Goal: Task Accomplishment & Management: Complete application form

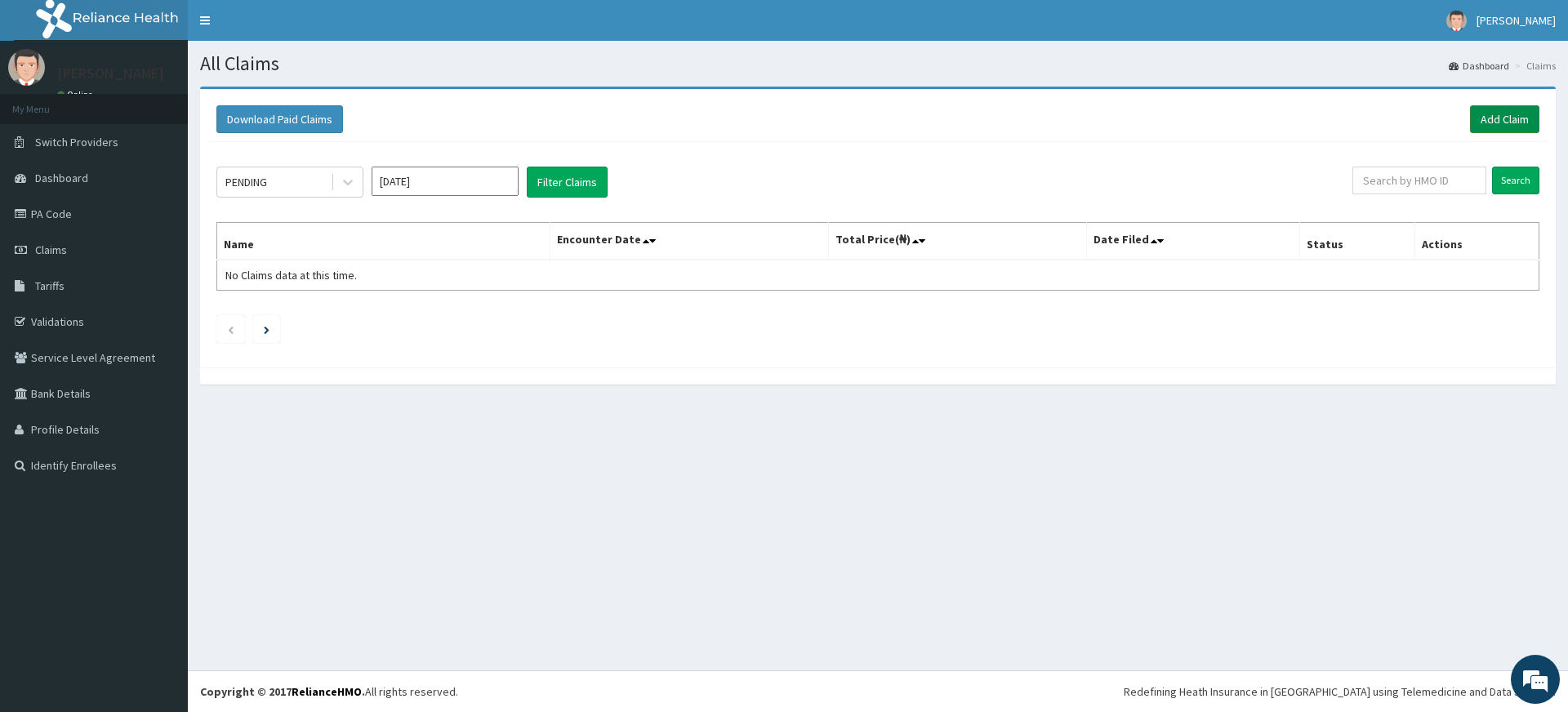
click at [1509, 106] on link "Add Claim" at bounding box center [1504, 119] width 70 height 28
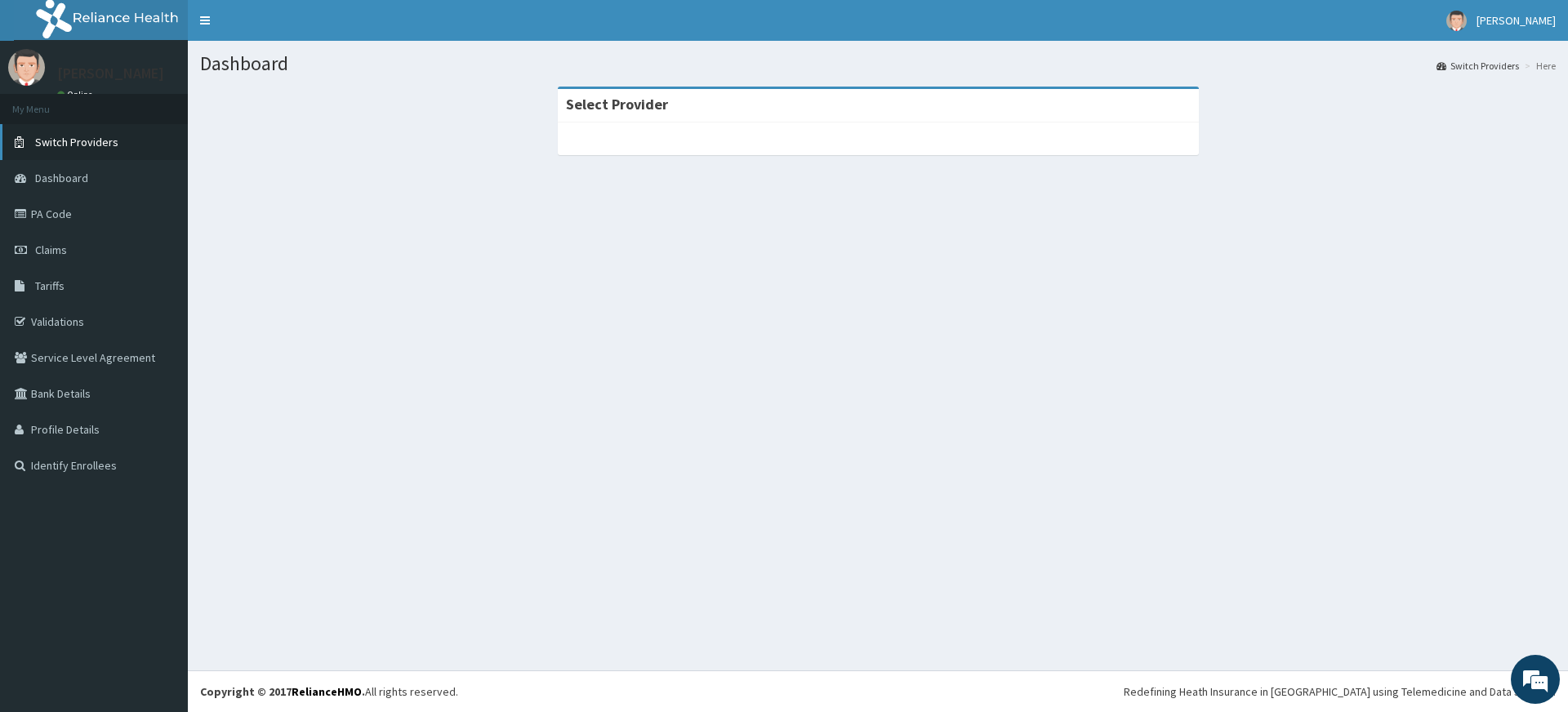
click at [95, 148] on span "Switch Providers" at bounding box center [77, 142] width 83 height 15
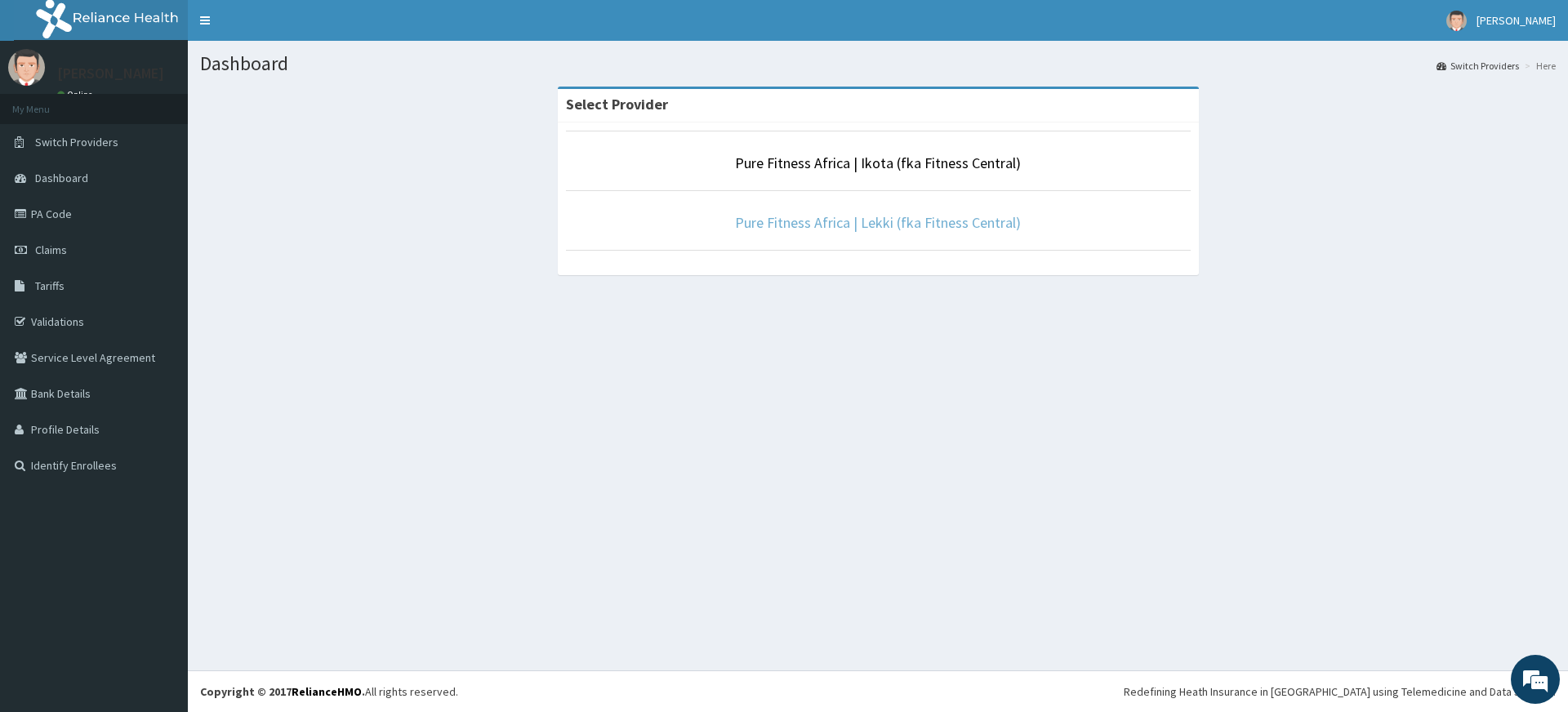
click at [876, 216] on link "Pure Fitness Africa | Lekki (fka Fitness Central)" at bounding box center [878, 223] width 286 height 19
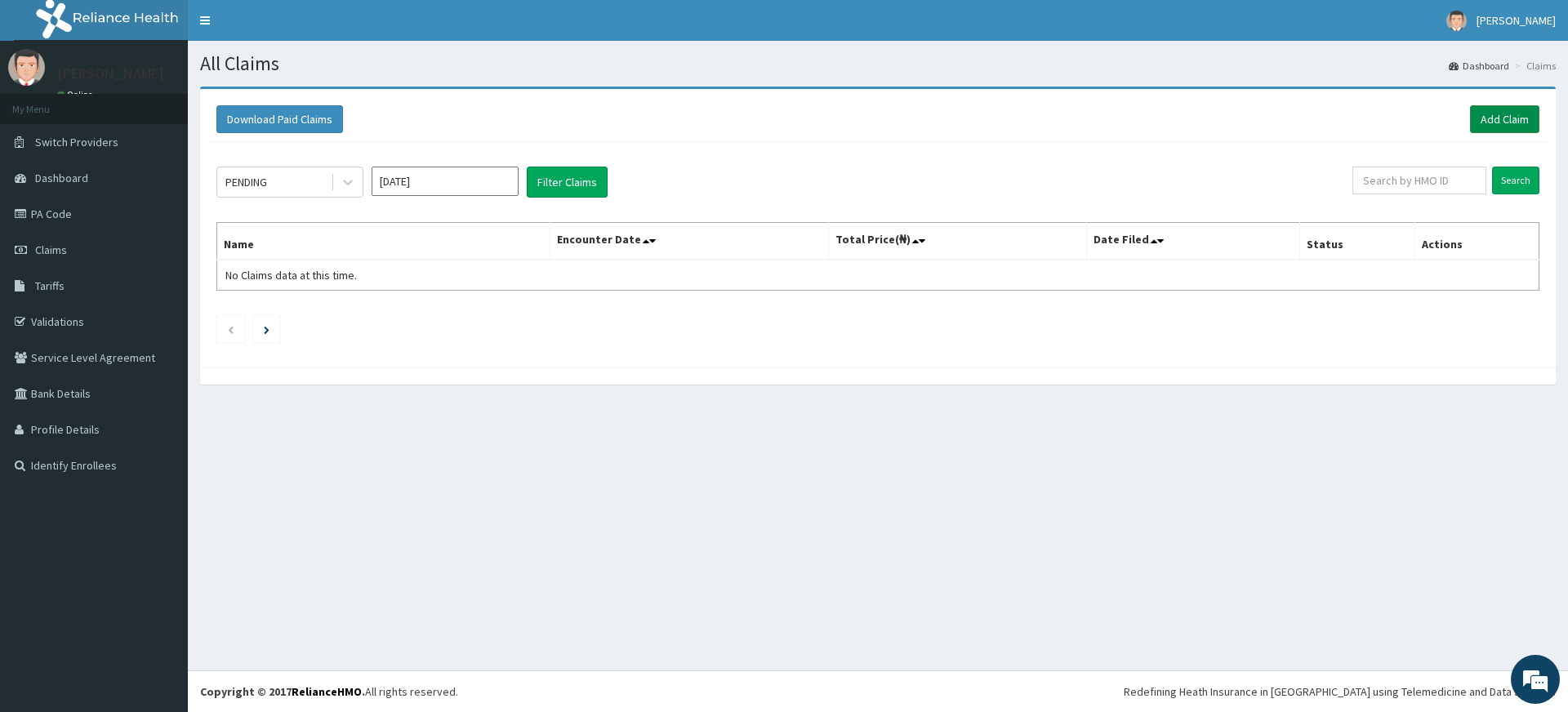
click at [1507, 110] on link "Add Claim" at bounding box center [1504, 119] width 70 height 28
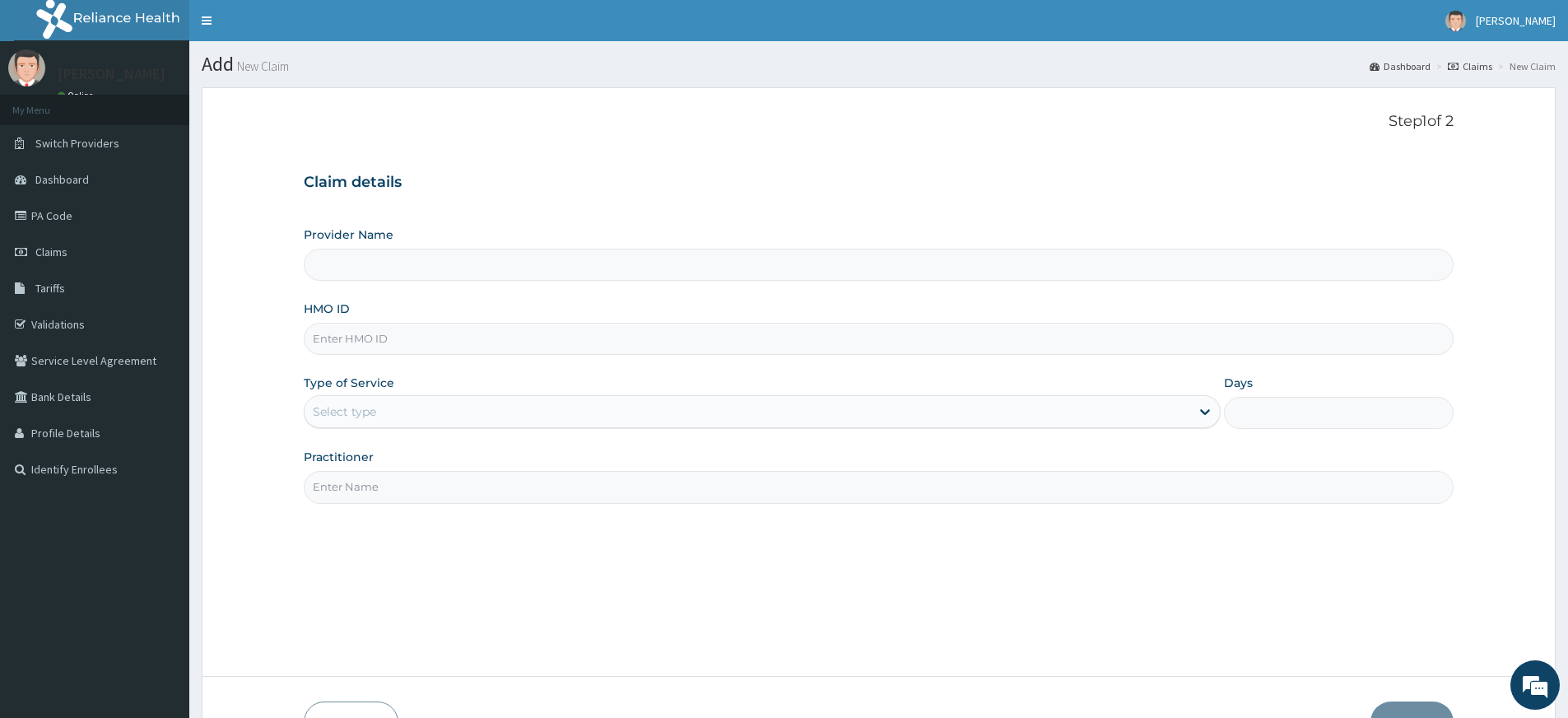
click at [391, 499] on input "Practitioner" at bounding box center [878, 487] width 1150 height 32
type input "Pure Fitness Africa | Lekki (fka Fitness Central)"
type input "1"
type input "pure fitness africa"
click at [394, 336] on input "HMO ID" at bounding box center [878, 339] width 1150 height 32
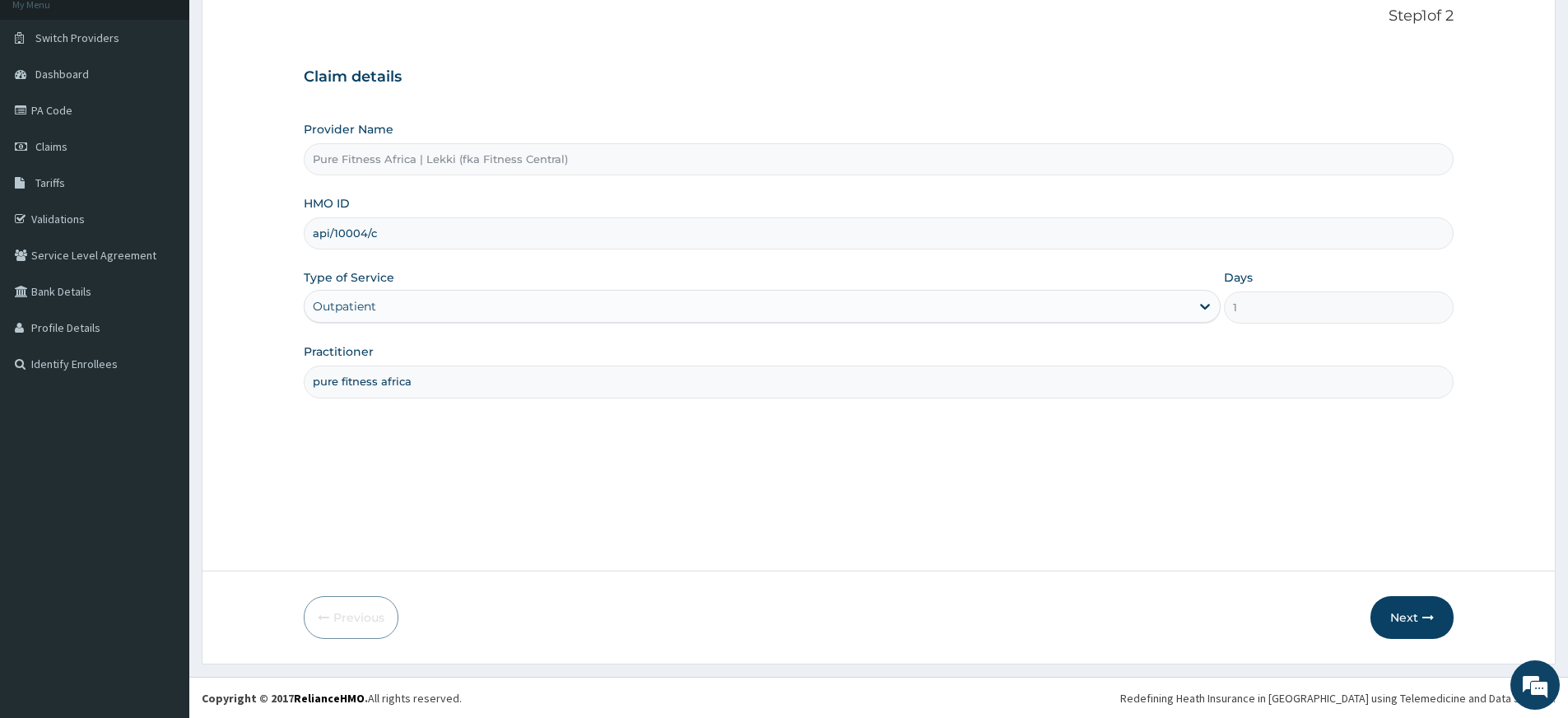
scroll to position [106, 0]
type input "api/10004/c"
click at [1403, 616] on button "Next" at bounding box center [1413, 616] width 83 height 43
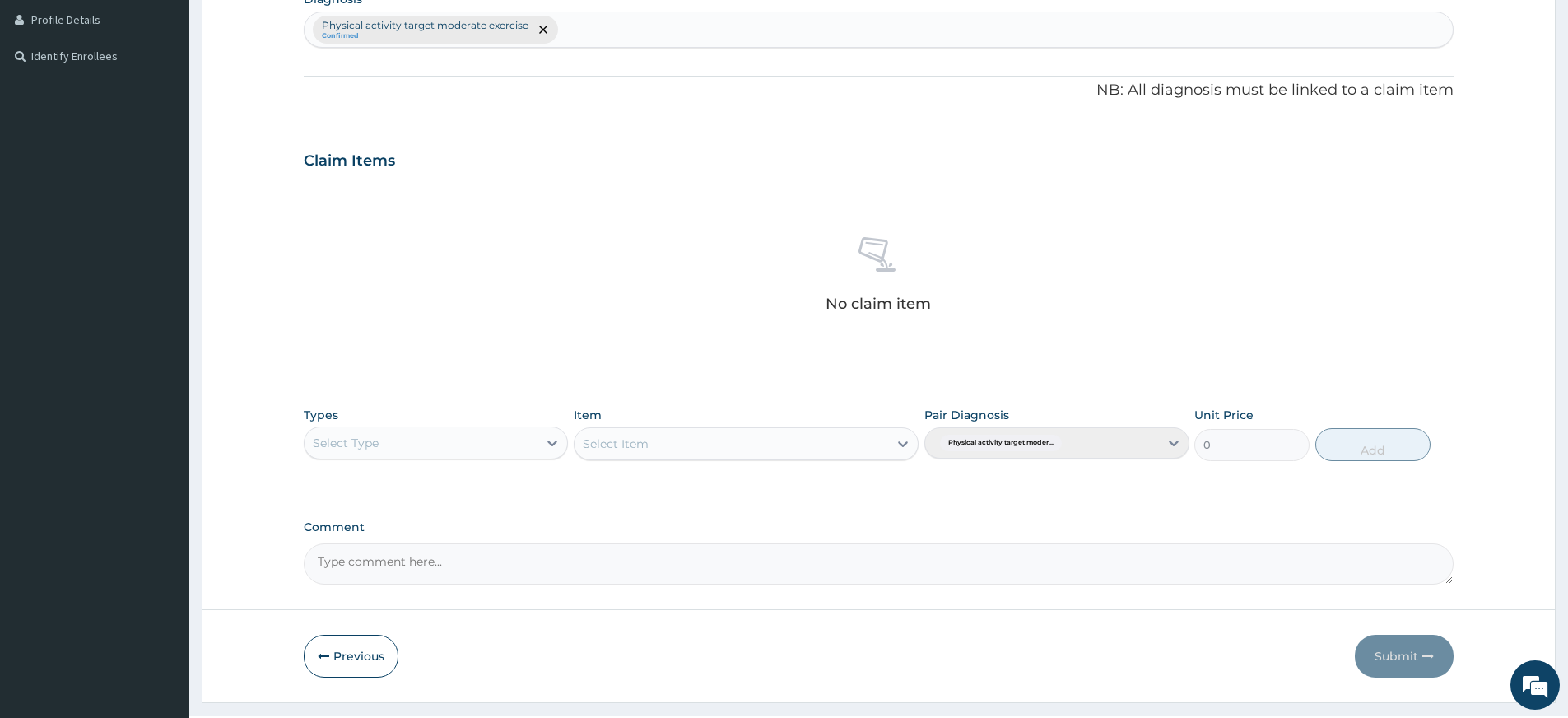
scroll to position [453, 0]
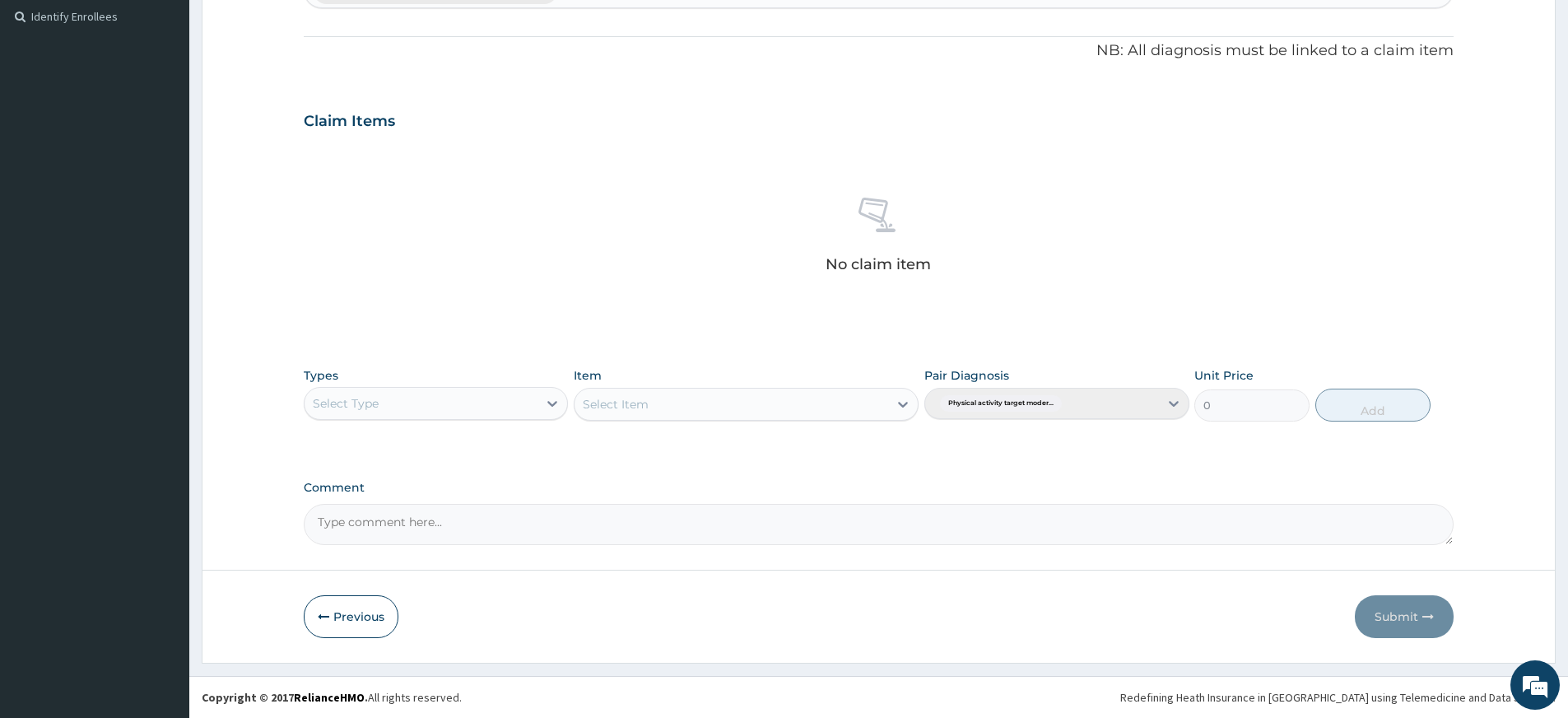
click at [394, 396] on div "Select Type" at bounding box center [421, 404] width 233 height 26
click at [414, 662] on div "Gym" at bounding box center [436, 655] width 265 height 30
click at [738, 410] on div "Select Item" at bounding box center [714, 405] width 279 height 26
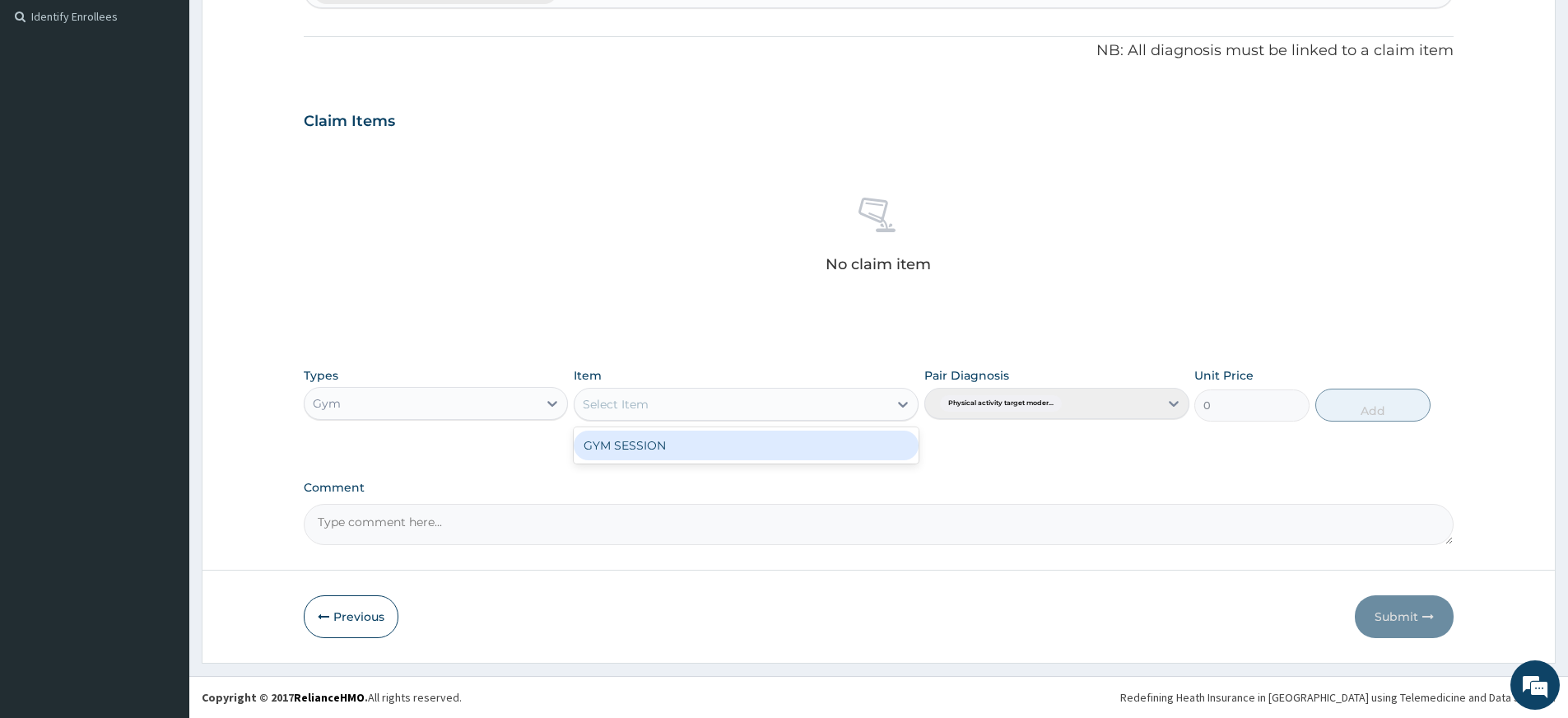
click at [745, 440] on div "GYM SESSION" at bounding box center [746, 445] width 345 height 30
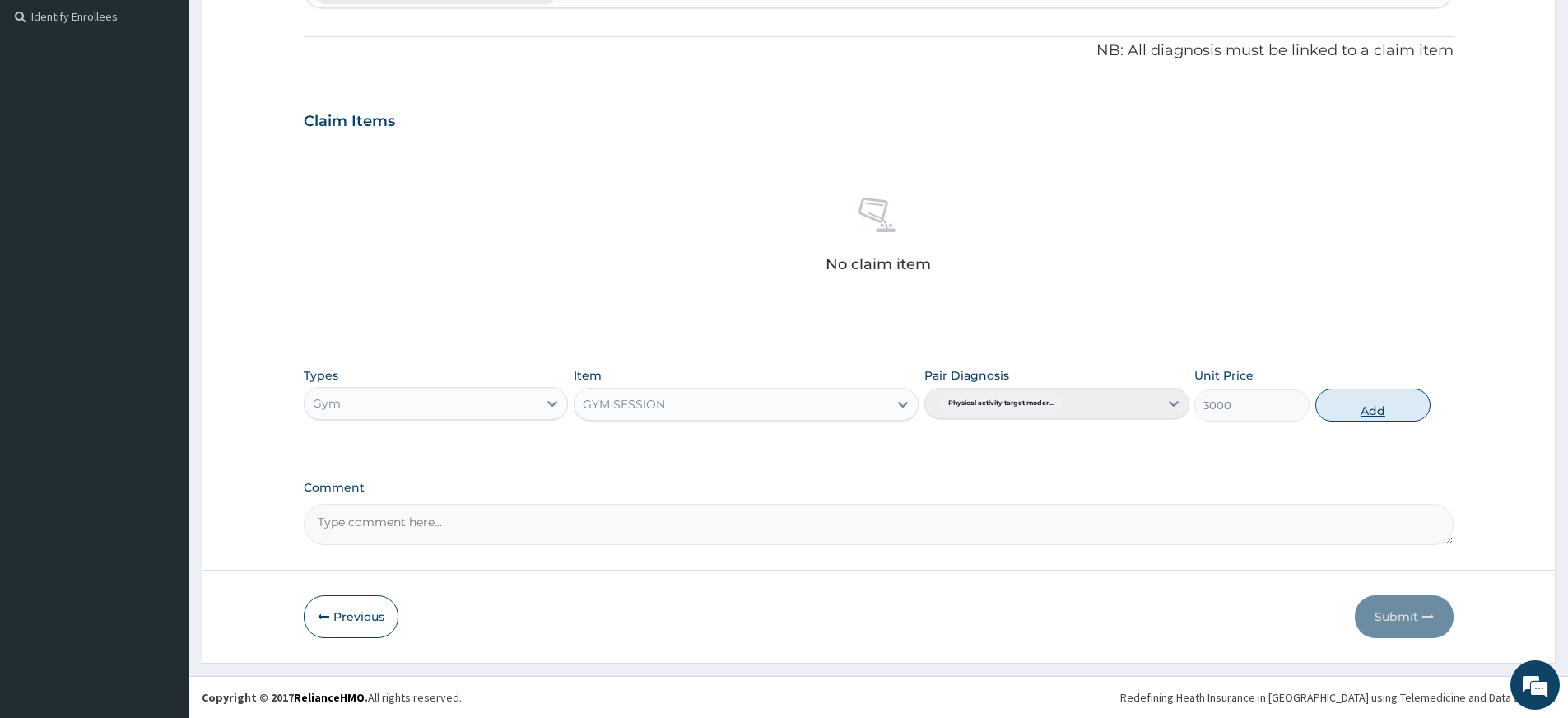
click at [1395, 412] on button "Add" at bounding box center [1373, 405] width 115 height 33
type input "0"
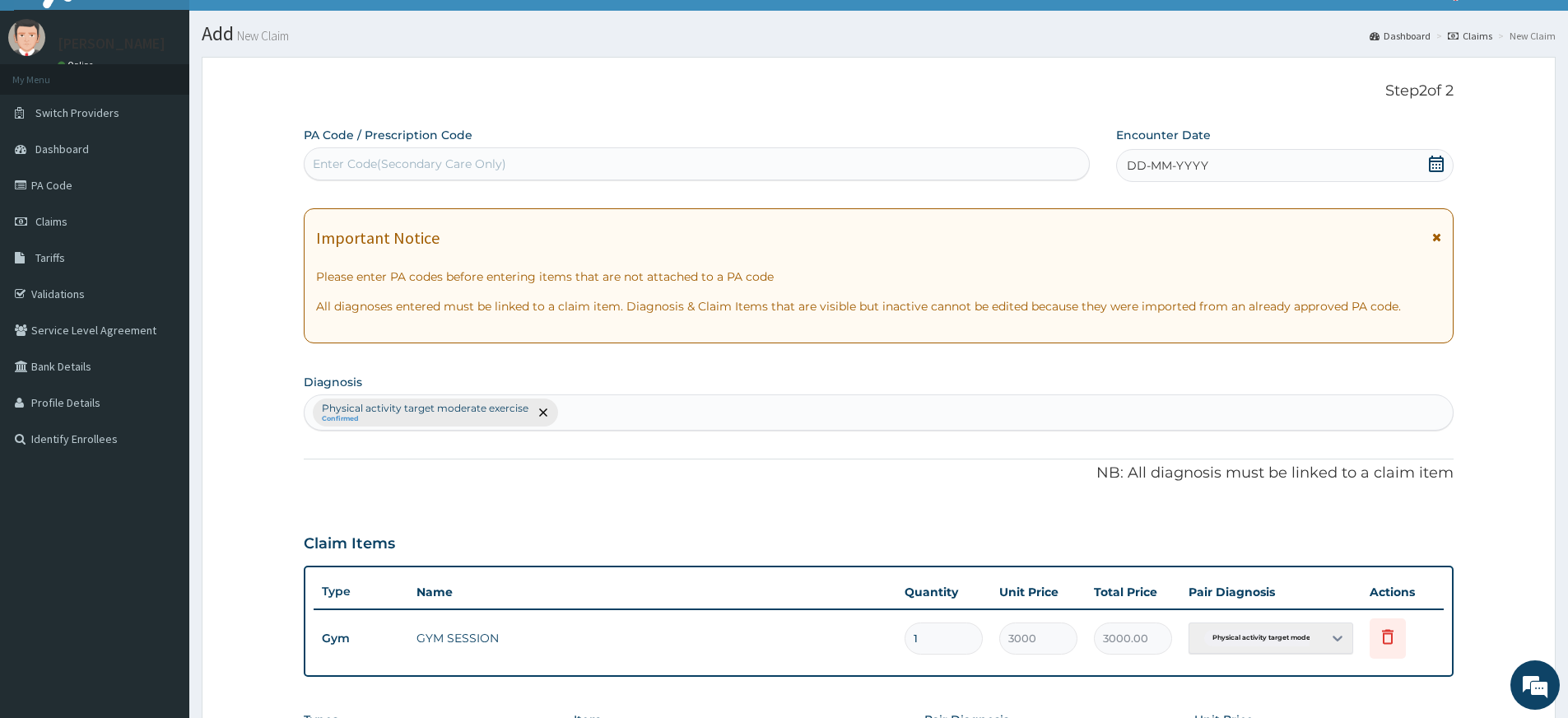
scroll to position [0, 0]
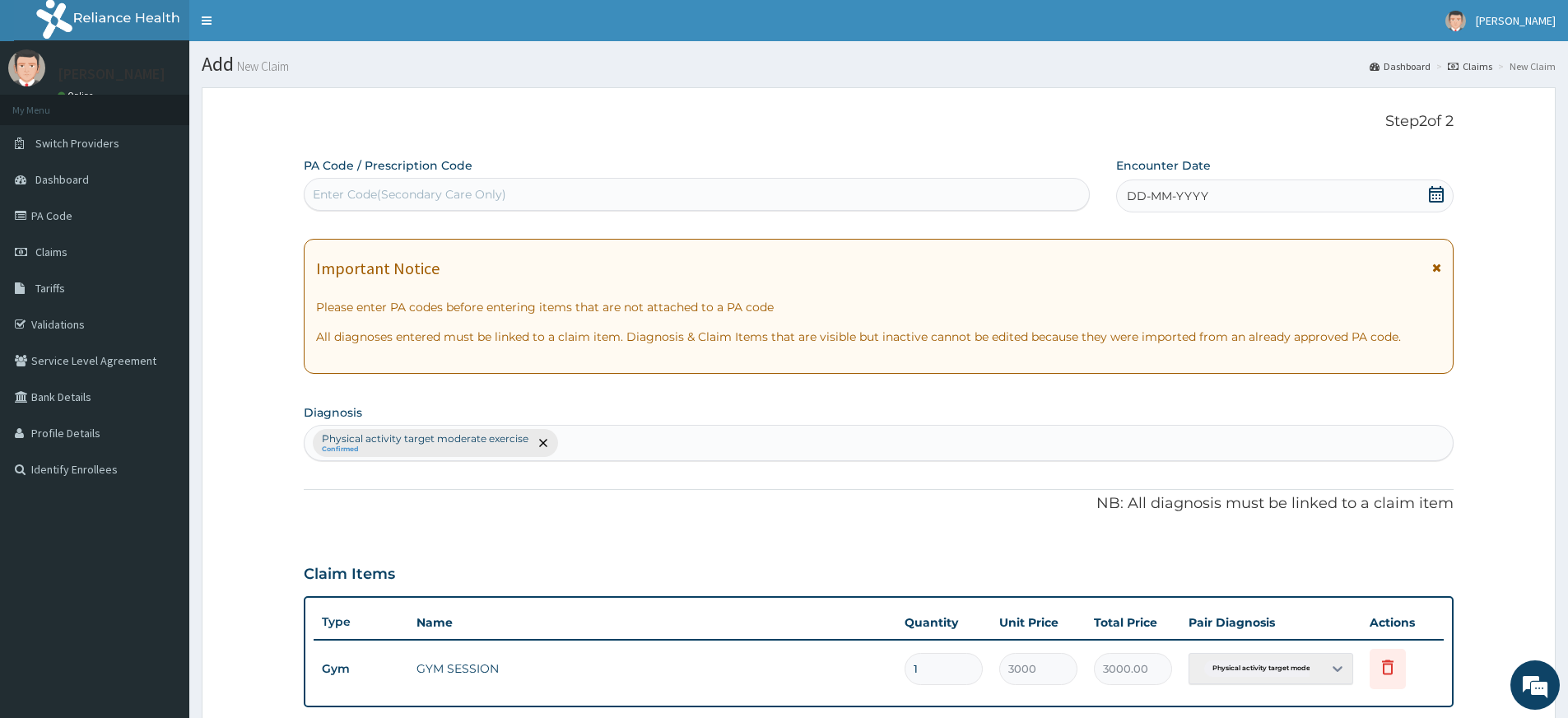
click at [1141, 201] on span "DD-MM-YYYY" at bounding box center [1168, 195] width 82 height 16
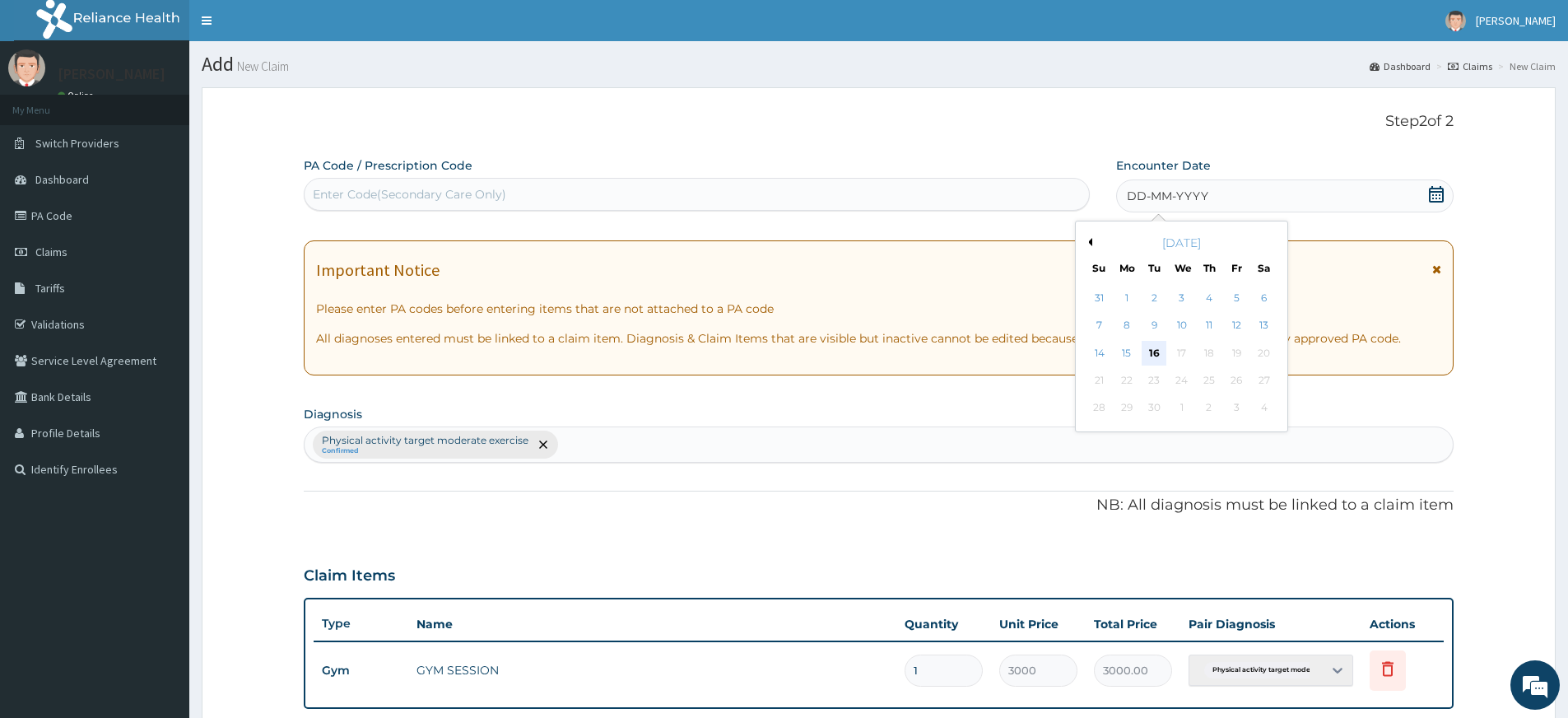
click at [1149, 349] on div "16" at bounding box center [1155, 353] width 24 height 24
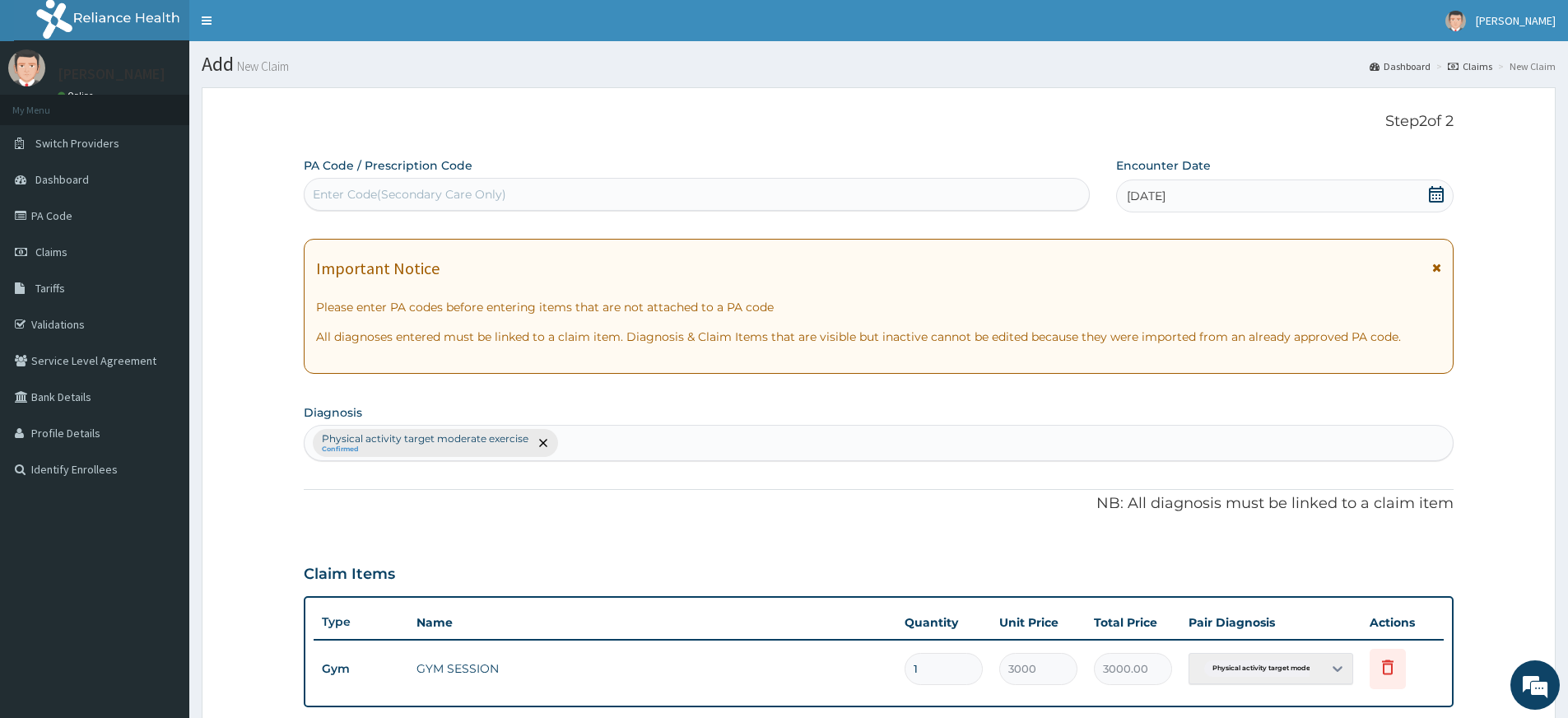
click at [919, 194] on div "Enter Code(Secondary Care Only)" at bounding box center [697, 194] width 784 height 26
type input "PA/DC5429"
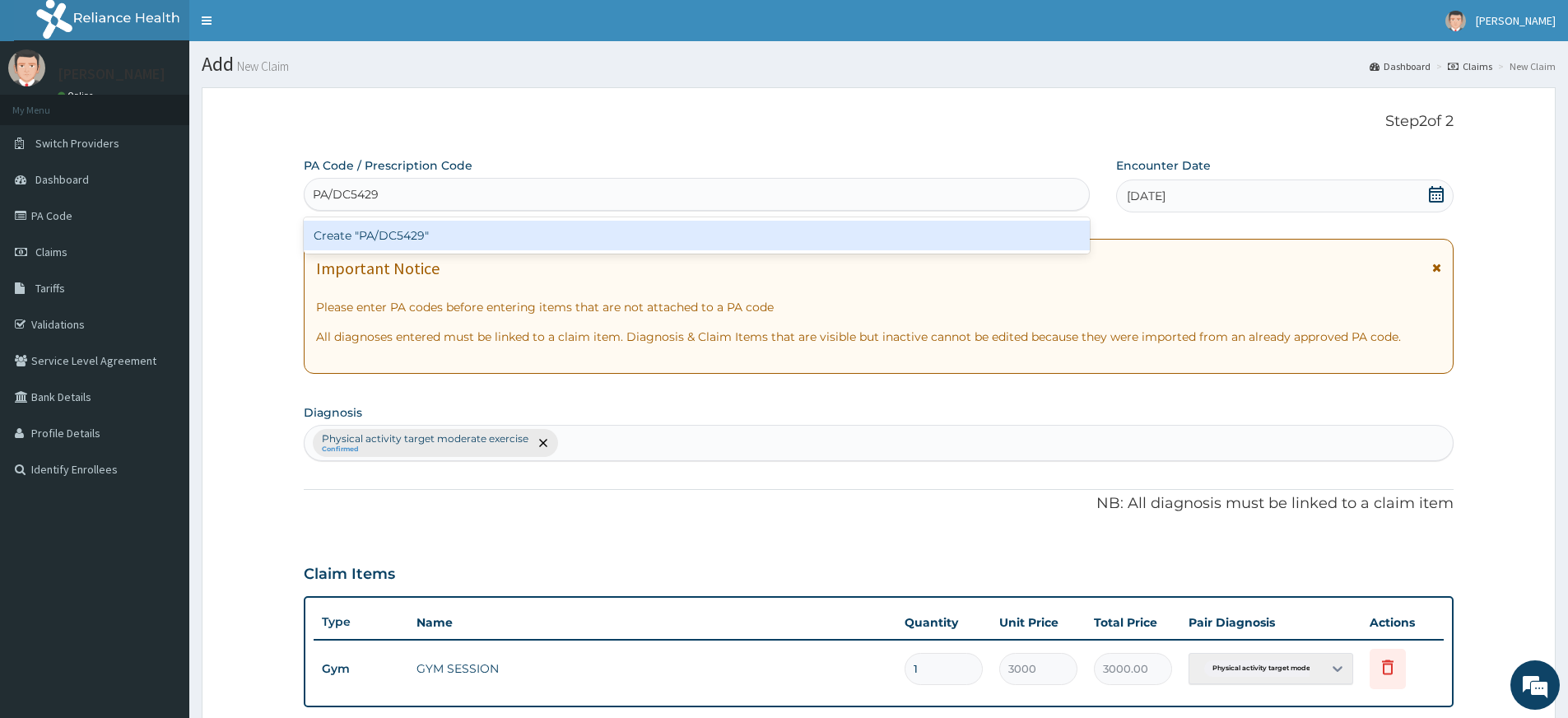
click at [778, 242] on div "Create "PA/DC5429"" at bounding box center [697, 235] width 786 height 30
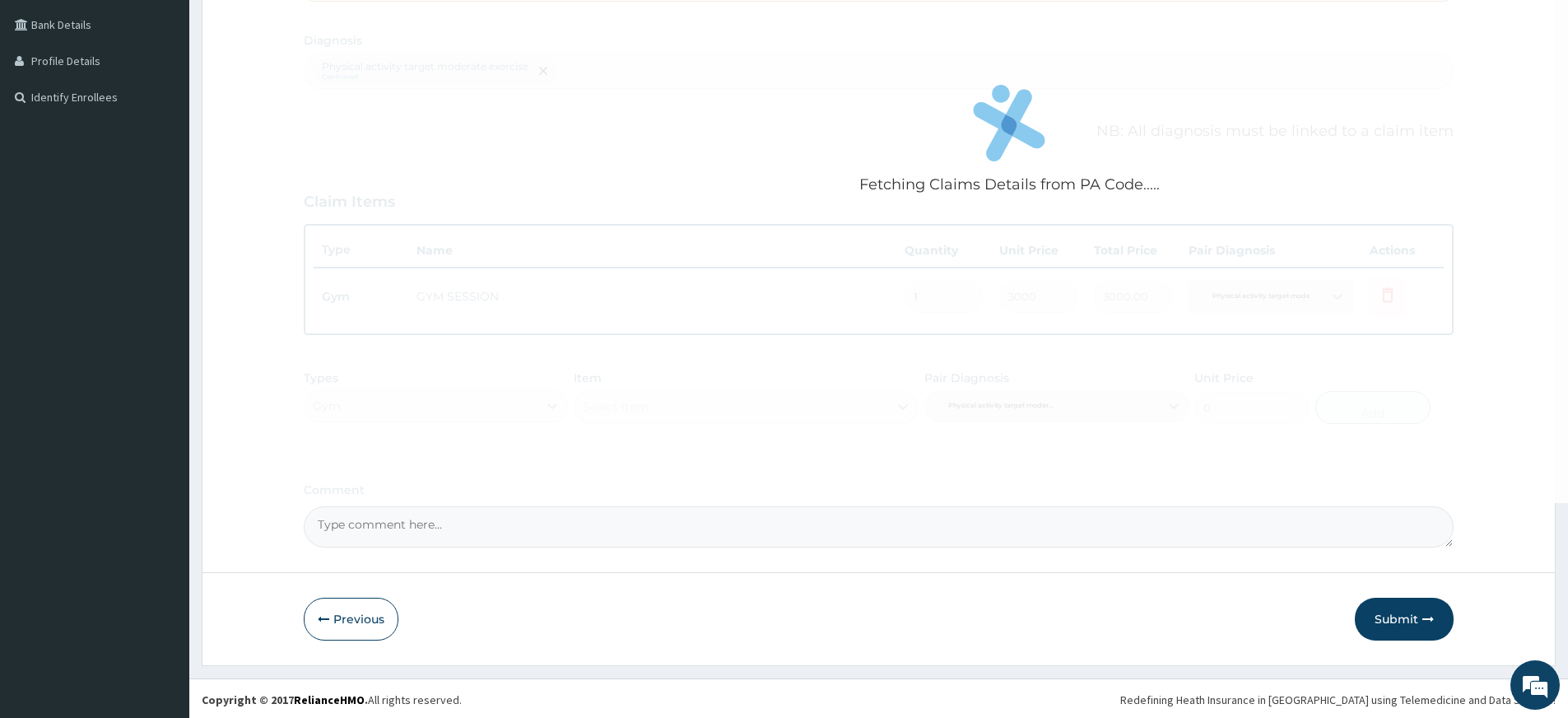
scroll to position [375, 0]
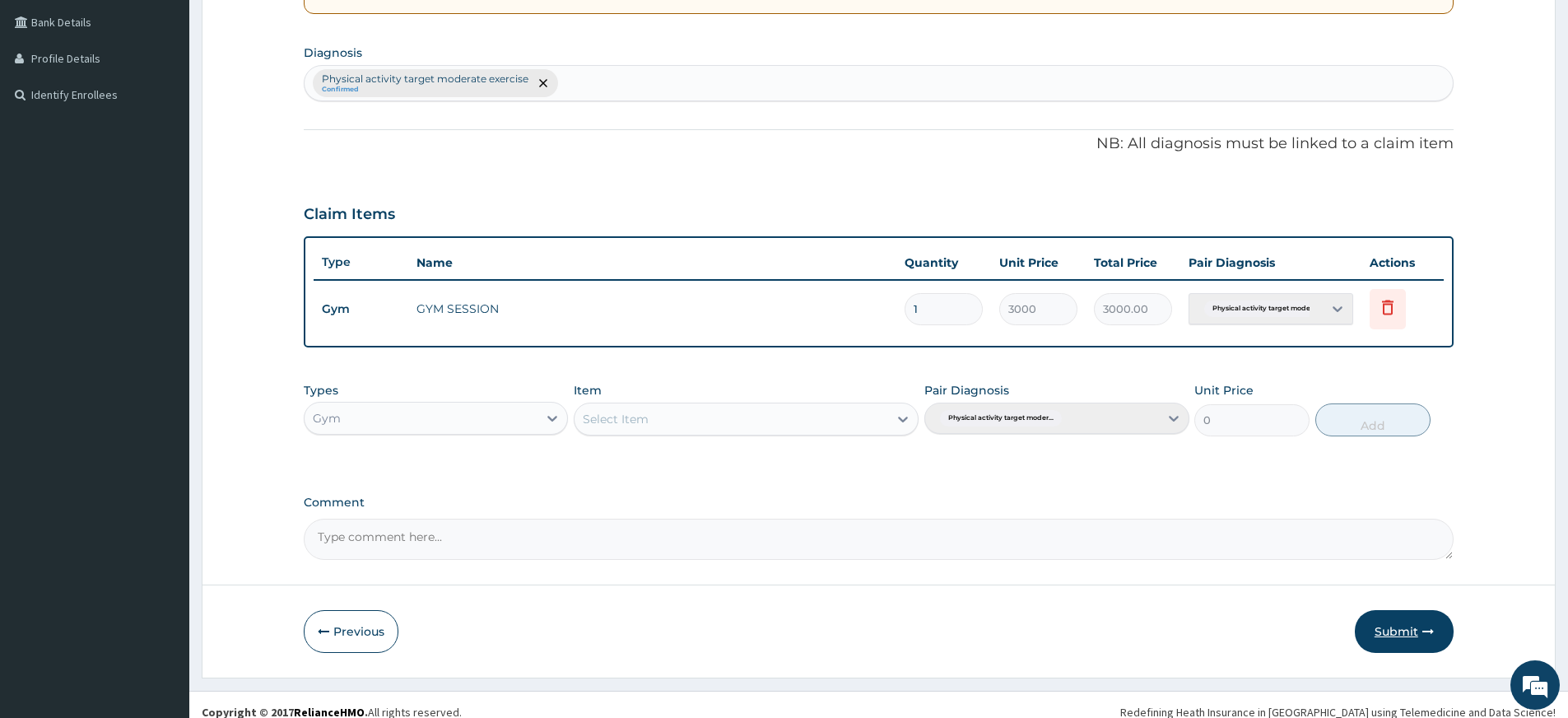
click at [1417, 627] on button "Submit" at bounding box center [1405, 631] width 99 height 43
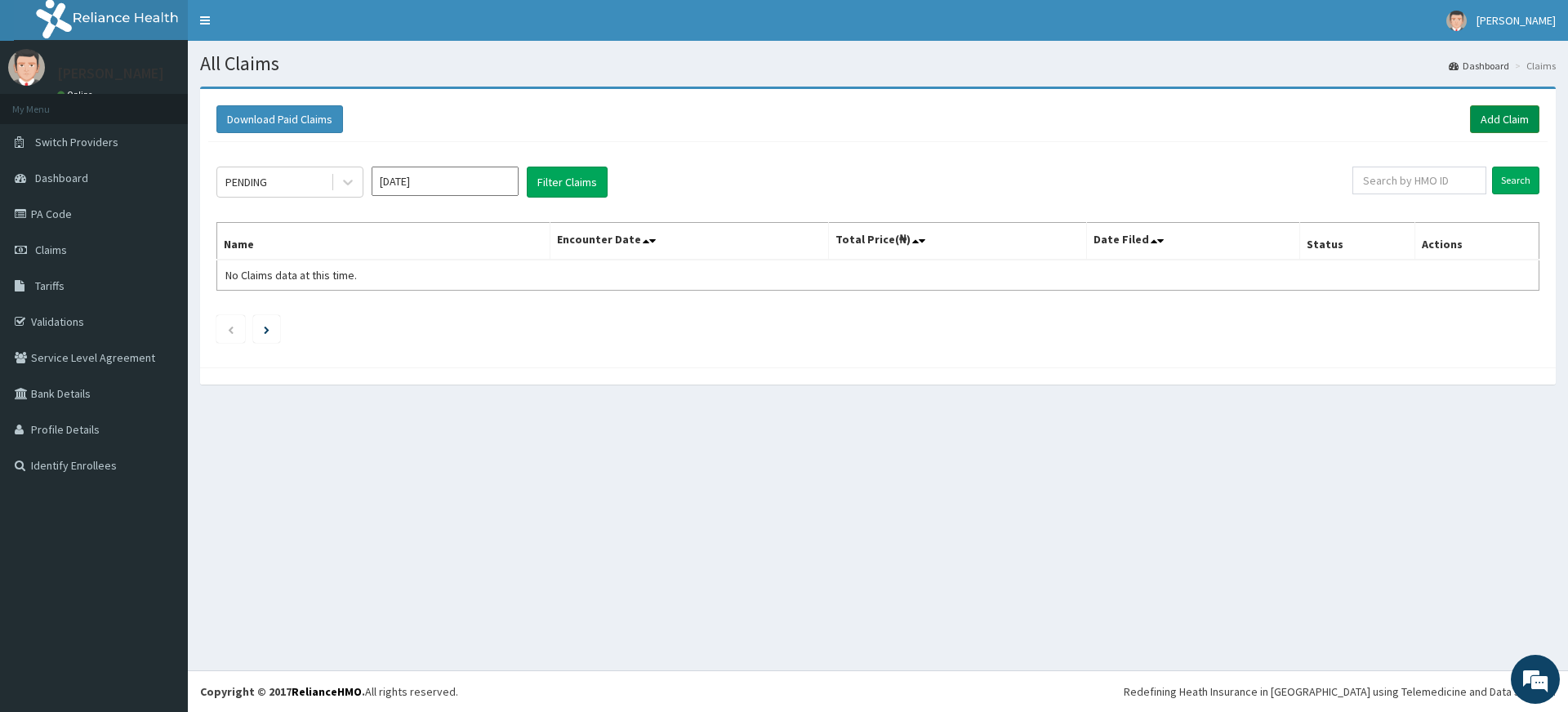
click at [1494, 111] on link "Add Claim" at bounding box center [1504, 119] width 70 height 28
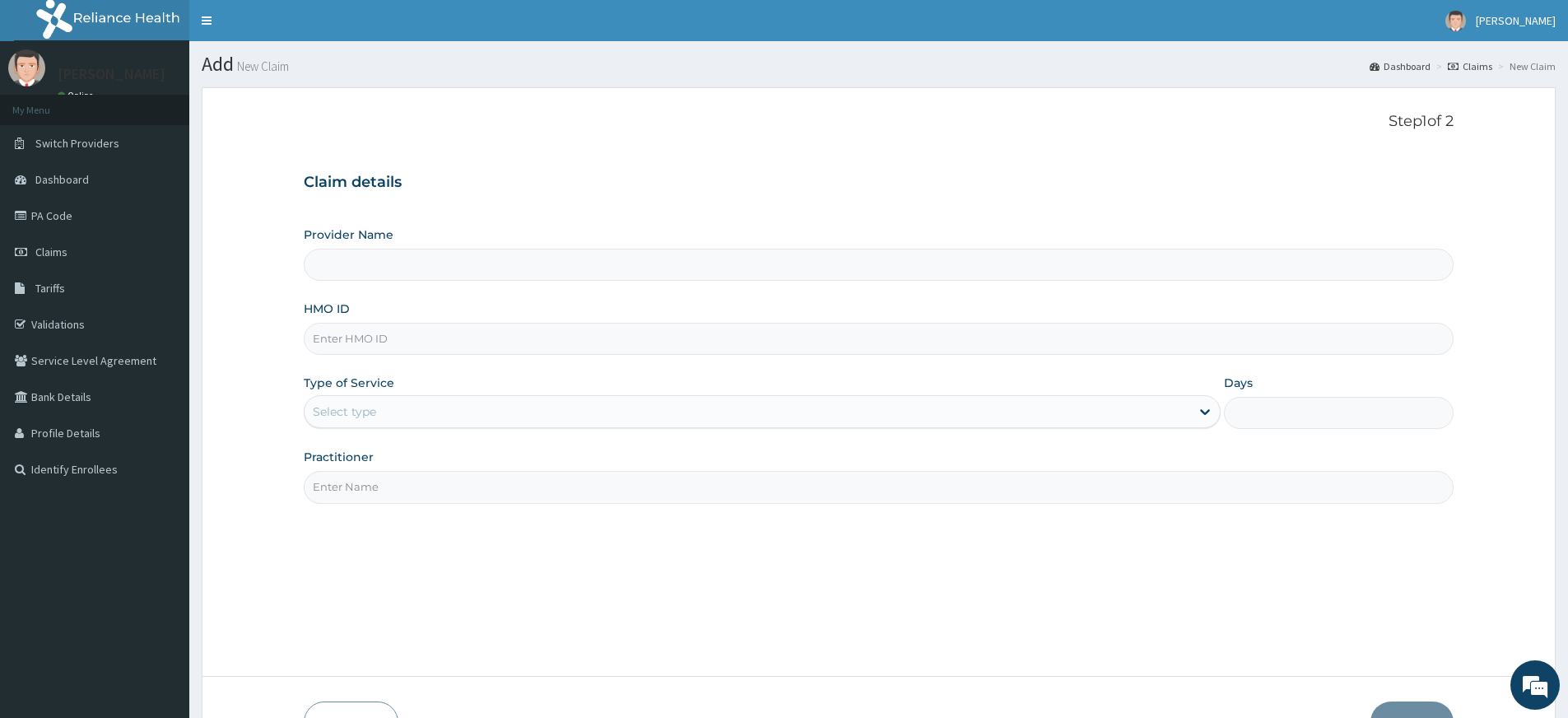
type input "Pure Fitness Africa | Lekki (fka Fitness Central)"
type input "1"
click at [373, 506] on div "Step 1 of 2 Claim details Provider Name Pure Fitness Africa | Lekki (fka Fitnes…" at bounding box center [878, 382] width 1150 height 539
click at [383, 484] on input "Practitioner" at bounding box center [878, 487] width 1150 height 32
type input "pure fitness africa"
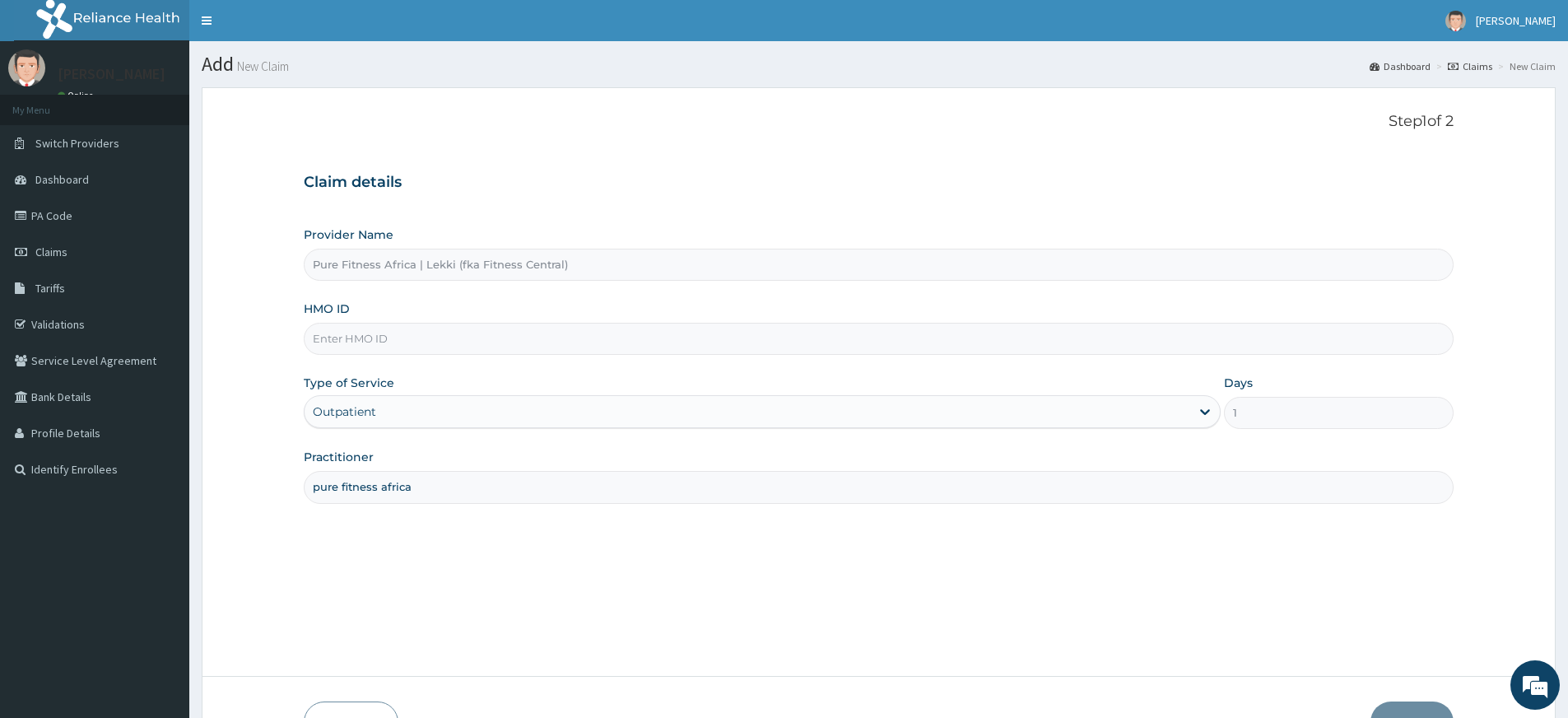
click at [405, 348] on input "HMO ID" at bounding box center [878, 339] width 1150 height 32
type input "ISW/10237/A"
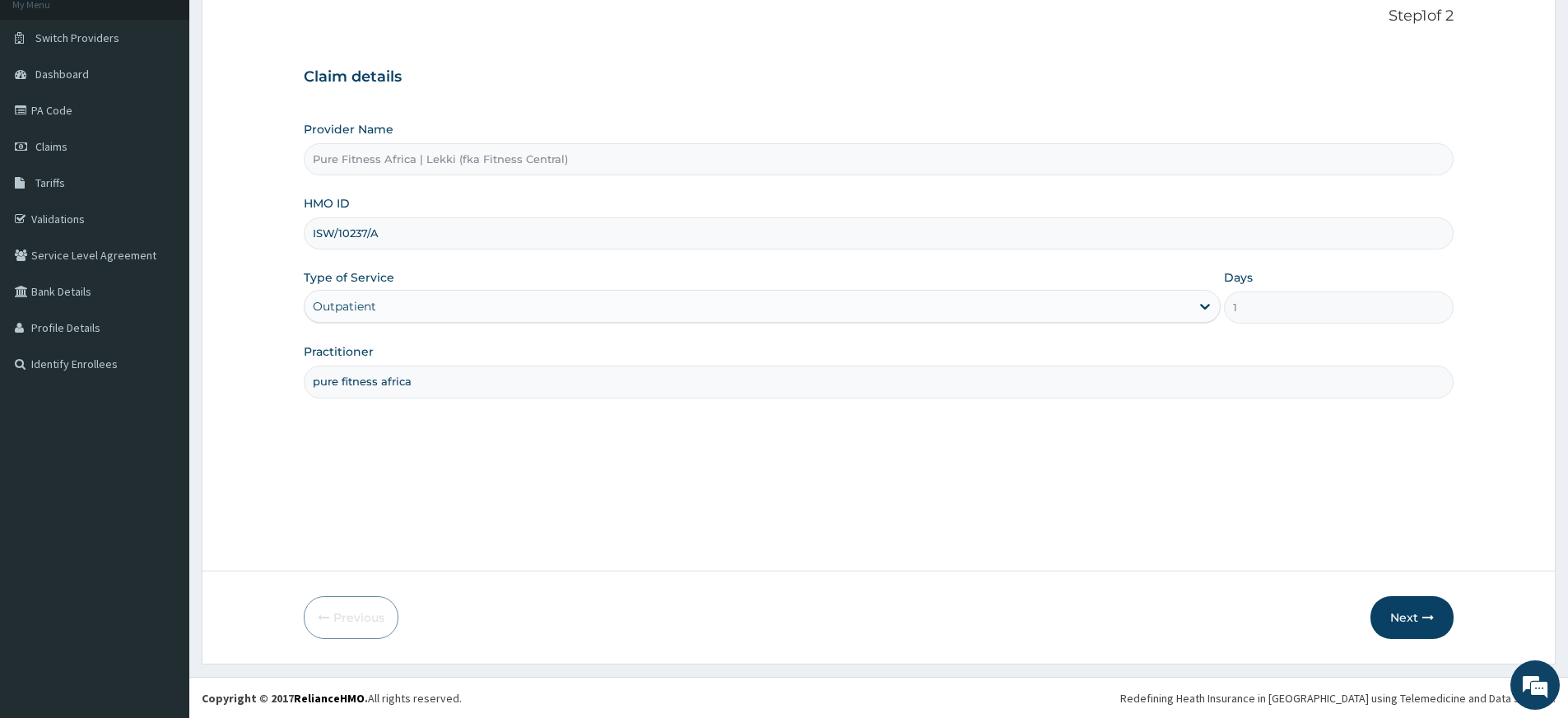
scroll to position [106, 0]
click at [1394, 617] on button "Next" at bounding box center [1413, 616] width 83 height 43
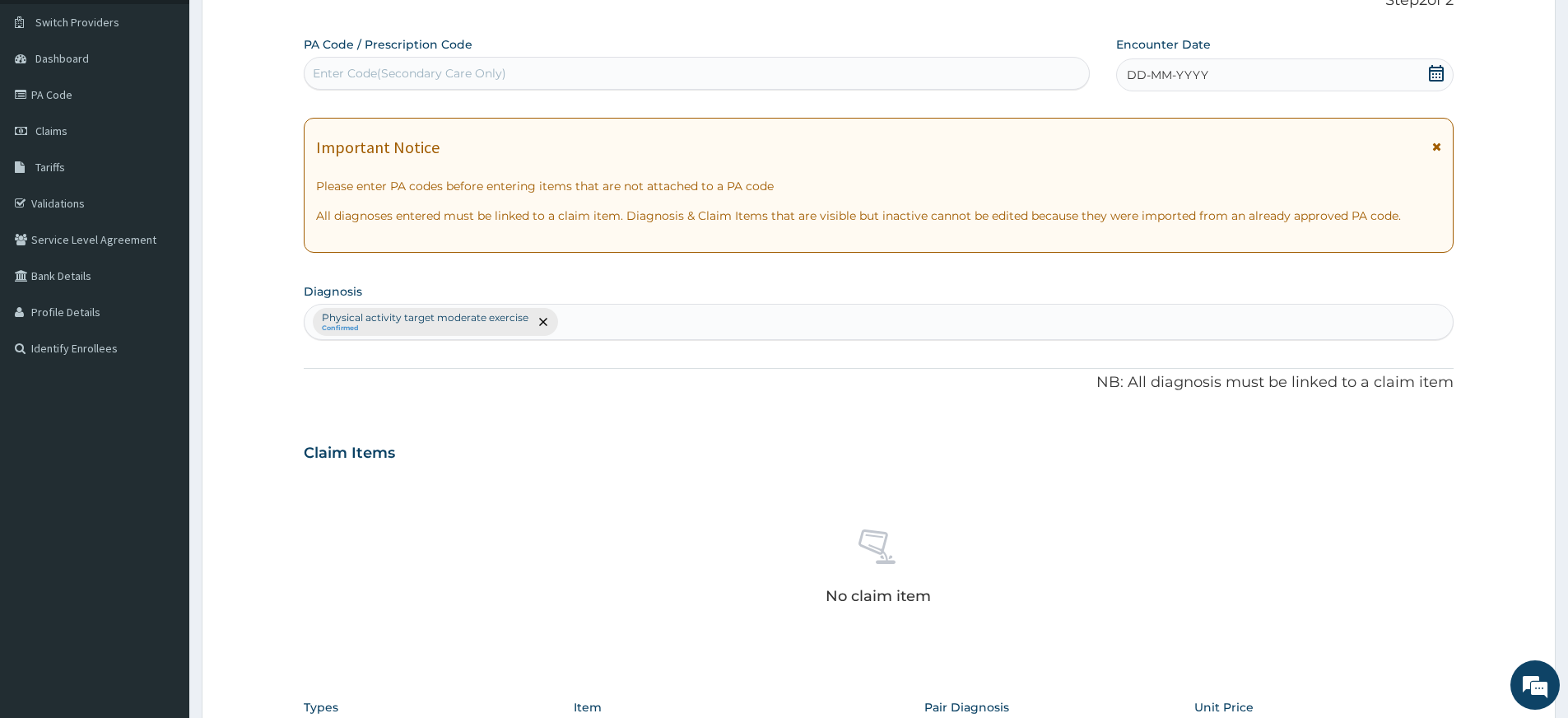
scroll to position [453, 0]
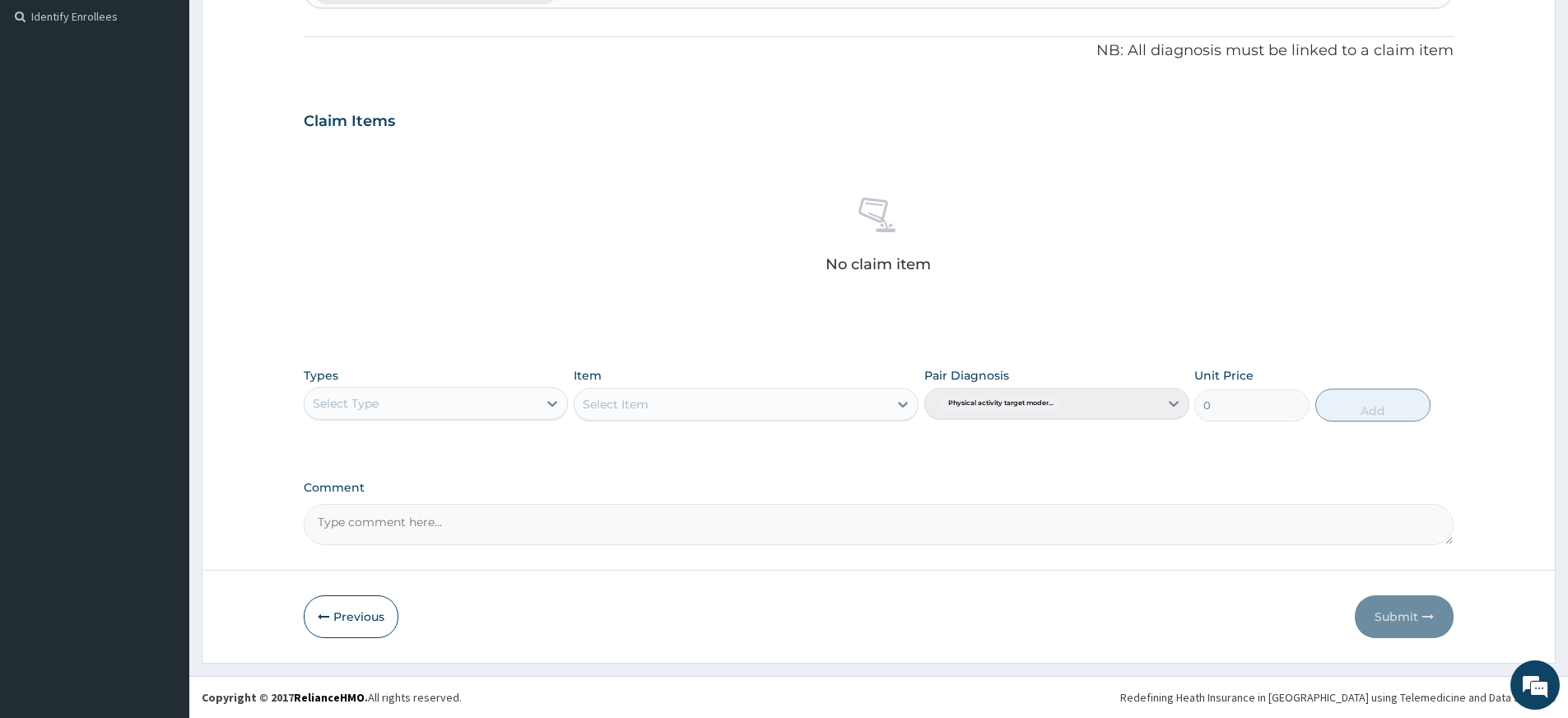
click at [464, 411] on div "Select Type" at bounding box center [421, 404] width 233 height 26
click at [459, 645] on div "Gym" at bounding box center [436, 655] width 265 height 30
click at [727, 388] on div "Select Item" at bounding box center [746, 405] width 345 height 33
click at [731, 413] on div "Select Item" at bounding box center [731, 405] width 313 height 26
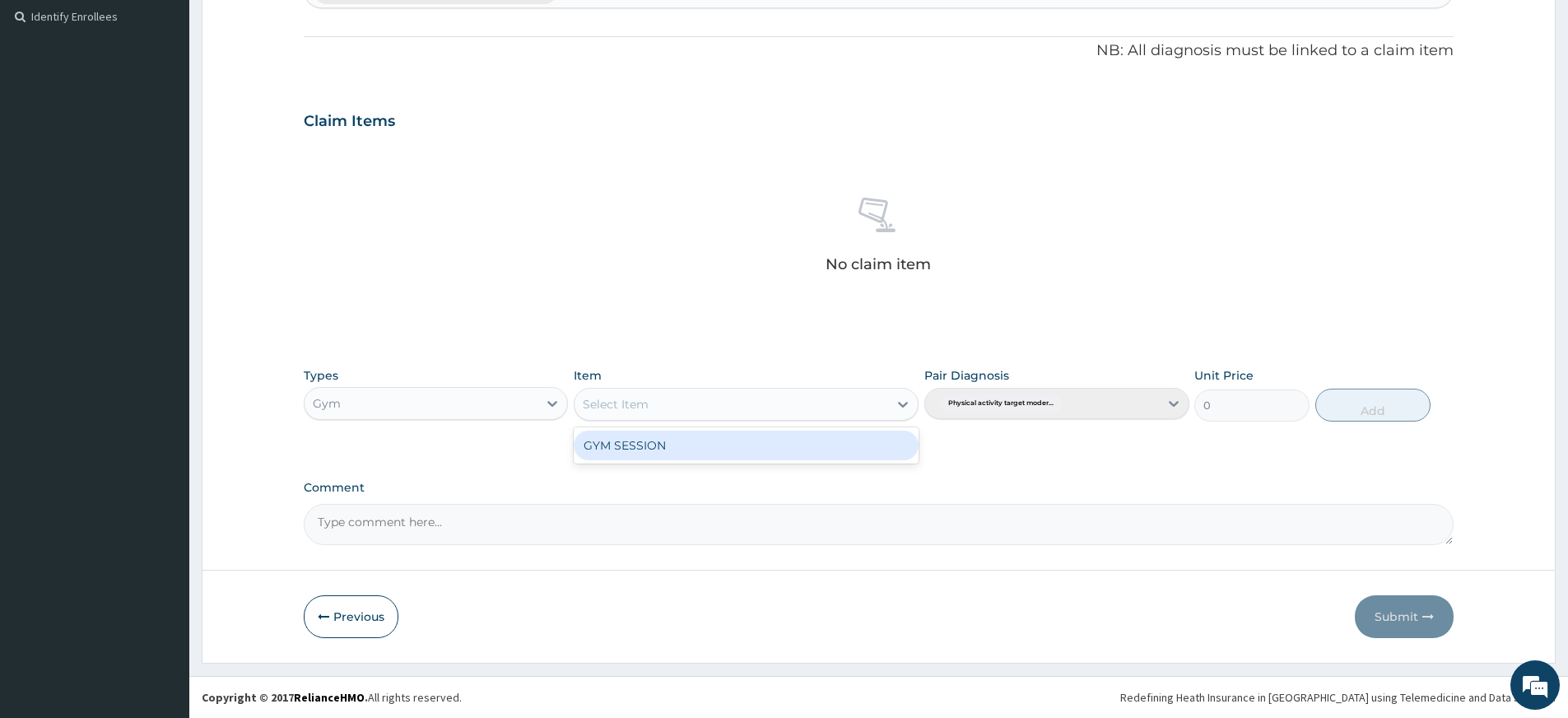
click at [738, 444] on div "GYM SESSION" at bounding box center [746, 445] width 345 height 30
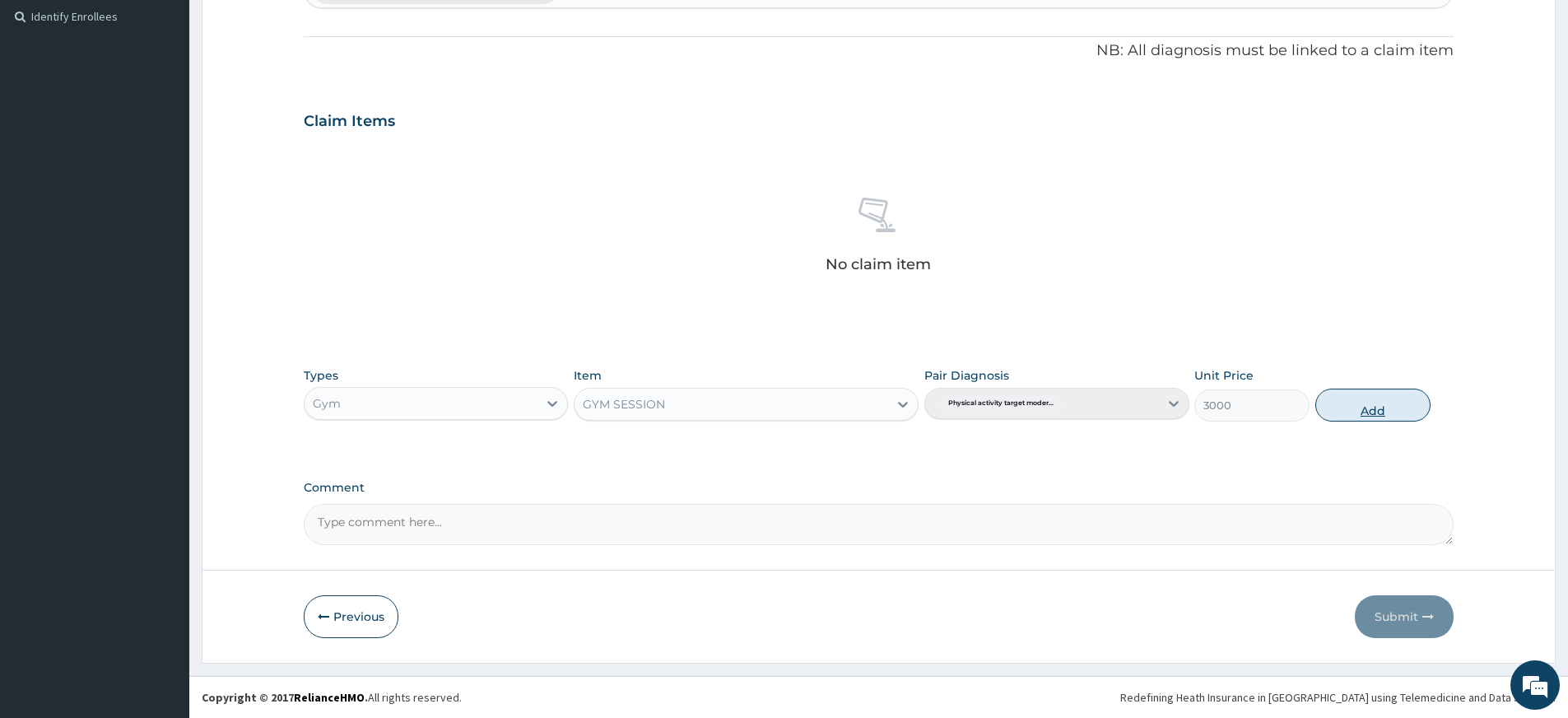
click at [1394, 394] on button "Add" at bounding box center [1373, 405] width 115 height 33
type input "0"
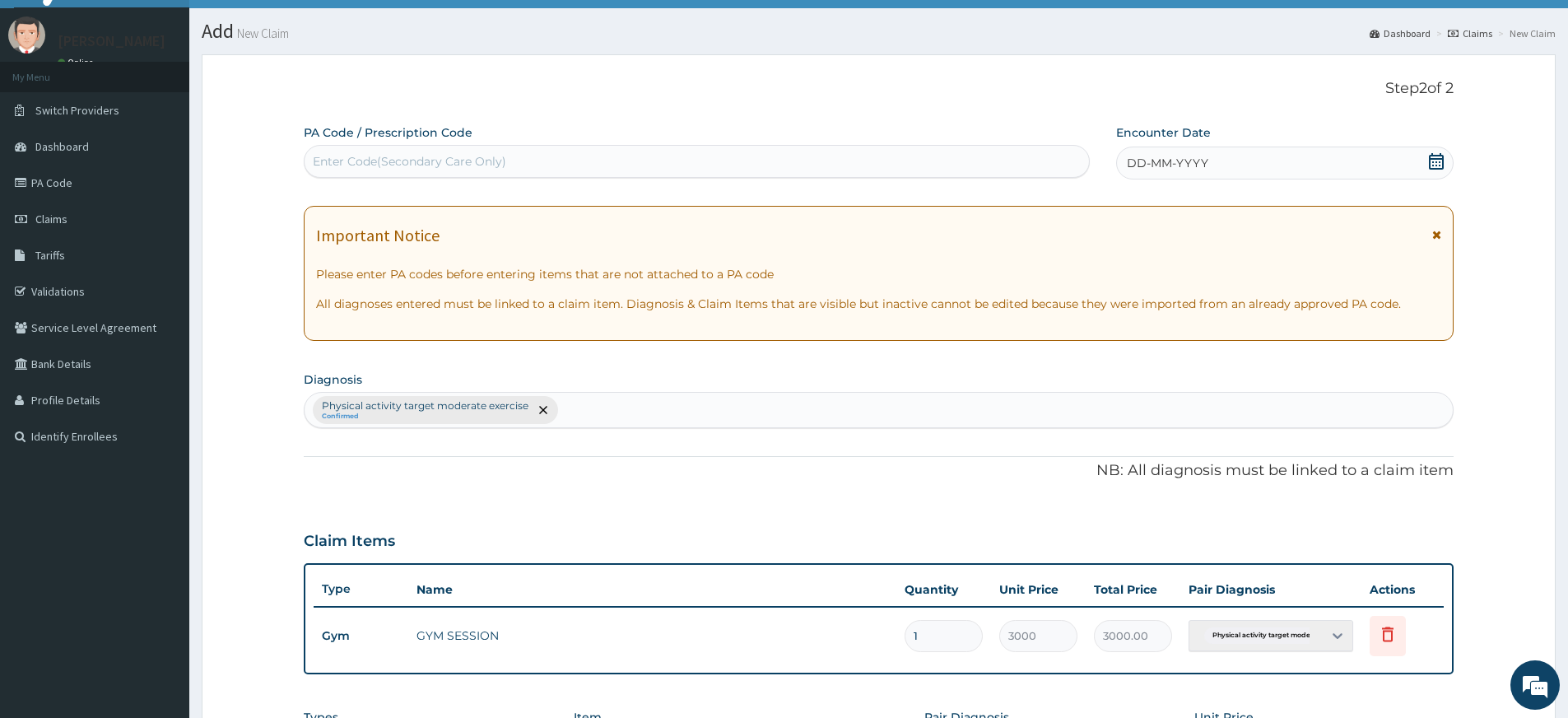
scroll to position [0, 0]
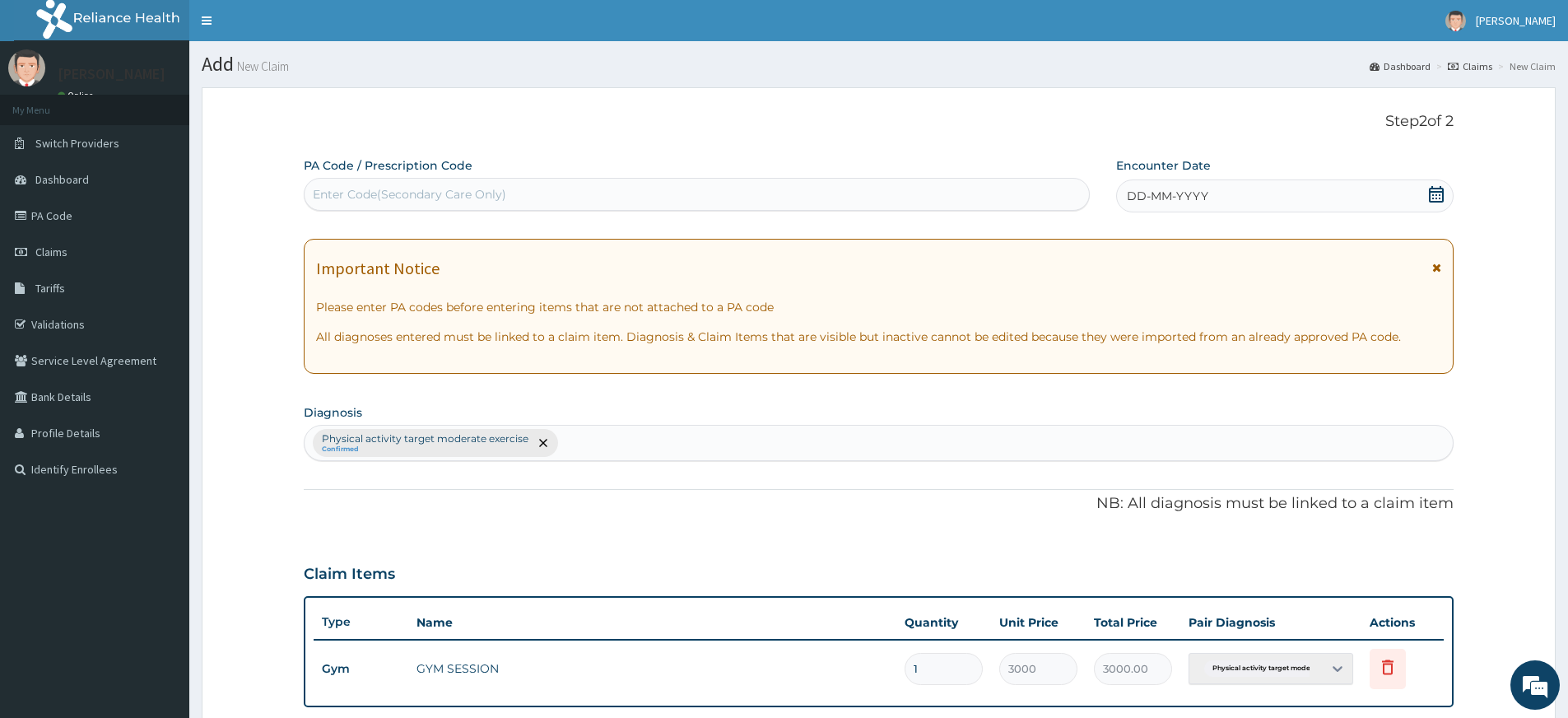
click at [1214, 194] on div "DD-MM-YYYY" at bounding box center [1285, 196] width 337 height 33
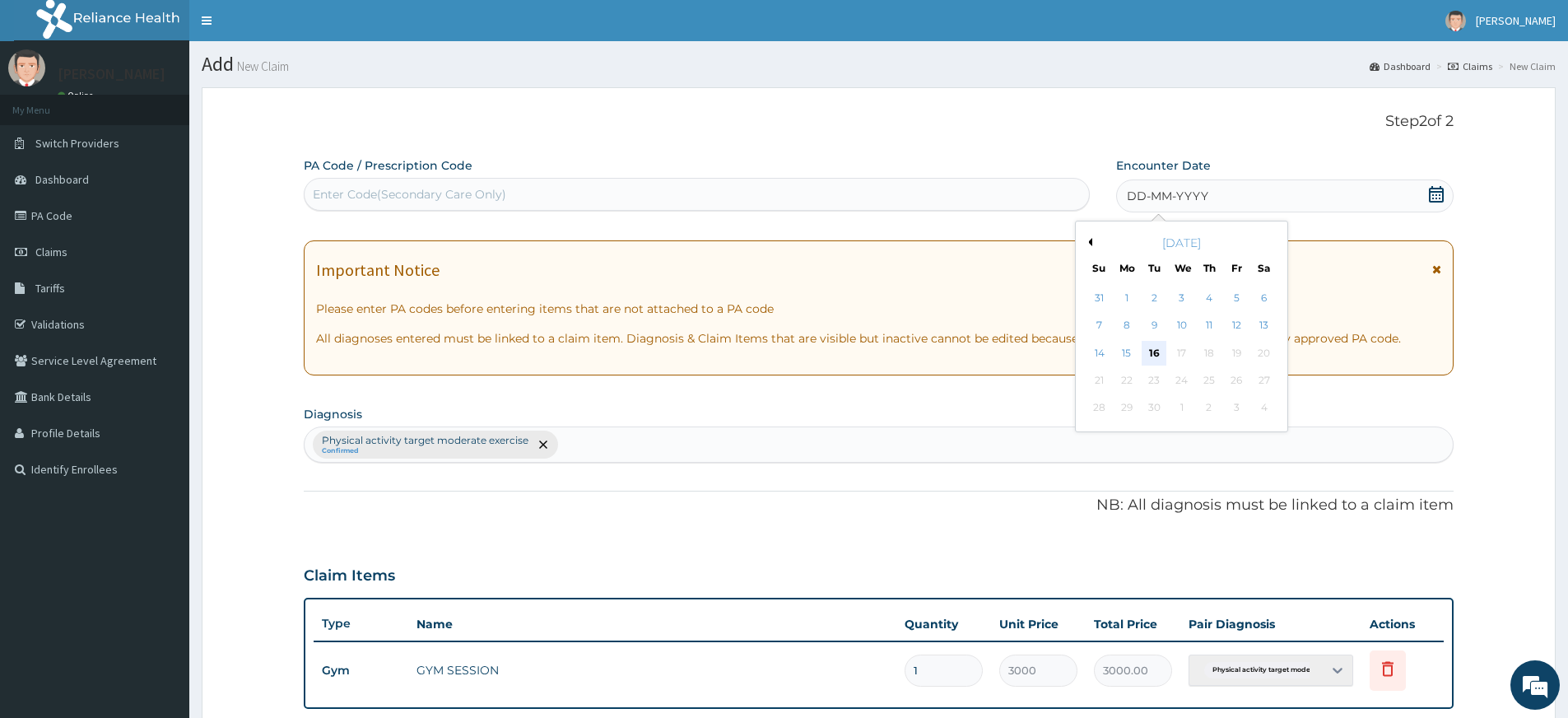
click at [1160, 351] on div "16" at bounding box center [1155, 353] width 24 height 24
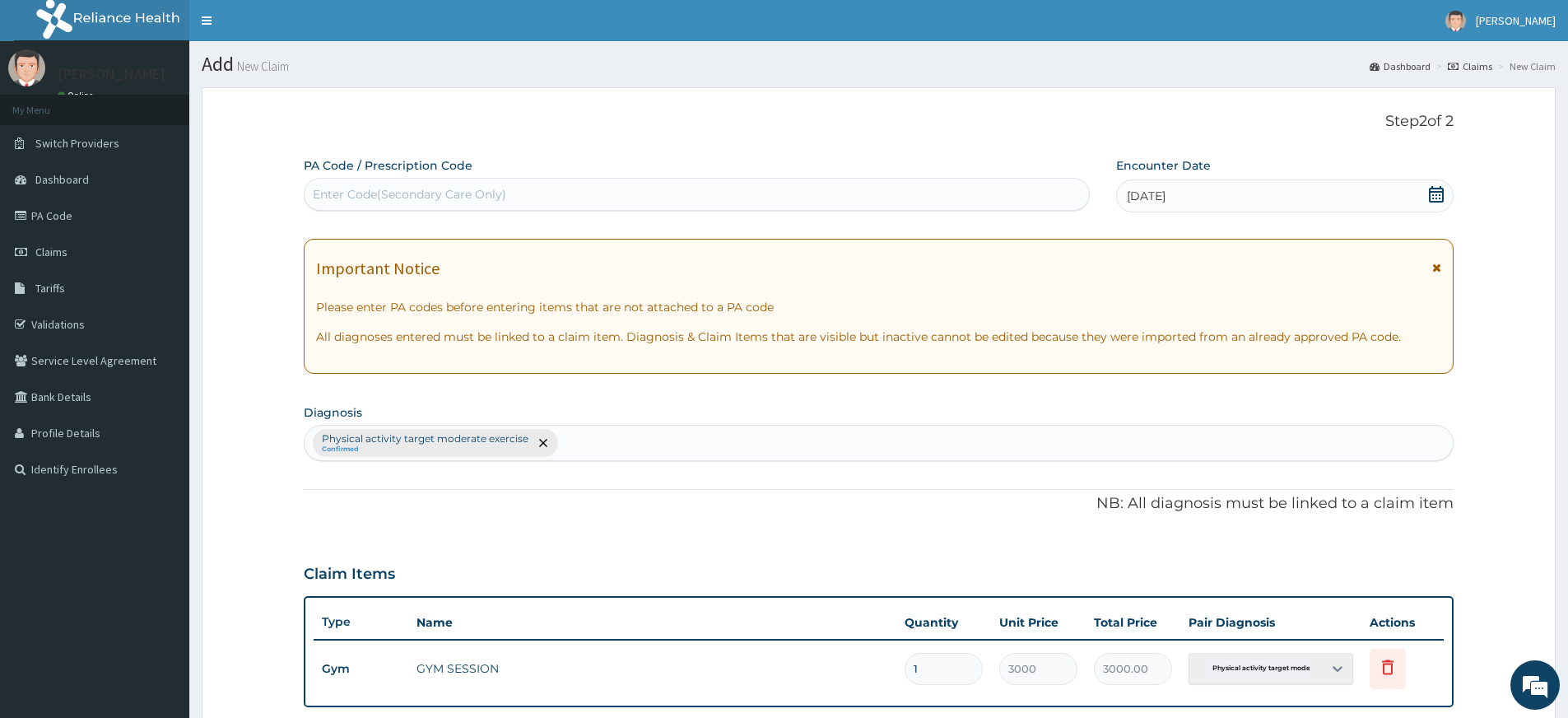
click at [985, 183] on div "Enter Code(Secondary Care Only)" at bounding box center [697, 194] width 784 height 26
type input "PA/D7F541"
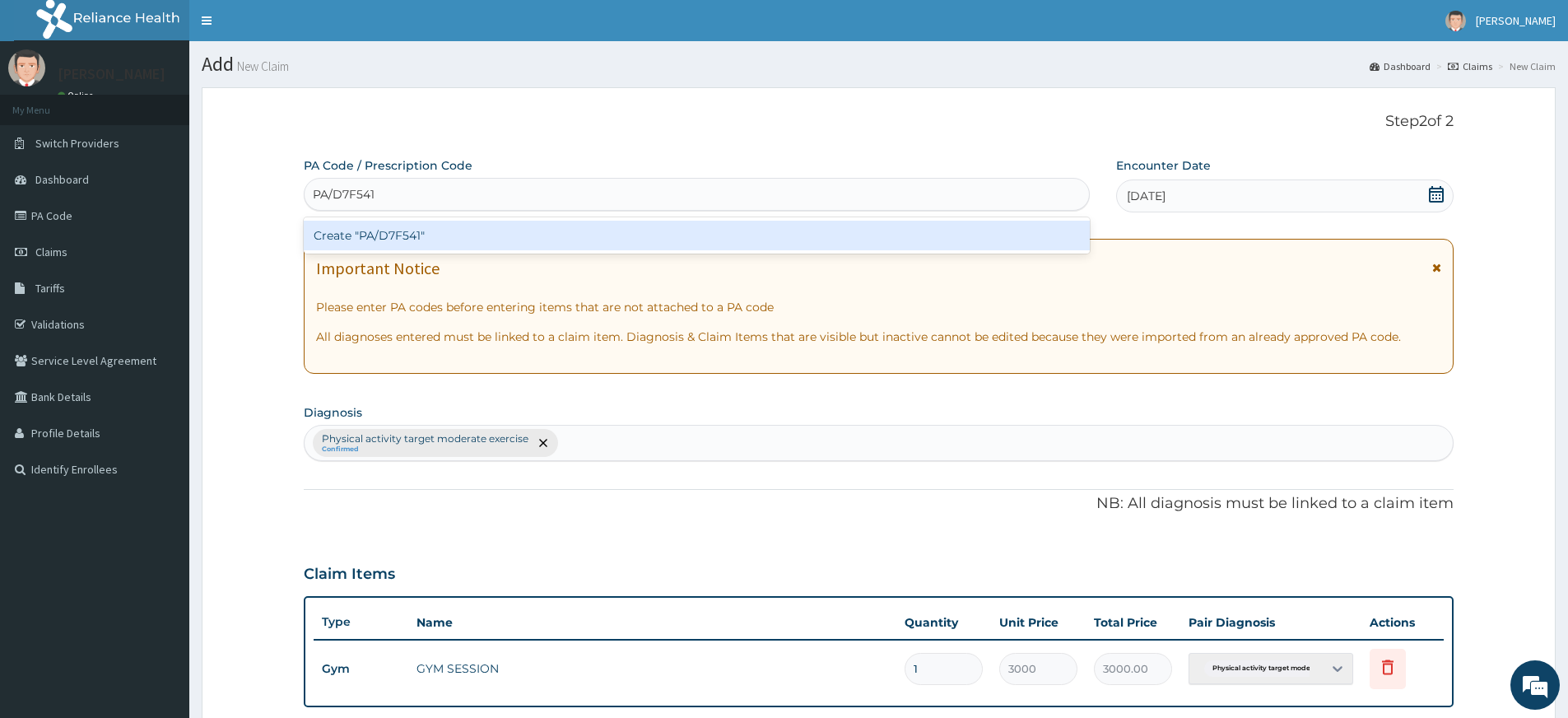
click at [888, 234] on div "Create "PA/D7F541"" at bounding box center [697, 235] width 786 height 30
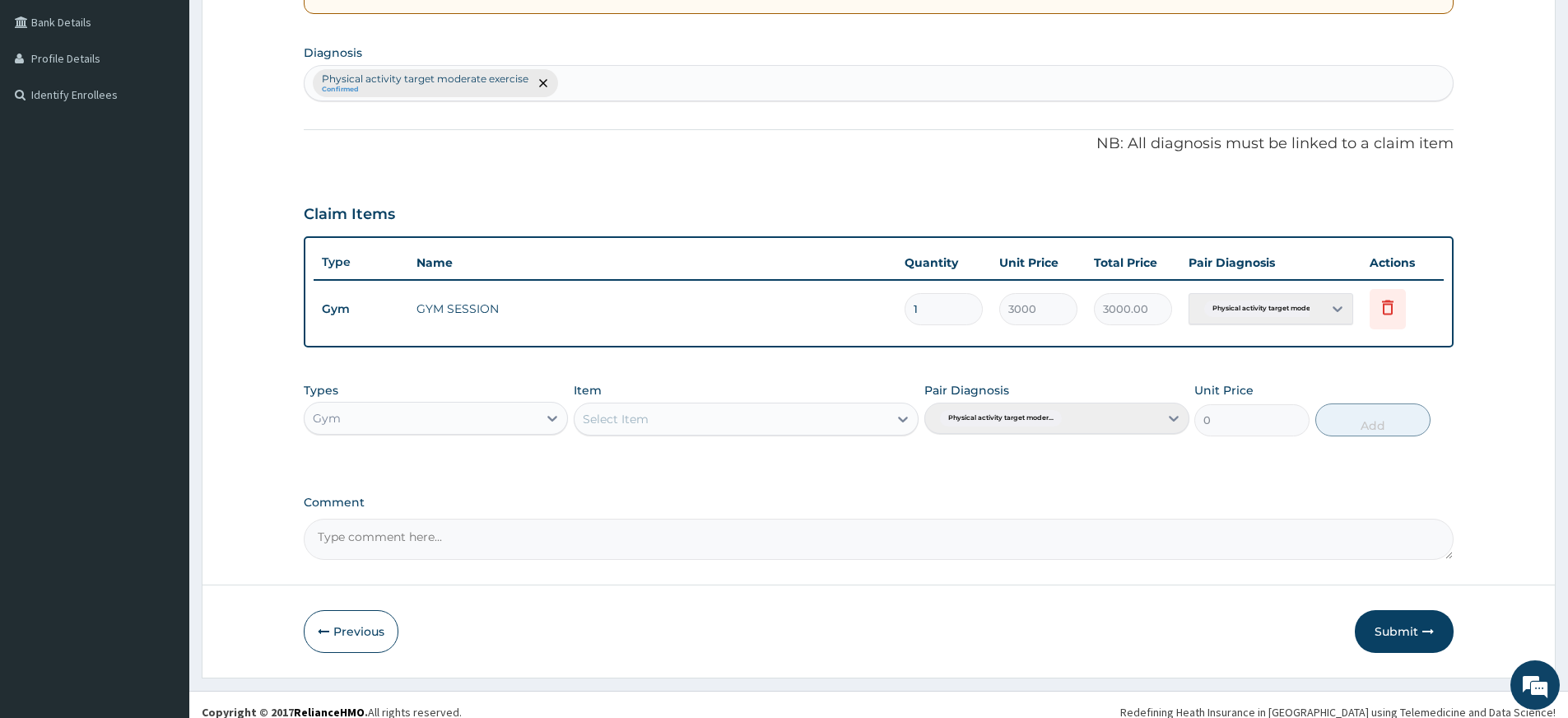
drag, startPoint x: 1416, startPoint y: 651, endPoint x: 1413, endPoint y: 633, distance: 18.2
click at [1415, 645] on button "Submit" at bounding box center [1405, 631] width 99 height 43
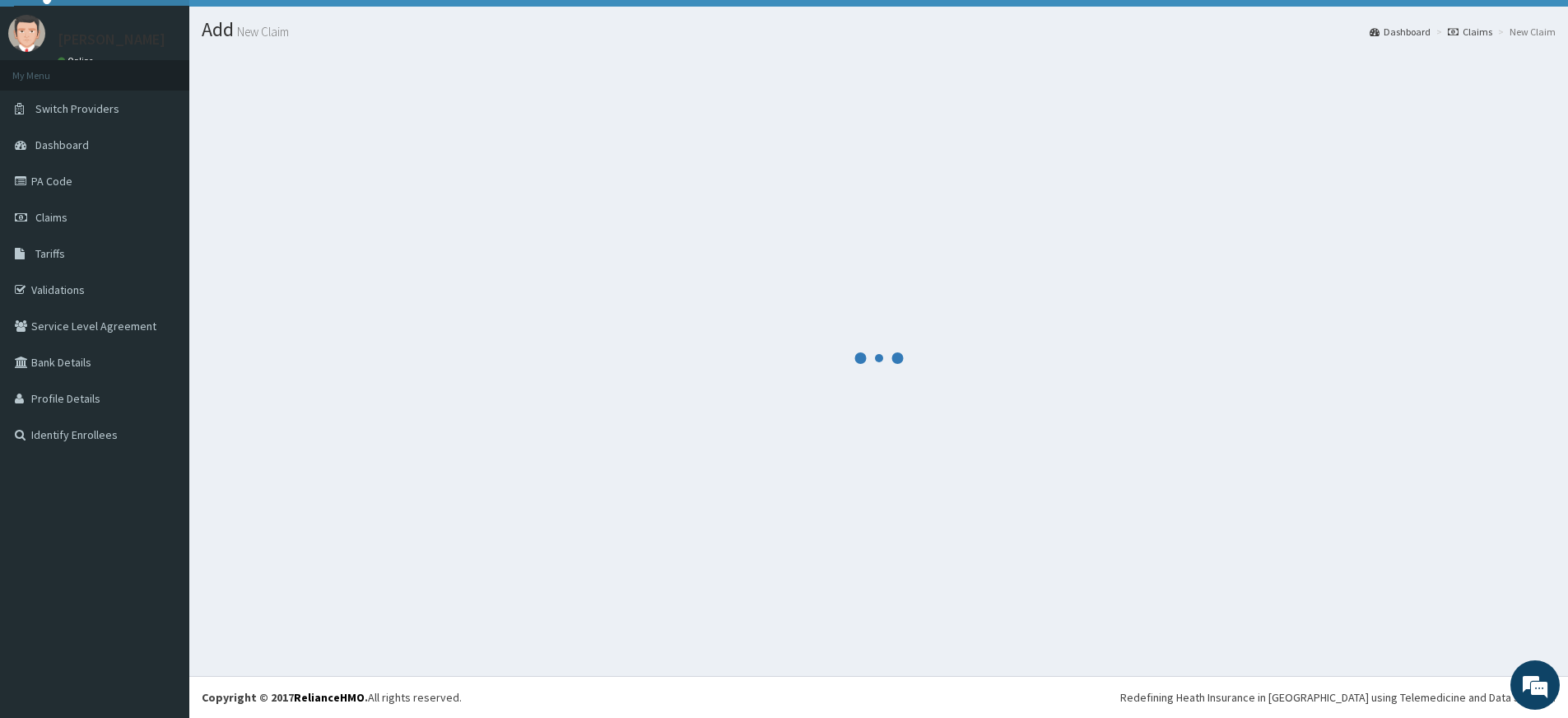
scroll to position [375, 0]
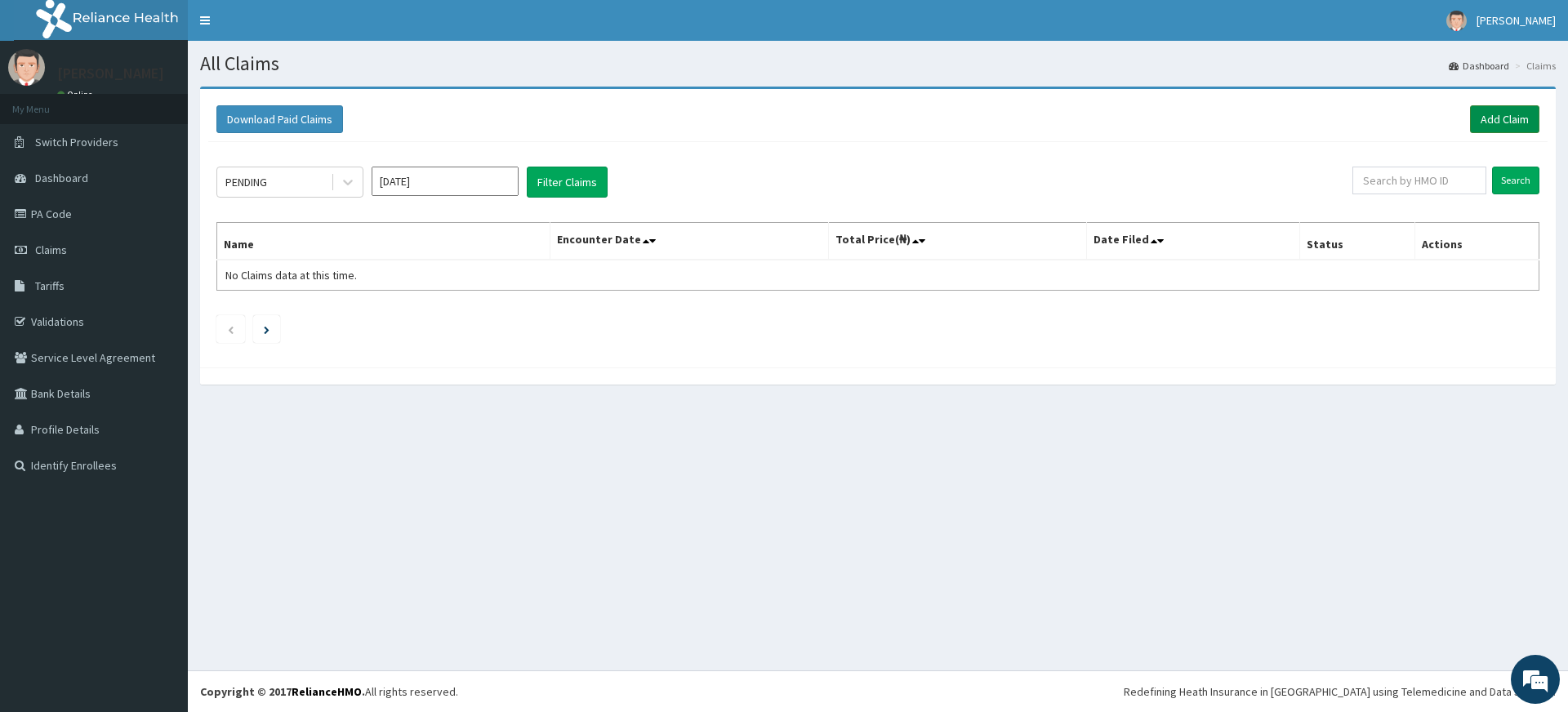
click at [1485, 120] on link "Add Claim" at bounding box center [1504, 119] width 70 height 28
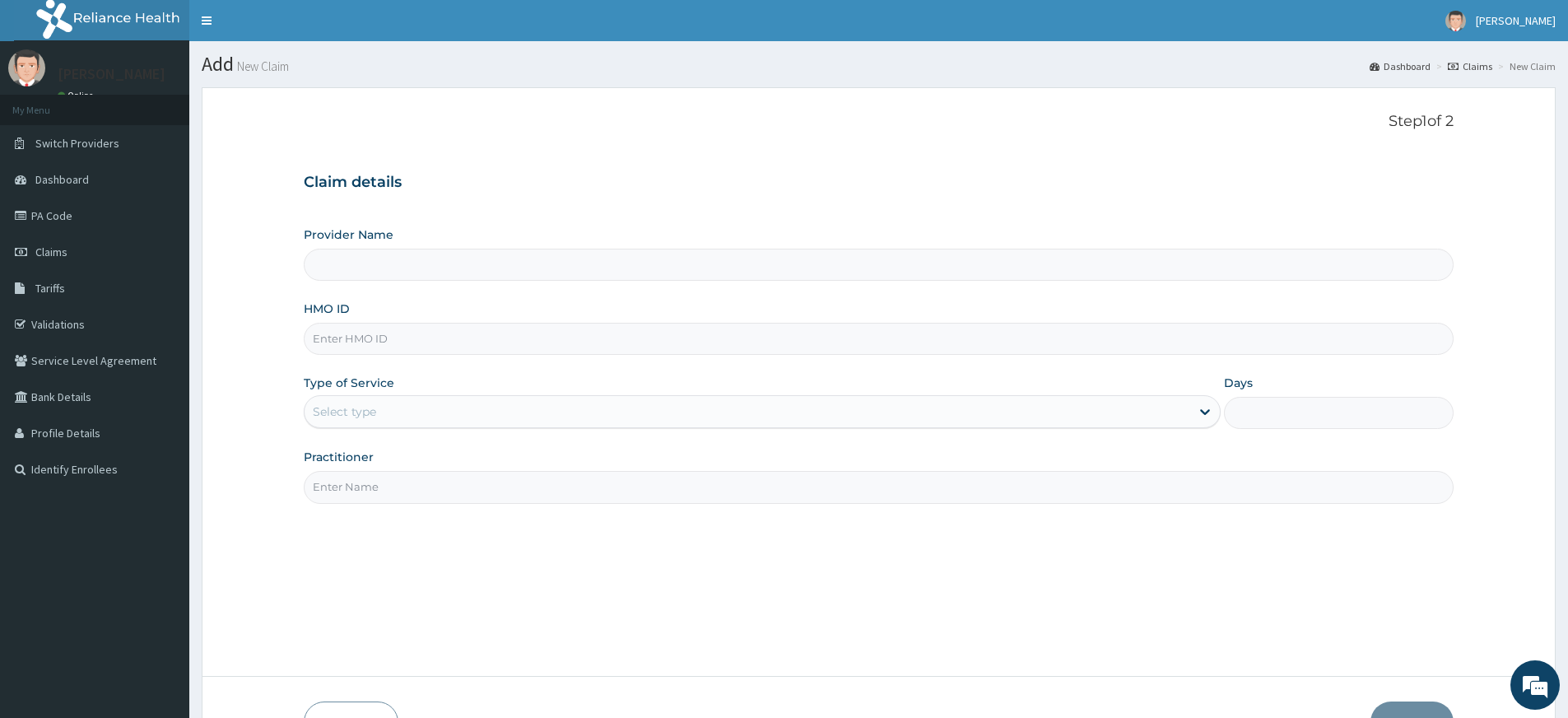
click at [384, 495] on input "Practitioner" at bounding box center [878, 487] width 1150 height 32
type input "pure fitness africa"
click at [445, 336] on input "HMO ID" at bounding box center [878, 339] width 1150 height 32
click at [121, 253] on link "Claims" at bounding box center [95, 252] width 189 height 36
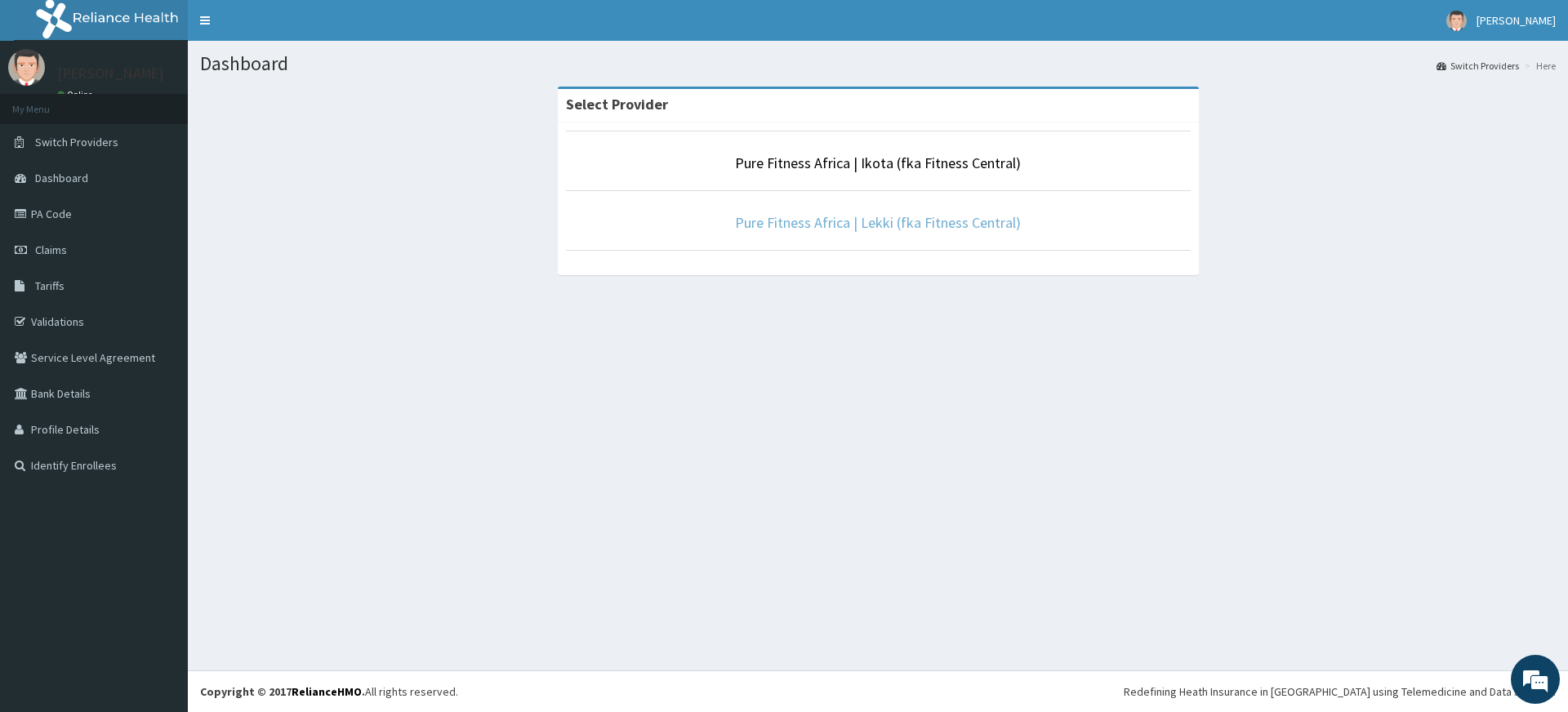
click at [933, 228] on link "Pure Fitness Africa | Lekki (fka Fitness Central)" at bounding box center [878, 223] width 286 height 19
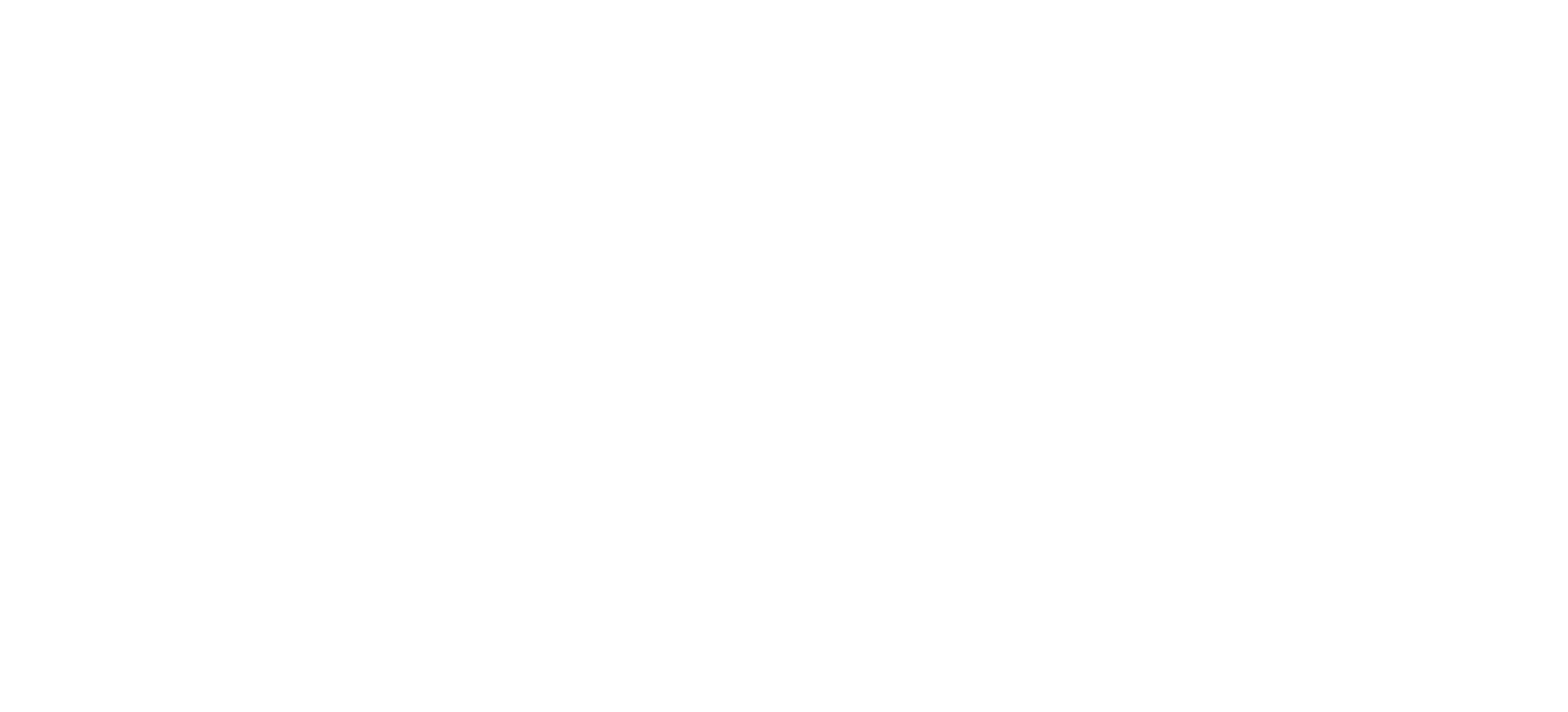
click at [68, 249] on body "RelianceHMO Provider Portal | Dashboard" at bounding box center [784, 356] width 1554 height 699
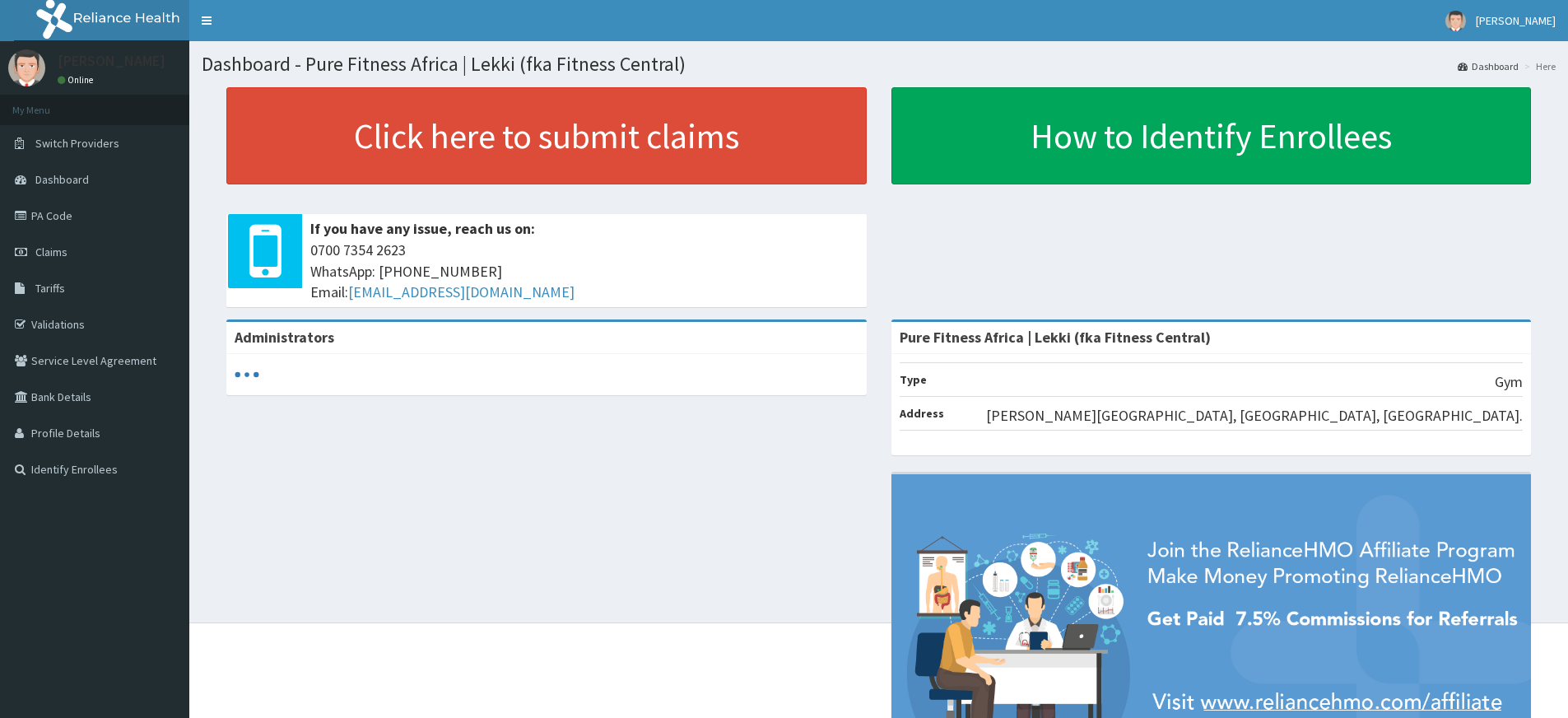
click at [69, 251] on link "Claims" at bounding box center [95, 252] width 189 height 36
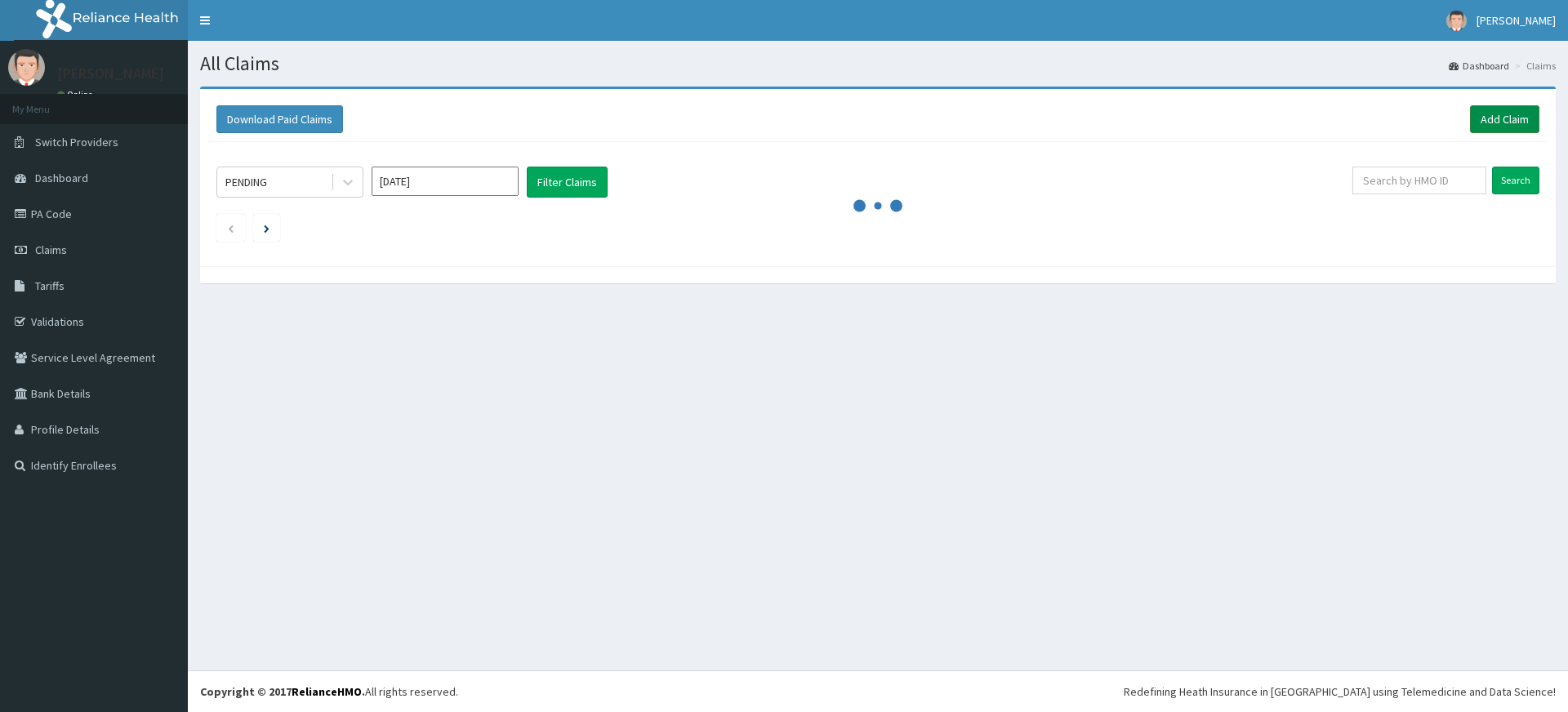
click at [1516, 112] on link "Add Claim" at bounding box center [1504, 119] width 70 height 28
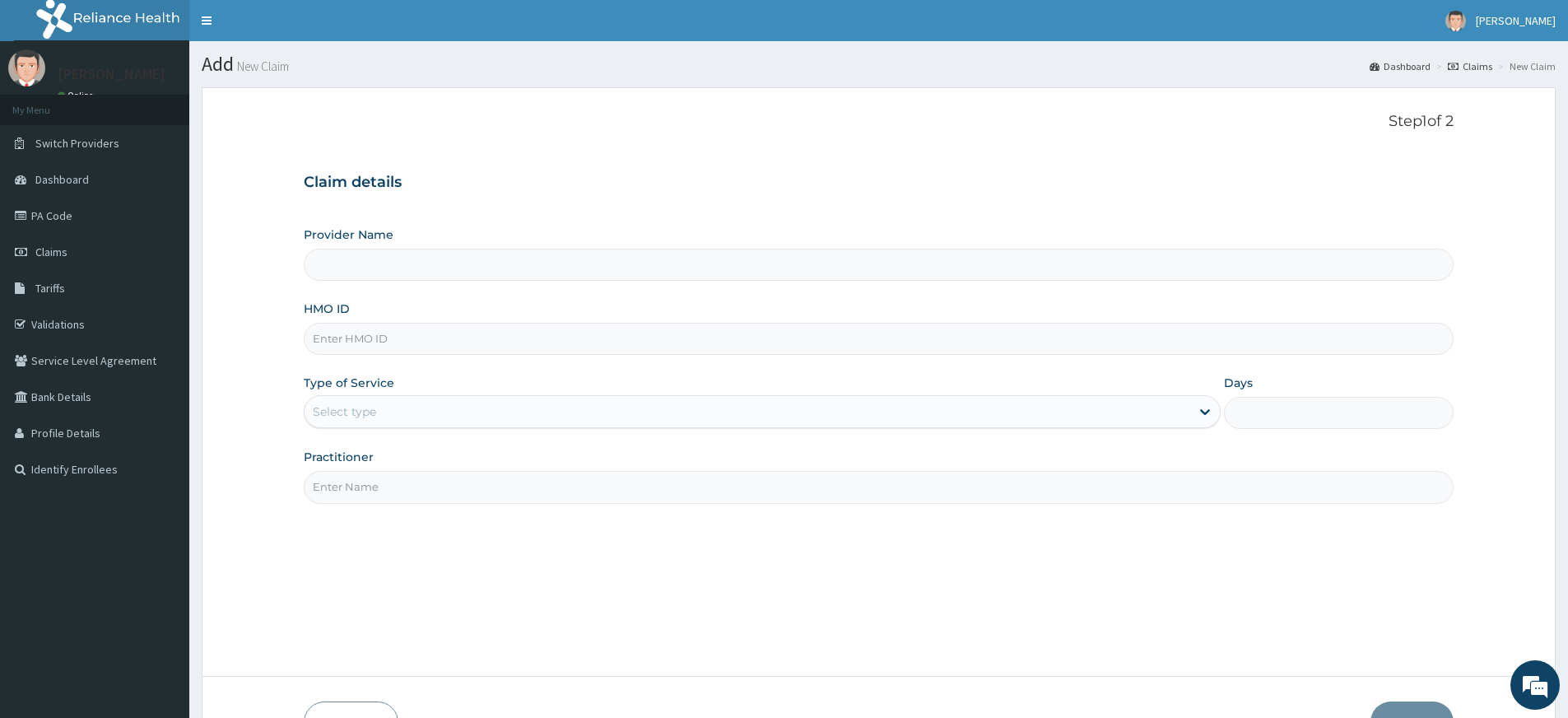
click at [322, 493] on input "Practitioner" at bounding box center [878, 487] width 1150 height 32
type input "pure fitness africa"
click at [403, 345] on input "HMO ID" at bounding box center [878, 339] width 1150 height 32
type input "Pure Fitness Africa | Lekki (fka Fitness Central)"
type input "1"
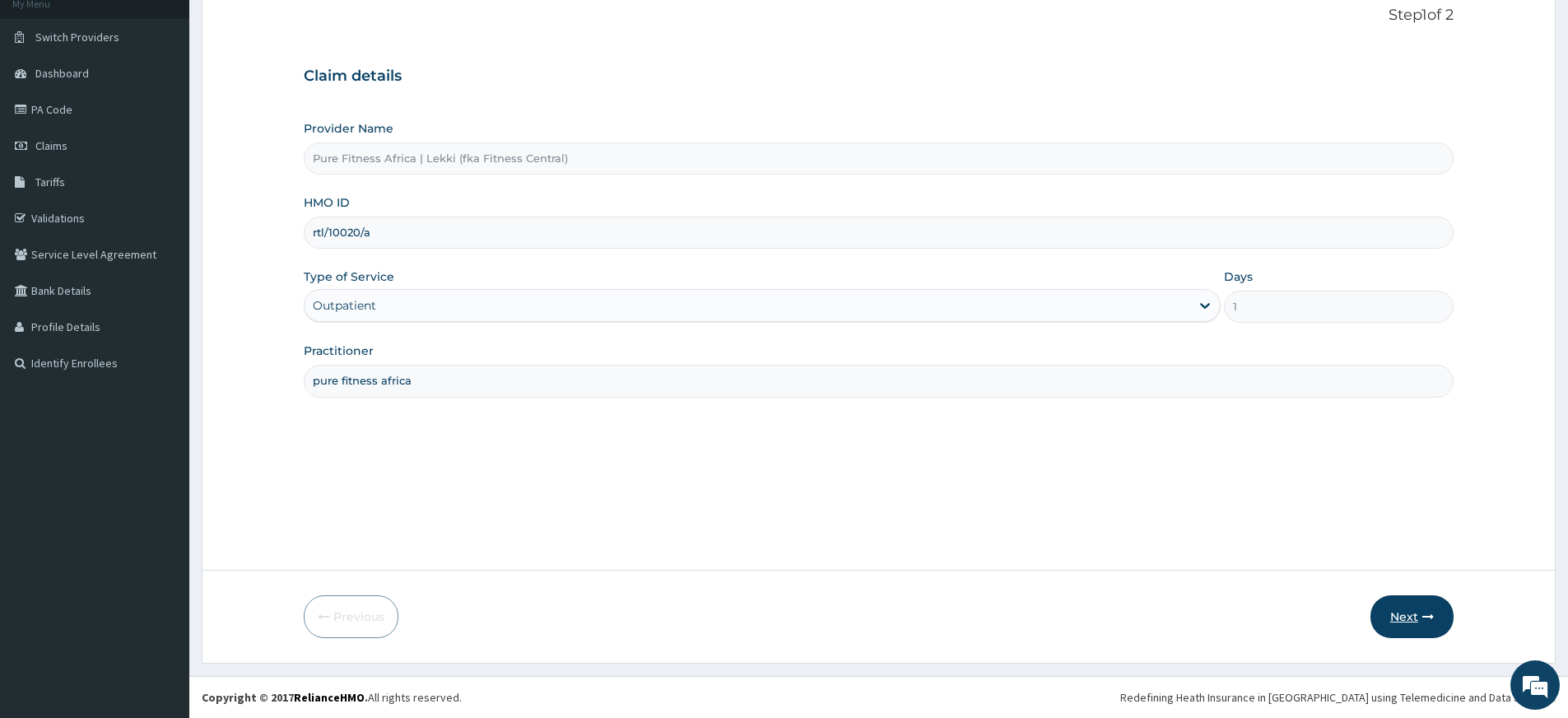
type input "rtl/10020/a"
click at [1421, 619] on button "Next" at bounding box center [1413, 616] width 83 height 43
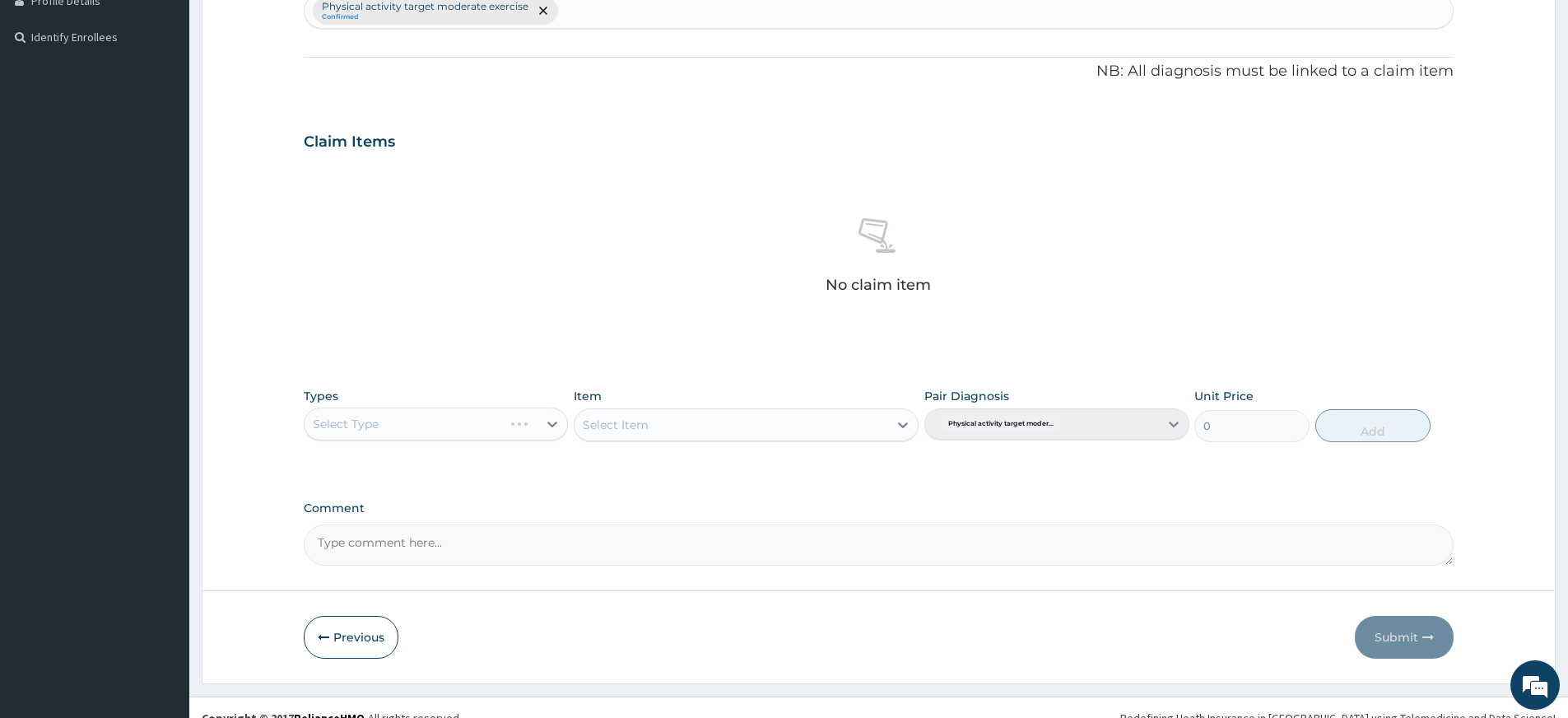
scroll to position [453, 0]
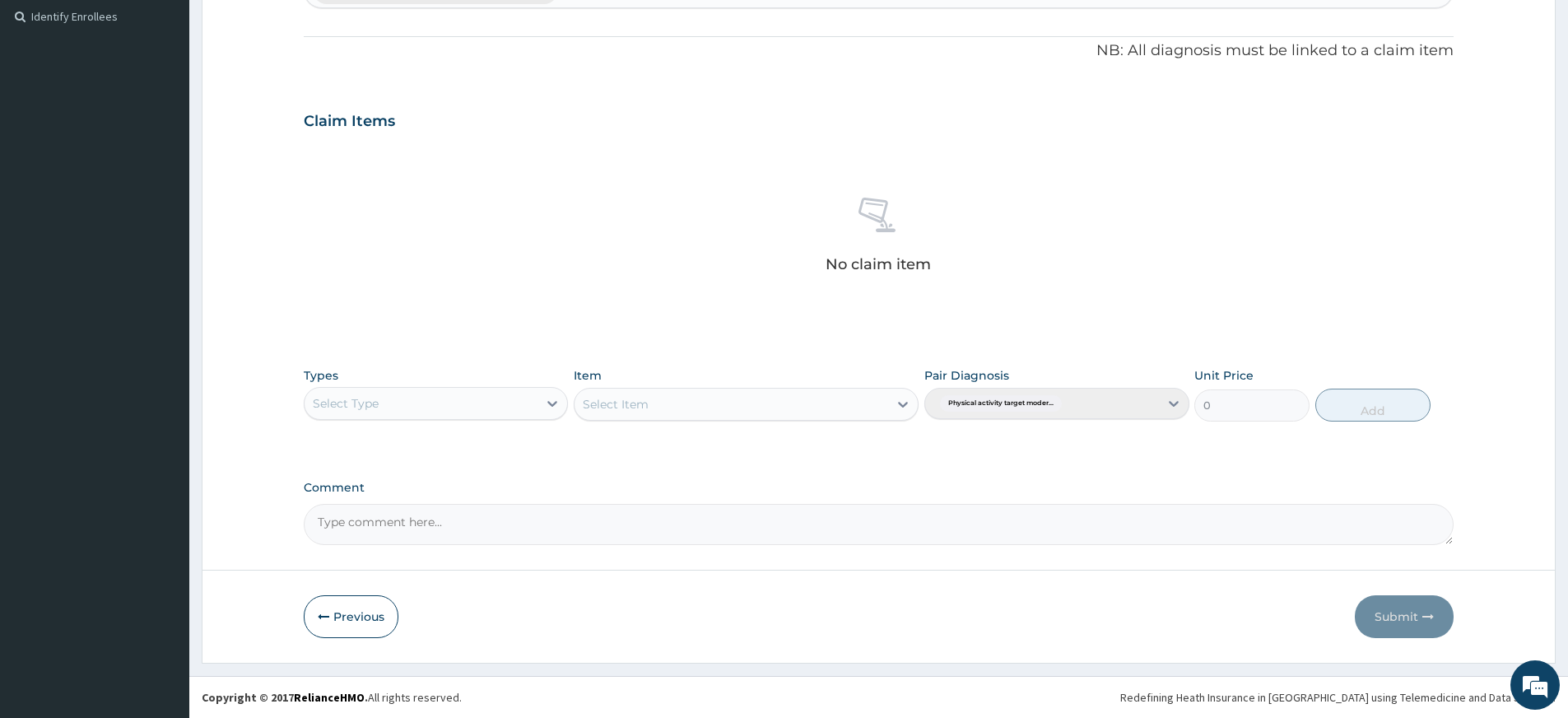
click at [410, 403] on div "Select Type" at bounding box center [421, 404] width 233 height 26
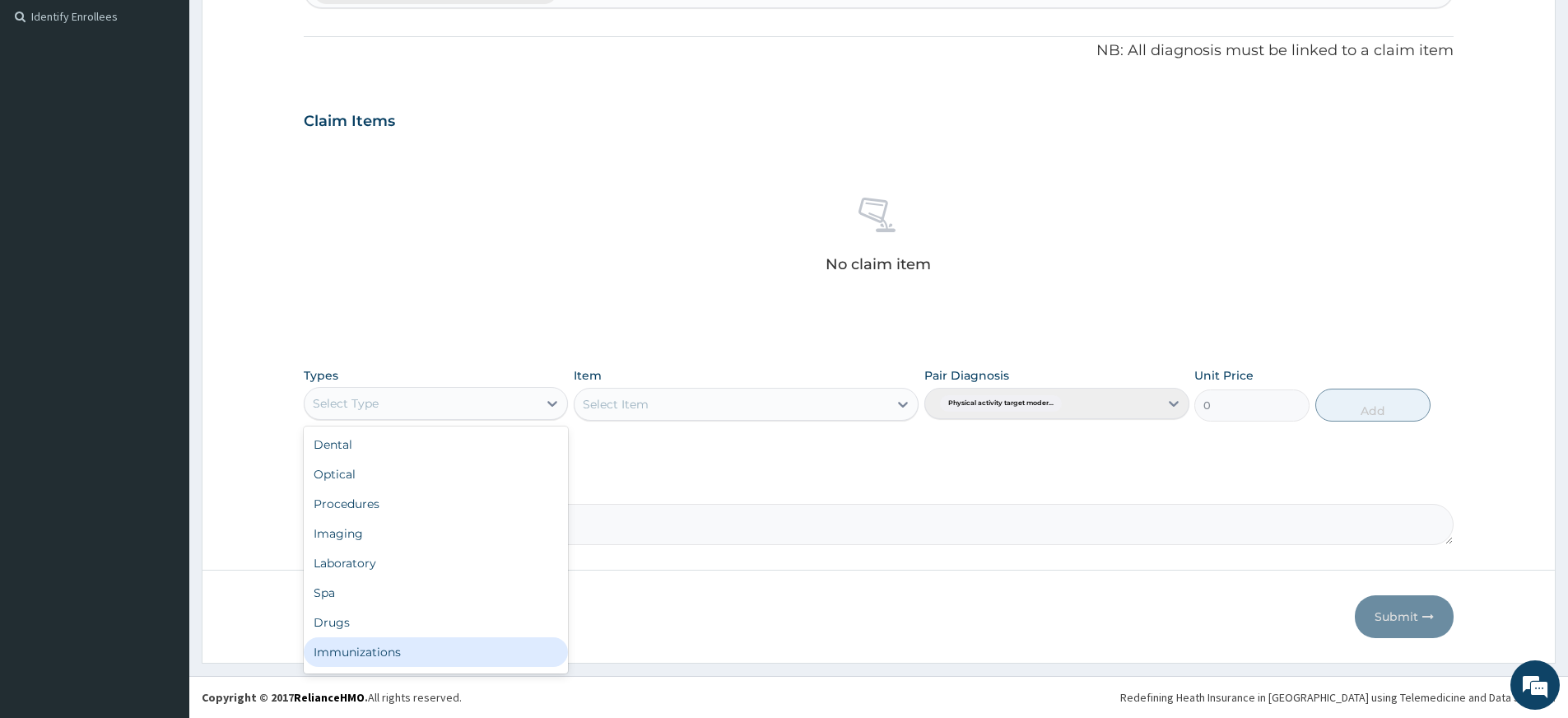
scroll to position [56, 0]
click at [344, 655] on div "Gym" at bounding box center [436, 655] width 265 height 30
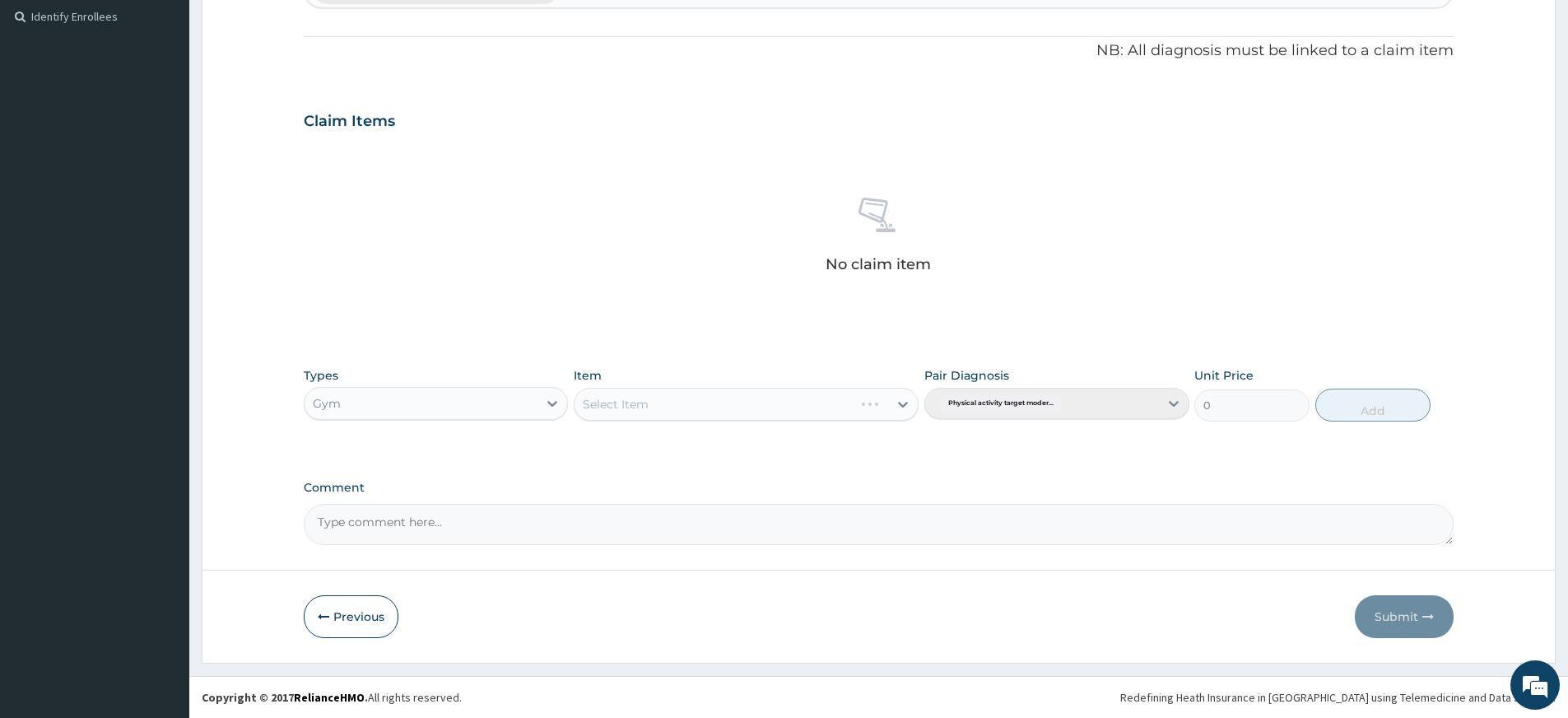
click at [730, 408] on div "Select Item" at bounding box center [746, 405] width 345 height 33
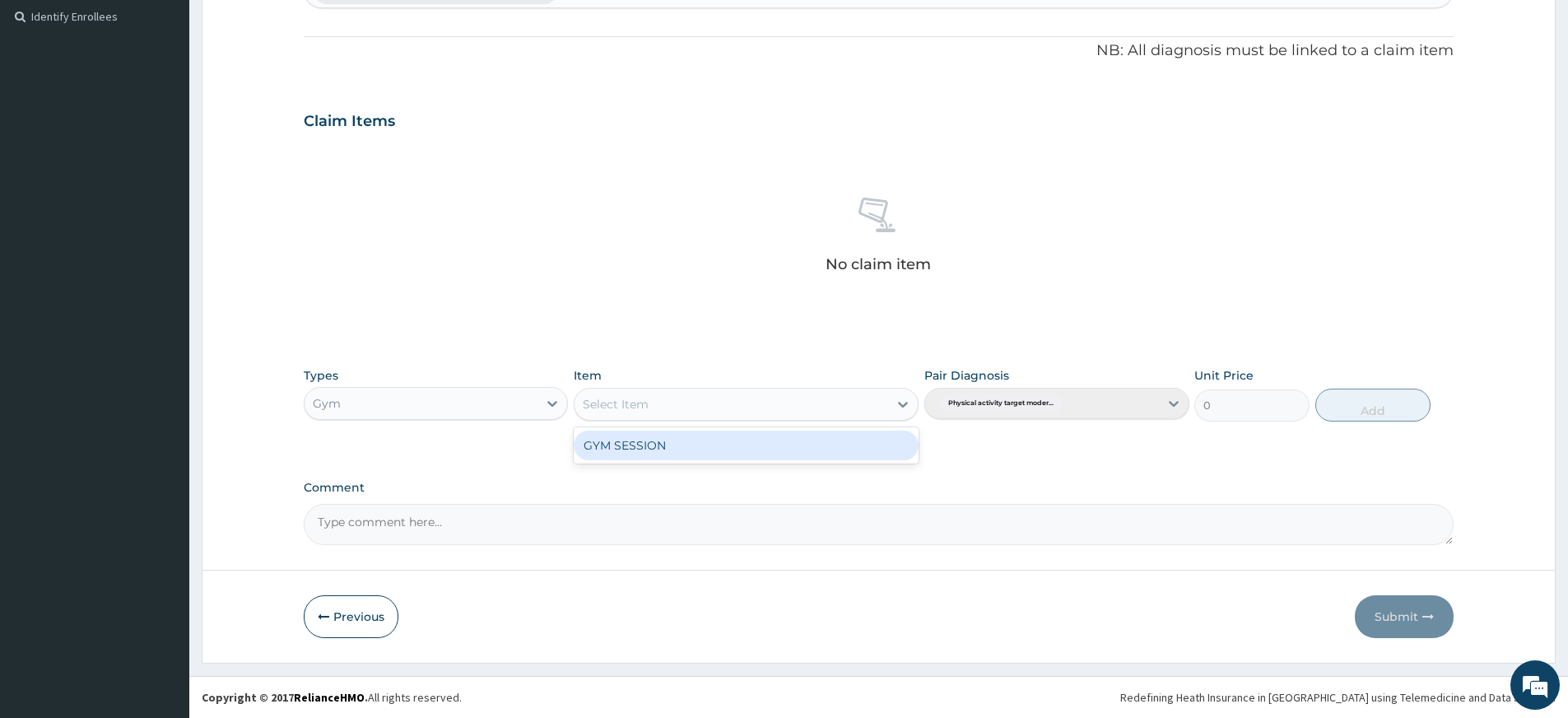
click at [735, 415] on div "Select Item" at bounding box center [731, 405] width 313 height 26
click at [733, 434] on div "GYM SESSION" at bounding box center [746, 445] width 345 height 30
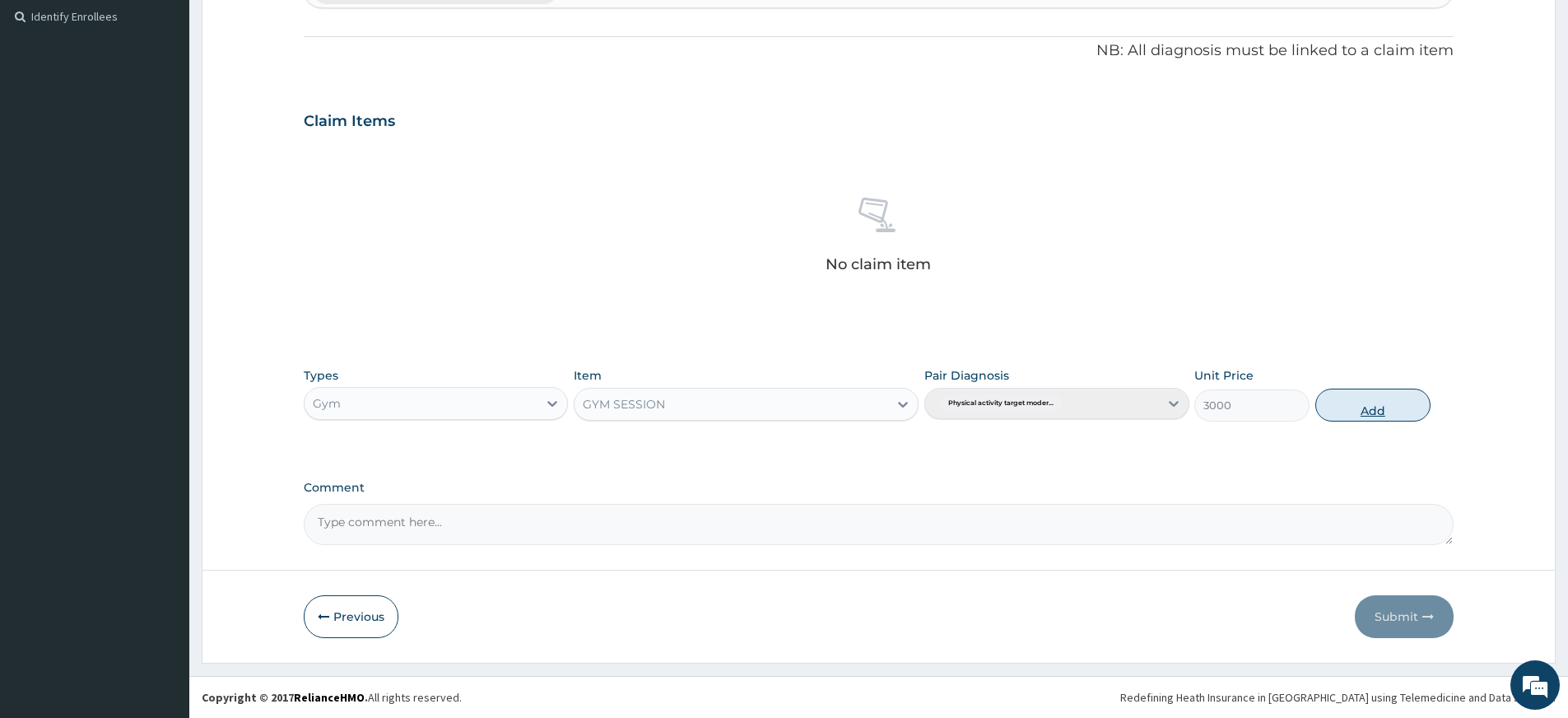
click at [1341, 399] on button "Add" at bounding box center [1373, 405] width 115 height 33
type input "0"
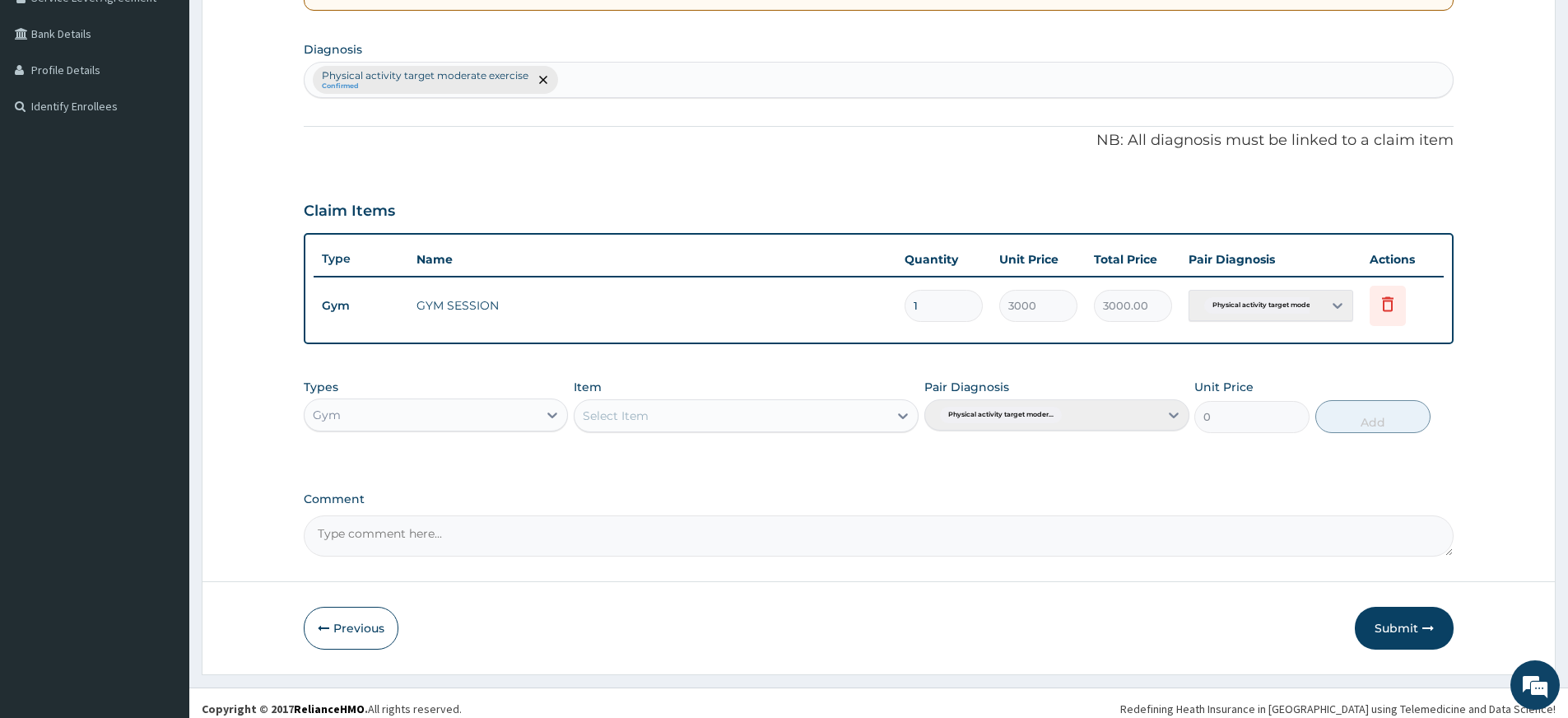
scroll to position [0, 0]
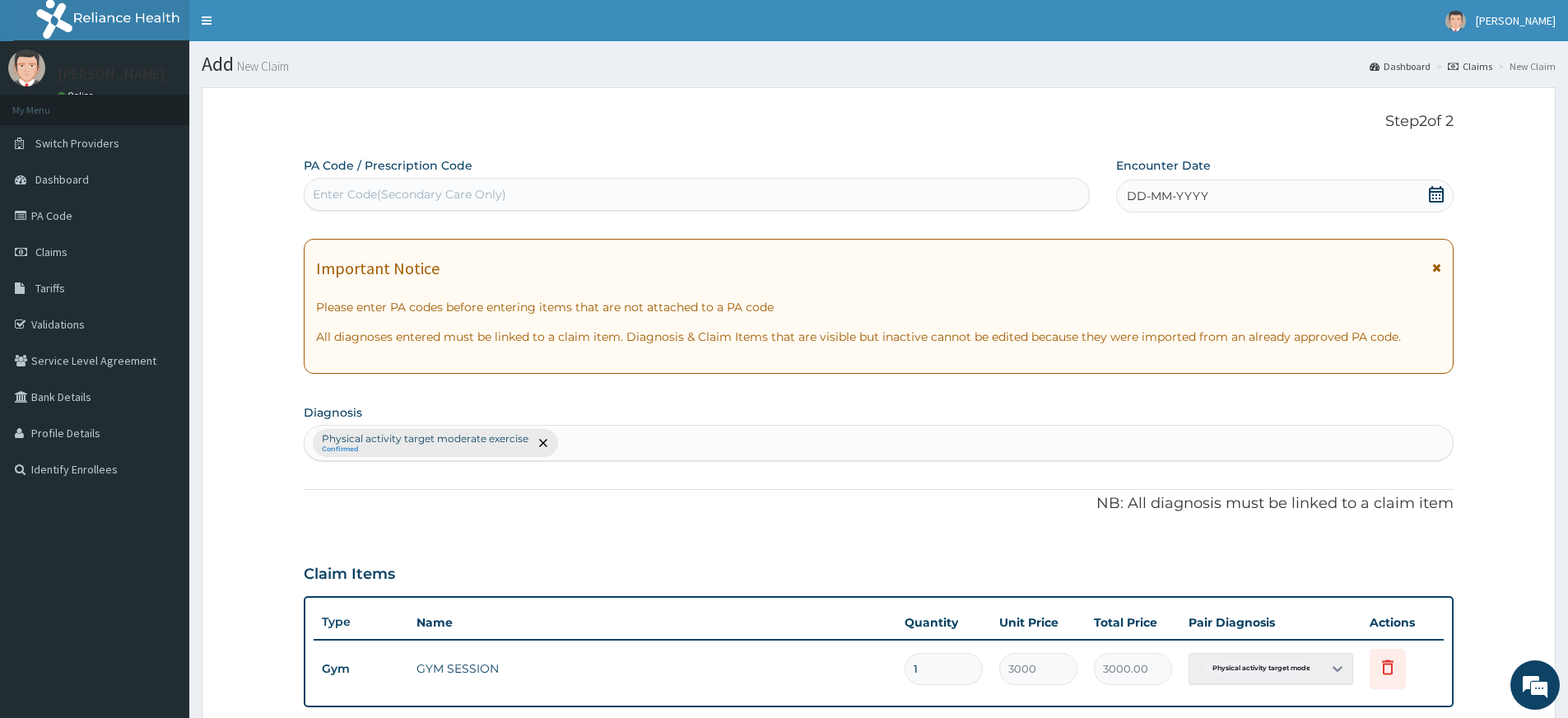
click at [1154, 182] on div "DD-MM-YYYY" at bounding box center [1285, 196] width 337 height 33
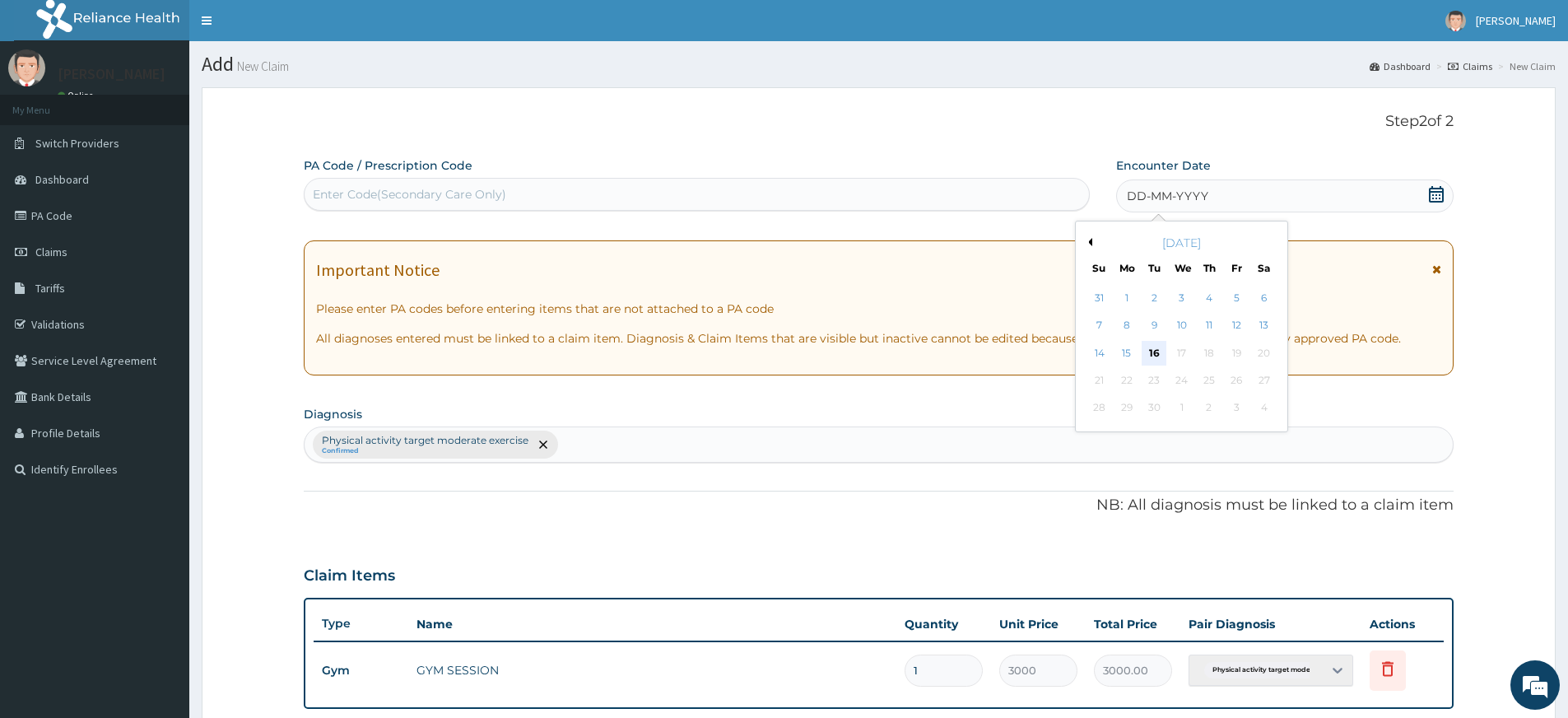
click at [1157, 352] on div "16" at bounding box center [1155, 353] width 24 height 24
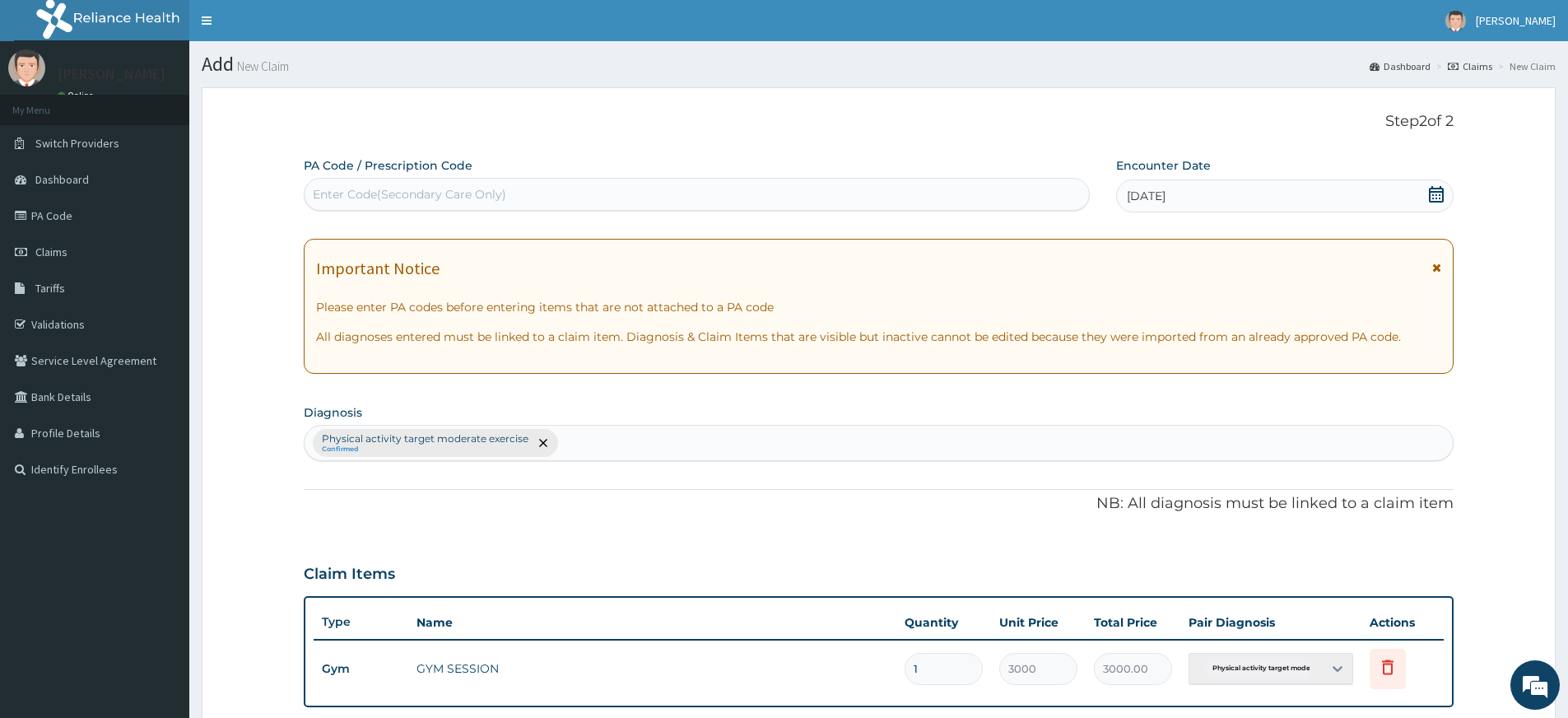
click at [1030, 197] on div "Enter Code(Secondary Care Only)" at bounding box center [697, 194] width 784 height 26
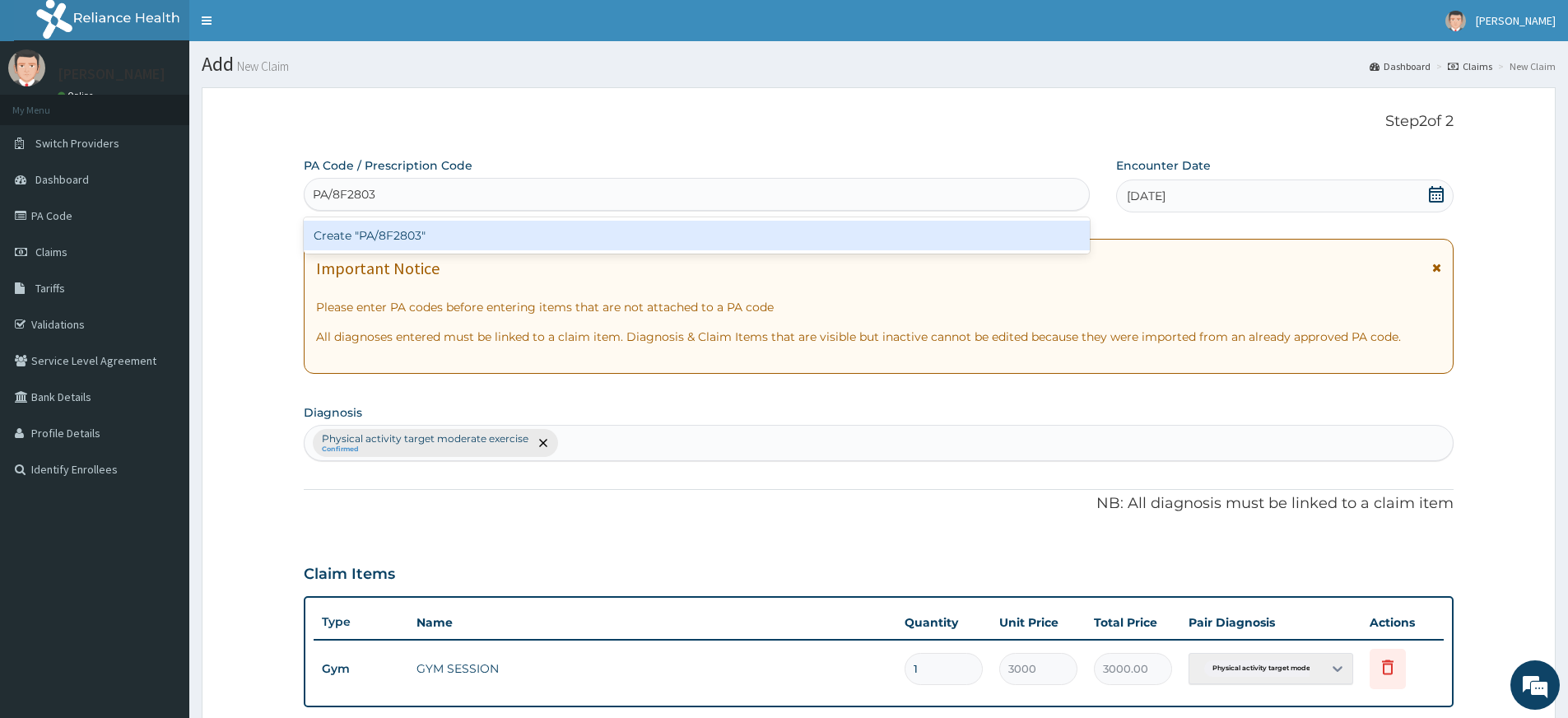
type input "PA/8F2803"
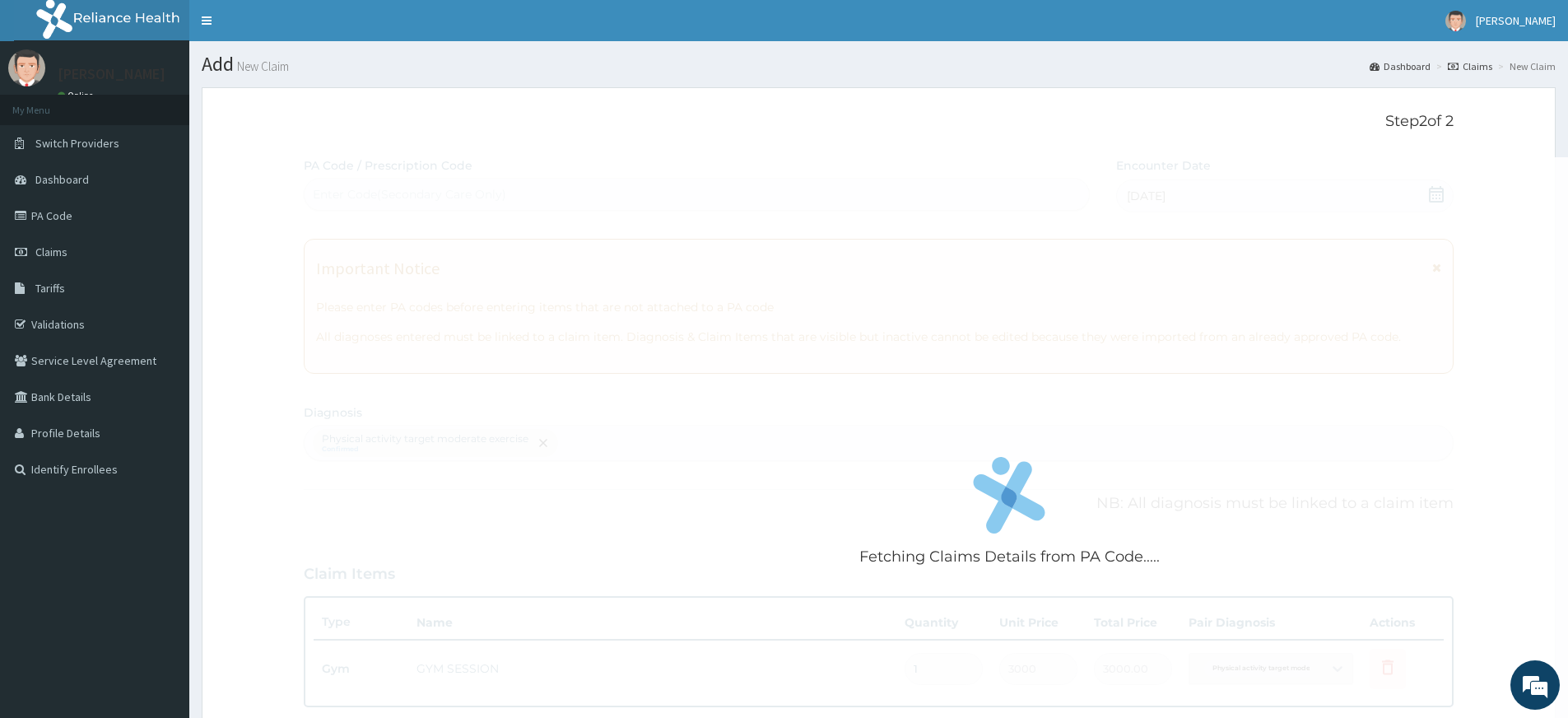
click at [973, 214] on div "Fetching Claims Details from PA Code..... PA Code / Prescription Code Enter Cod…" at bounding box center [878, 538] width 1150 height 763
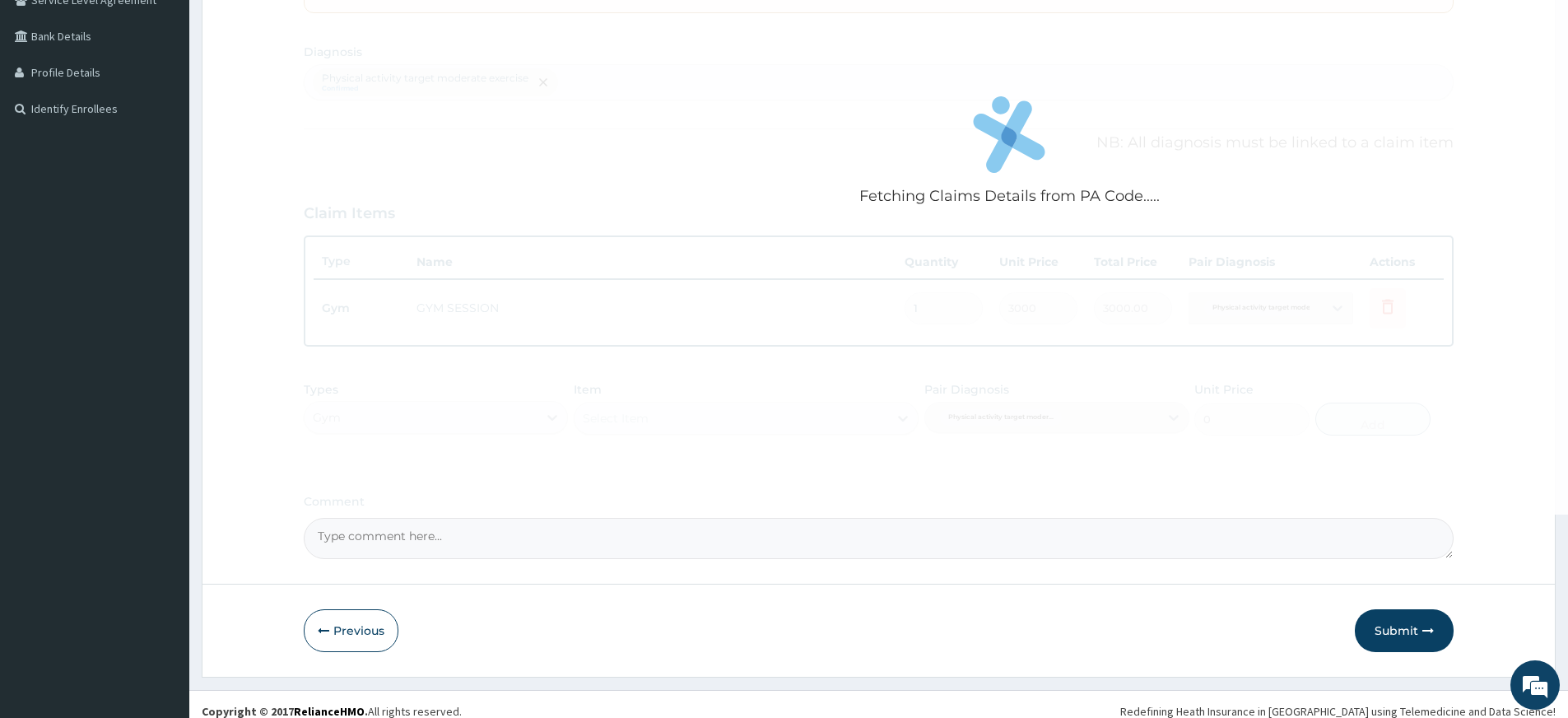
scroll to position [375, 0]
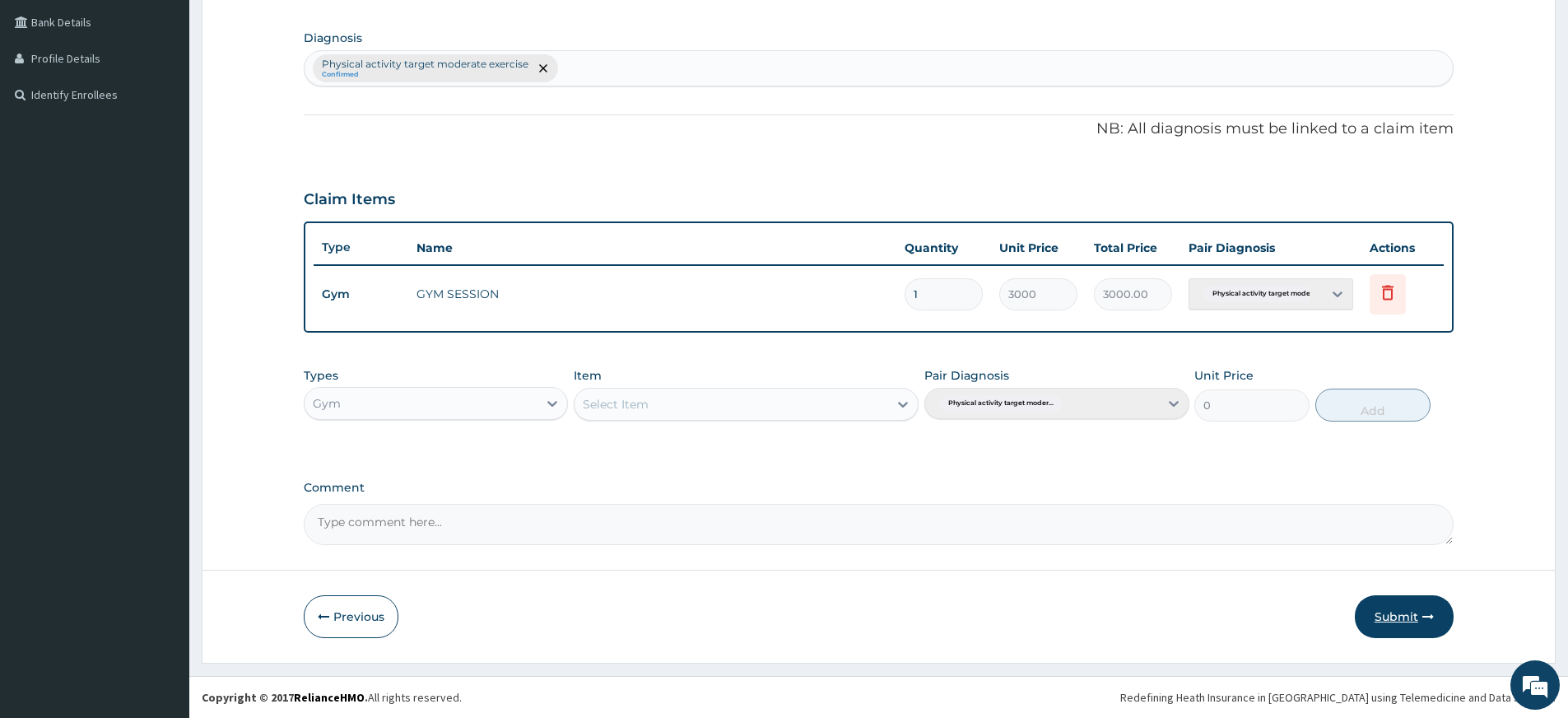
click at [1400, 609] on button "Submit" at bounding box center [1405, 616] width 99 height 43
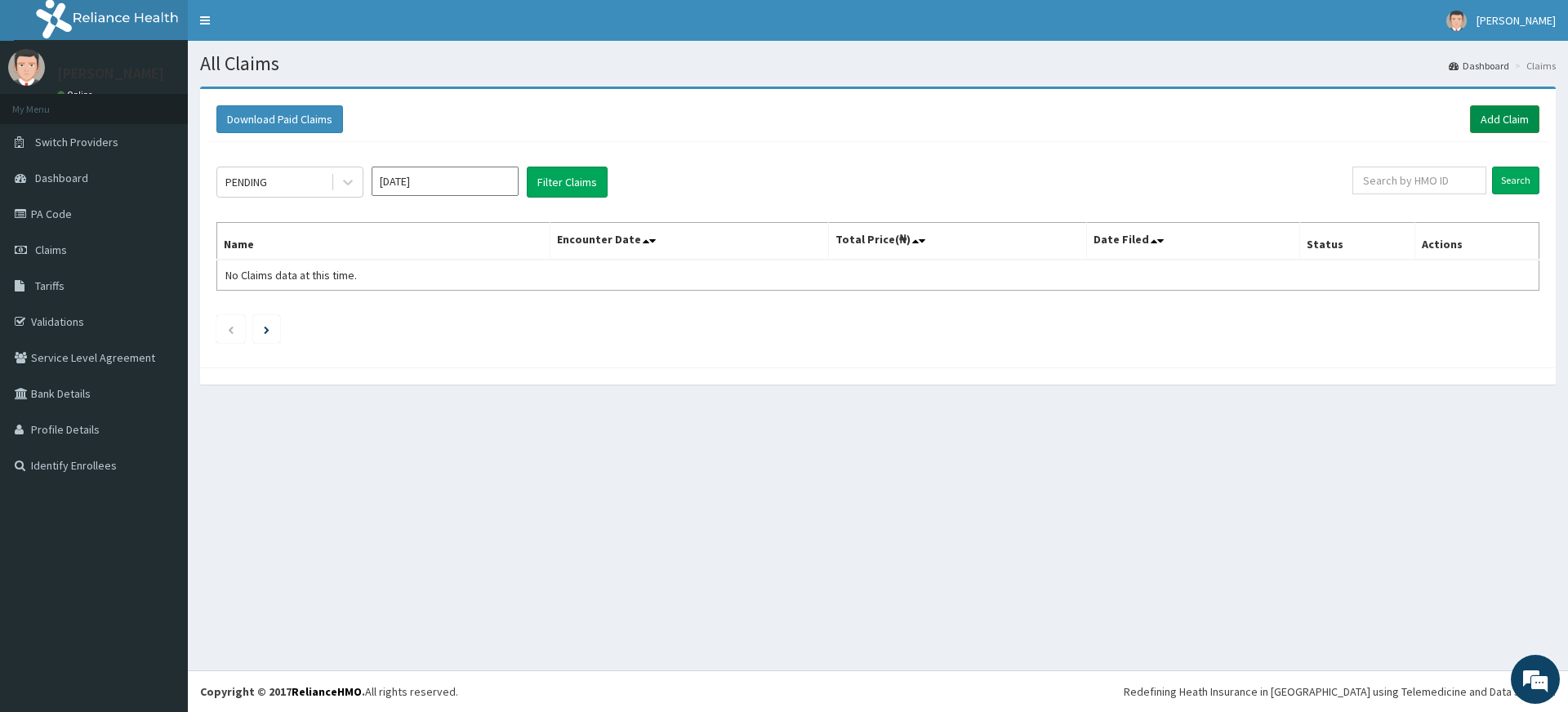
click at [1485, 125] on link "Add Claim" at bounding box center [1504, 119] width 70 height 28
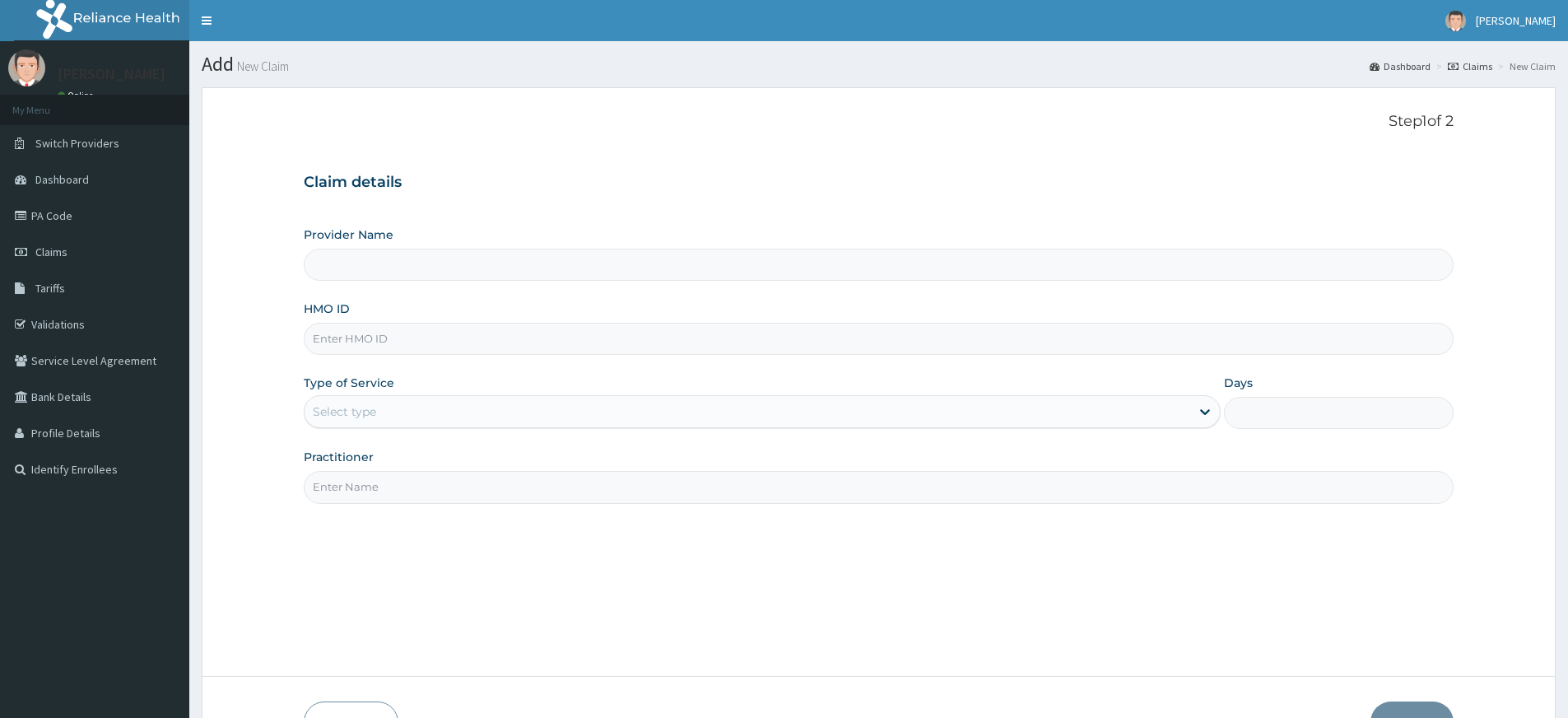
click at [454, 524] on div "Step 1 of 2 Claim details Provider Name HMO ID Type of Service Select type Days…" at bounding box center [878, 382] width 1150 height 539
click at [431, 469] on div "Practitioner" at bounding box center [878, 476] width 1150 height 55
click at [423, 486] on input "Practitioner" at bounding box center [878, 487] width 1150 height 32
type input "Pure Fitness Africa | Lekki (fka Fitness Central)"
type input "1"
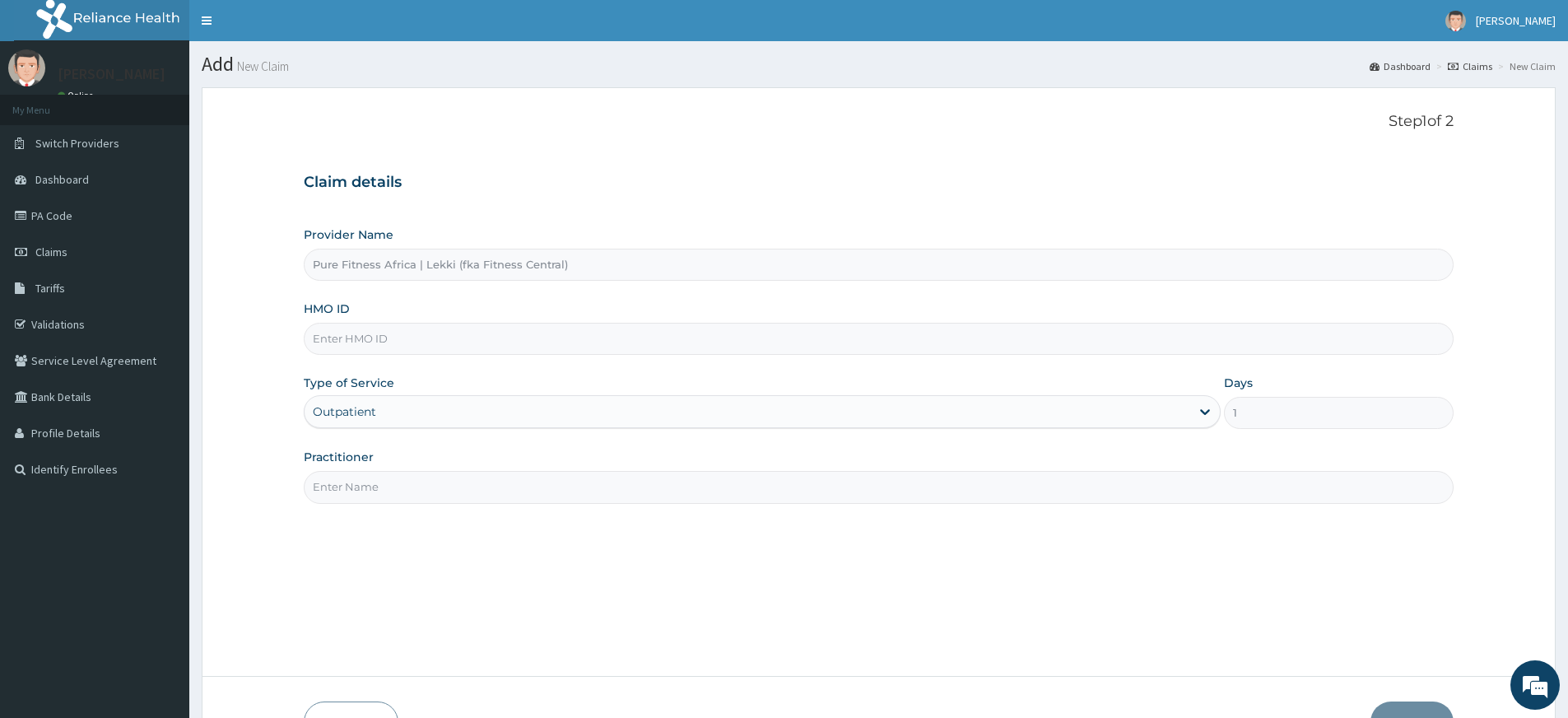
type input "pure fitness africa"
click at [430, 331] on input "HMO ID" at bounding box center [878, 339] width 1150 height 32
type input "OKR/10024/A"
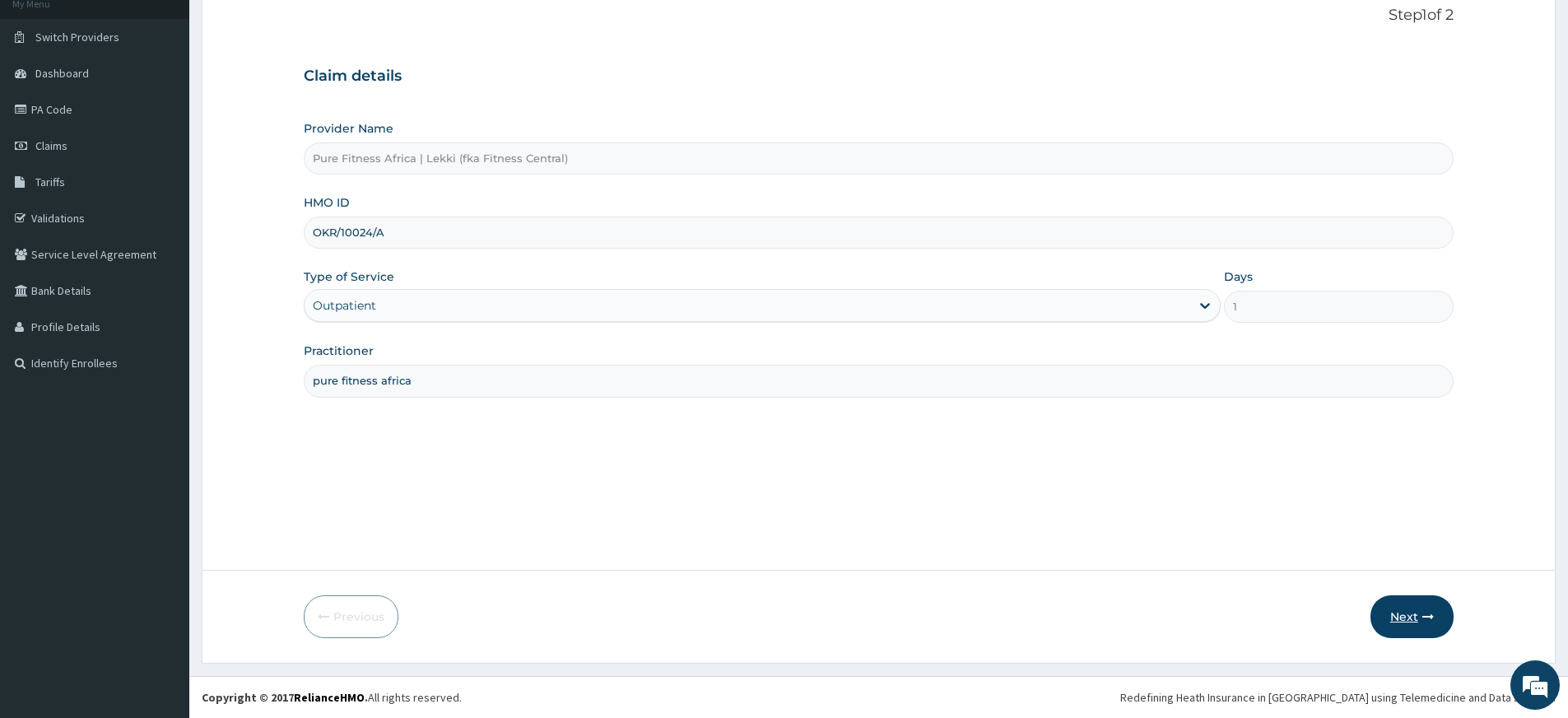
click at [1408, 618] on button "Next" at bounding box center [1413, 616] width 83 height 43
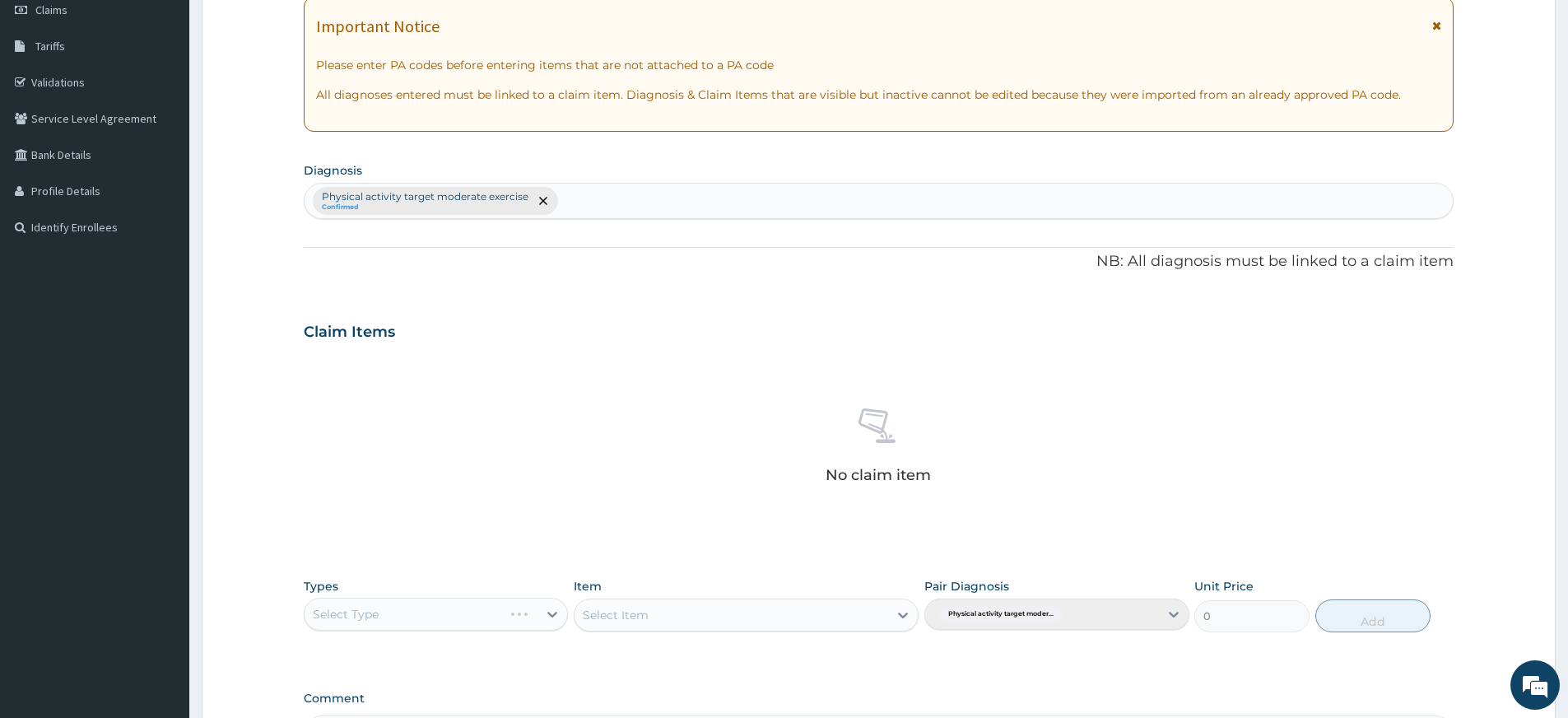
scroll to position [453, 0]
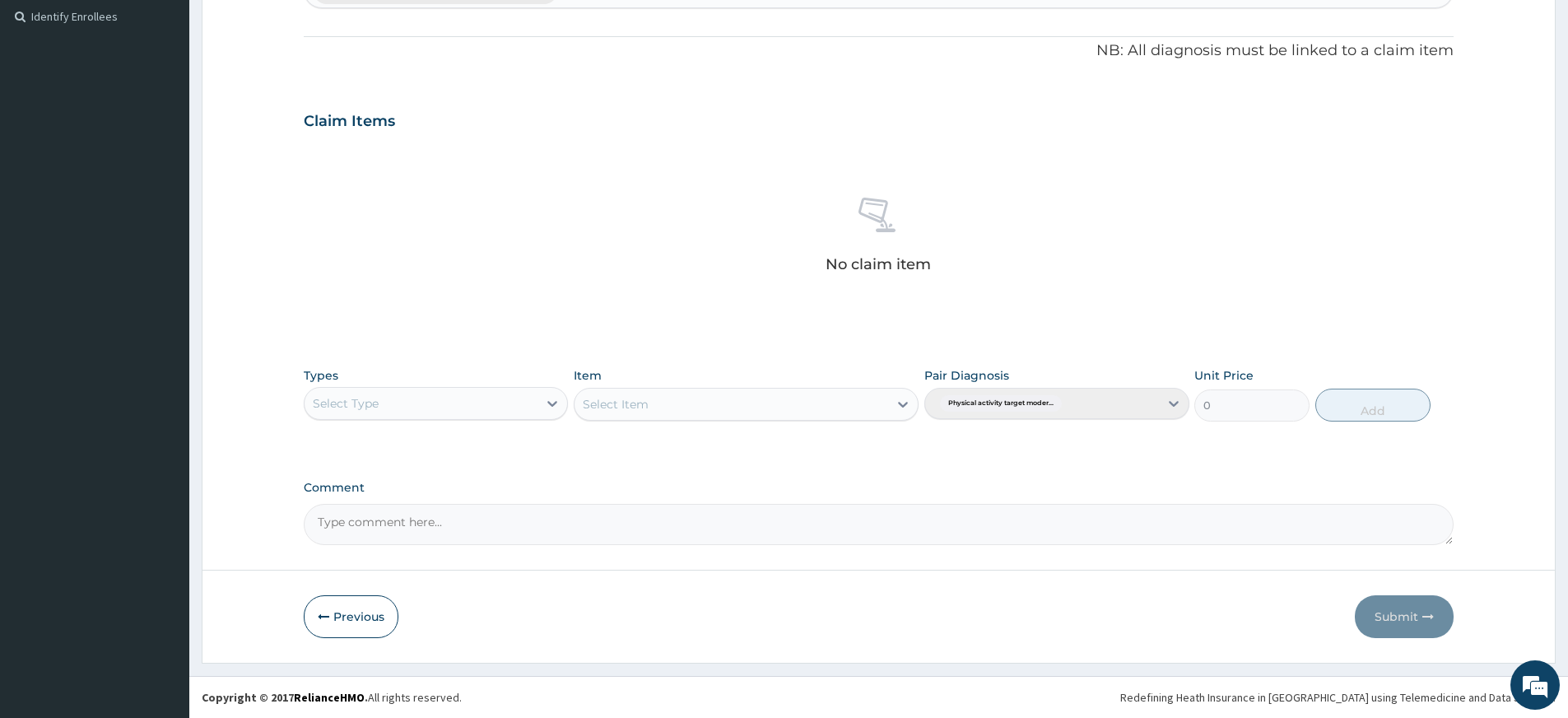
click at [421, 391] on div "Select Type" at bounding box center [421, 404] width 233 height 26
click at [374, 642] on div "Gym" at bounding box center [436, 655] width 265 height 30
click at [730, 396] on div "Select Item" at bounding box center [746, 405] width 345 height 33
click at [730, 411] on div "Select Item" at bounding box center [731, 405] width 313 height 26
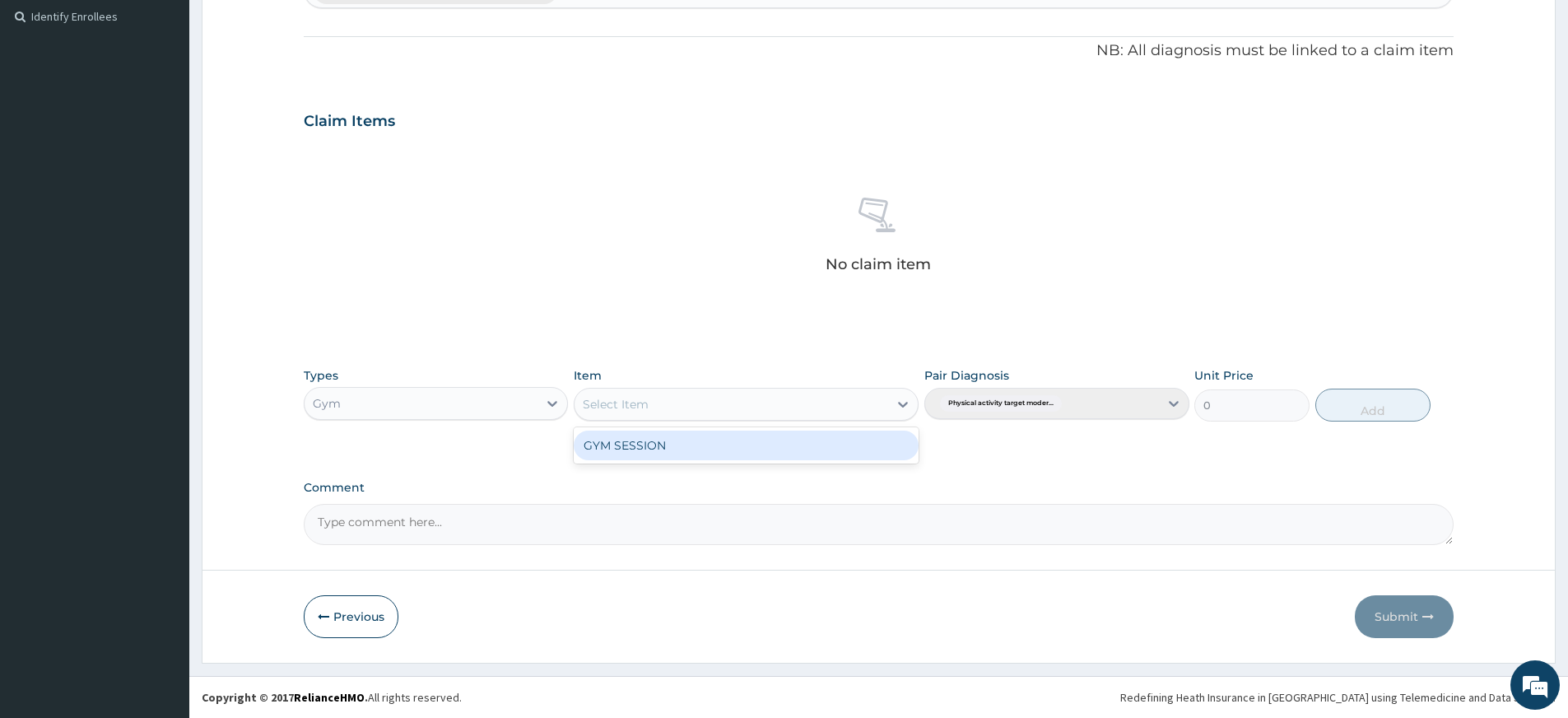
click at [732, 443] on div "GYM SESSION" at bounding box center [746, 445] width 345 height 30
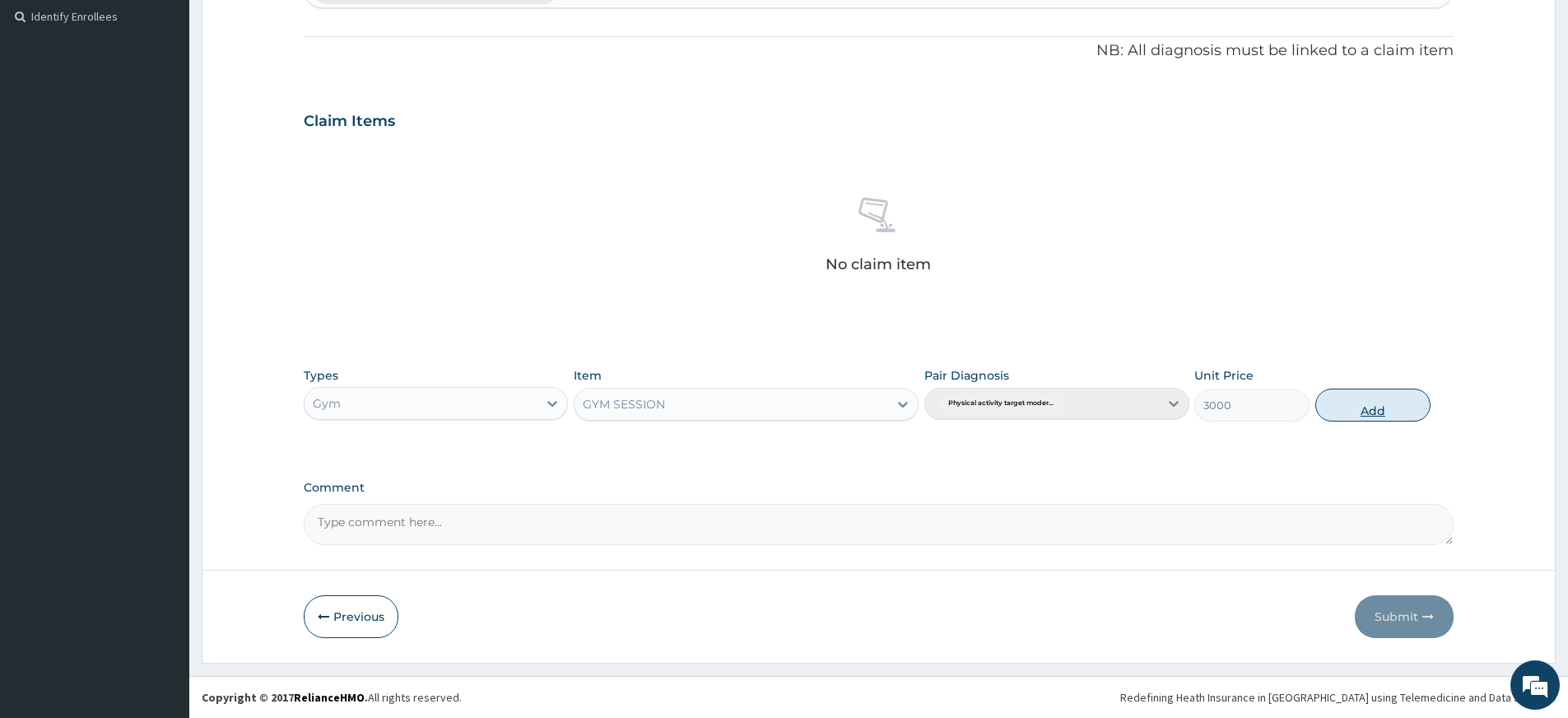
click at [1414, 410] on button "Add" at bounding box center [1373, 405] width 115 height 33
type input "0"
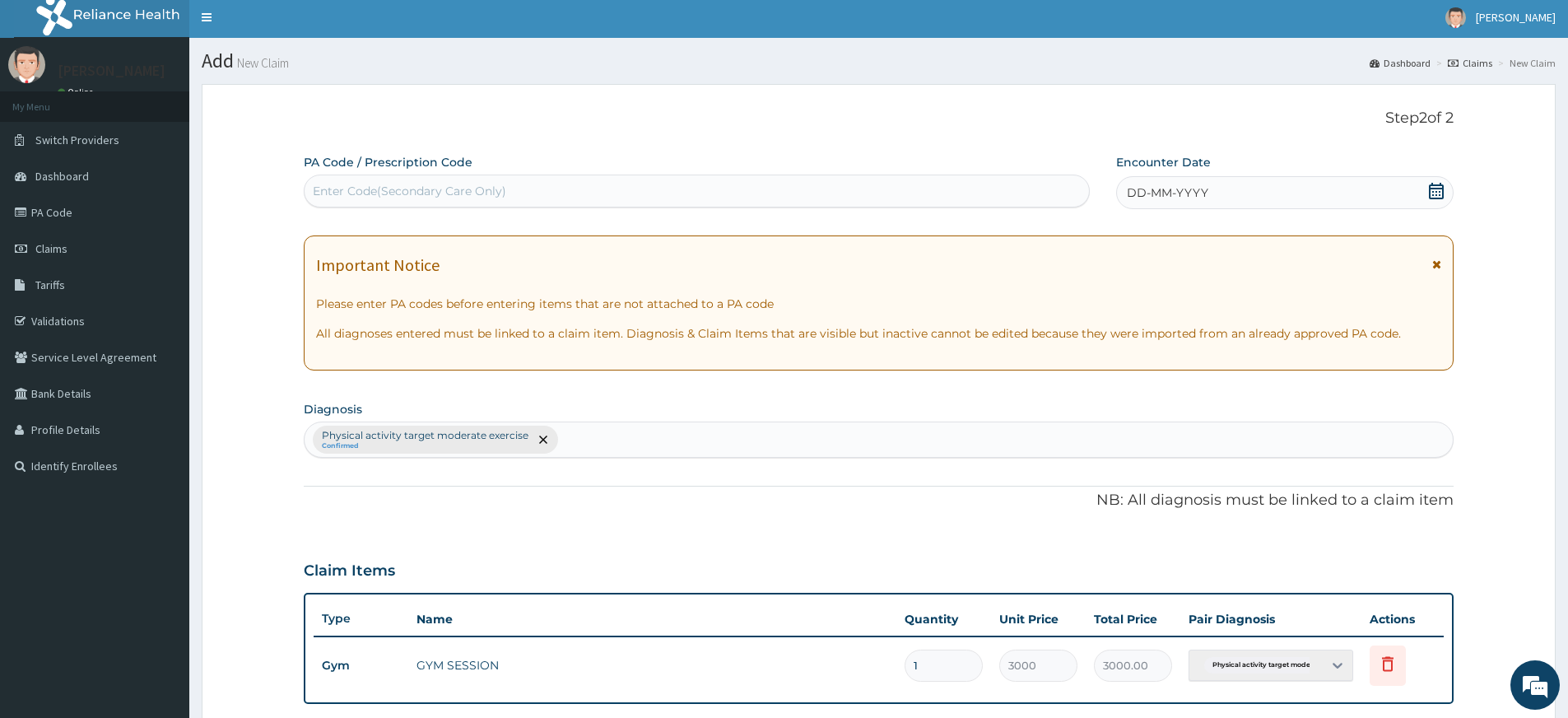
scroll to position [0, 0]
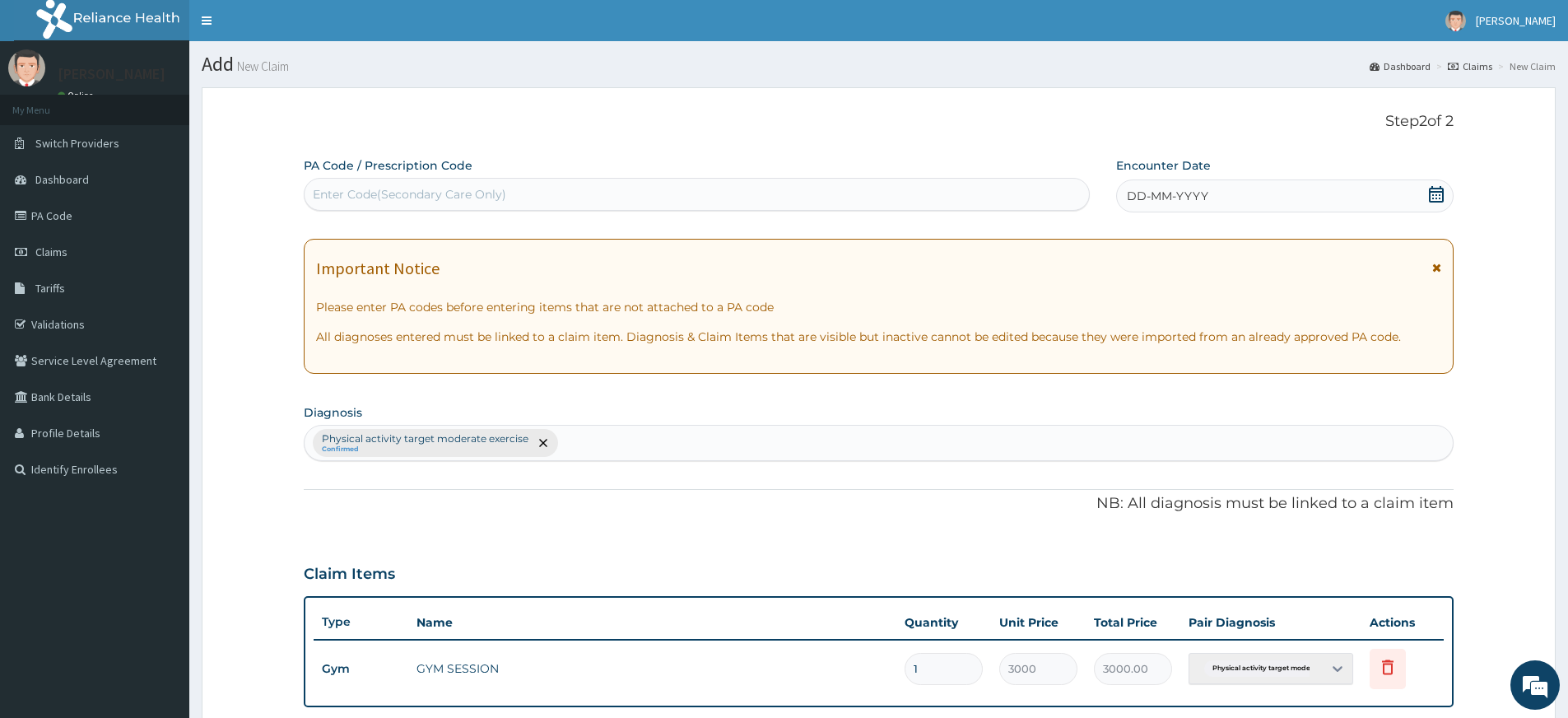
click at [1164, 207] on div "DD-MM-YYYY" at bounding box center [1285, 196] width 337 height 33
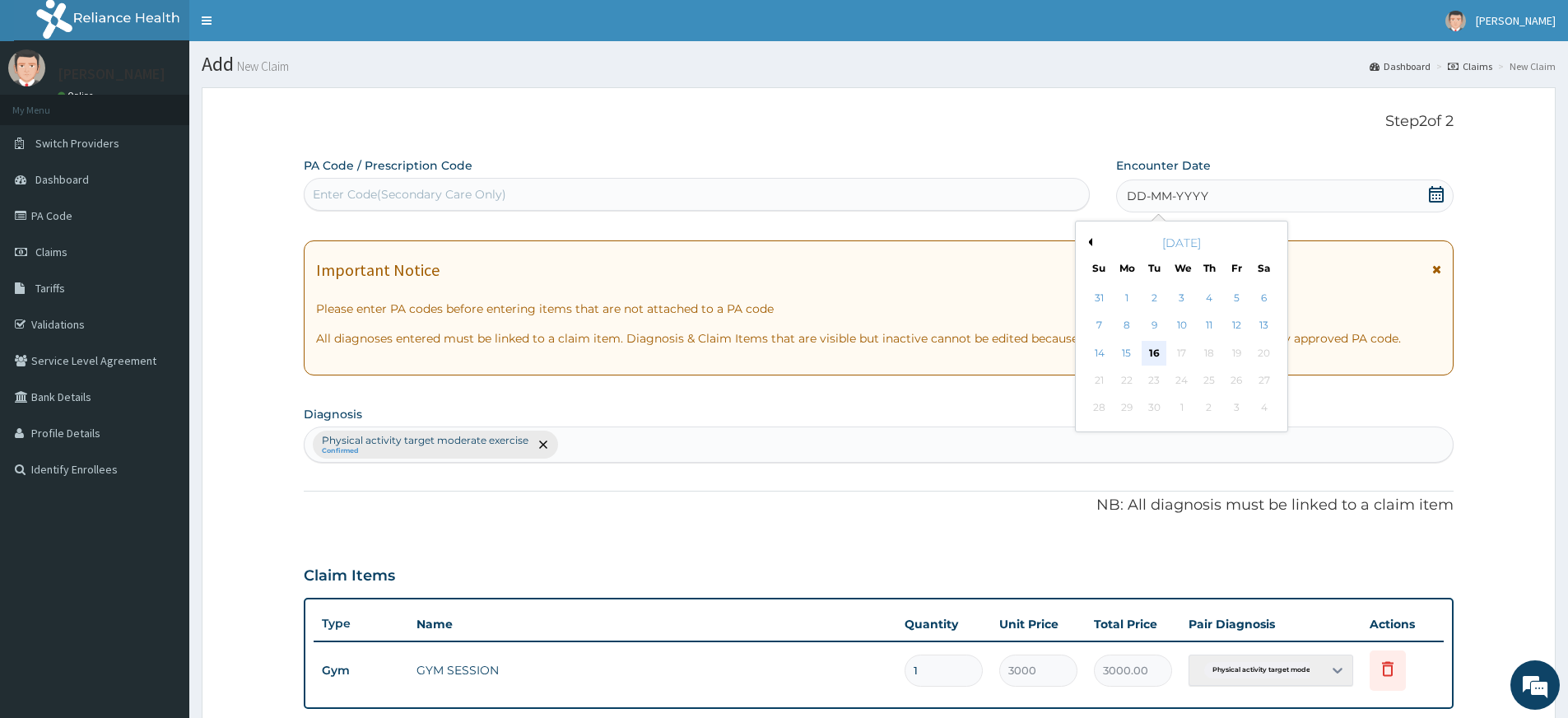
click at [1153, 352] on div "16" at bounding box center [1155, 353] width 24 height 24
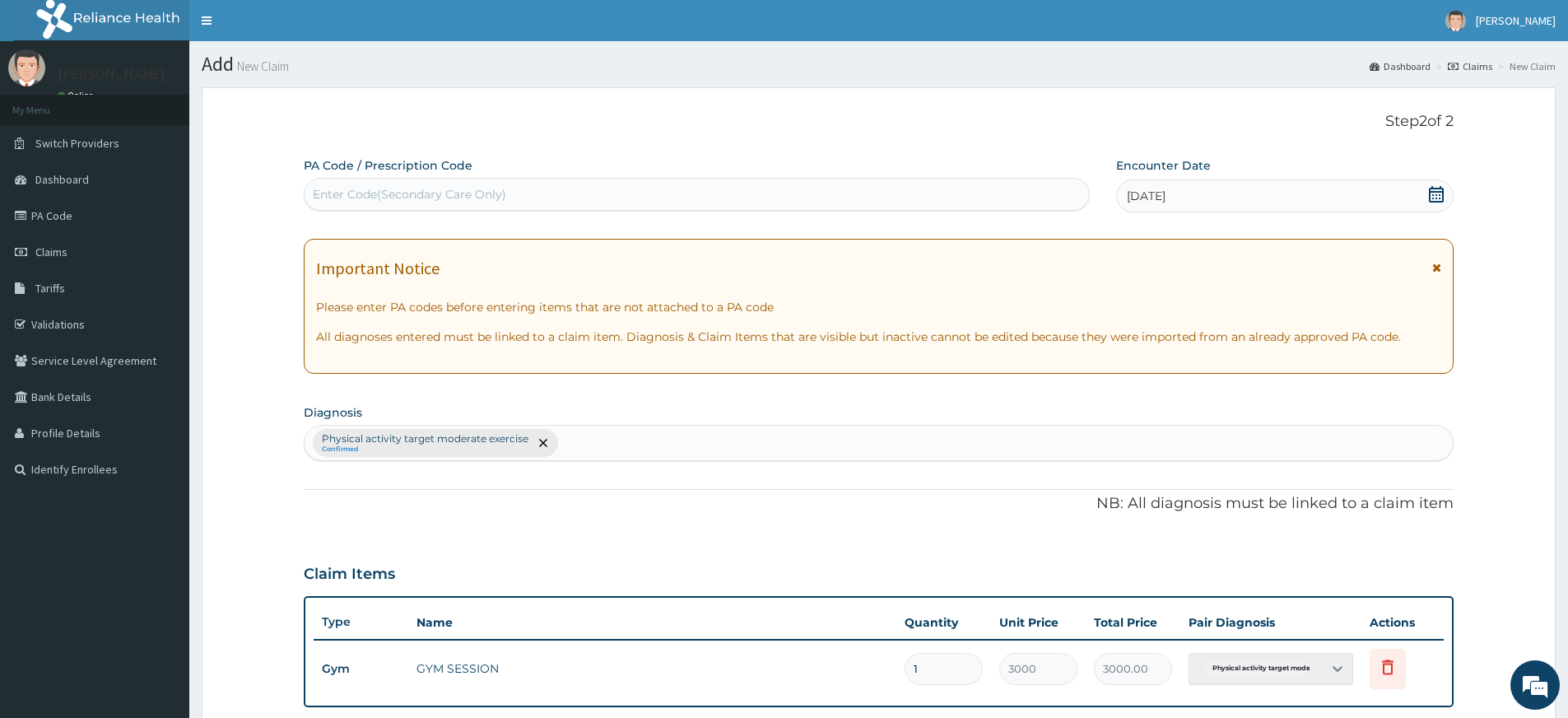
click at [1015, 205] on div "Enter Code(Secondary Care Only)" at bounding box center [697, 194] width 784 height 26
type input "PA/C8F5FA"
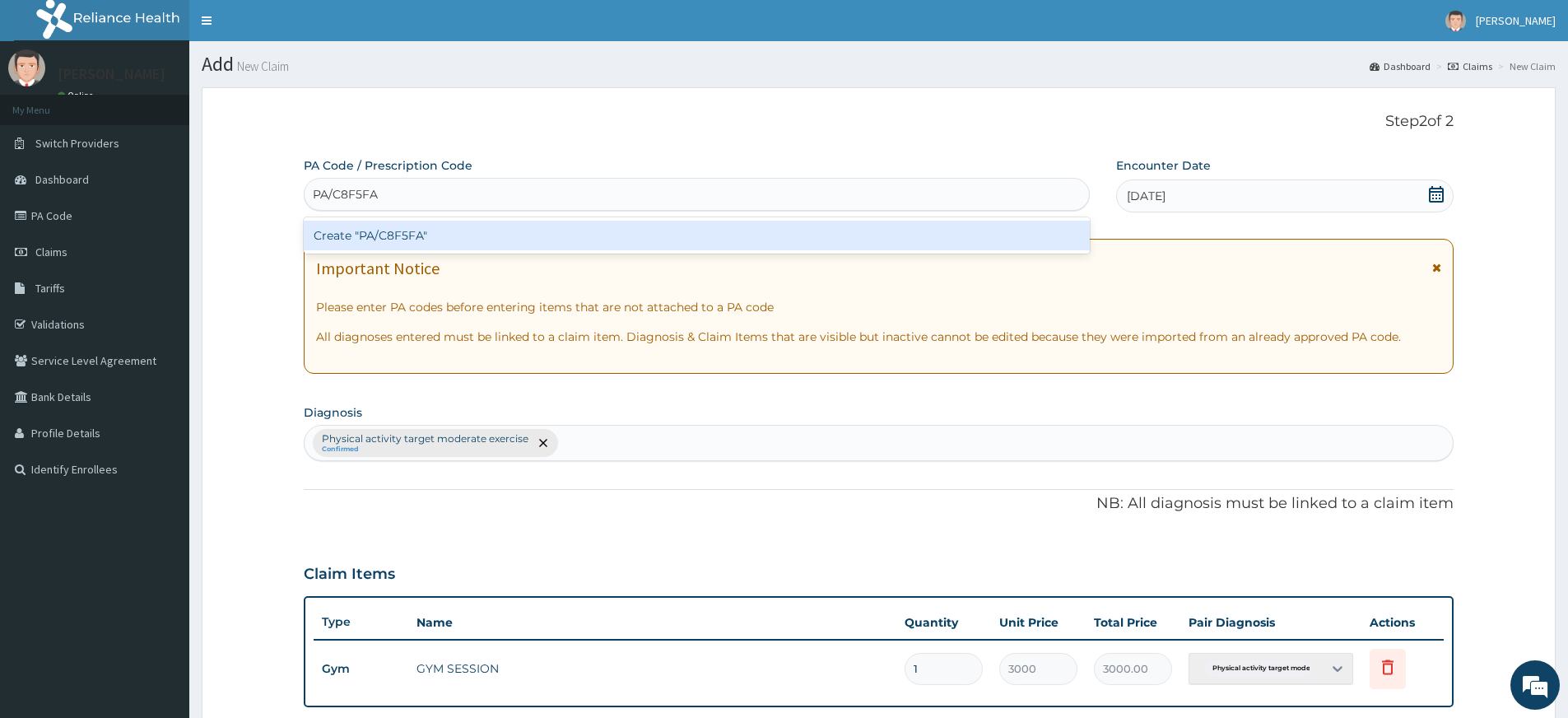
click at [1018, 222] on div "Create "PA/C8F5FA"" at bounding box center [697, 235] width 786 height 30
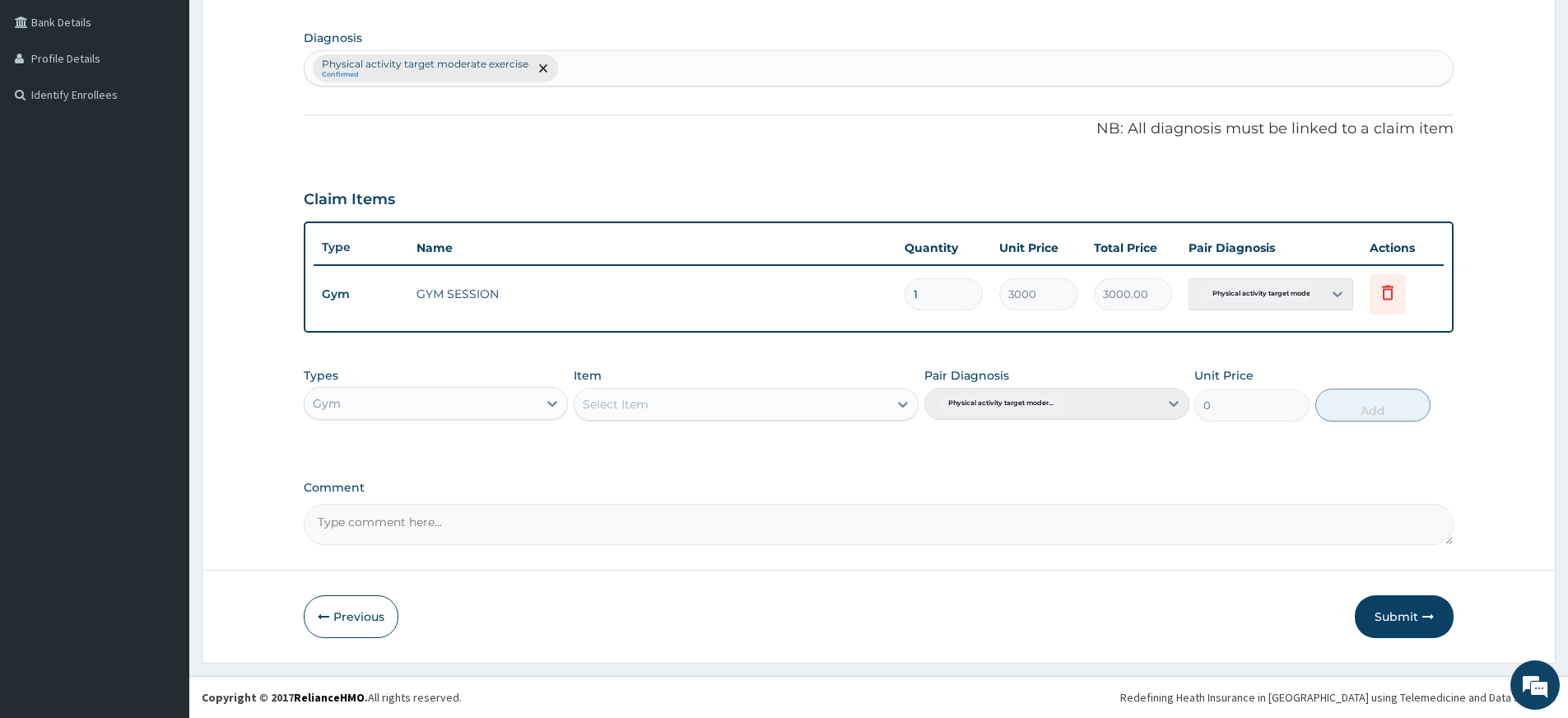
click at [1385, 625] on button "Submit" at bounding box center [1405, 616] width 99 height 43
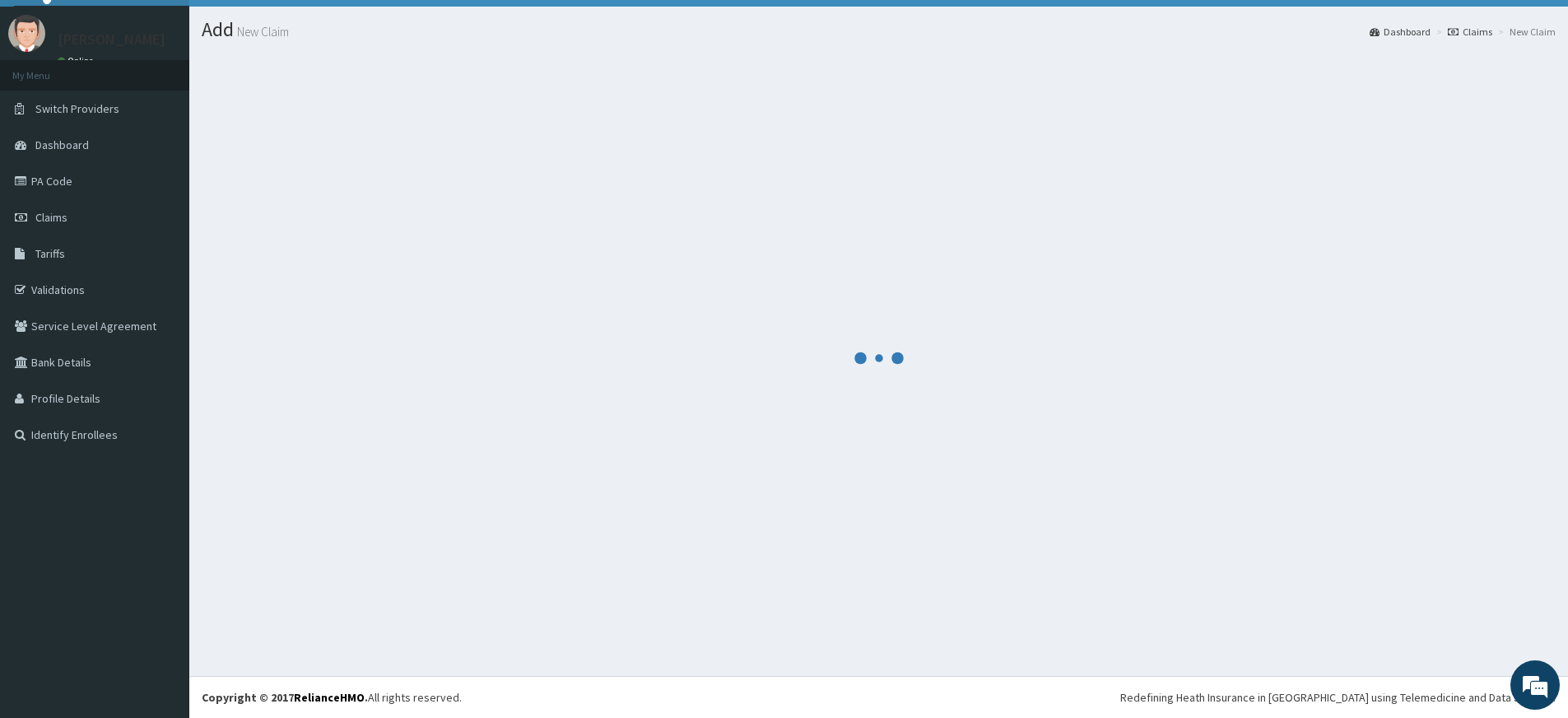
scroll to position [375, 0]
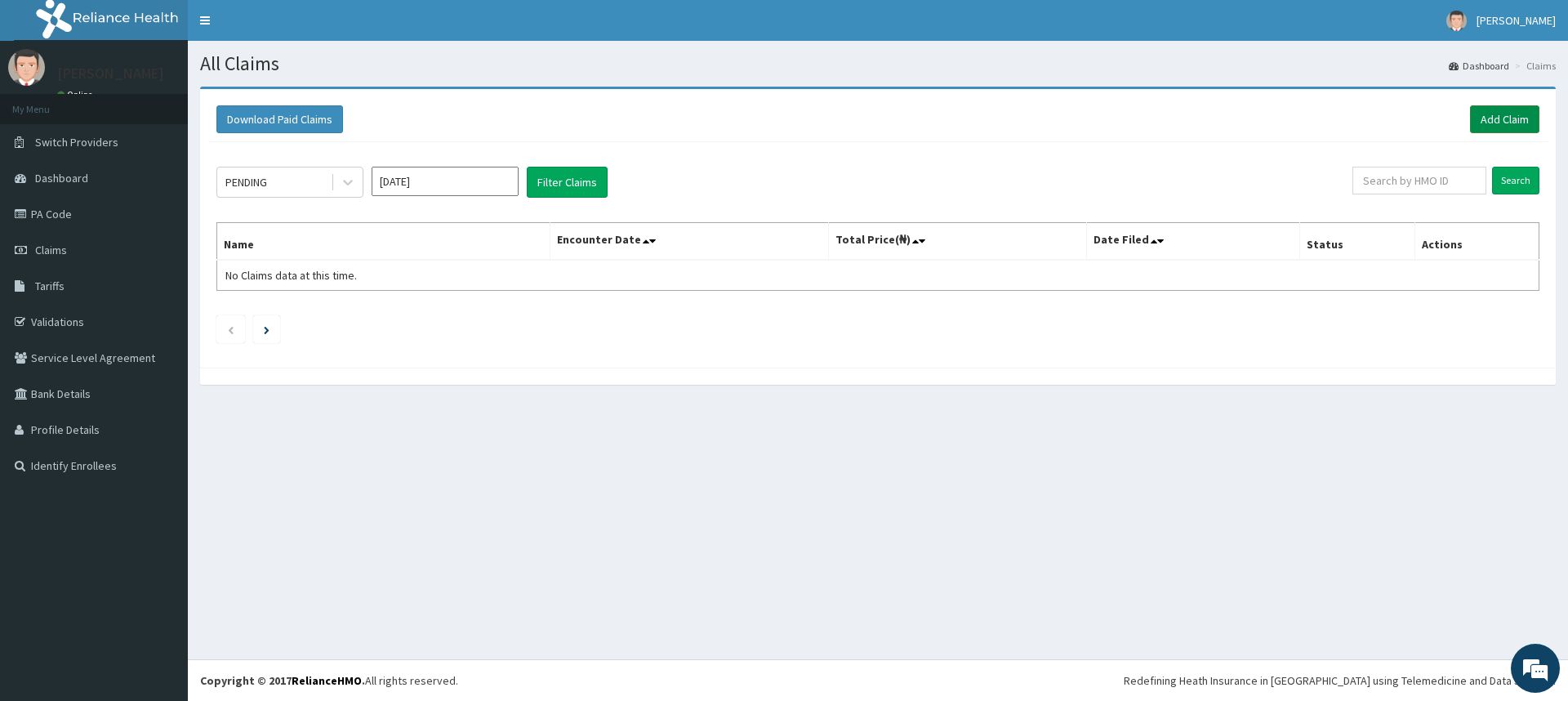
click at [1517, 120] on link "Add Claim" at bounding box center [1504, 119] width 70 height 28
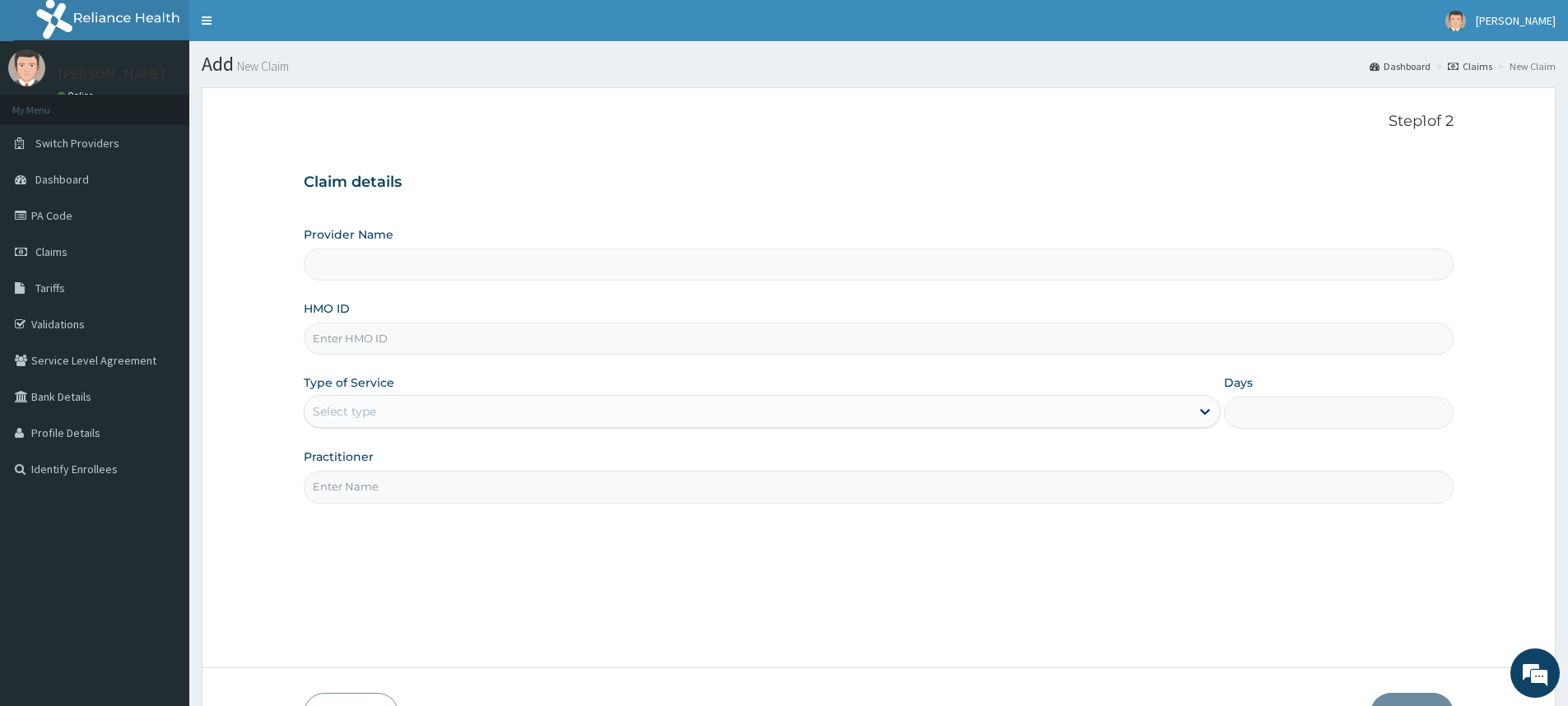
click at [364, 456] on label "Practitioner" at bounding box center [338, 456] width 70 height 16
click at [364, 471] on input "Practitioner" at bounding box center [878, 487] width 1150 height 32
type input "Pure Fitness Africa | Lekki (fka Fitness Central)"
type input "1"
type input "pure fitness africa"
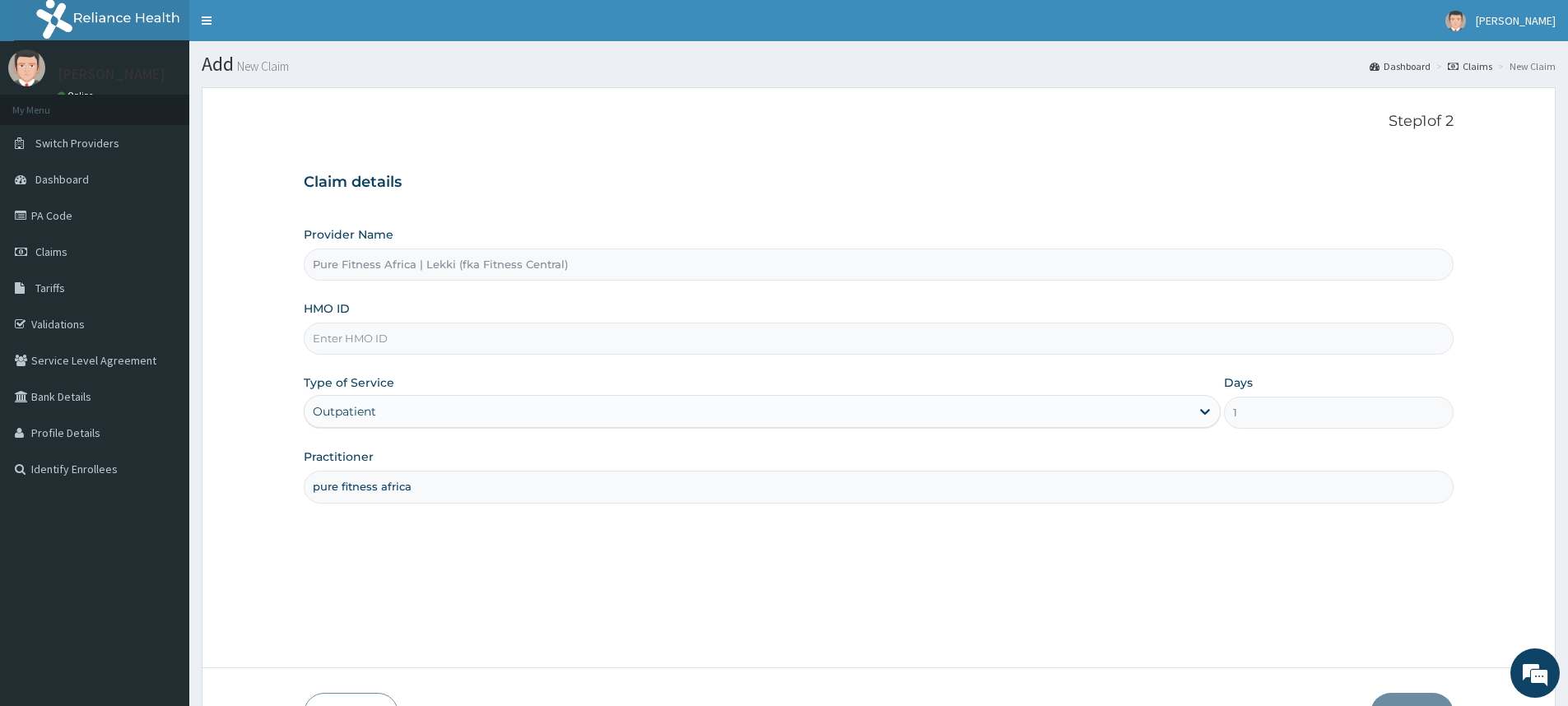
click at [394, 346] on input "HMO ID" at bounding box center [878, 338] width 1150 height 32
click at [325, 330] on input "HMO ID" at bounding box center [878, 338] width 1150 height 32
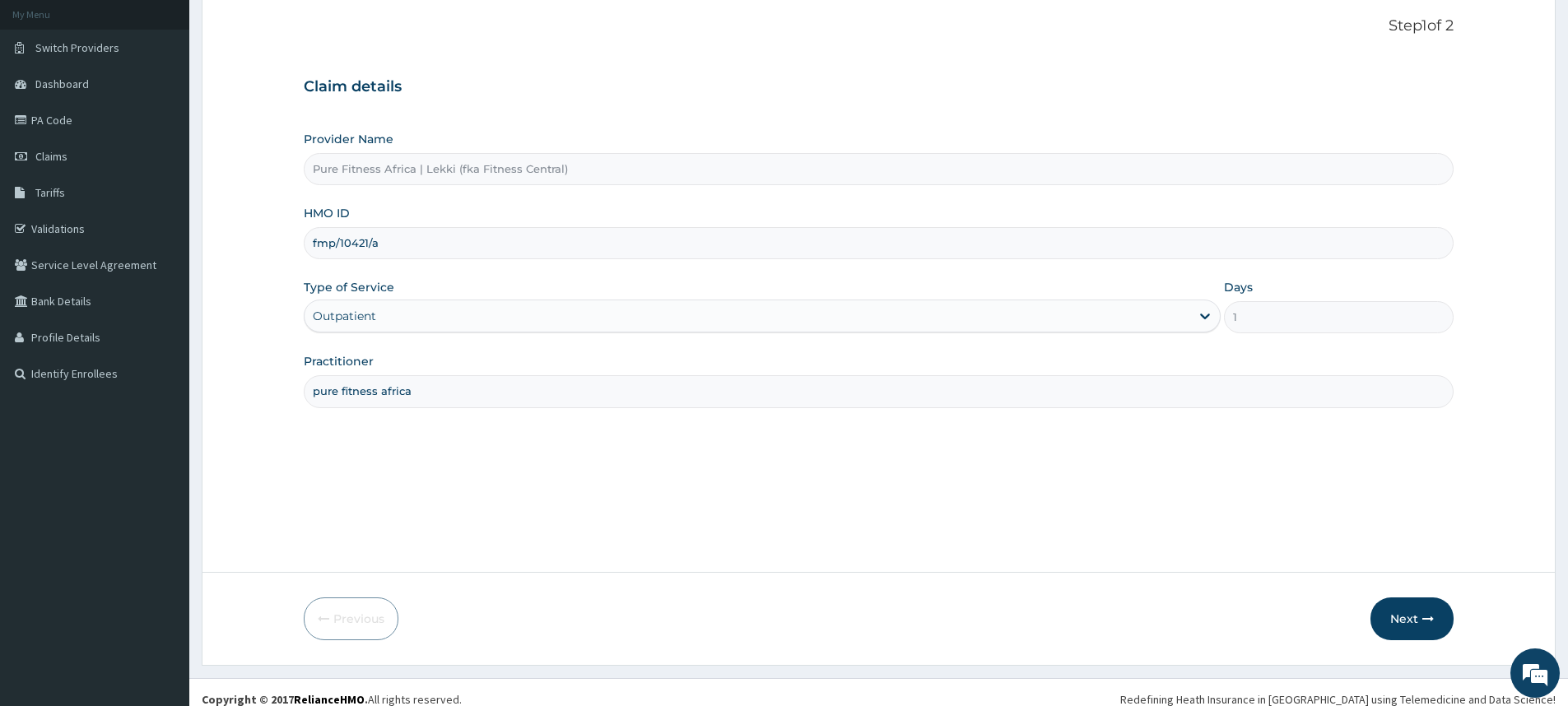
scroll to position [109, 0]
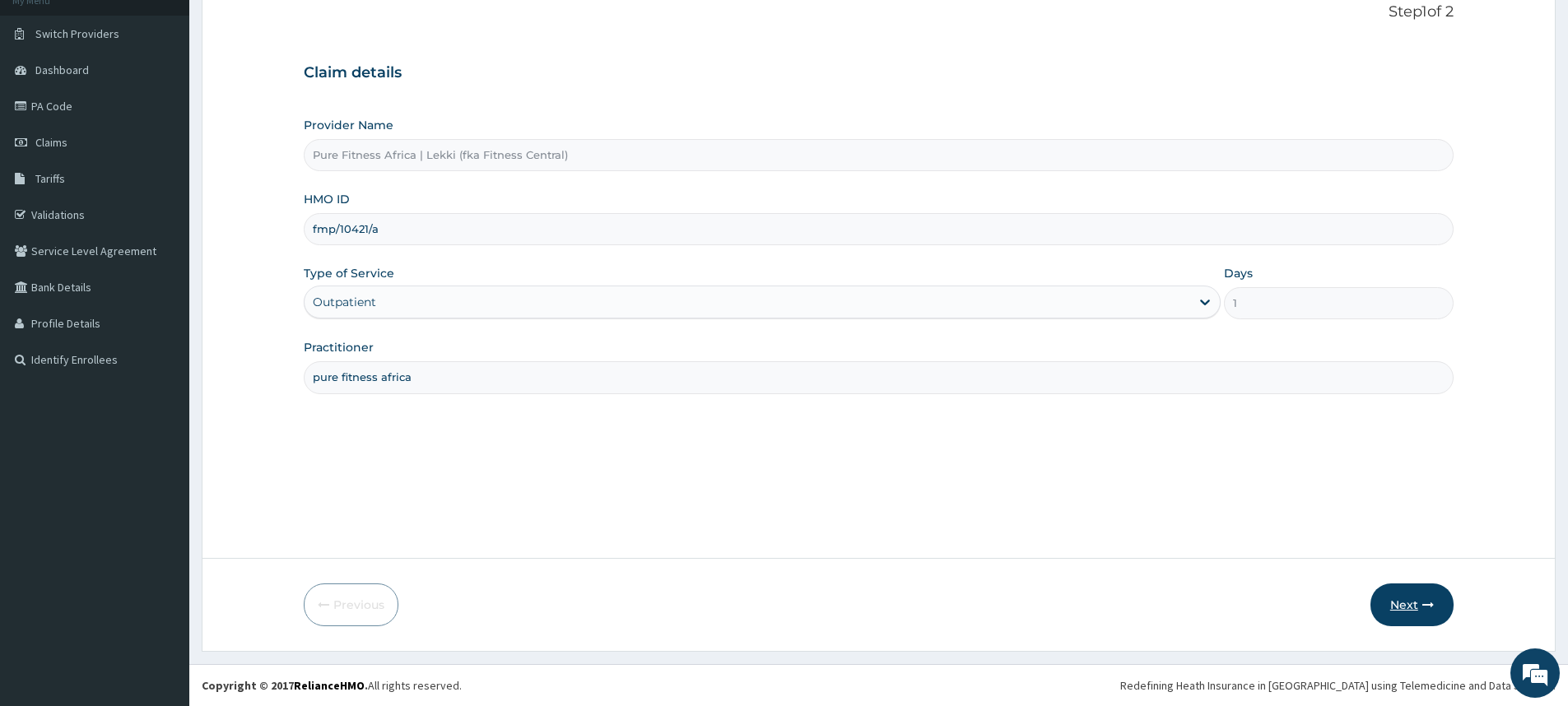
type input "fmp/10421/a"
click at [1427, 599] on icon "button" at bounding box center [1428, 605] width 11 height 11
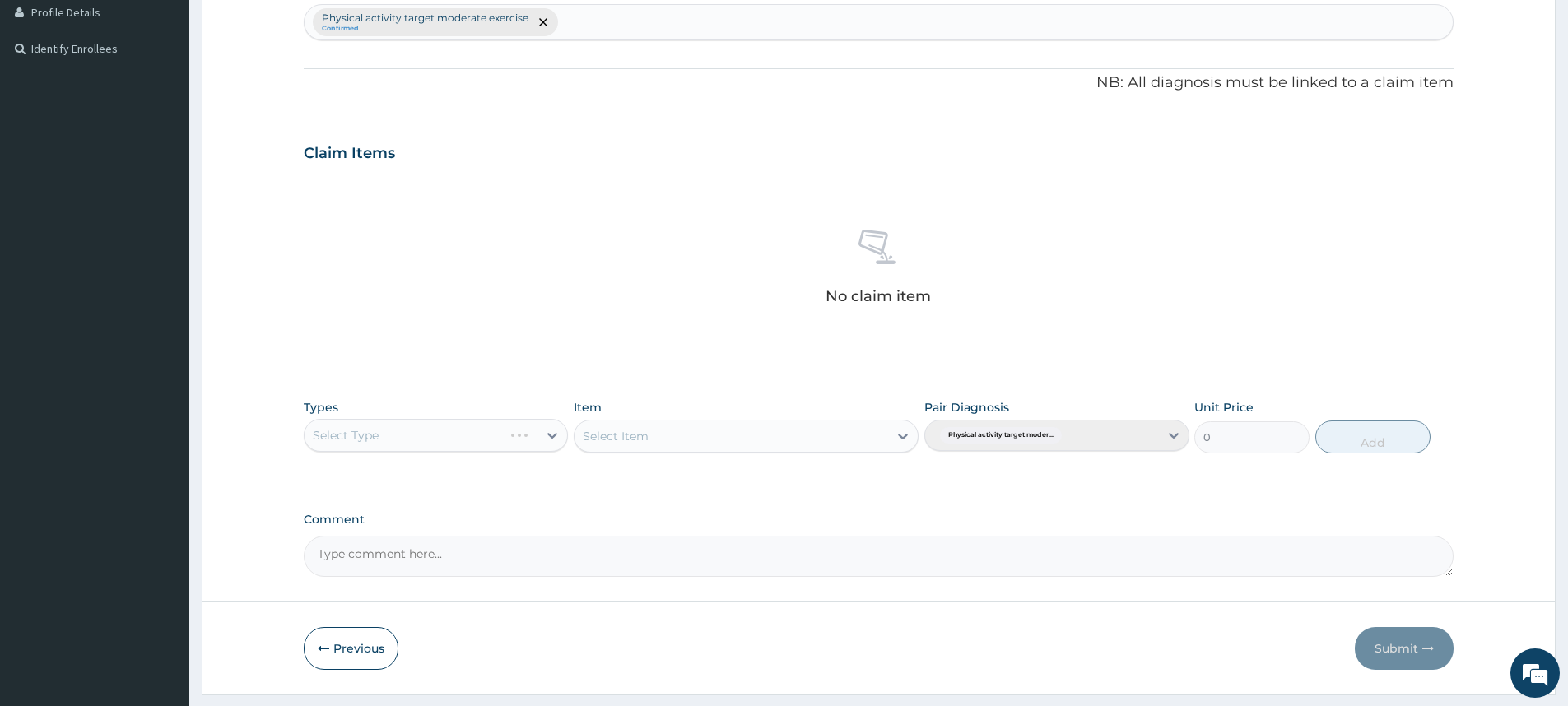
scroll to position [464, 0]
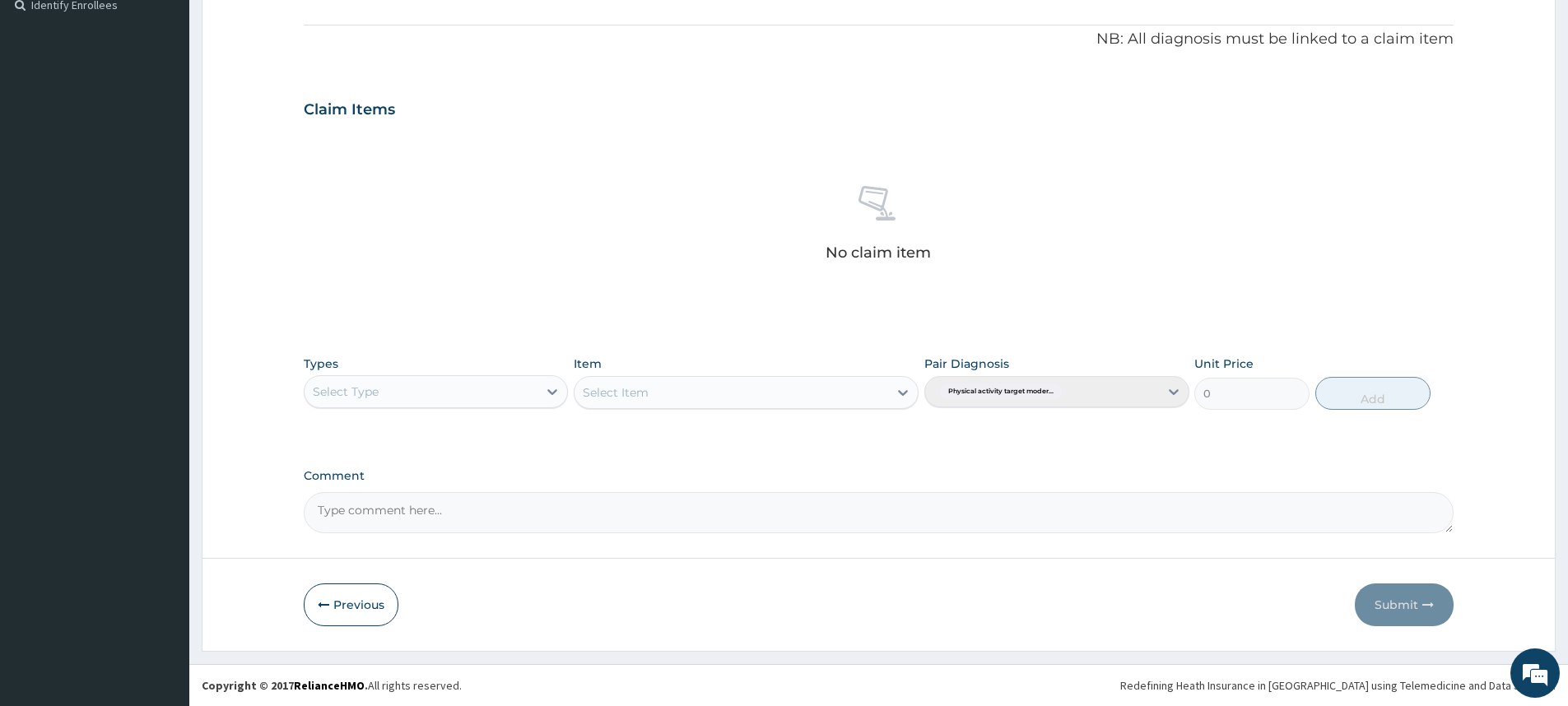
click at [442, 371] on div "Types Select Type" at bounding box center [436, 382] width 265 height 55
click at [443, 397] on div "Select Type" at bounding box center [421, 391] width 233 height 26
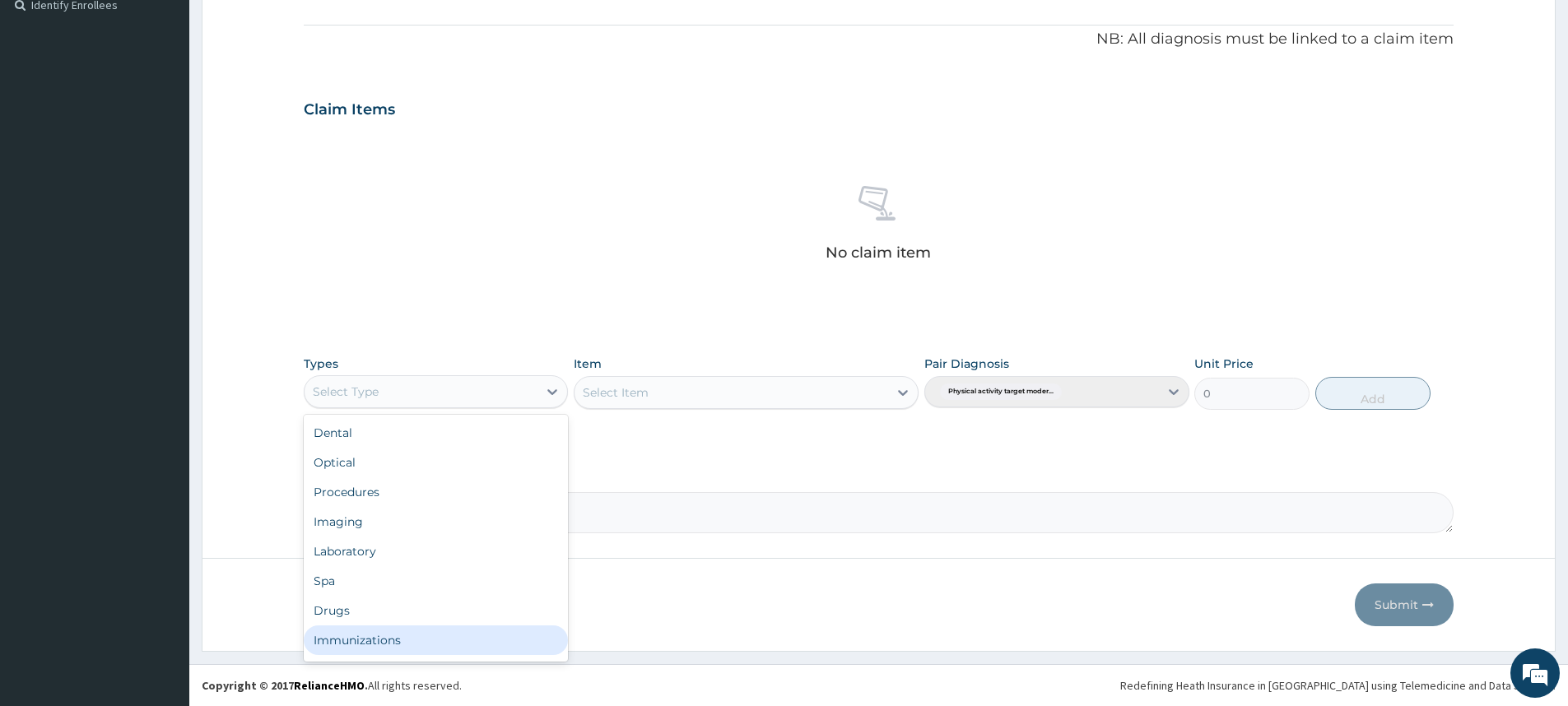
scroll to position [56, 0]
click at [410, 646] on div "Gym" at bounding box center [436, 644] width 265 height 29
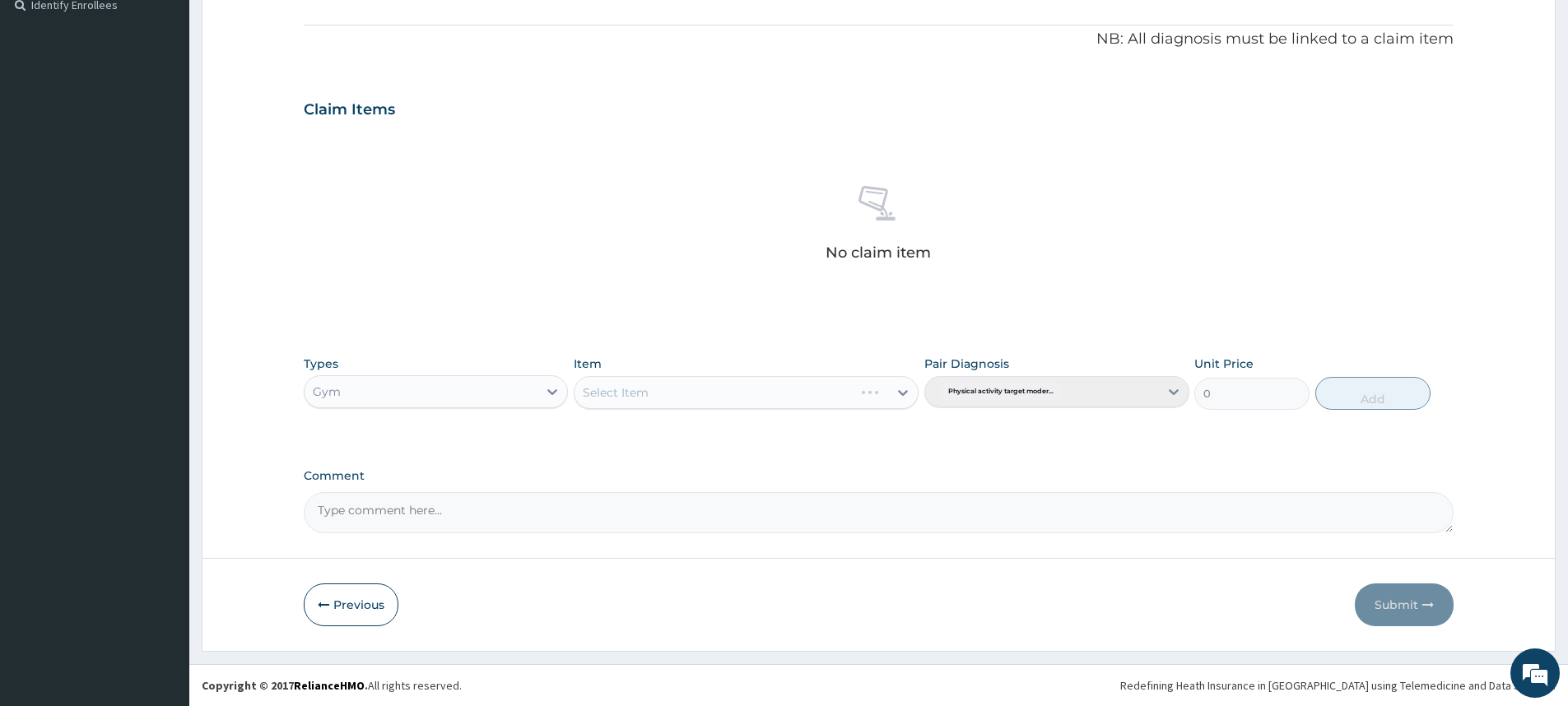
click at [672, 401] on div "Select Item" at bounding box center [746, 393] width 345 height 33
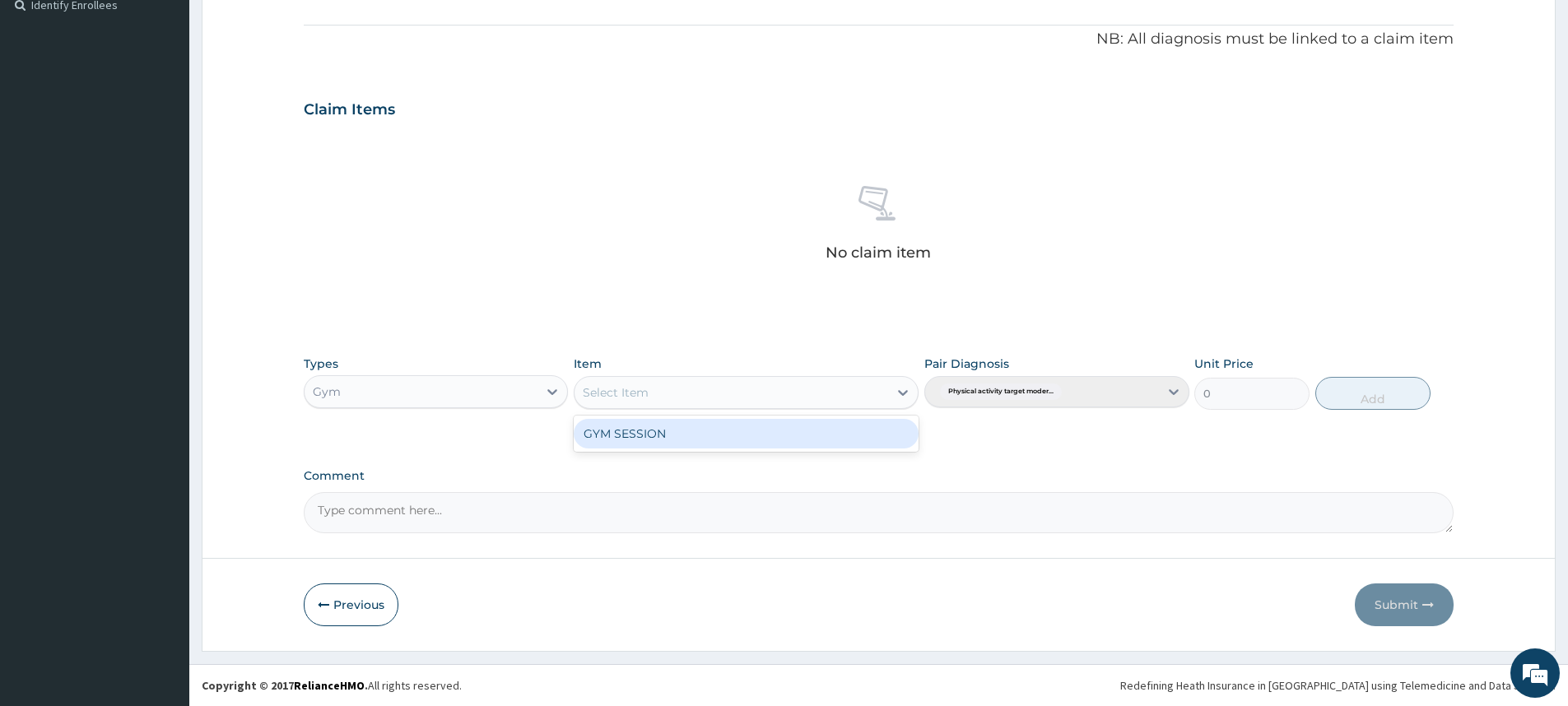
click at [725, 385] on div "Select Item" at bounding box center [731, 392] width 313 height 26
click at [755, 434] on div "GYM SESSION" at bounding box center [746, 434] width 345 height 29
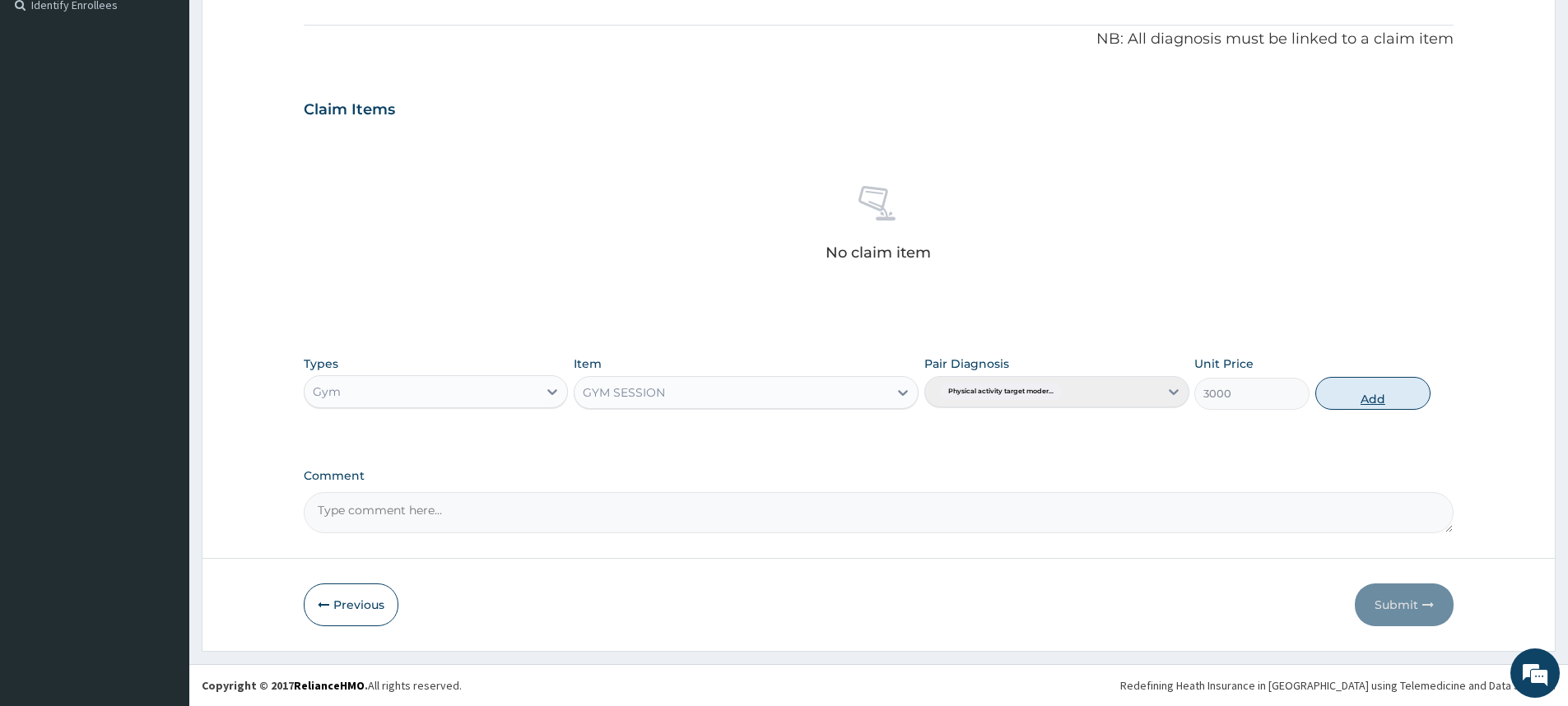
click at [1342, 386] on button "Add" at bounding box center [1373, 394] width 115 height 33
type input "0"
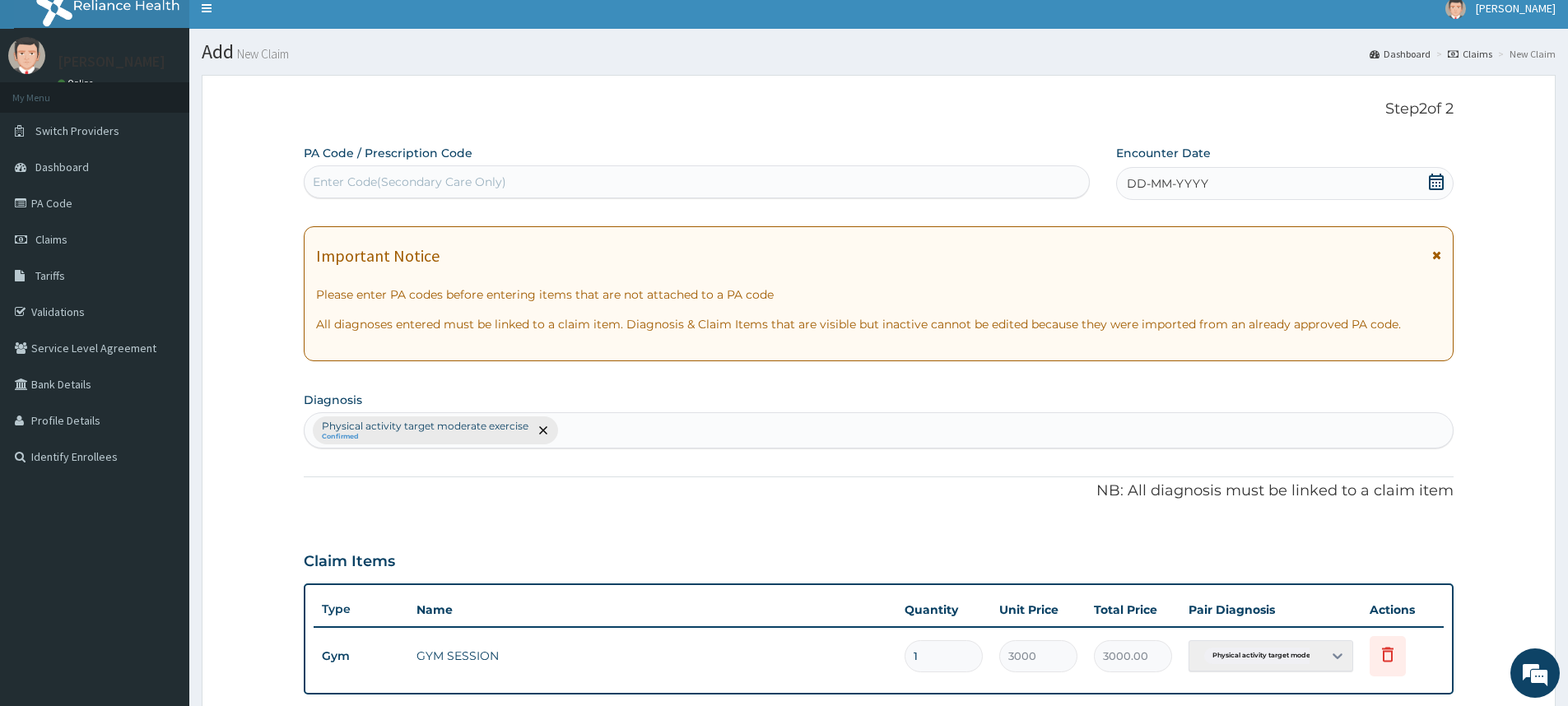
scroll to position [0, 0]
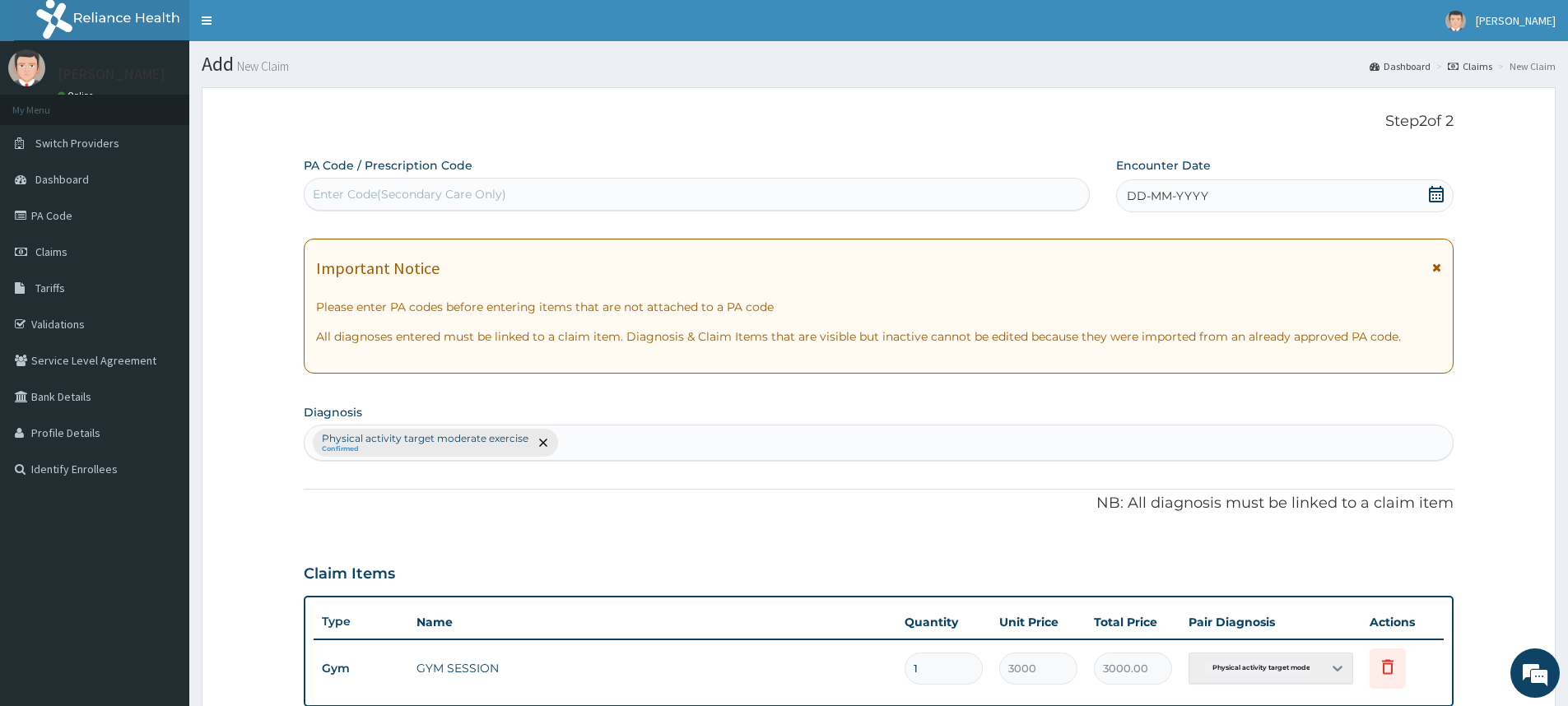
click at [1176, 199] on span "DD-MM-YYYY" at bounding box center [1168, 195] width 82 height 16
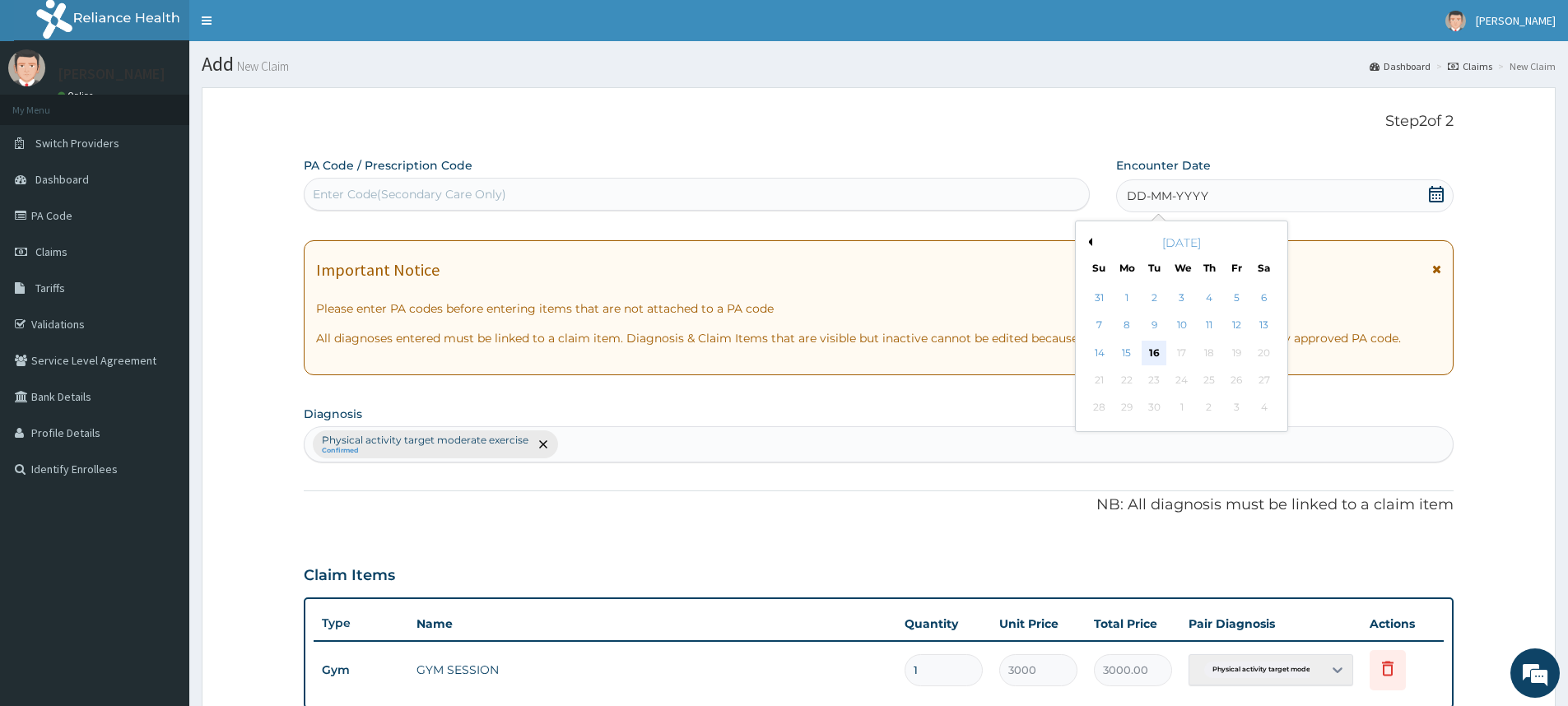
click at [1147, 353] on div "16" at bounding box center [1155, 353] width 24 height 24
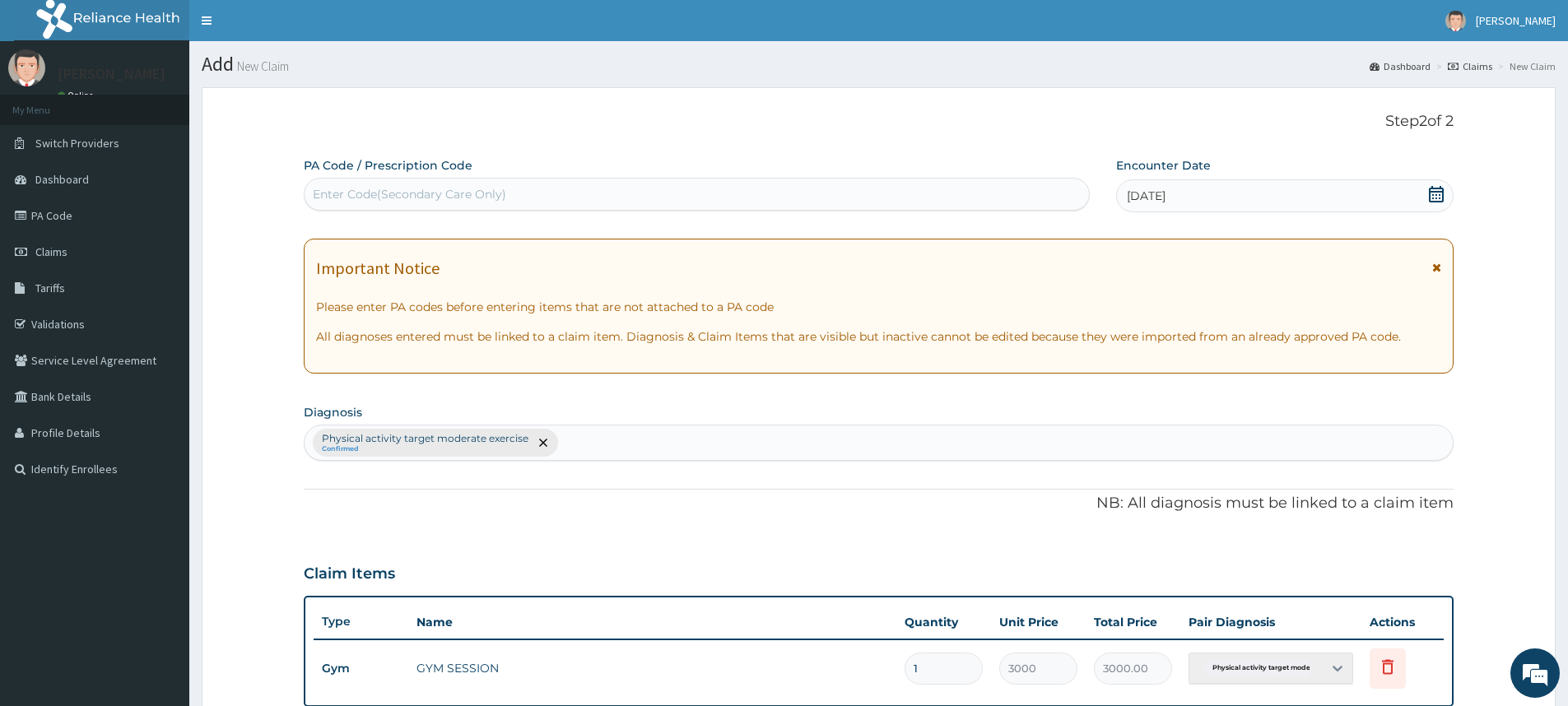
click at [830, 185] on div "Enter Code(Secondary Care Only)" at bounding box center [697, 194] width 784 height 26
click at [797, 205] on div "Enter Code(Secondary Care Only)" at bounding box center [697, 194] width 784 height 26
type input "PA/497D66"
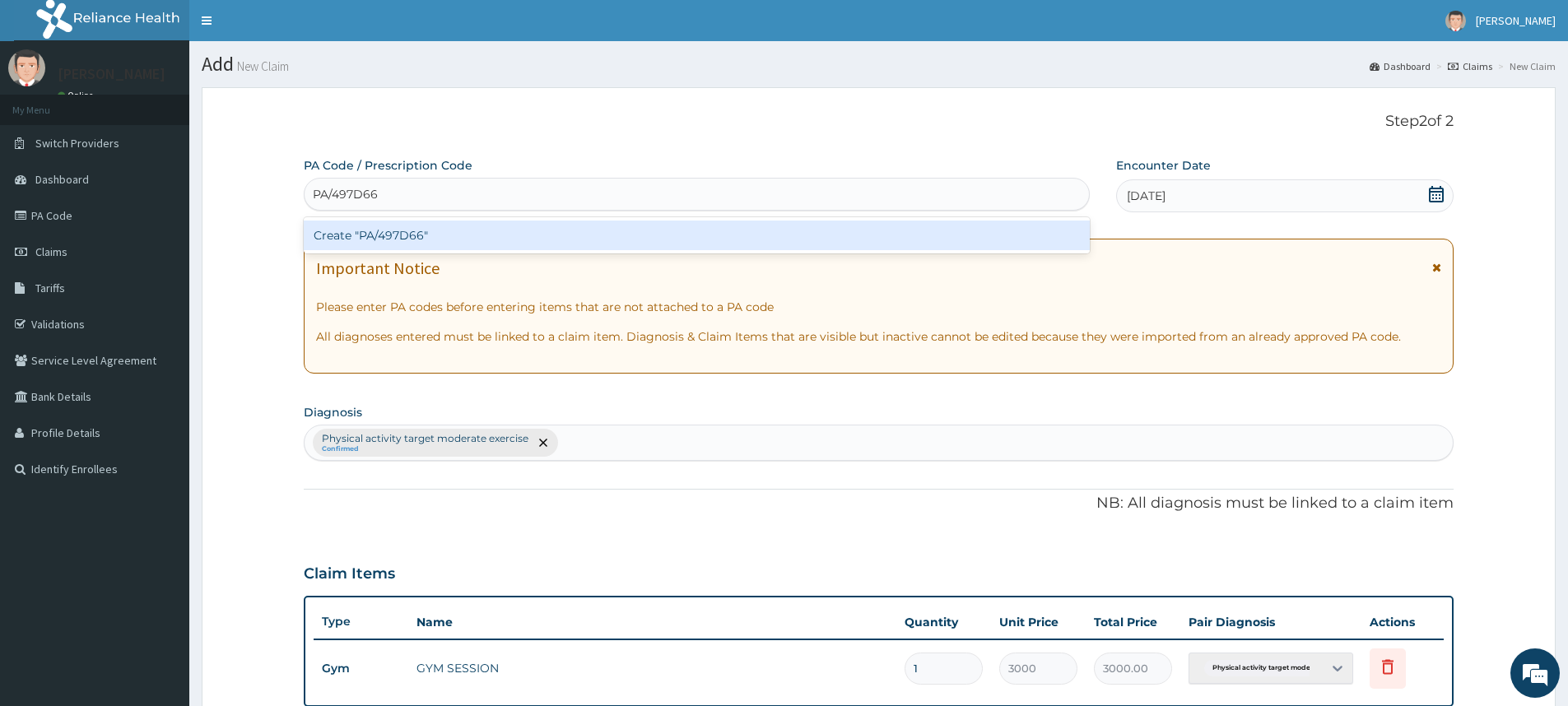
click at [587, 231] on div "Create "PA/497D66"" at bounding box center [697, 235] width 786 height 29
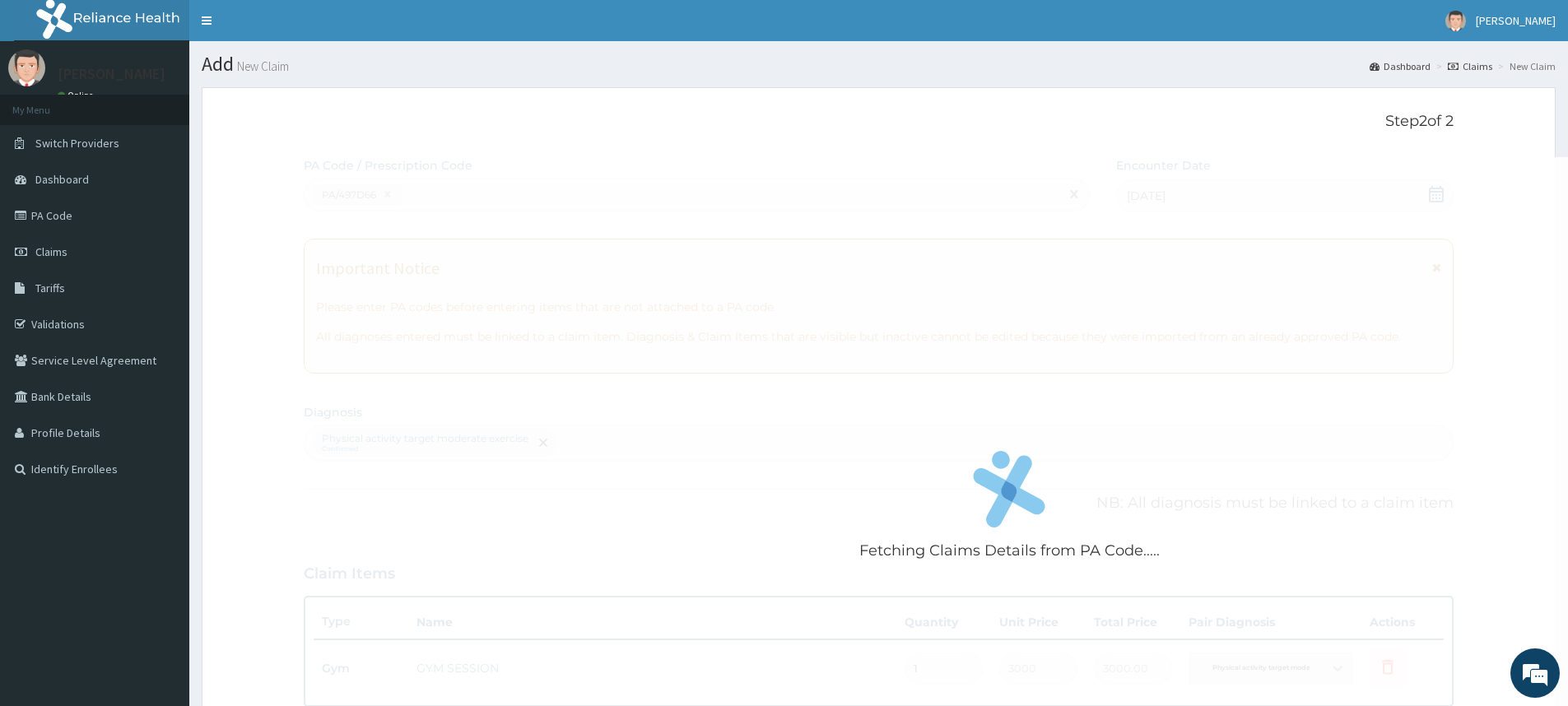
scroll to position [386, 0]
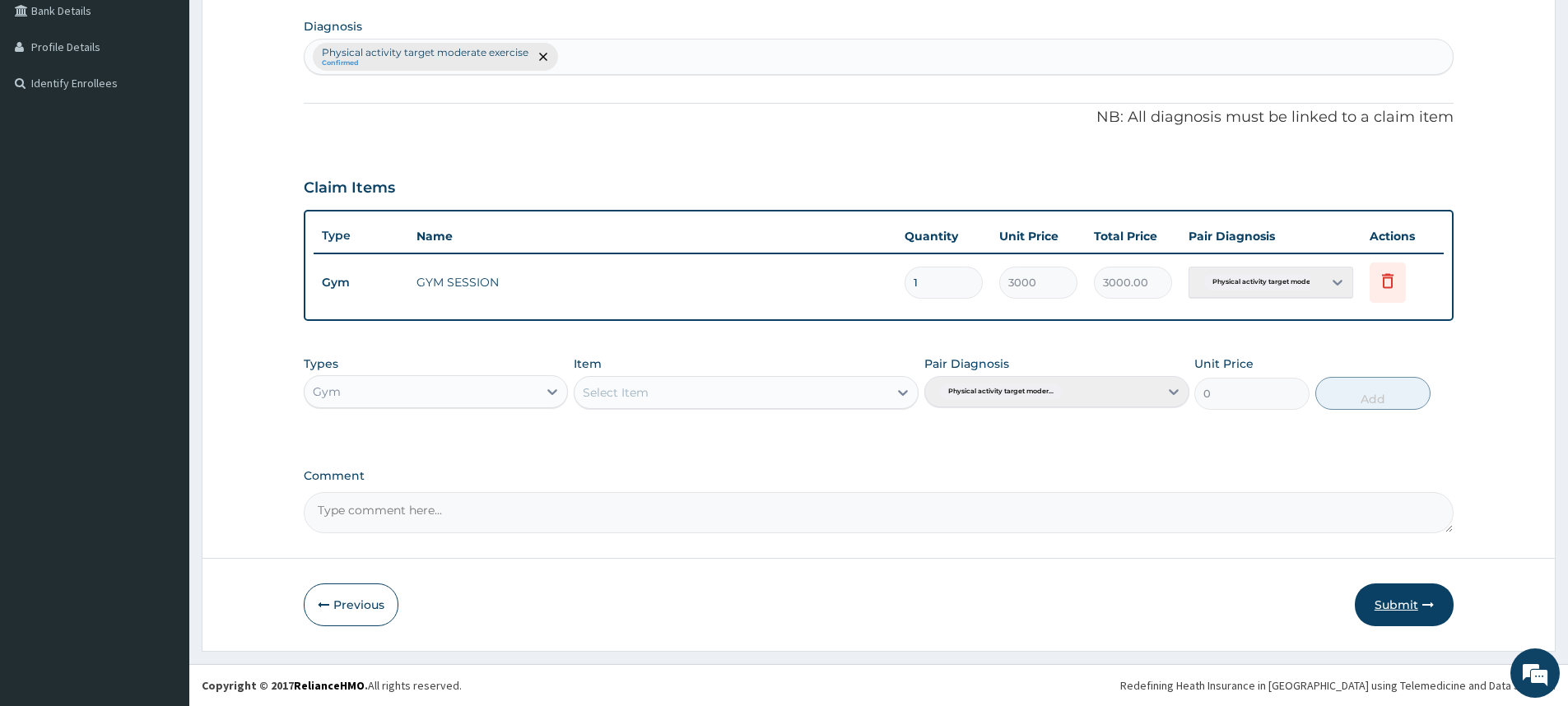
click at [1415, 603] on button "Submit" at bounding box center [1405, 605] width 99 height 42
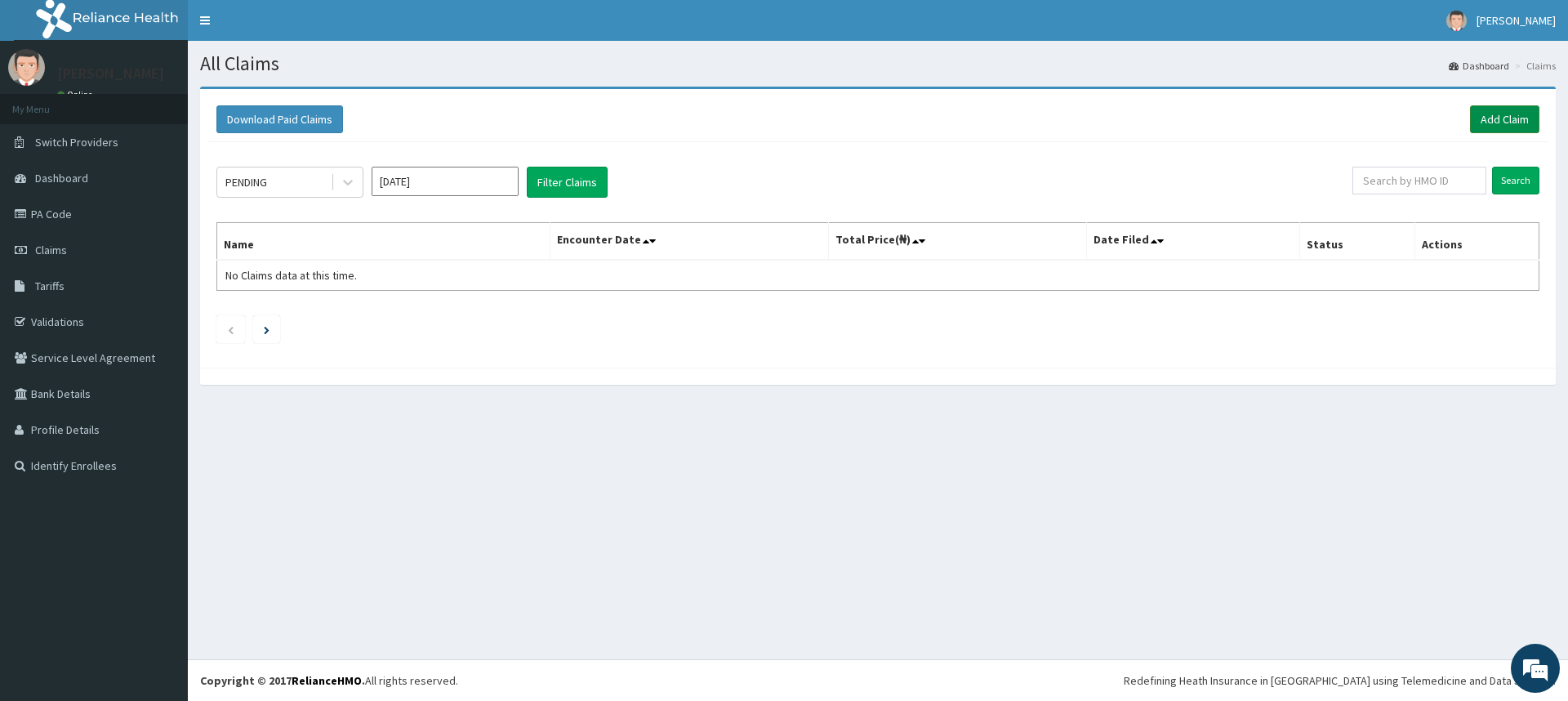
click at [1509, 117] on link "Add Claim" at bounding box center [1504, 119] width 70 height 28
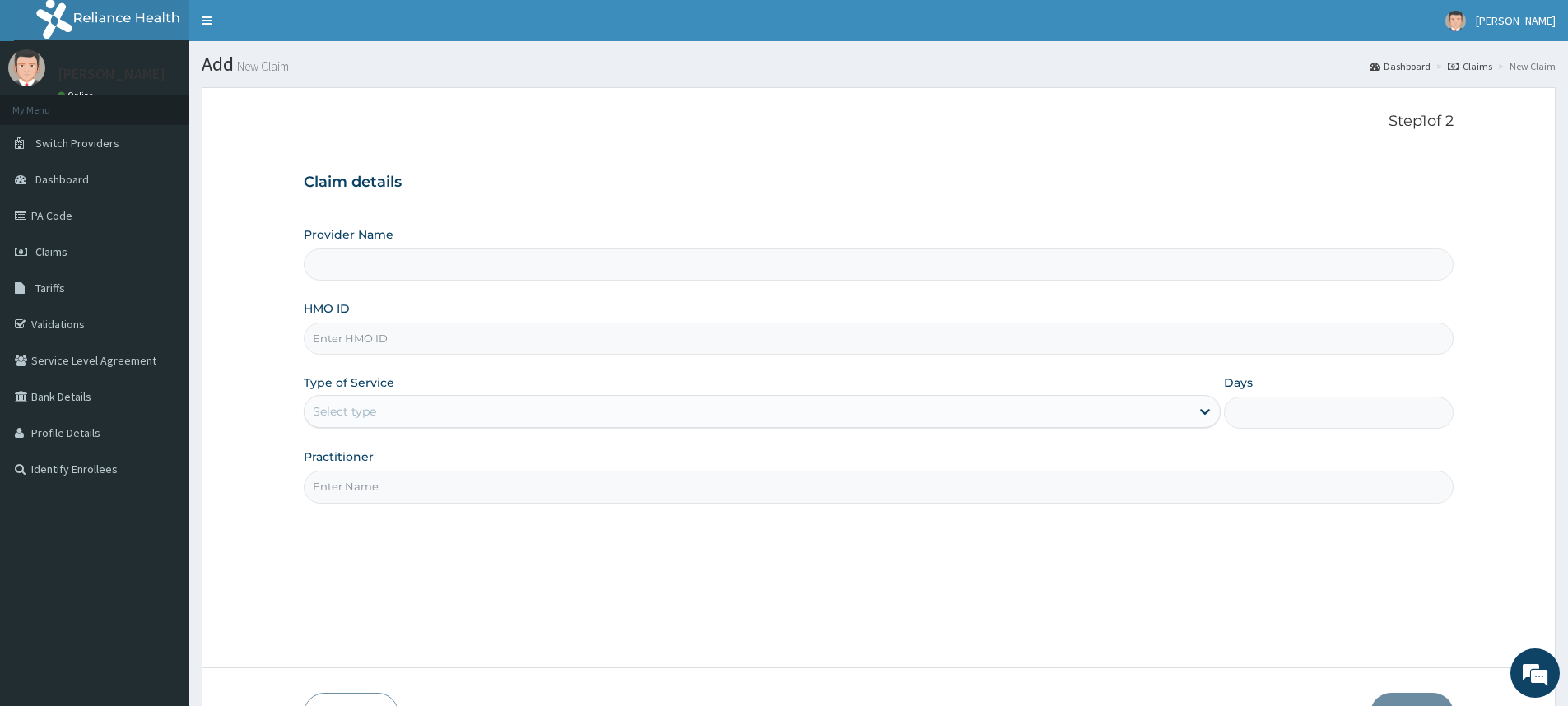
type input "Pure Fitness Africa | Lekki (fka Fitness Central)"
type input "1"
click at [372, 480] on input "Practitioner" at bounding box center [878, 487] width 1150 height 32
type input "pure fitness africa"
click at [449, 349] on input "HMO ID" at bounding box center [878, 338] width 1150 height 32
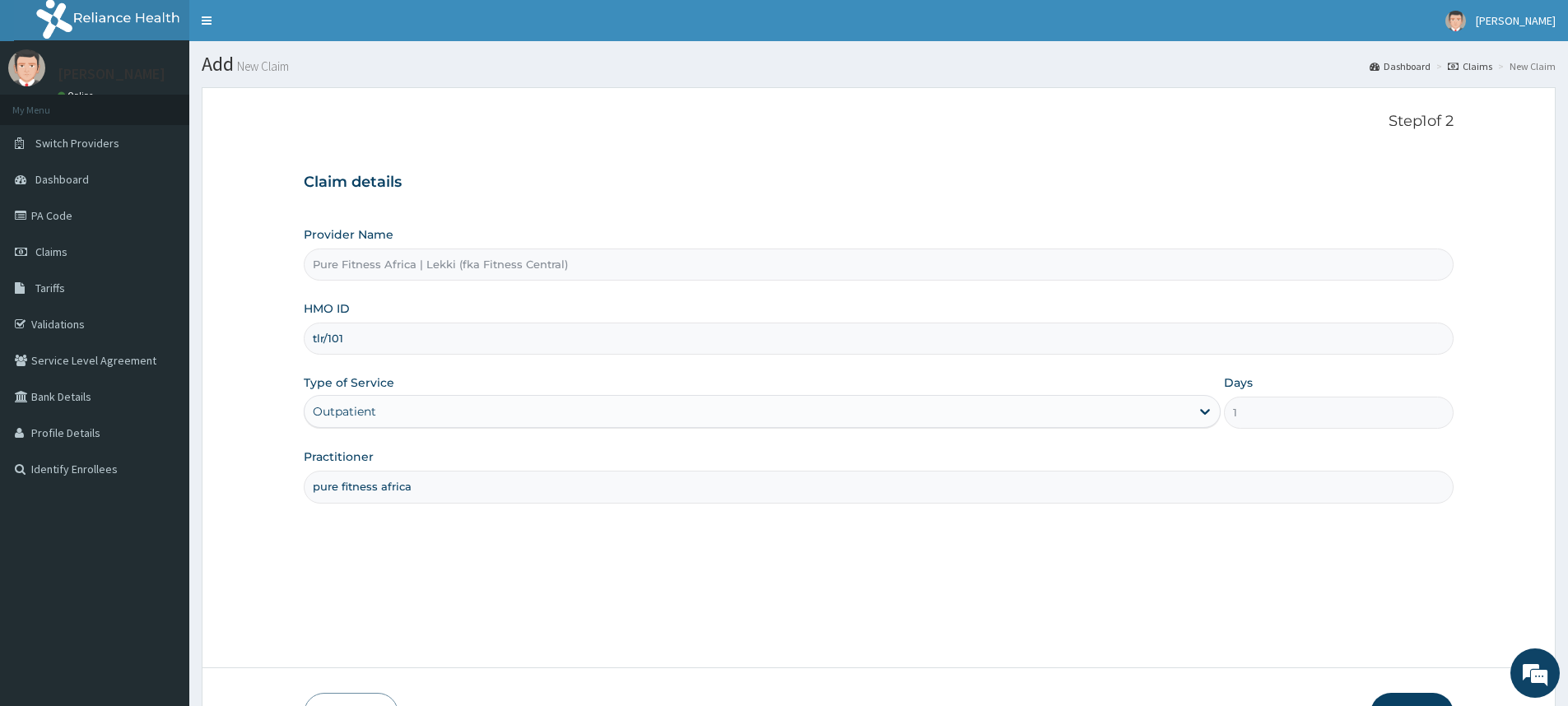
type input "TLR/10154/A"
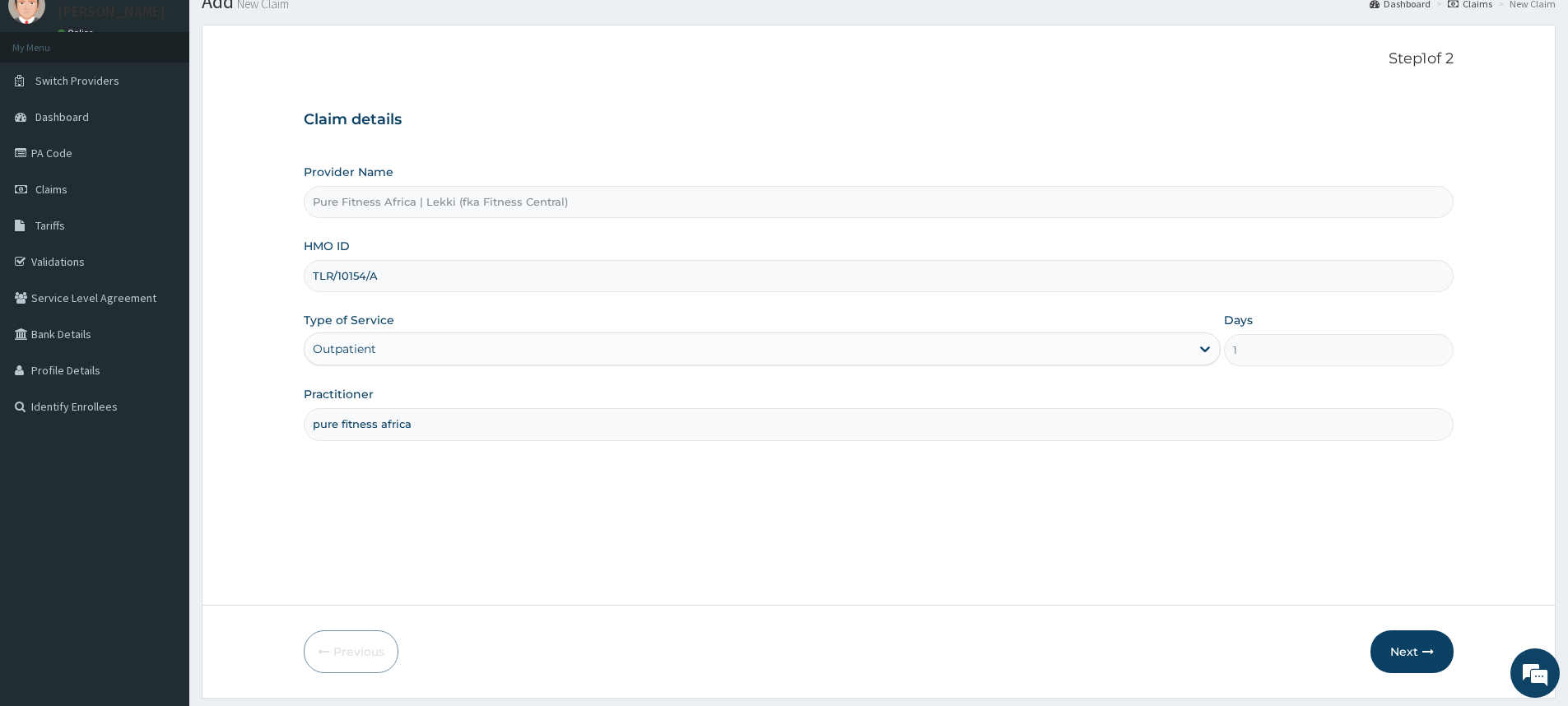
scroll to position [109, 0]
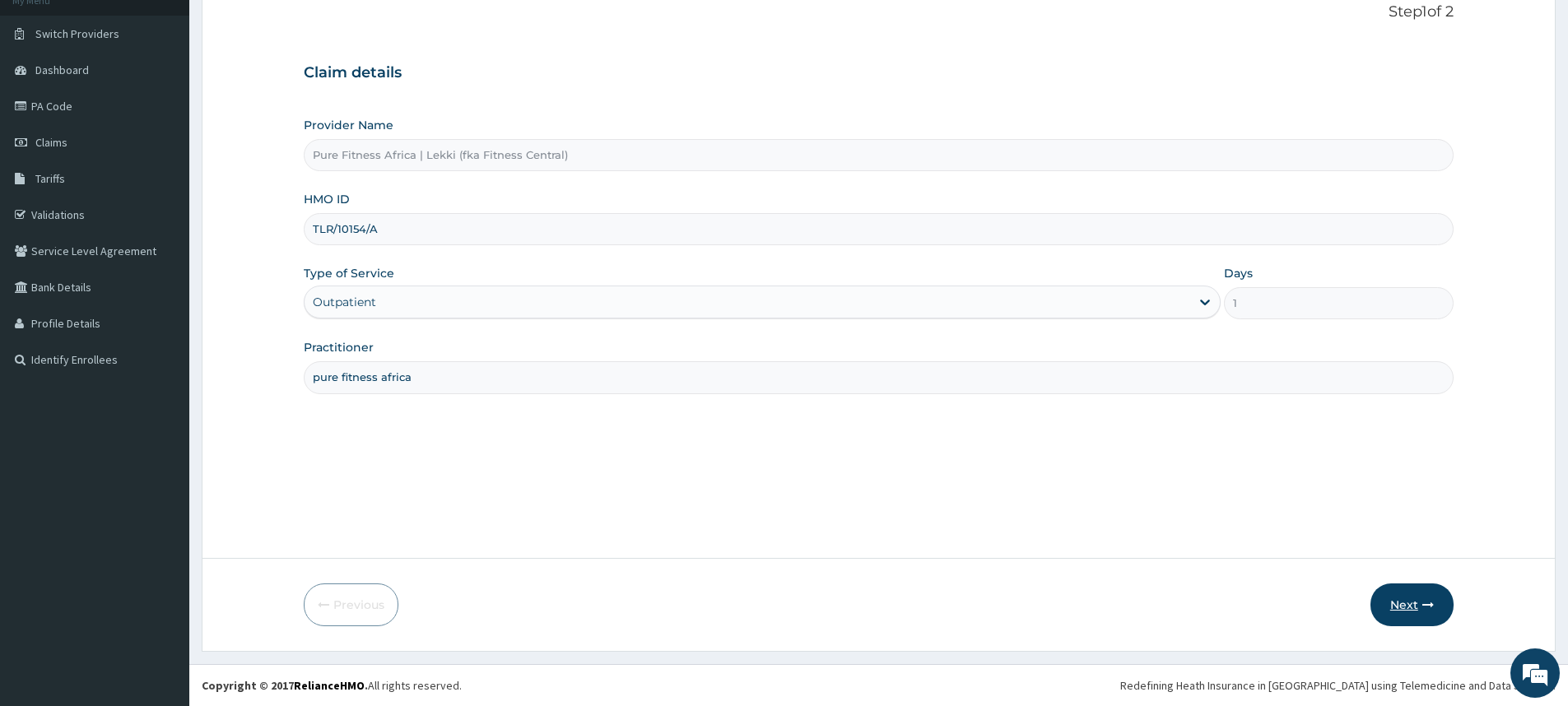
click at [1386, 611] on button "Next" at bounding box center [1413, 605] width 83 height 42
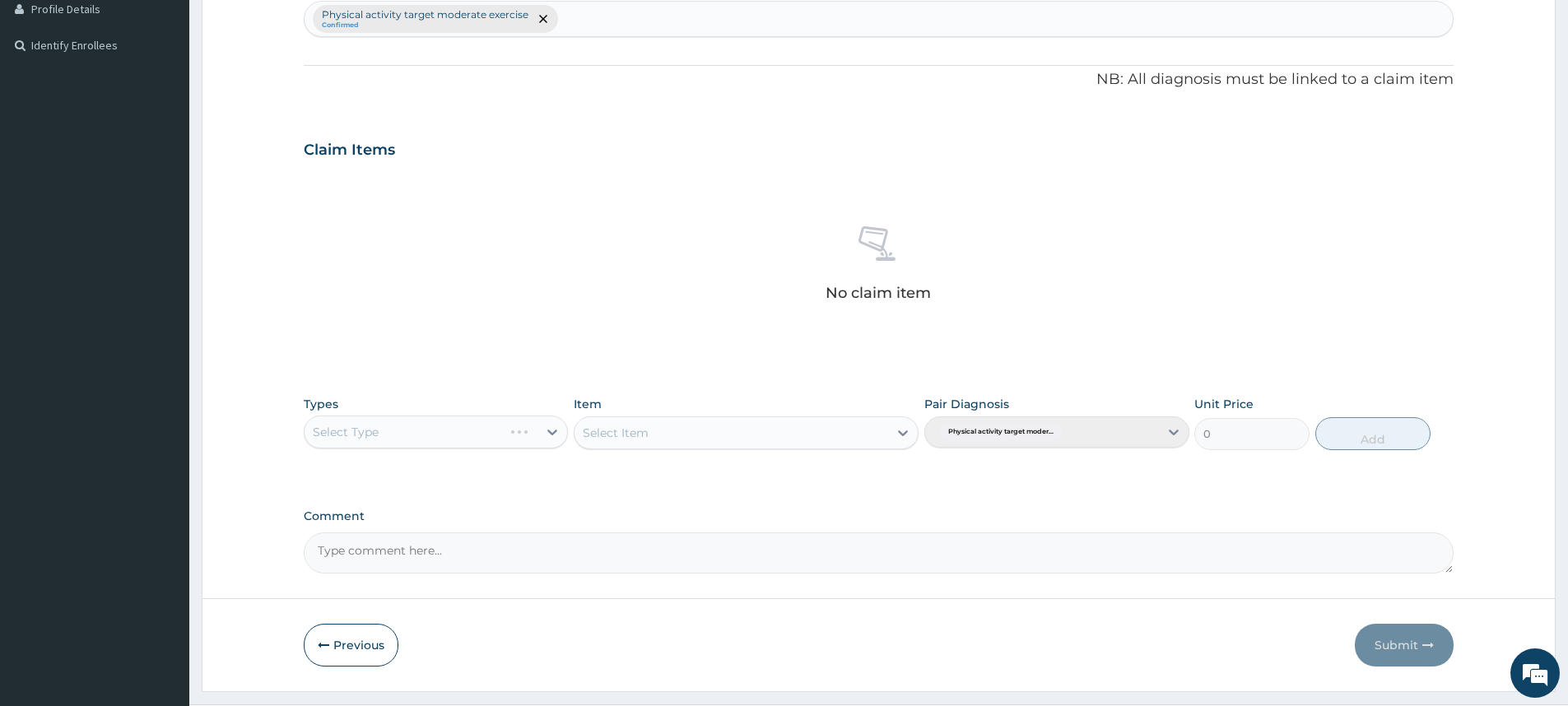
scroll to position [464, 0]
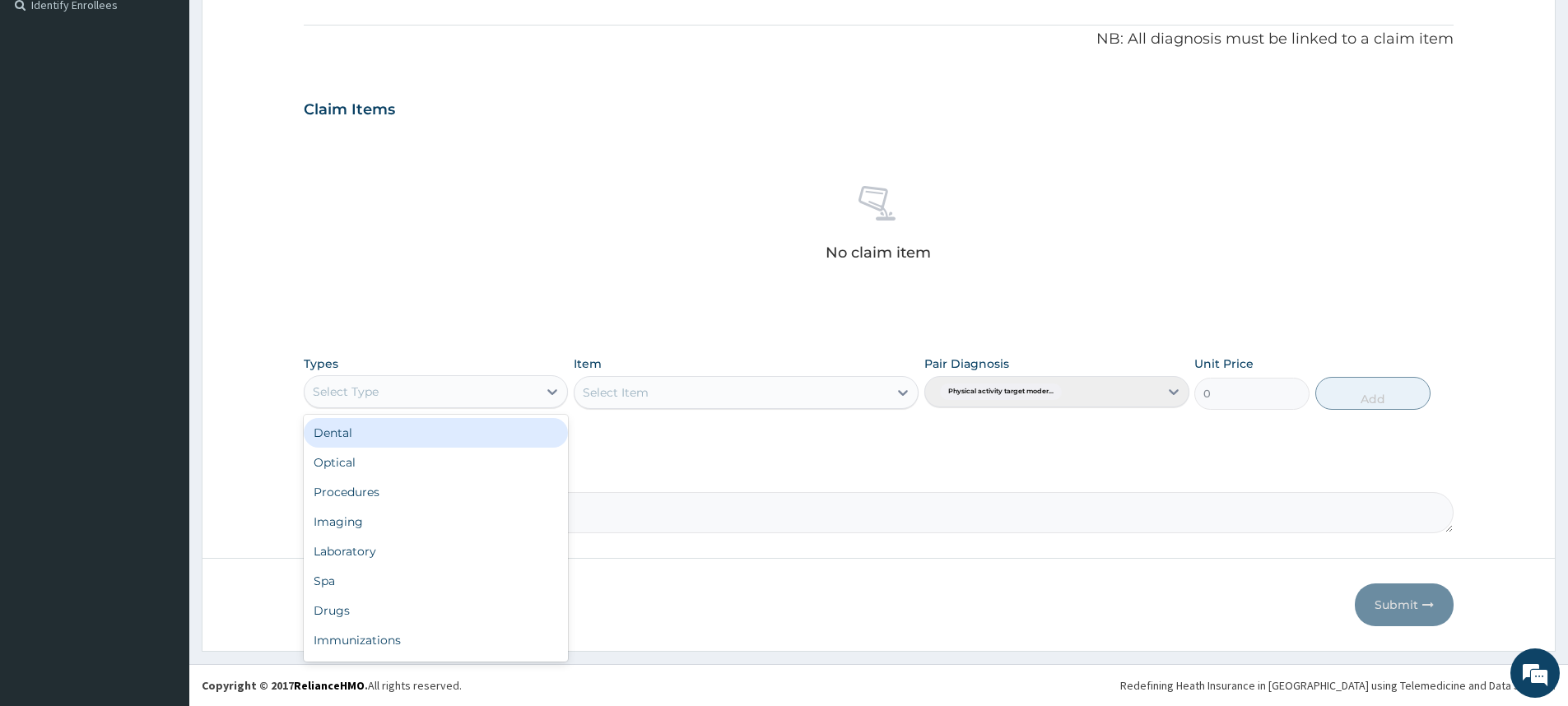
click at [453, 392] on div "Select Type" at bounding box center [421, 391] width 233 height 26
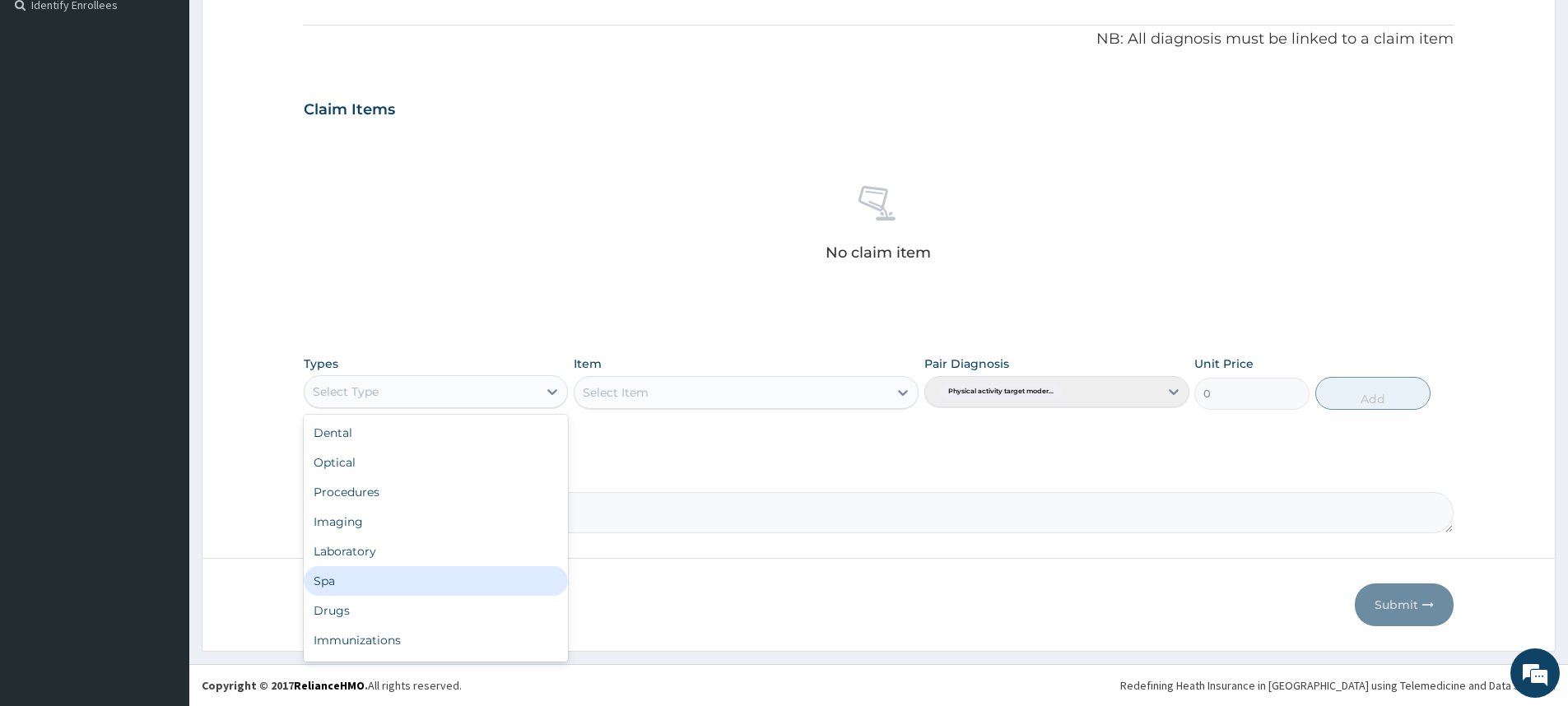
scroll to position [56, 0]
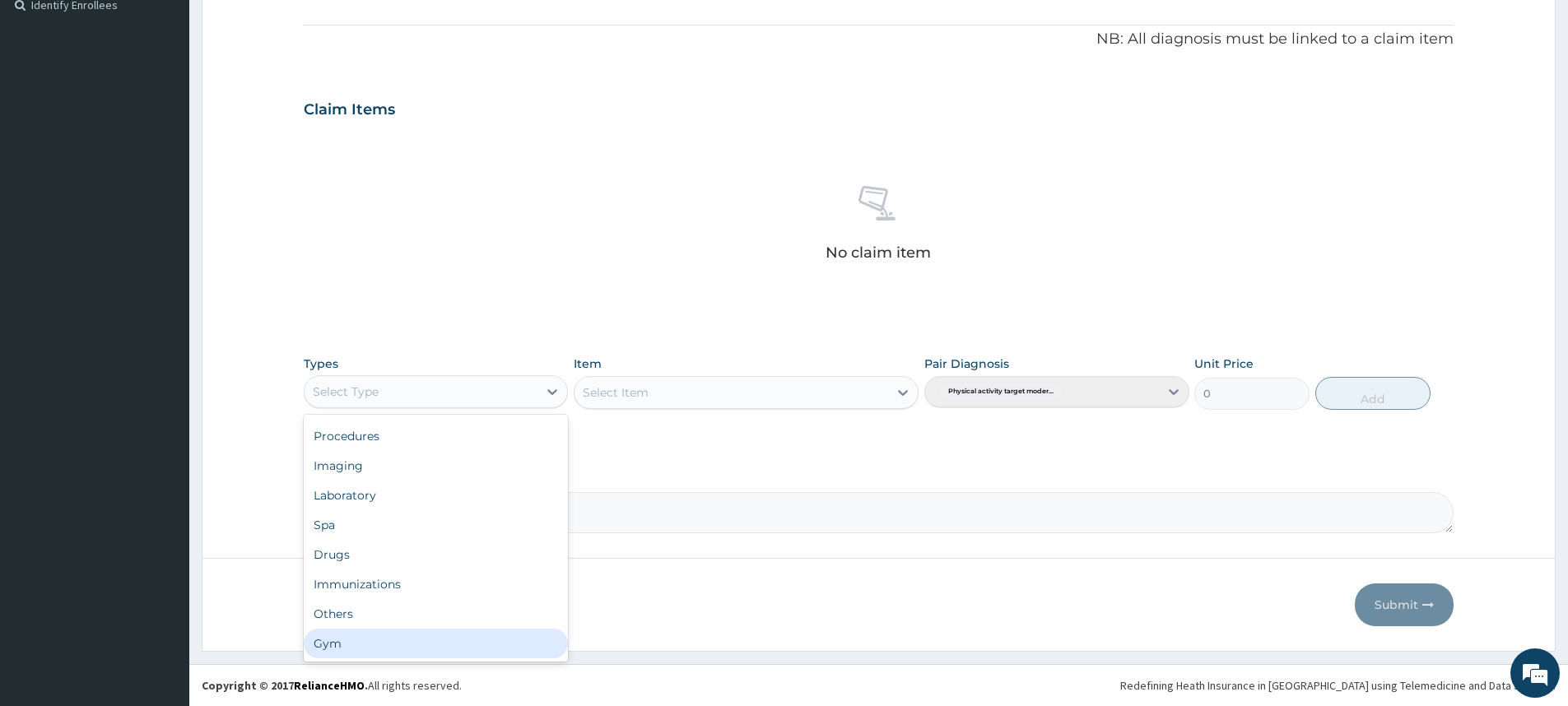
click at [421, 635] on div "Gym" at bounding box center [436, 644] width 265 height 29
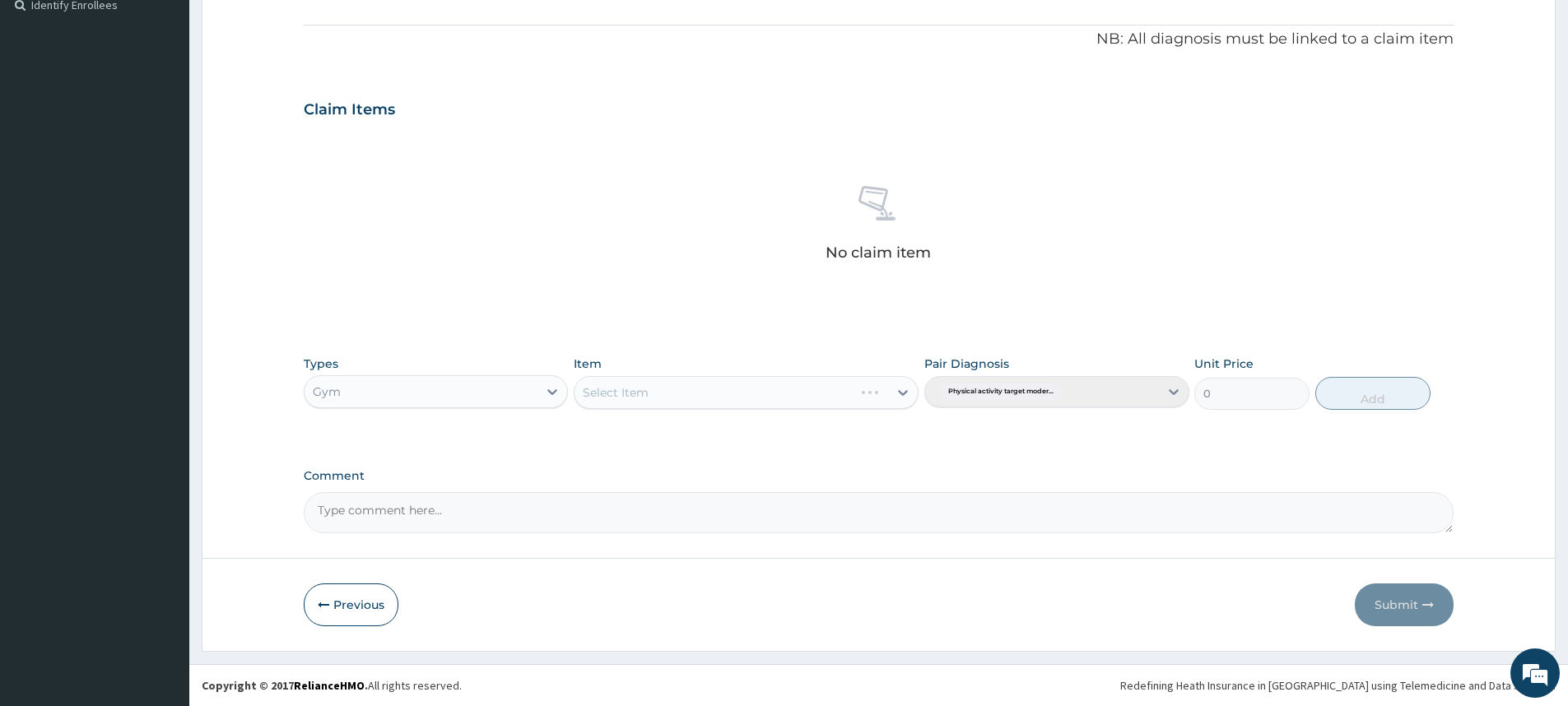
click at [665, 388] on div "Select Item" at bounding box center [746, 393] width 345 height 33
click at [665, 389] on div "Select Item" at bounding box center [746, 393] width 345 height 33
click at [668, 414] on div "Types Gym Item Select Item Pair Diagnosis Physical activity target moder... Uni…" at bounding box center [878, 382] width 1150 height 71
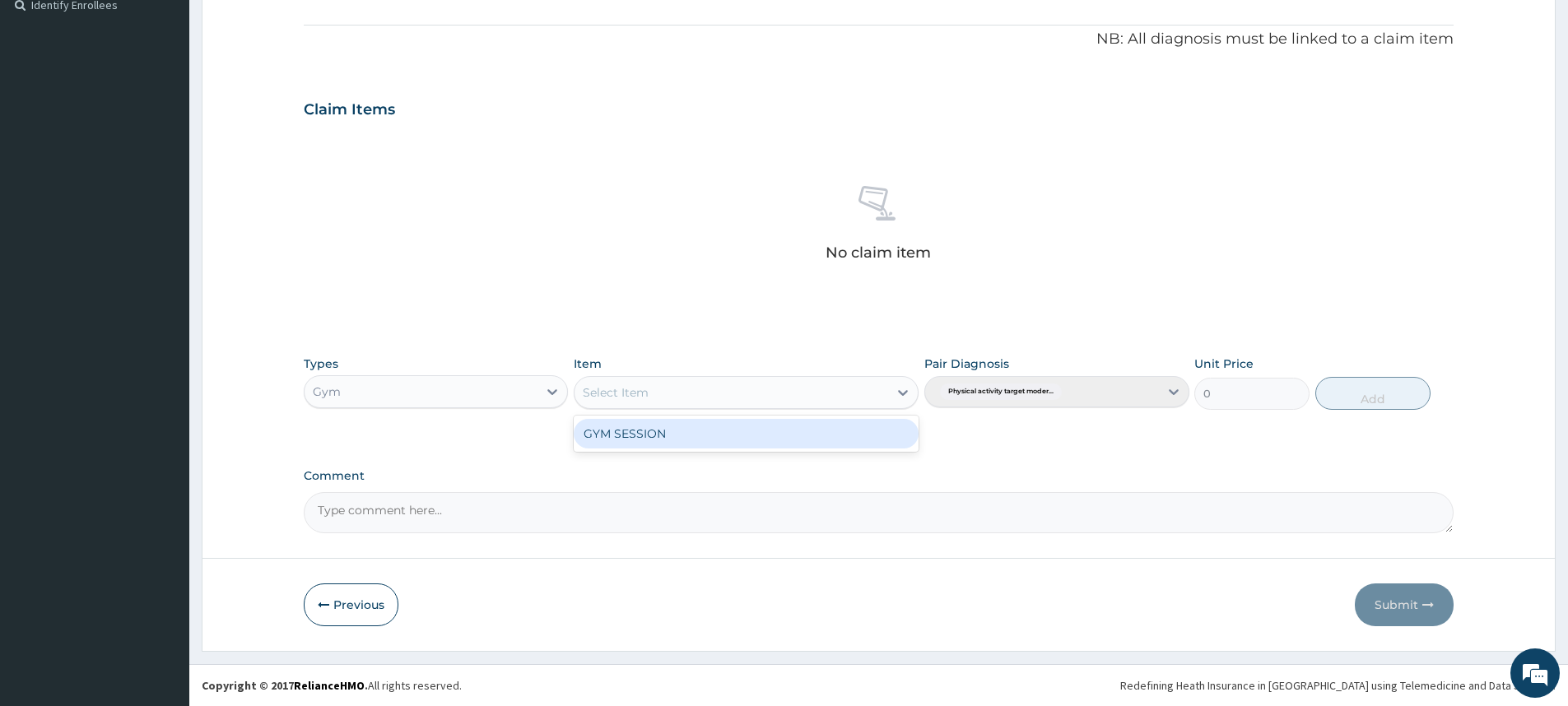
click at [680, 398] on div "Select Item" at bounding box center [731, 392] width 313 height 26
click at [679, 422] on div "GYM SESSION" at bounding box center [746, 434] width 345 height 29
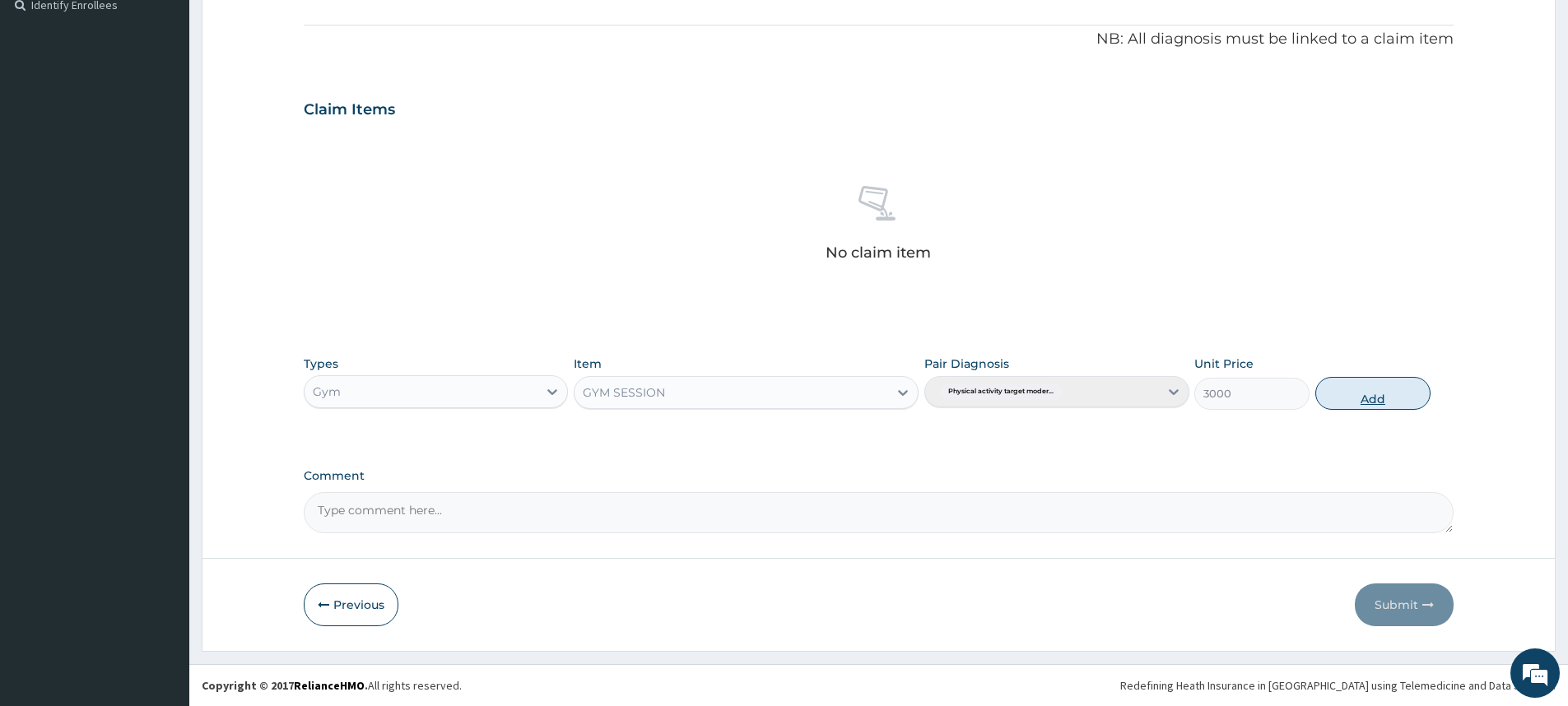
click at [1335, 399] on button "Add" at bounding box center [1373, 394] width 115 height 33
type input "0"
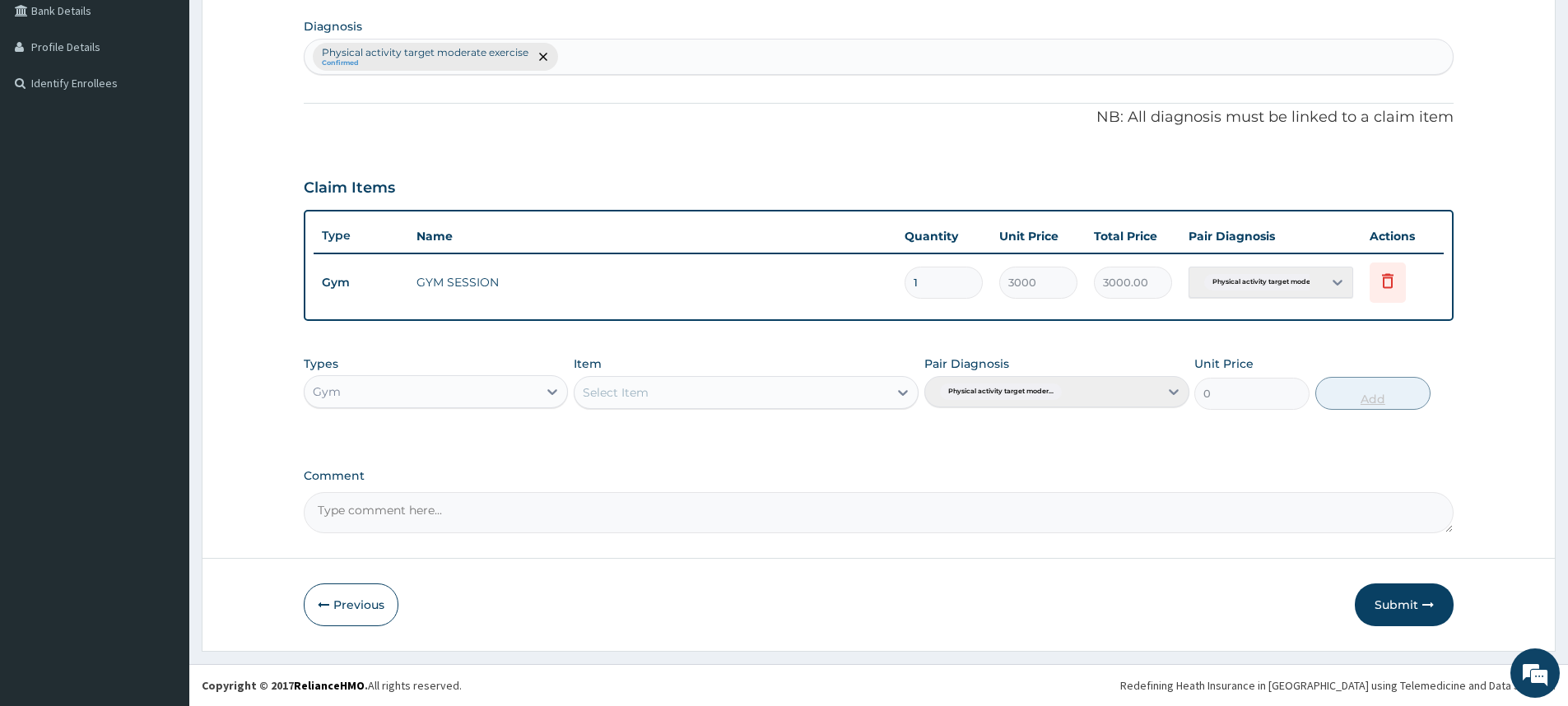
scroll to position [0, 0]
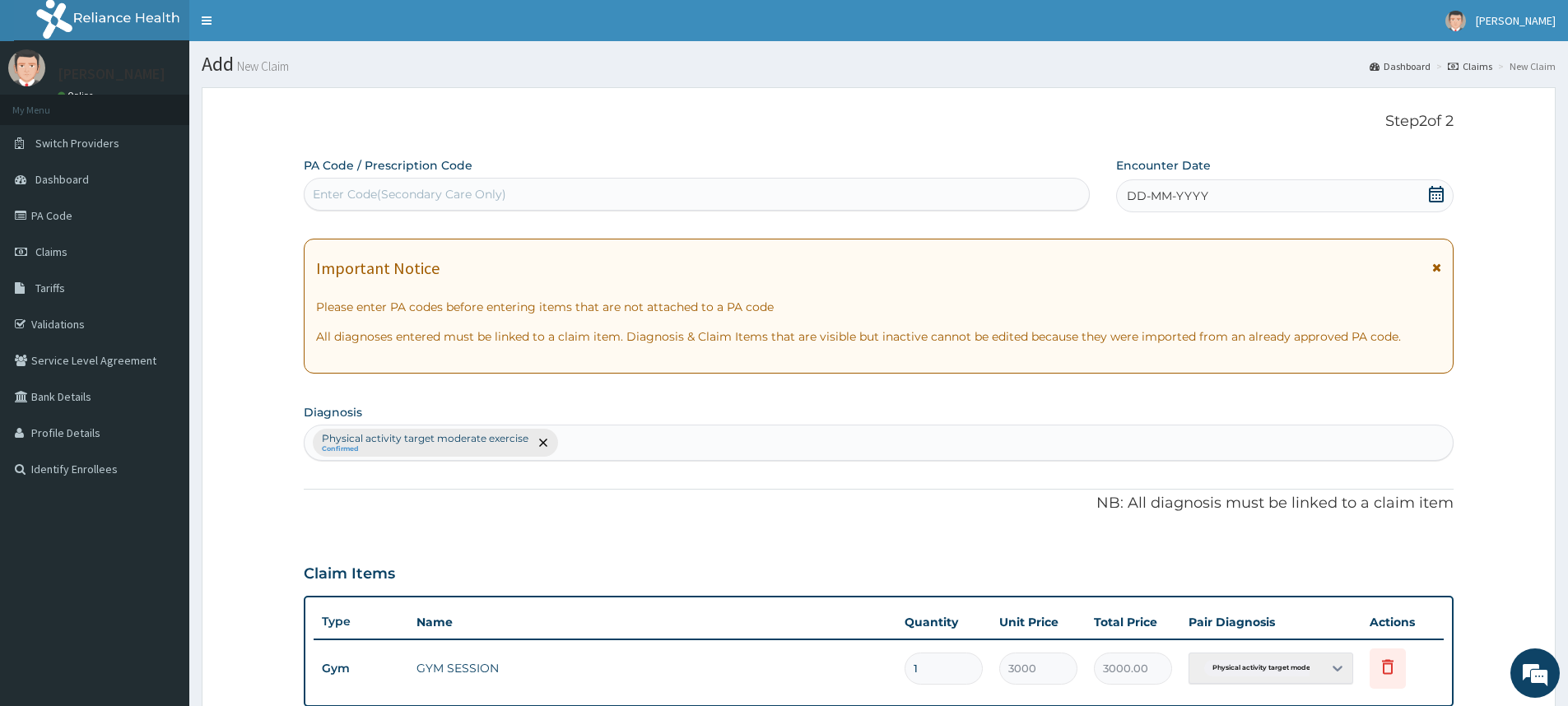
click at [1168, 207] on div "DD-MM-YYYY" at bounding box center [1285, 196] width 337 height 33
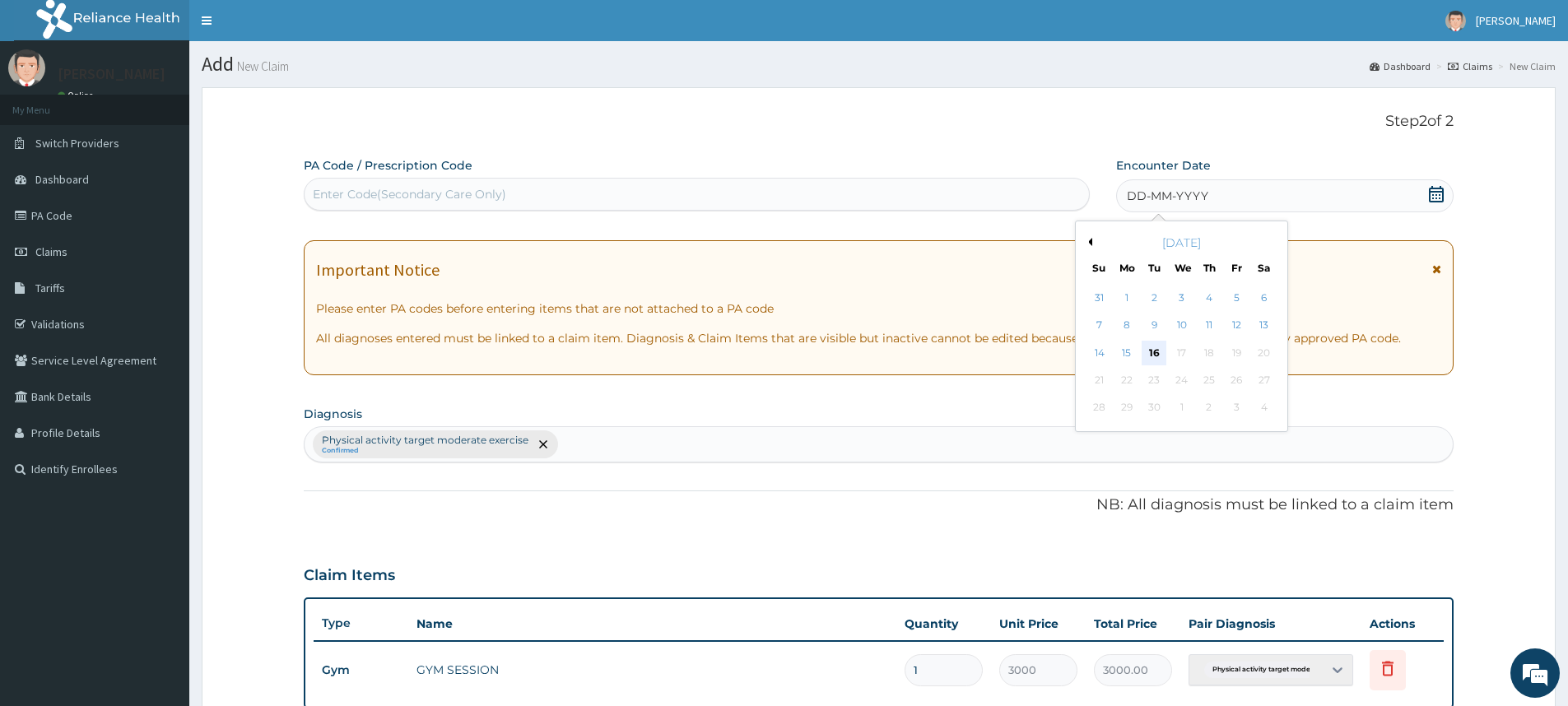
click at [1146, 351] on div "16" at bounding box center [1155, 353] width 24 height 24
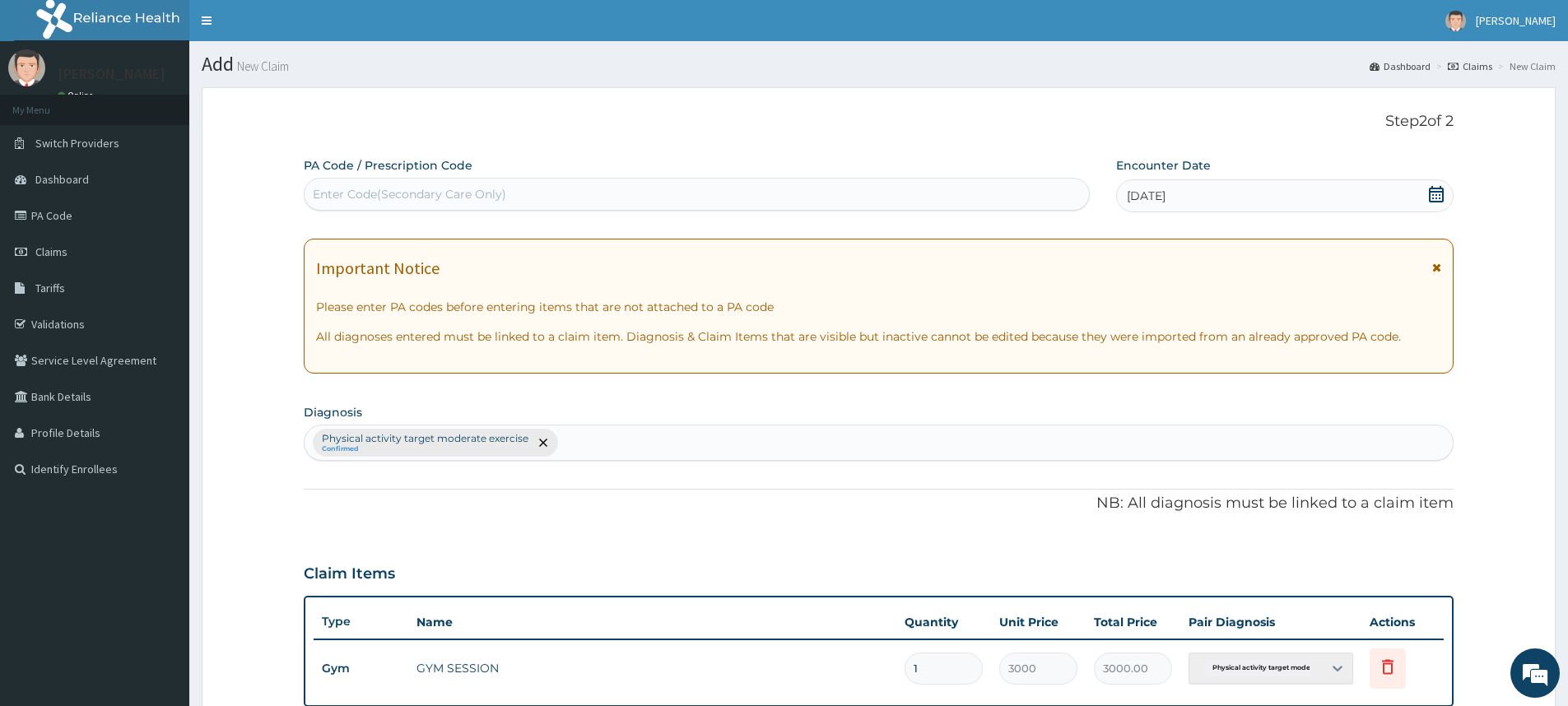
click at [931, 185] on div "Enter Code(Secondary Care Only)" at bounding box center [697, 194] width 784 height 26
type input "PA/0D7B7F"
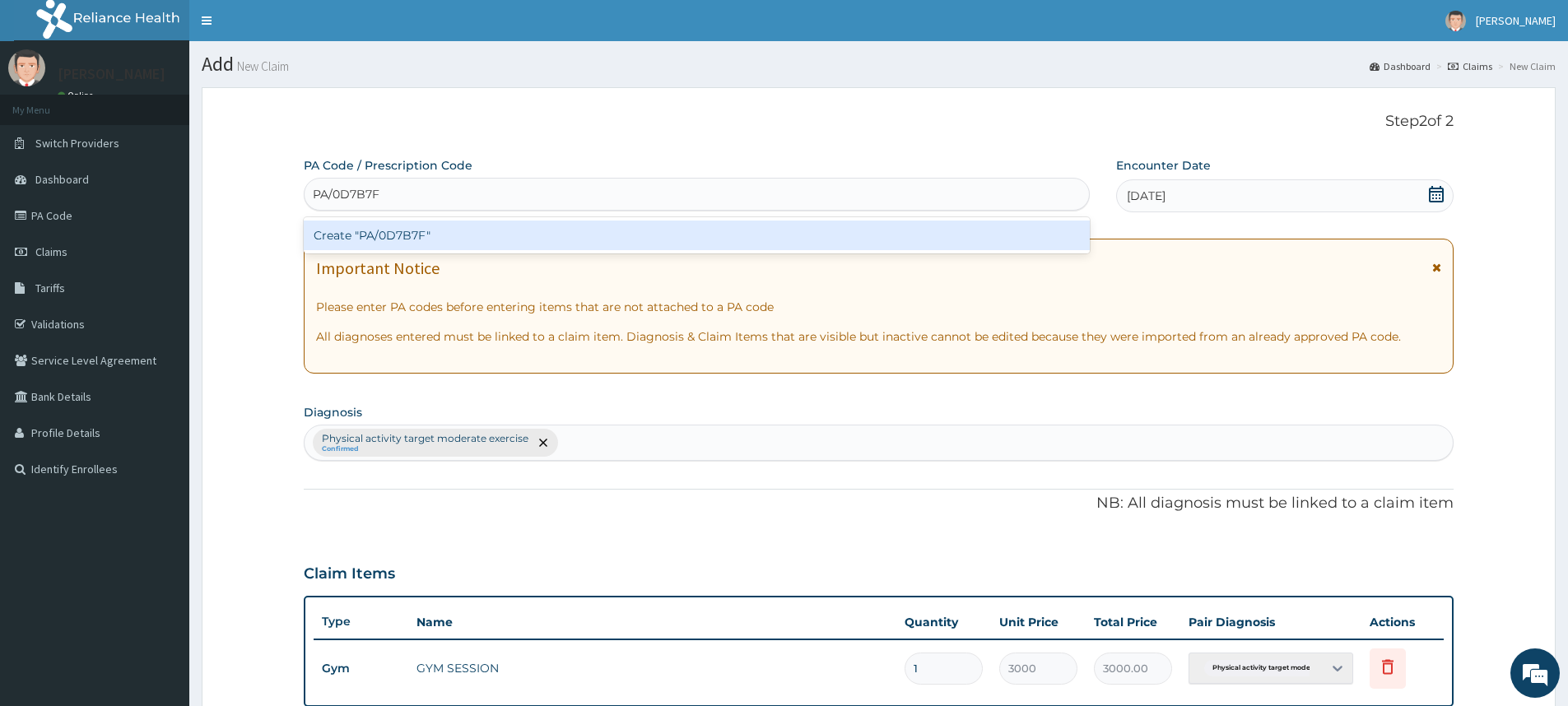
click at [983, 226] on div "Create "PA/0D7B7F"" at bounding box center [697, 235] width 786 height 29
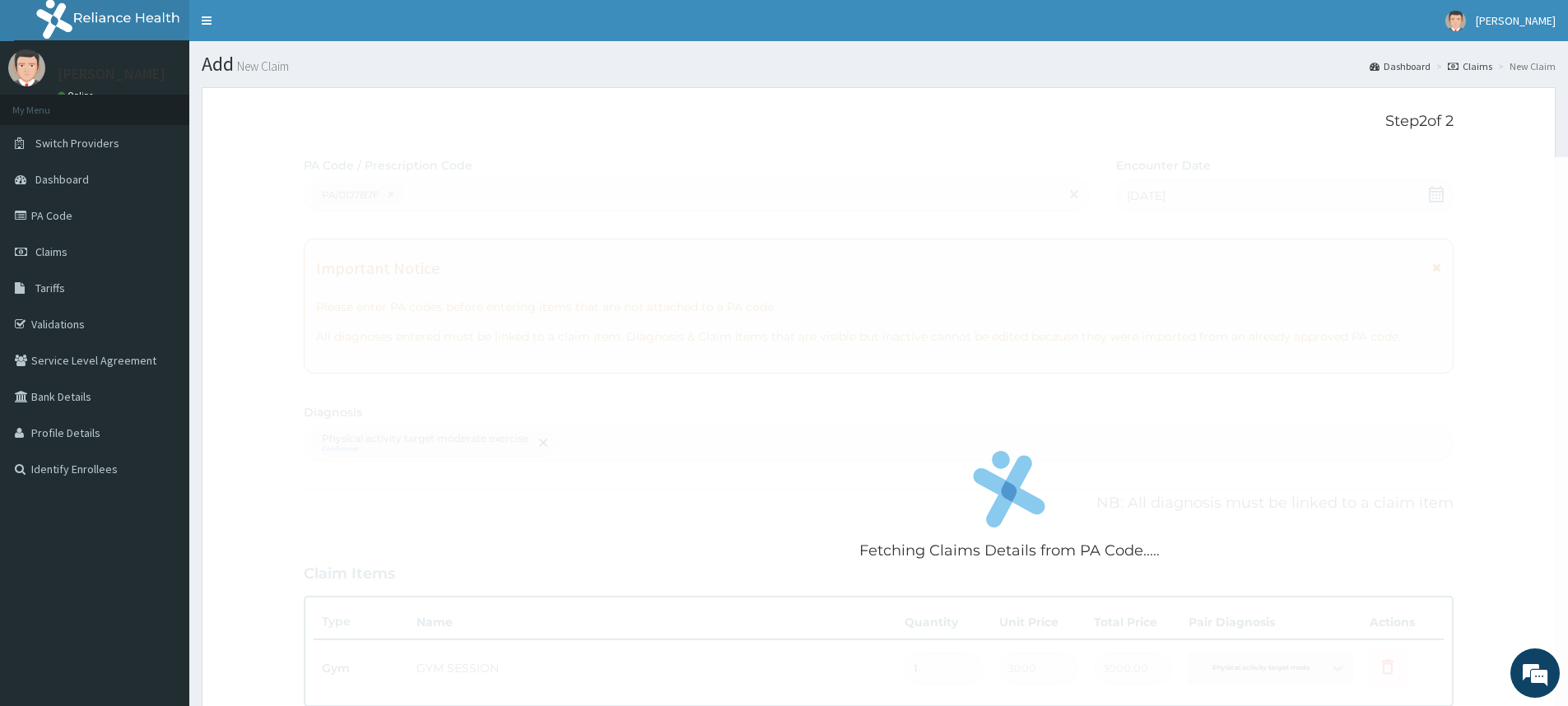
scroll to position [386, 0]
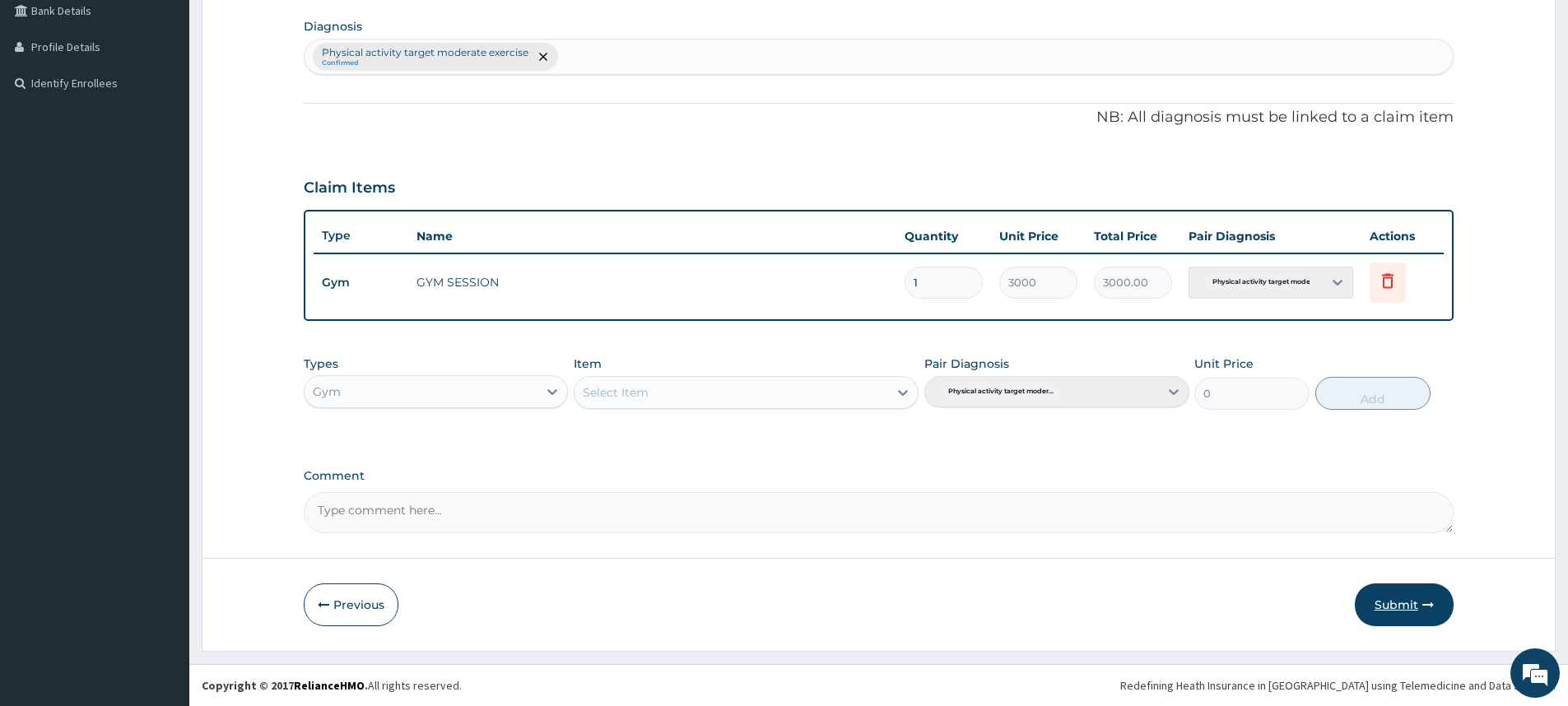
click at [1392, 594] on button "Submit" at bounding box center [1405, 605] width 99 height 42
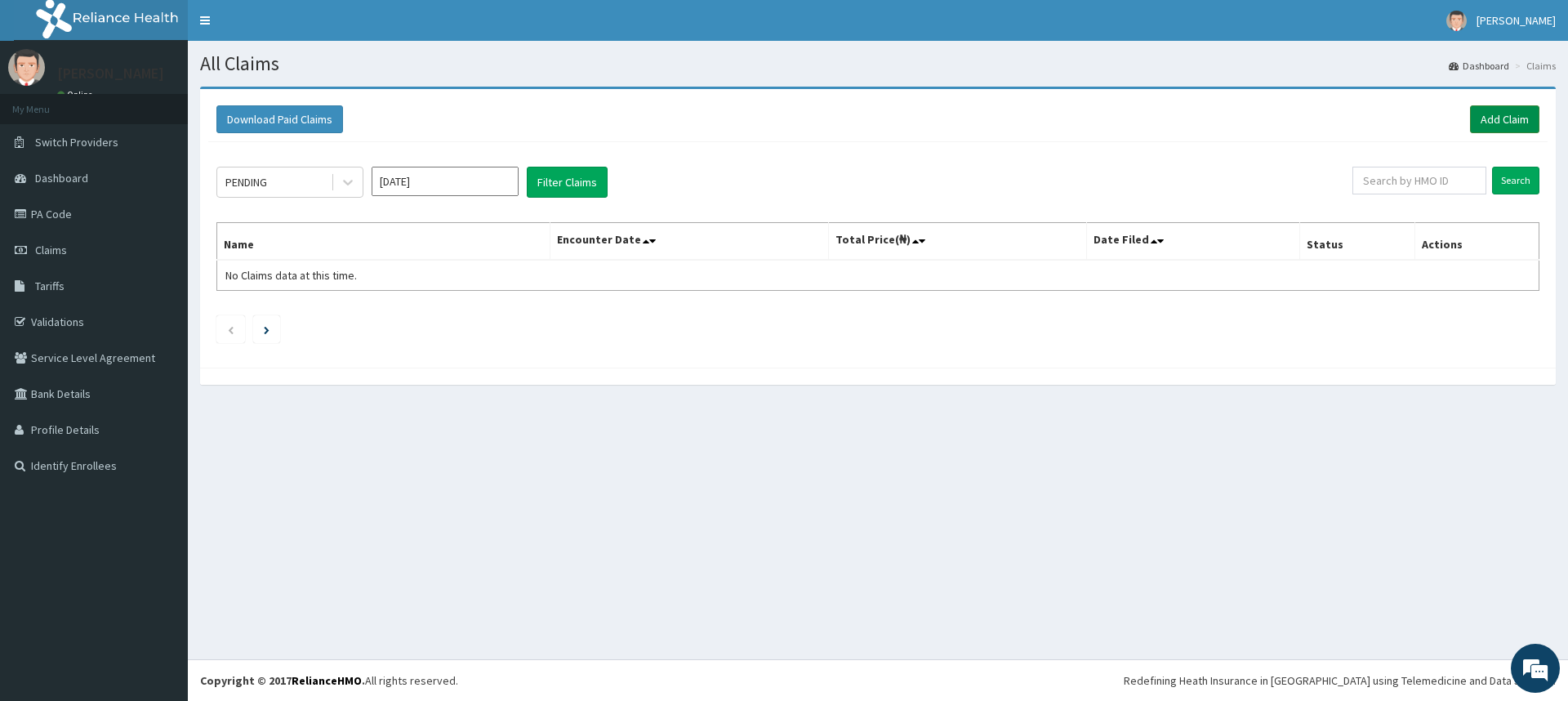
click at [1497, 122] on link "Add Claim" at bounding box center [1504, 119] width 70 height 28
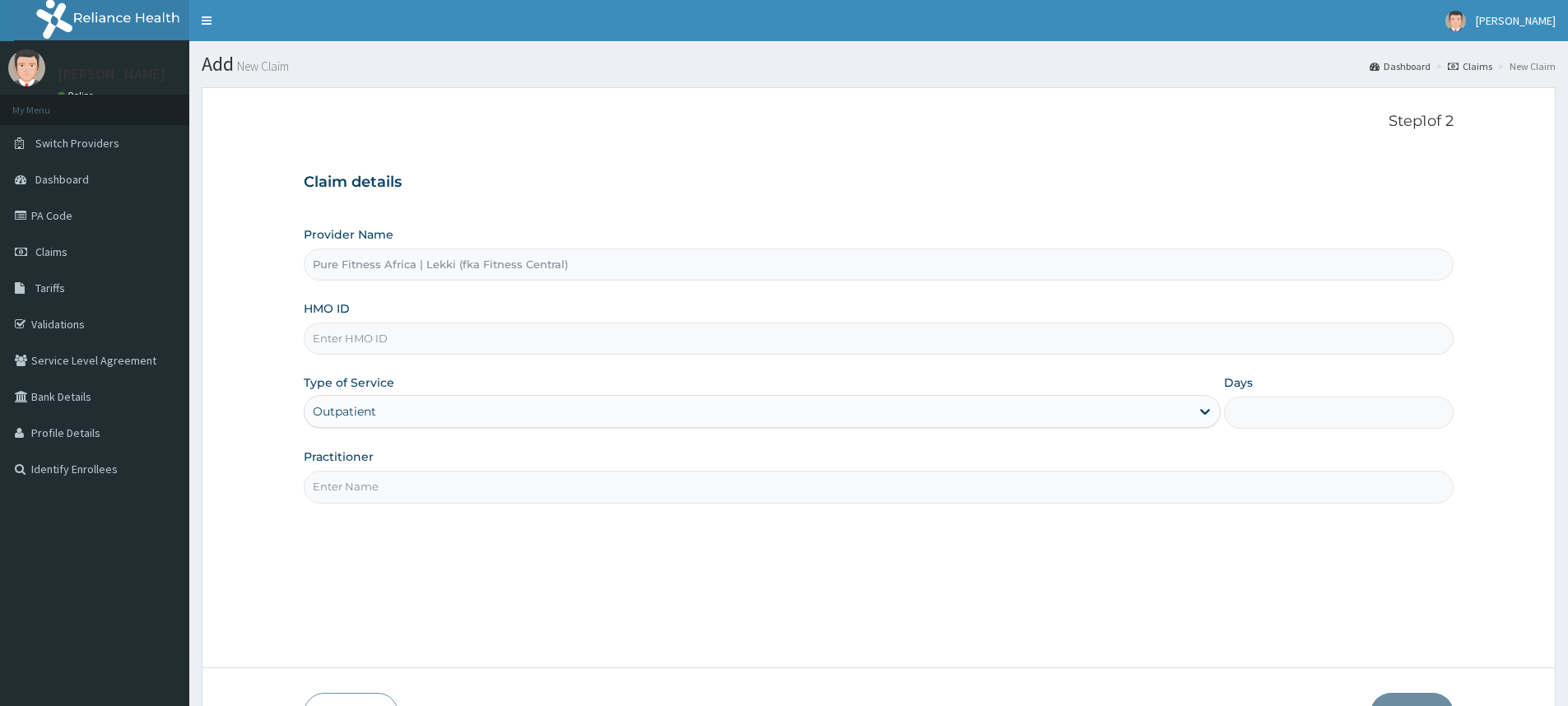
type input "Pure Fitness Africa | Lekki (fka Fitness Central)"
type input "1"
click at [475, 487] on input "Practitioner" at bounding box center [878, 487] width 1150 height 32
type input "pure fitness africa"
click at [410, 337] on input "HMO ID" at bounding box center [878, 338] width 1150 height 32
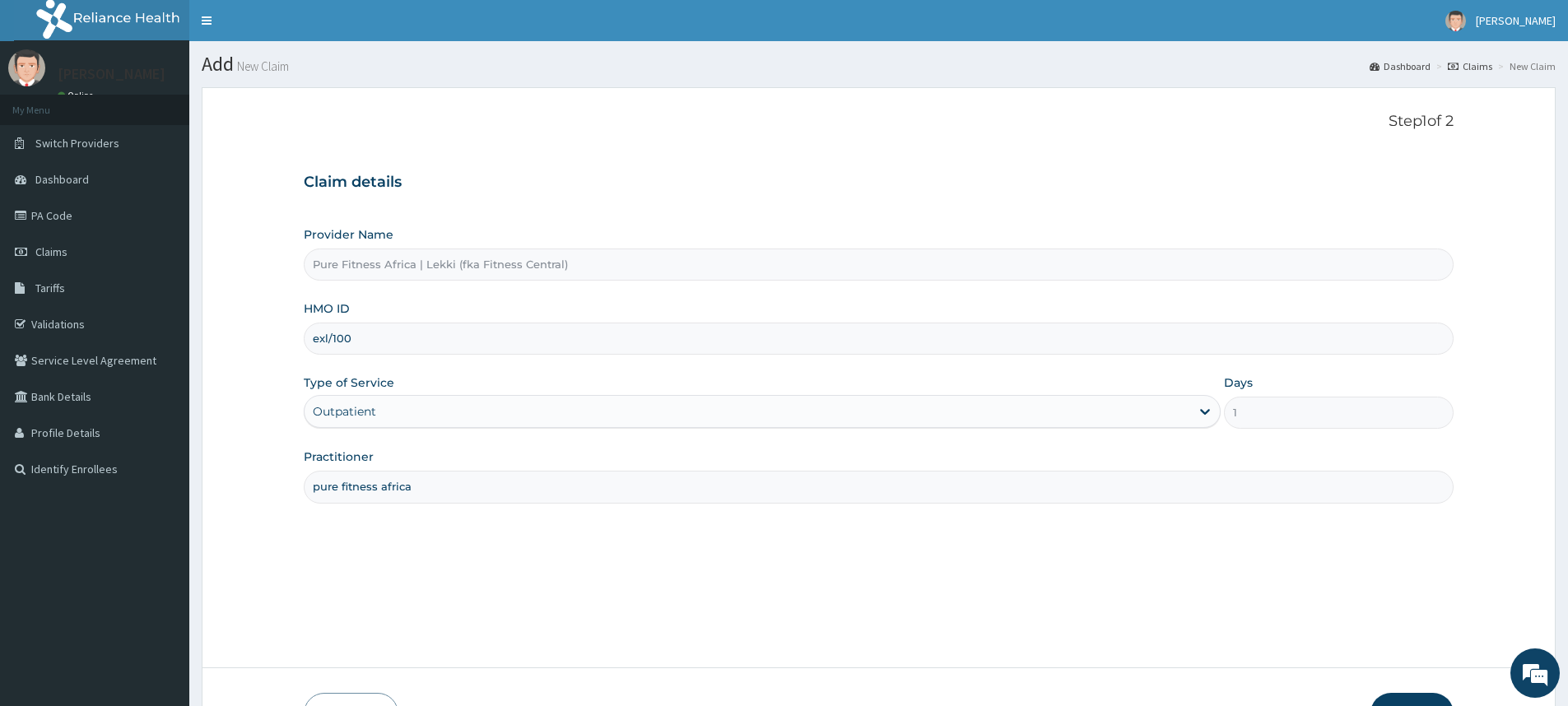
type input "EXL/10022/A"
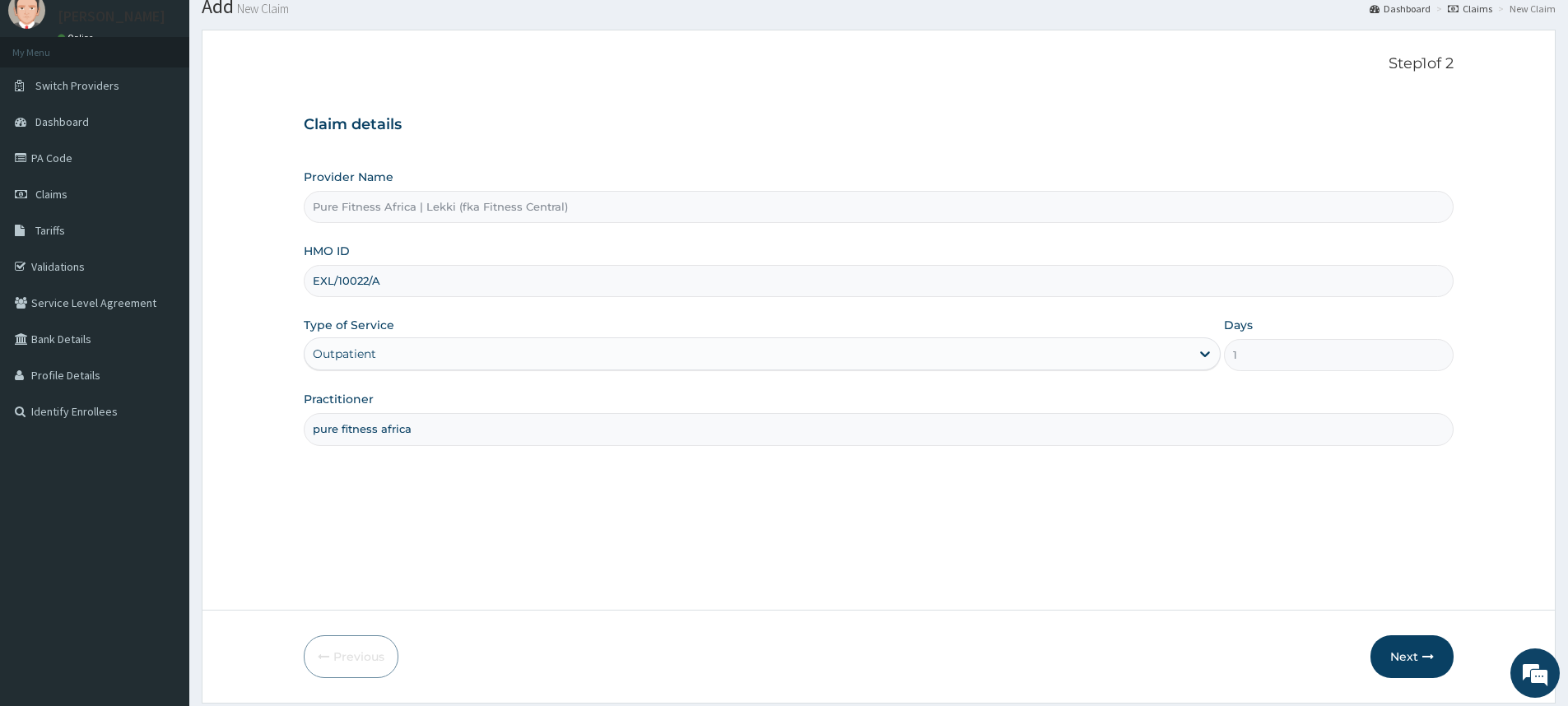
scroll to position [109, 0]
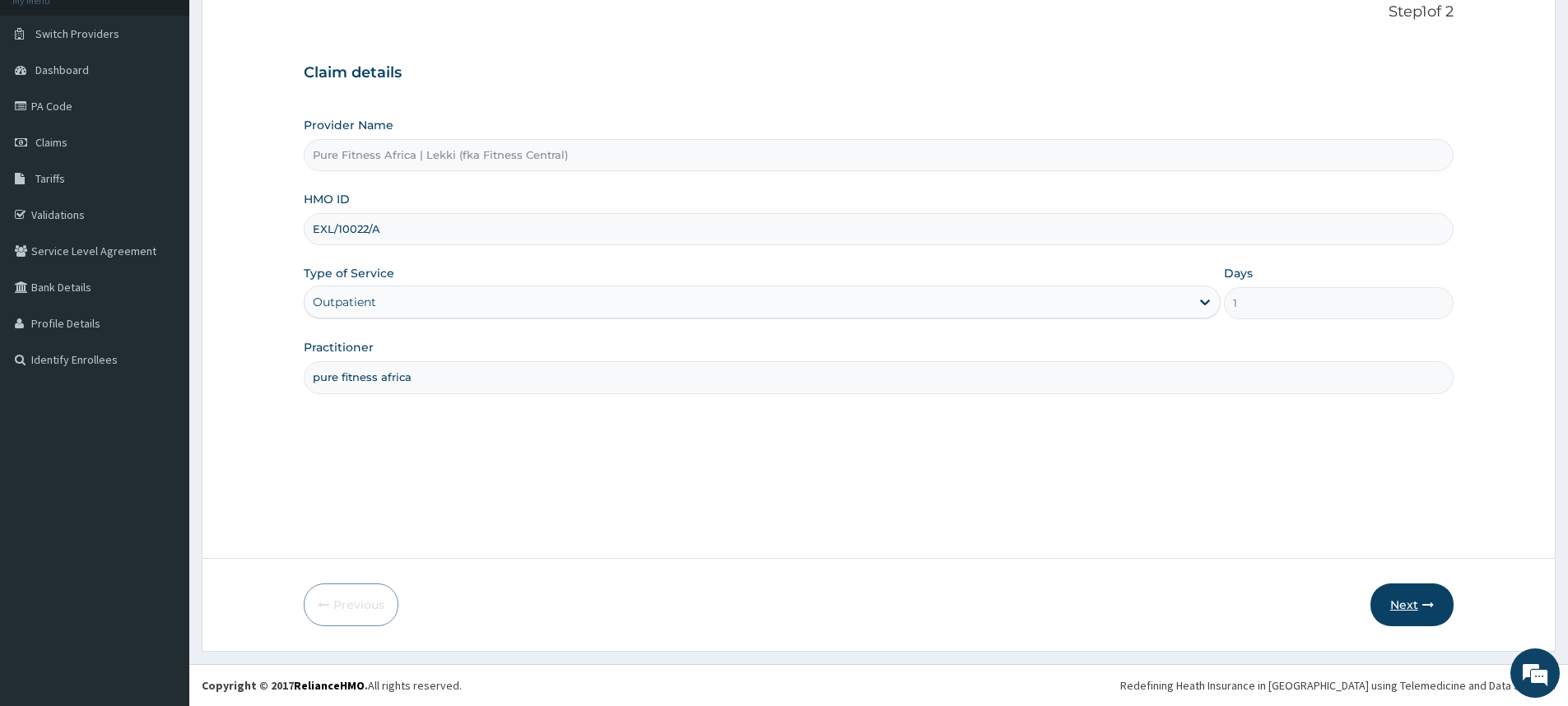
click at [1444, 599] on button "Next" at bounding box center [1413, 605] width 83 height 42
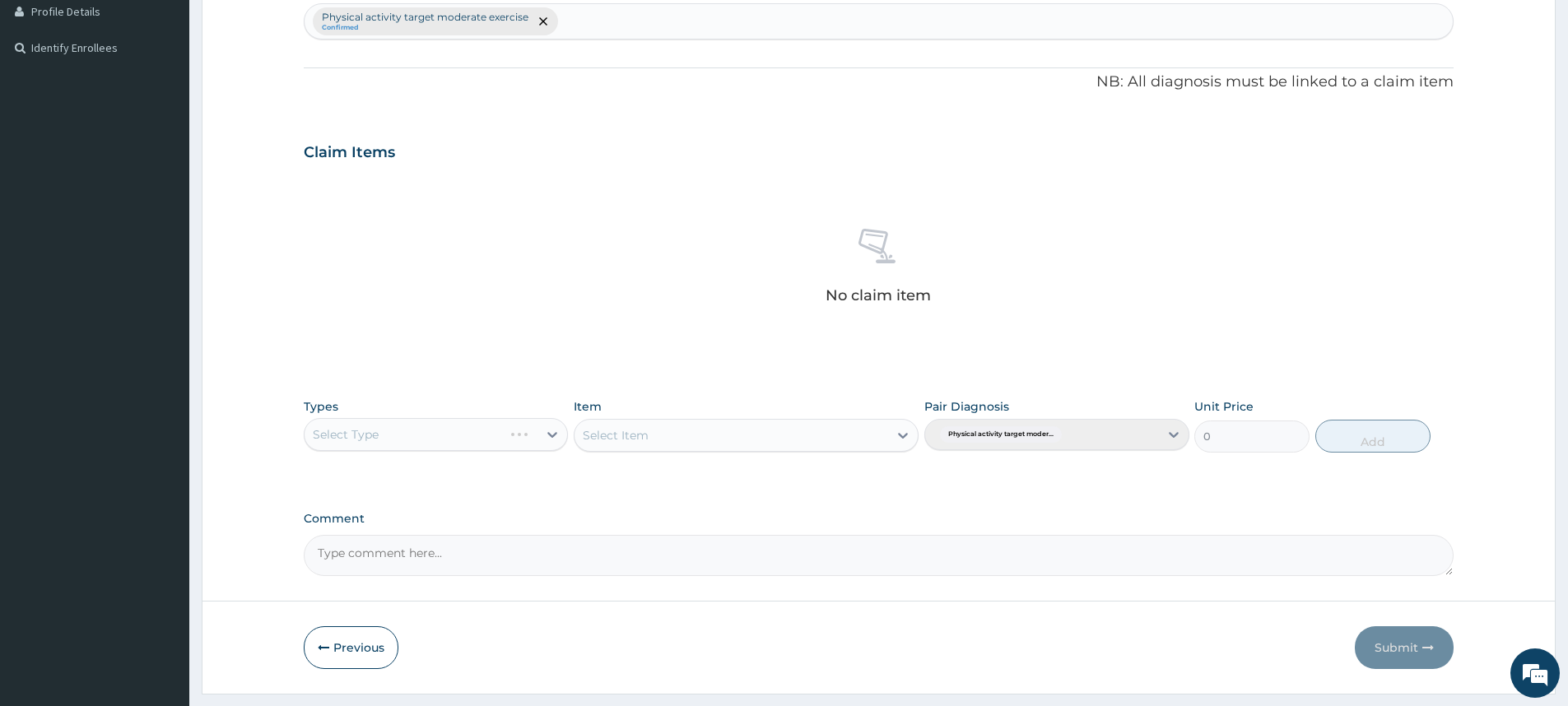
scroll to position [464, 0]
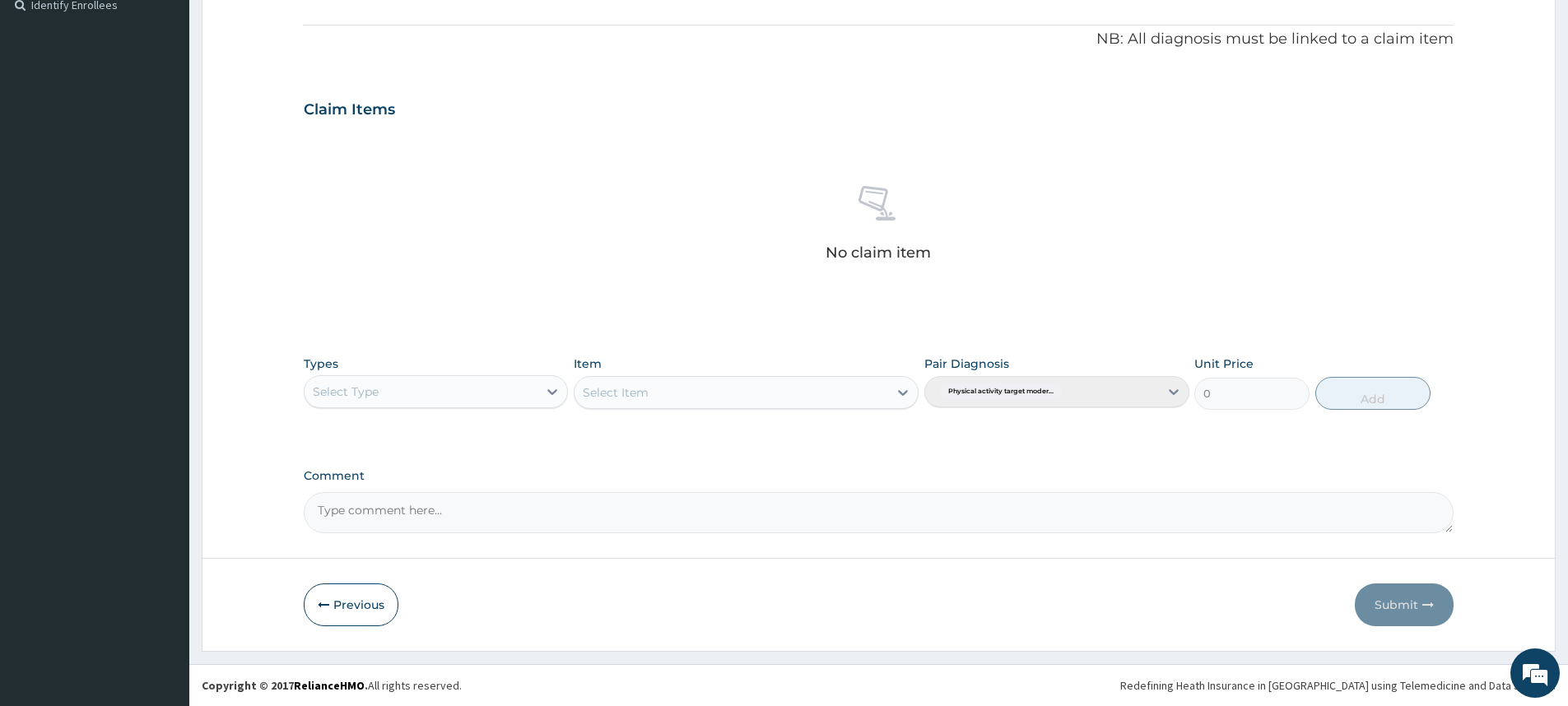
click at [449, 400] on div "Select Type" at bounding box center [421, 391] width 233 height 26
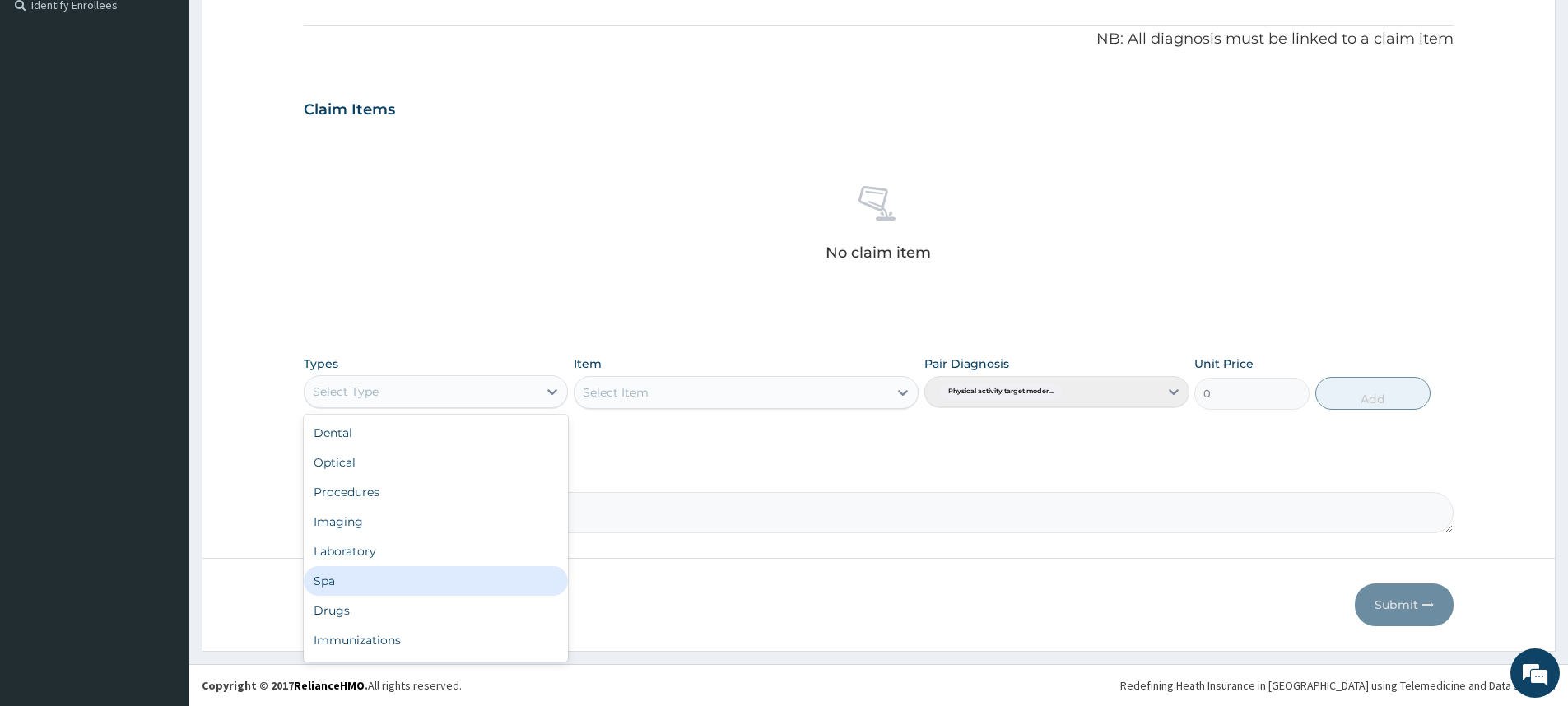
scroll to position [56, 0]
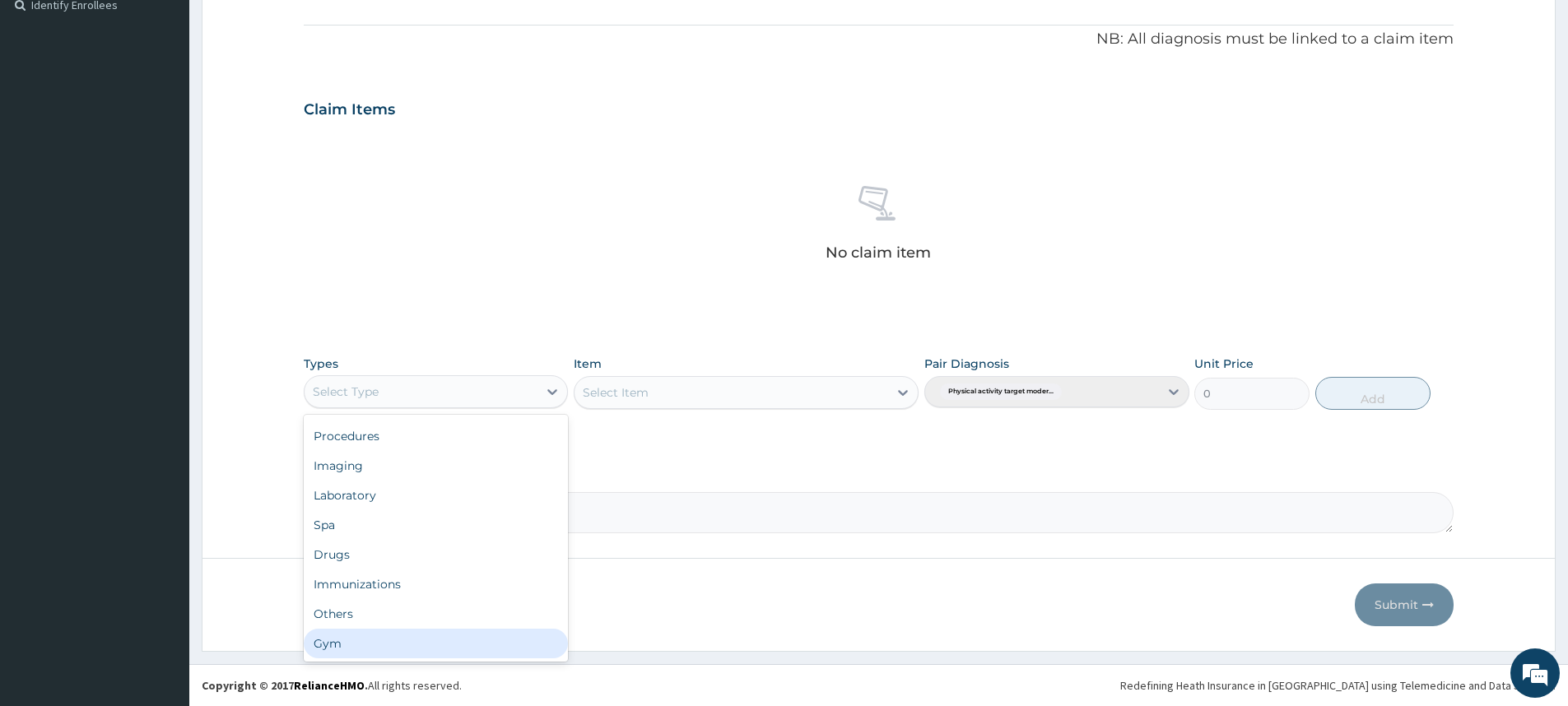
click at [408, 648] on div "Gym" at bounding box center [436, 644] width 265 height 29
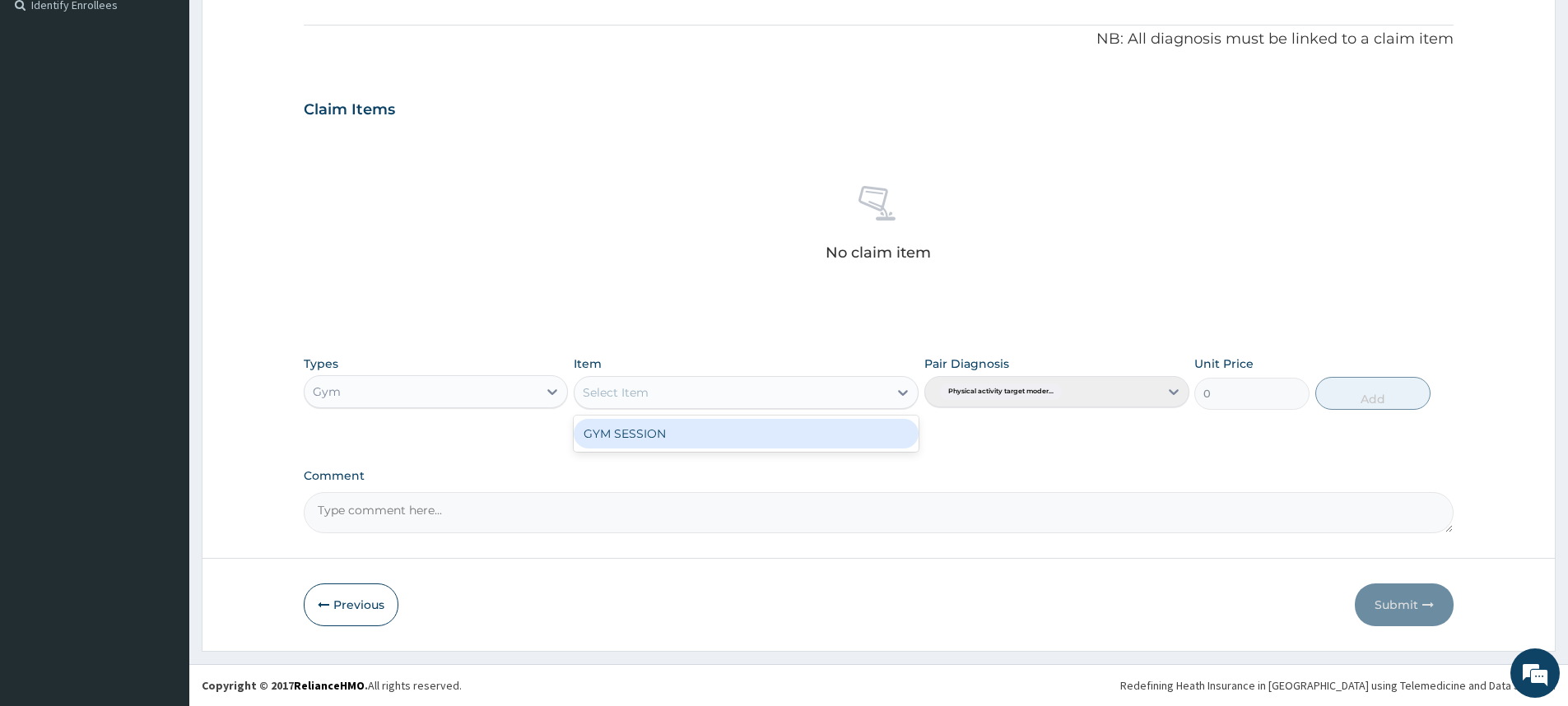
click at [691, 395] on div "Select Item" at bounding box center [731, 392] width 313 height 26
click at [694, 426] on div "GYM SESSION" at bounding box center [746, 434] width 345 height 29
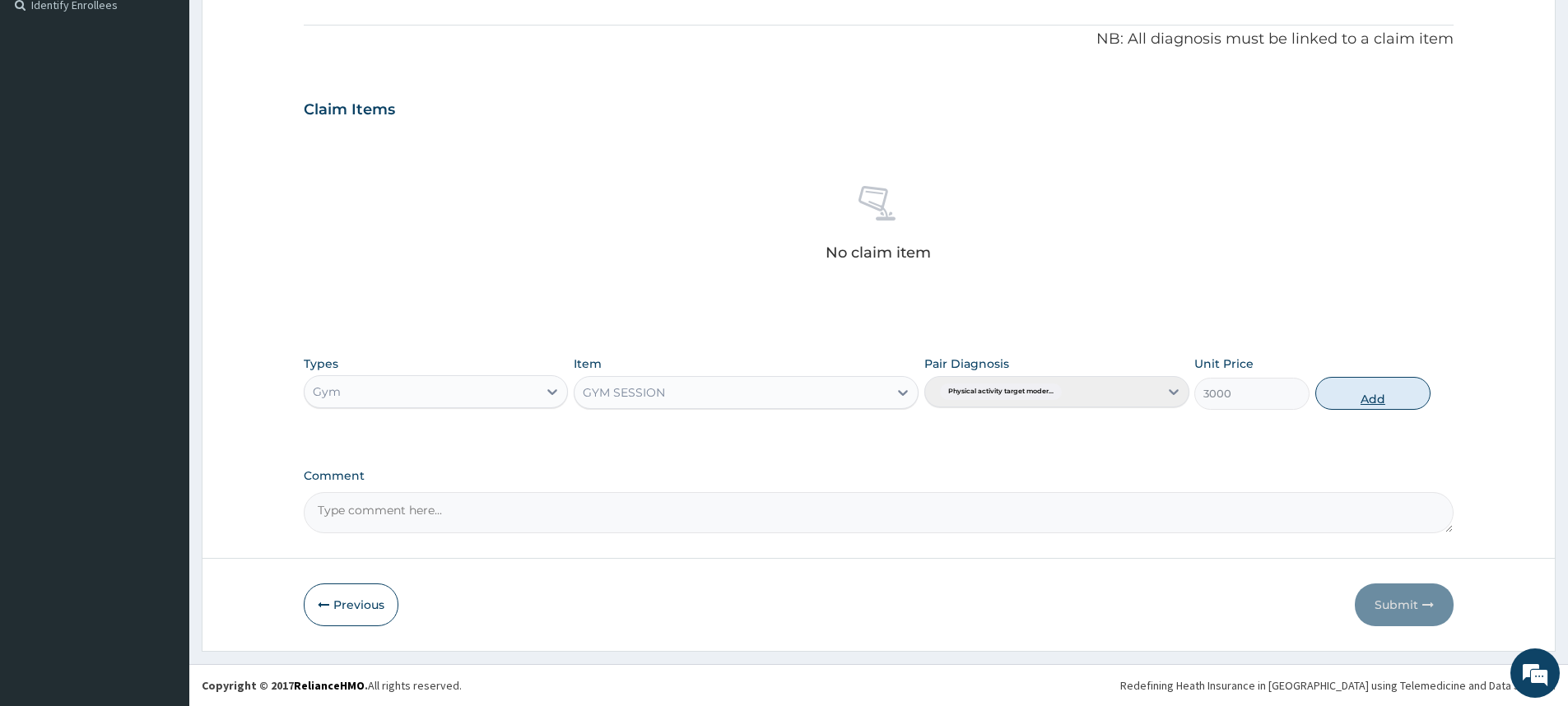
click at [1374, 380] on button "Add" at bounding box center [1373, 394] width 115 height 33
type input "0"
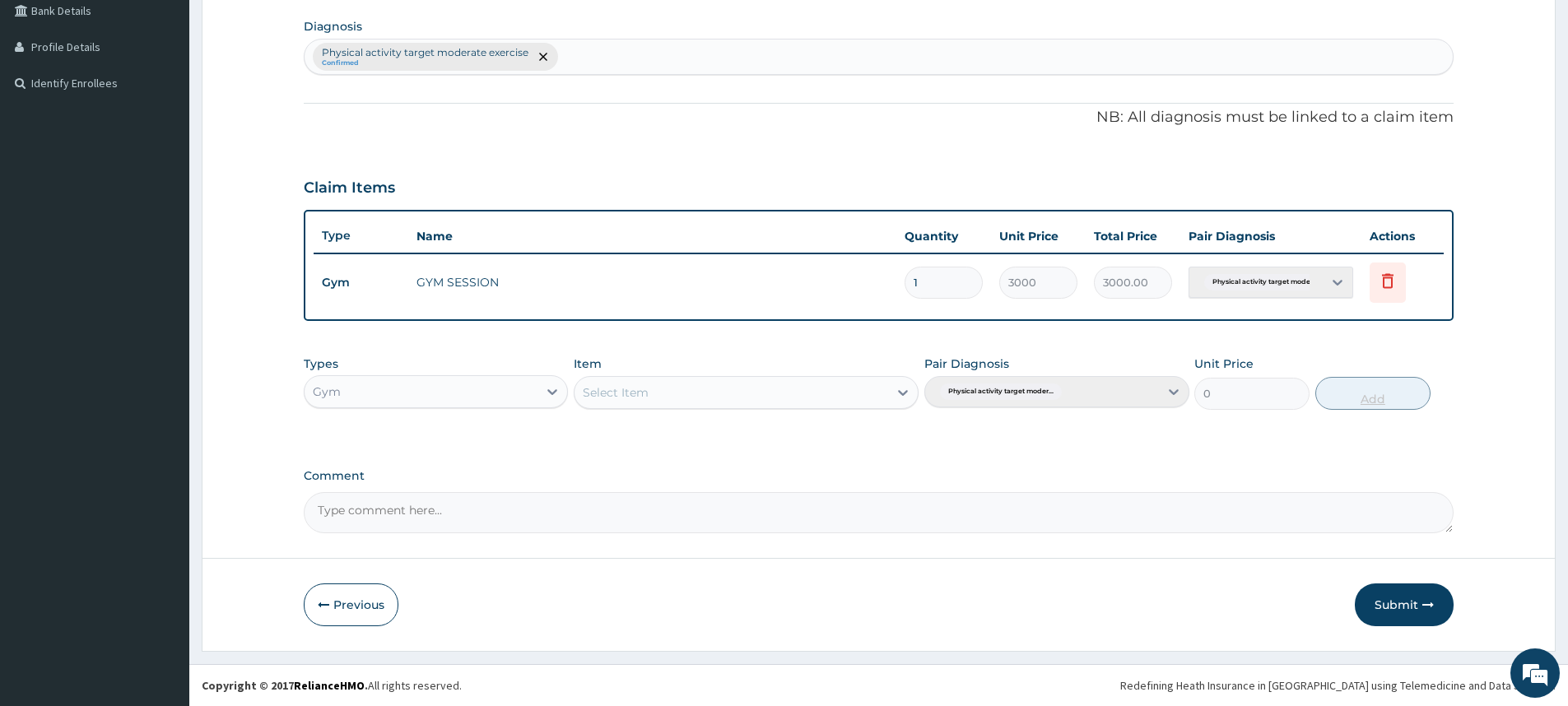
scroll to position [0, 0]
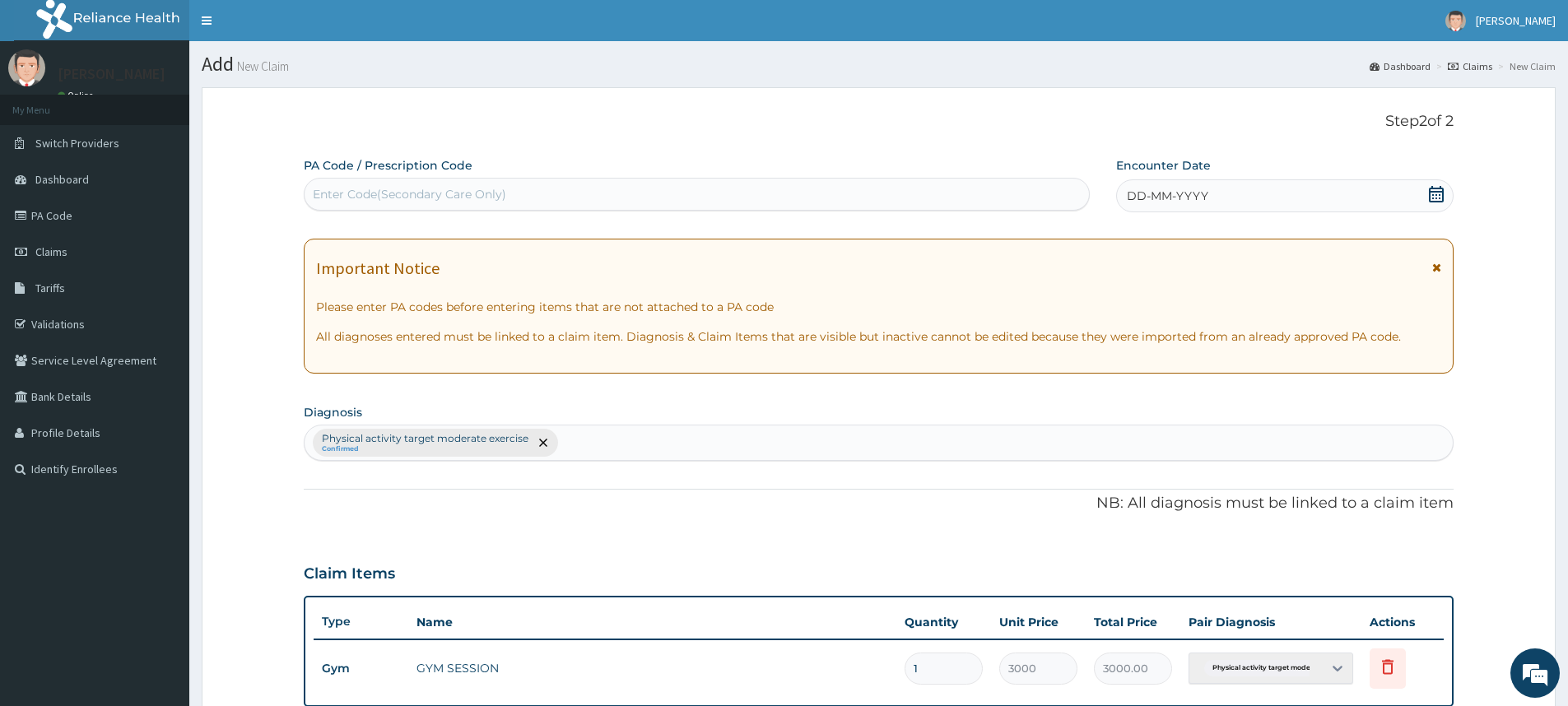
click at [1210, 199] on div "DD-MM-YYYY" at bounding box center [1285, 196] width 337 height 33
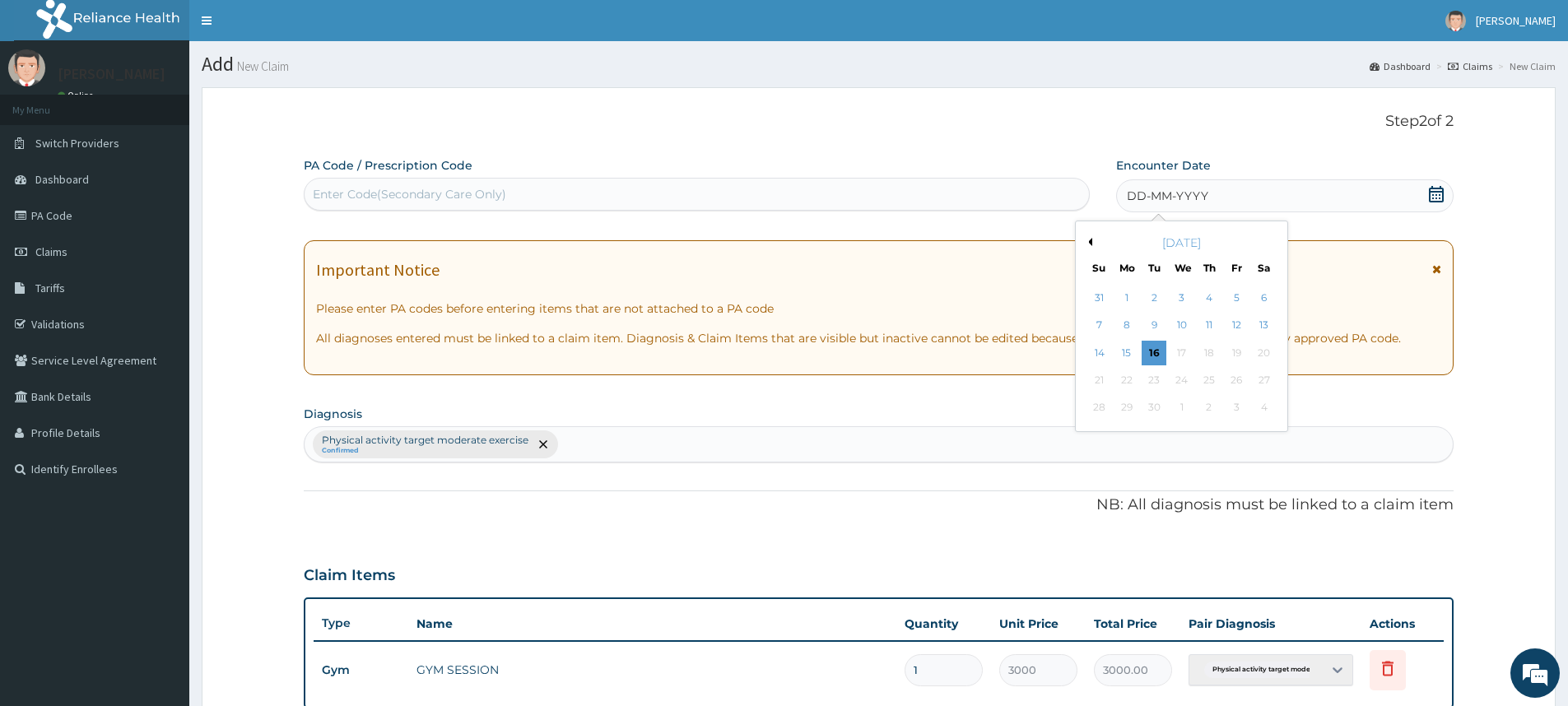
click at [1147, 350] on div "16" at bounding box center [1155, 353] width 24 height 24
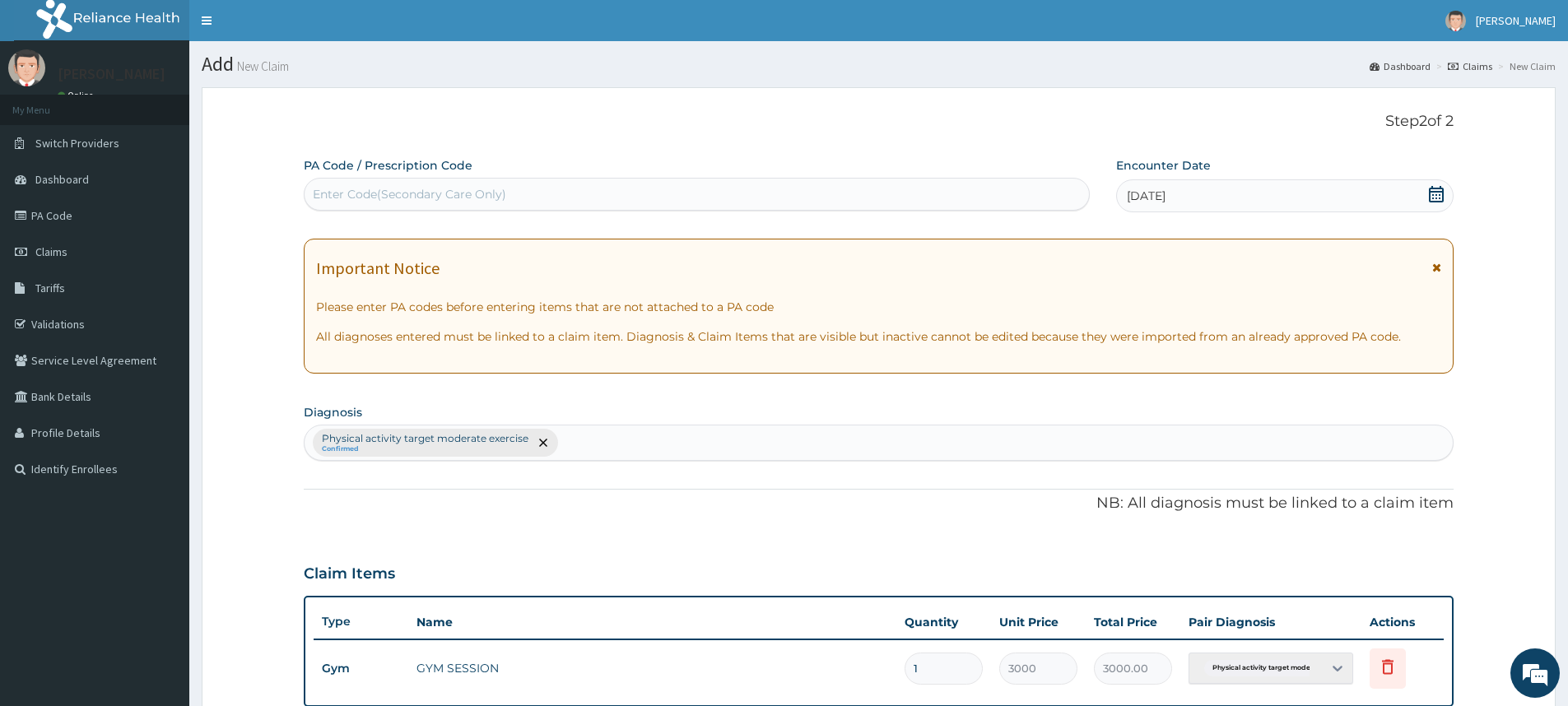
click at [917, 201] on div "Enter Code(Secondary Care Only)" at bounding box center [697, 194] width 784 height 26
type input "PA/62D5B0"
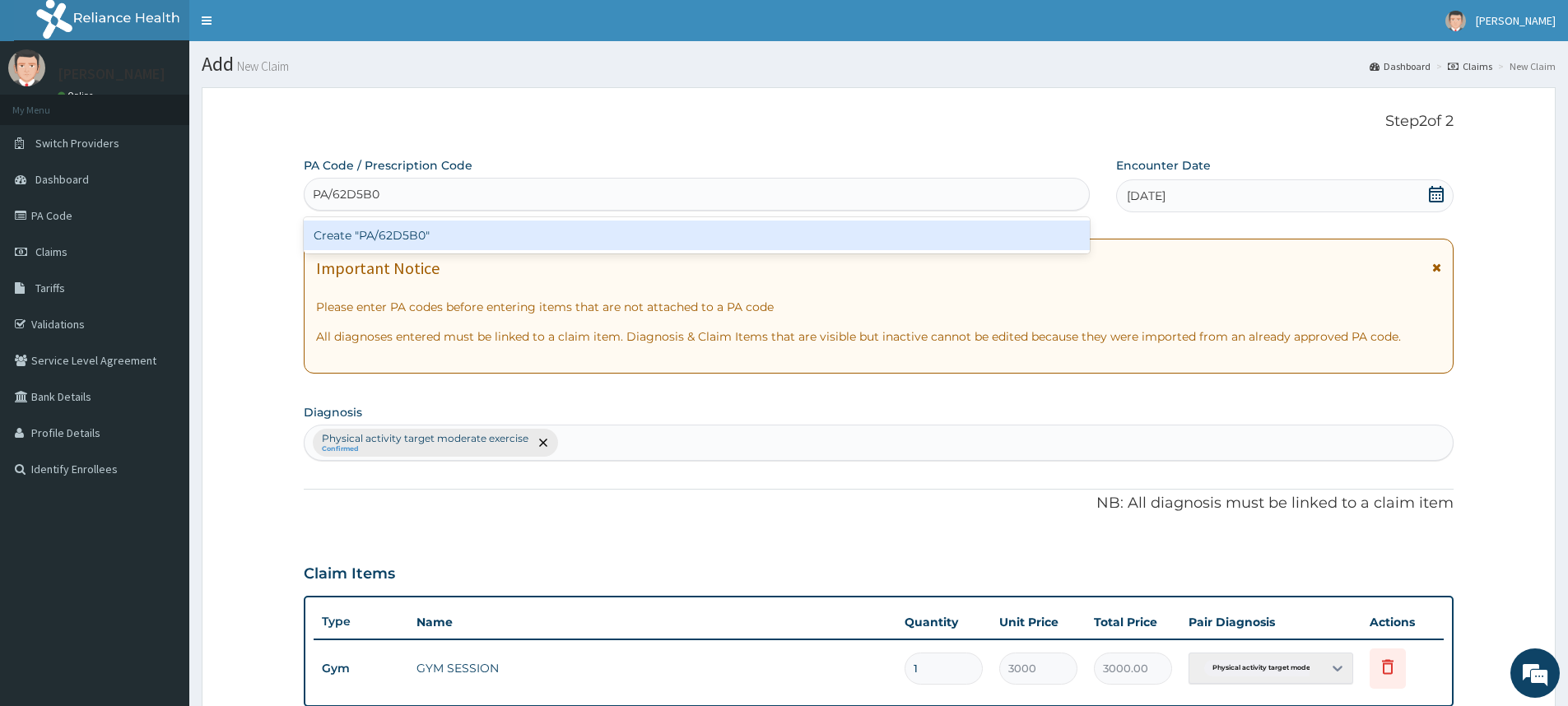
click at [810, 222] on div "Create "PA/62D5B0"" at bounding box center [697, 235] width 786 height 29
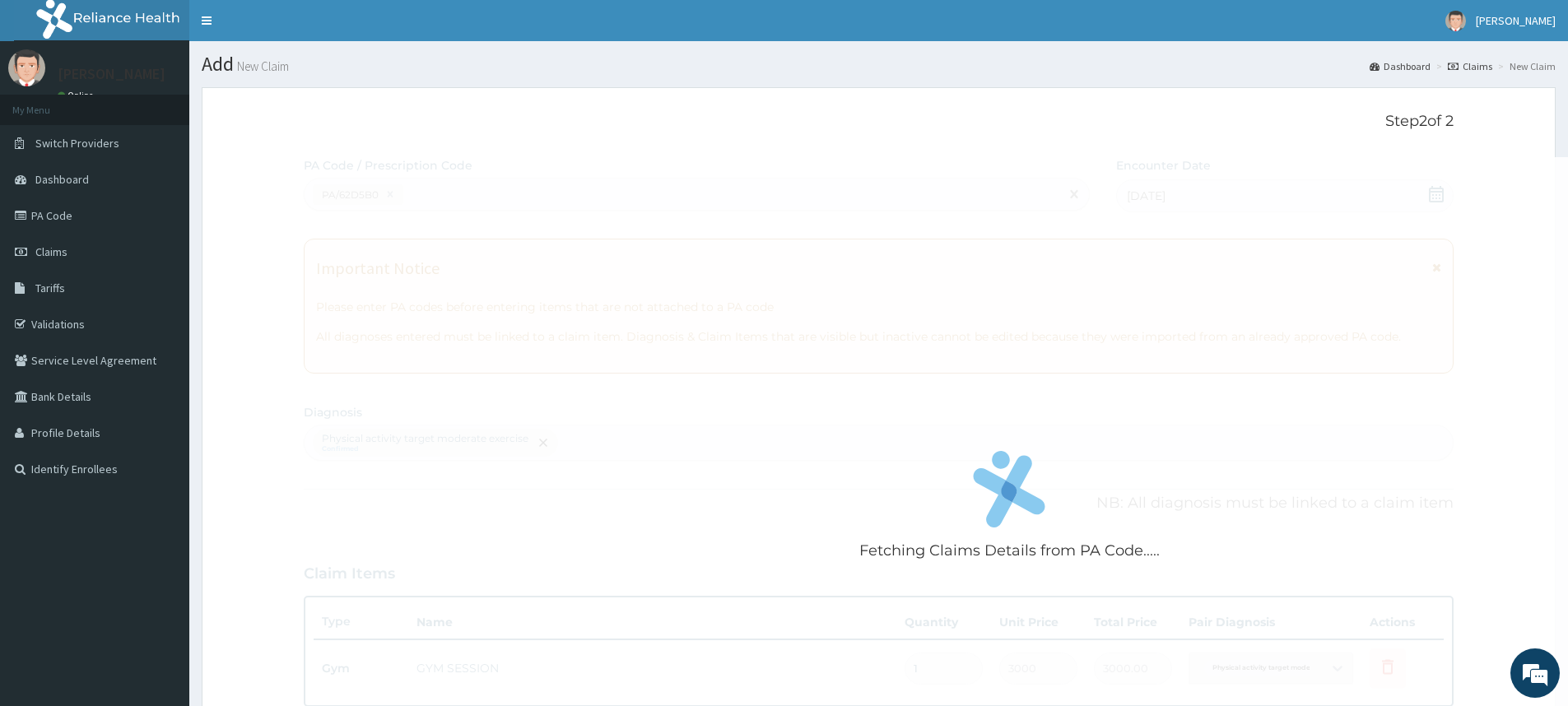
scroll to position [386, 0]
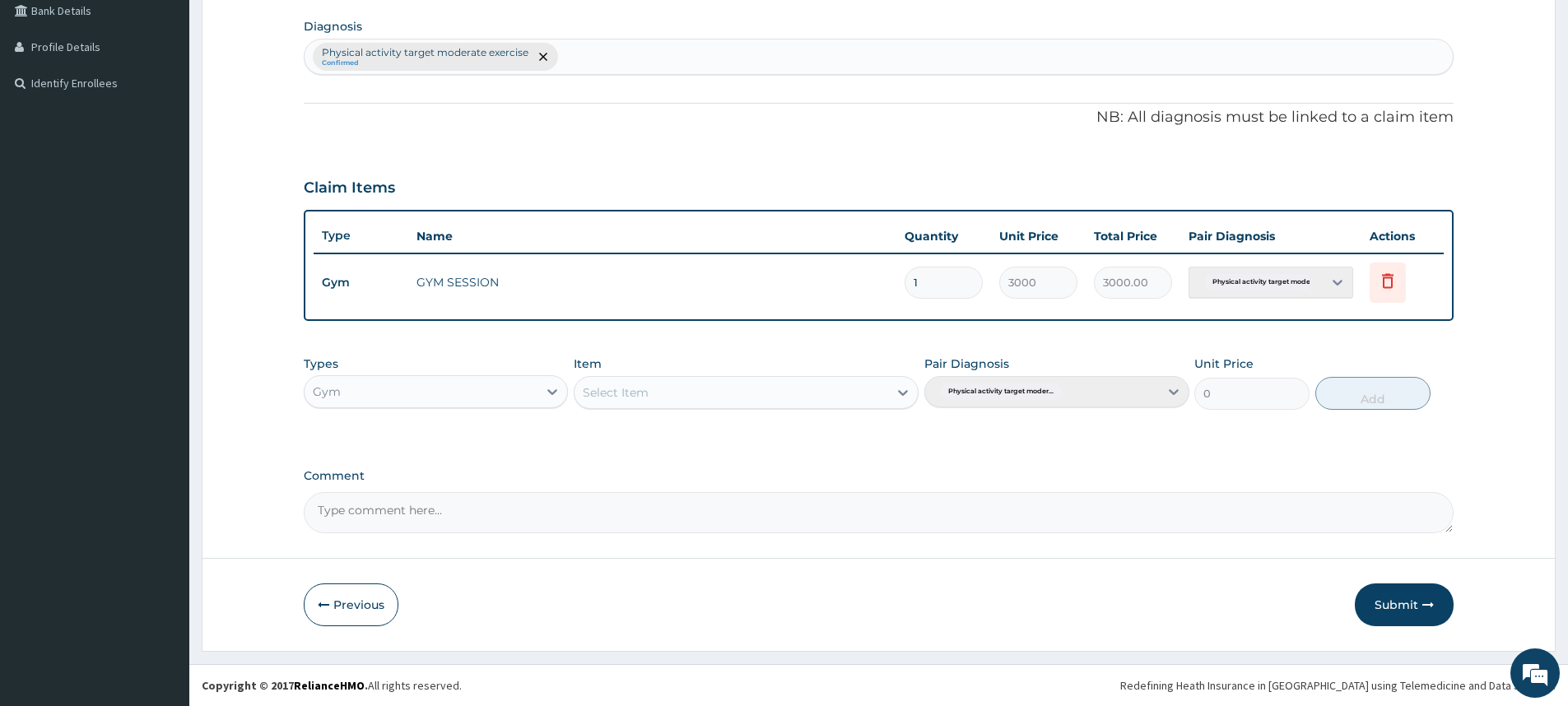
click at [1419, 613] on button "Submit" at bounding box center [1405, 605] width 99 height 42
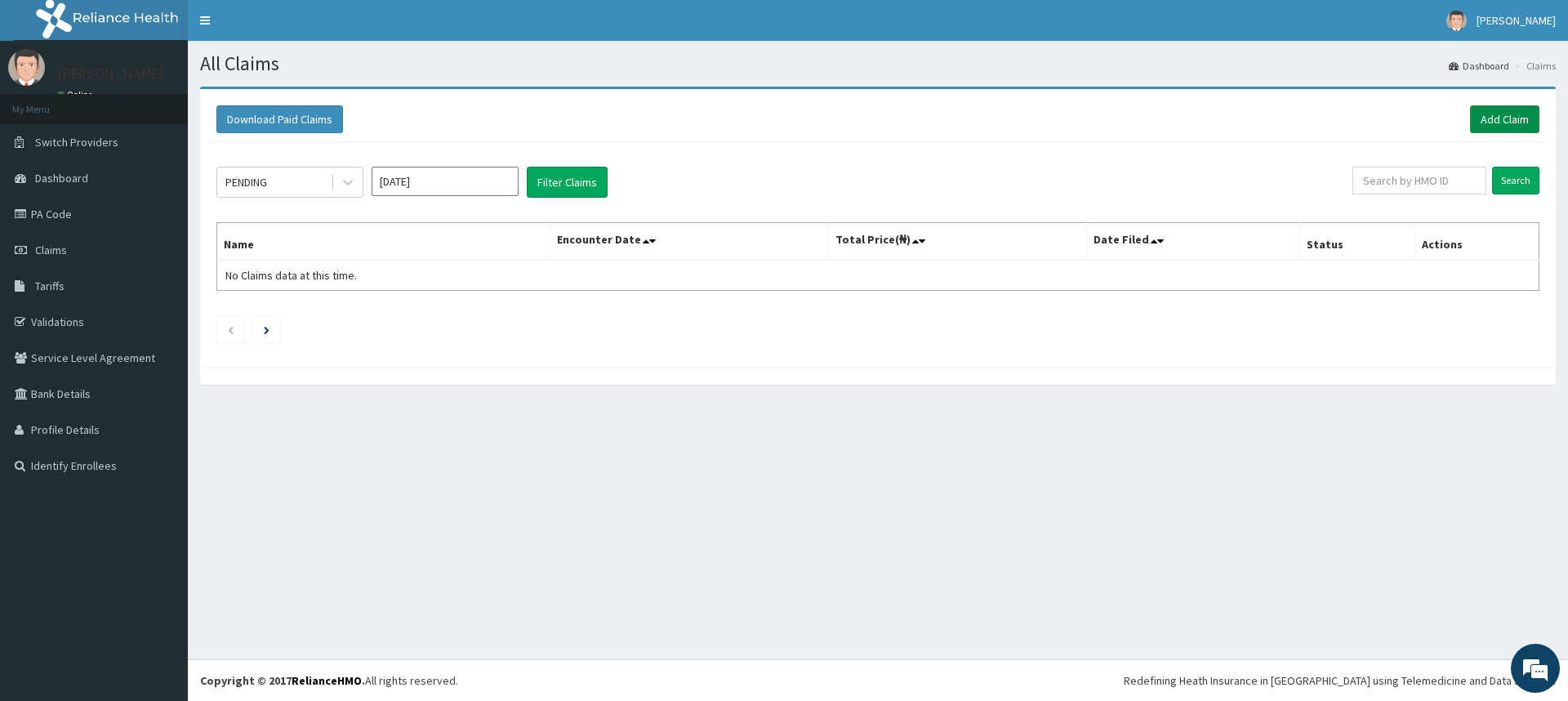
click at [1518, 122] on link "Add Claim" at bounding box center [1504, 119] width 70 height 28
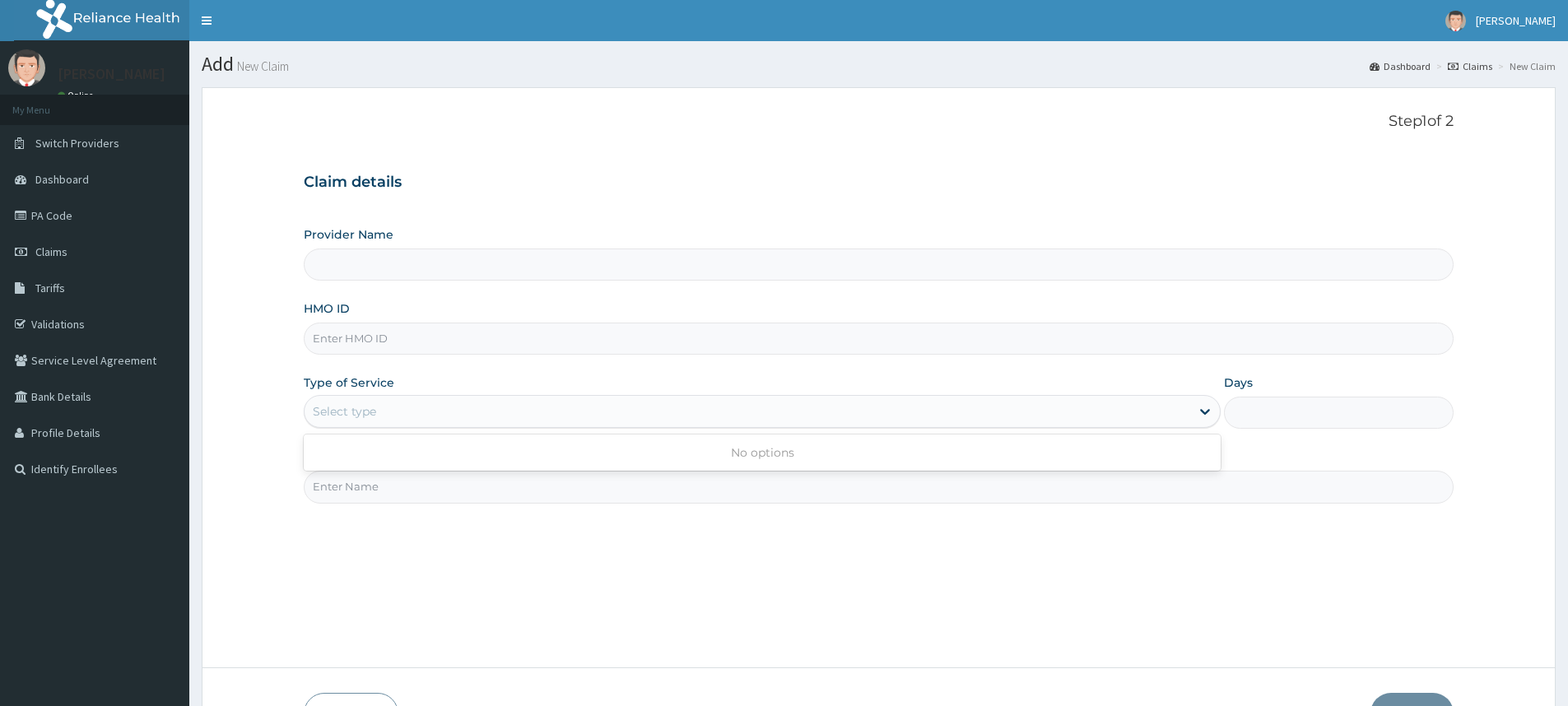
click at [340, 404] on div "Select type" at bounding box center [344, 411] width 63 height 16
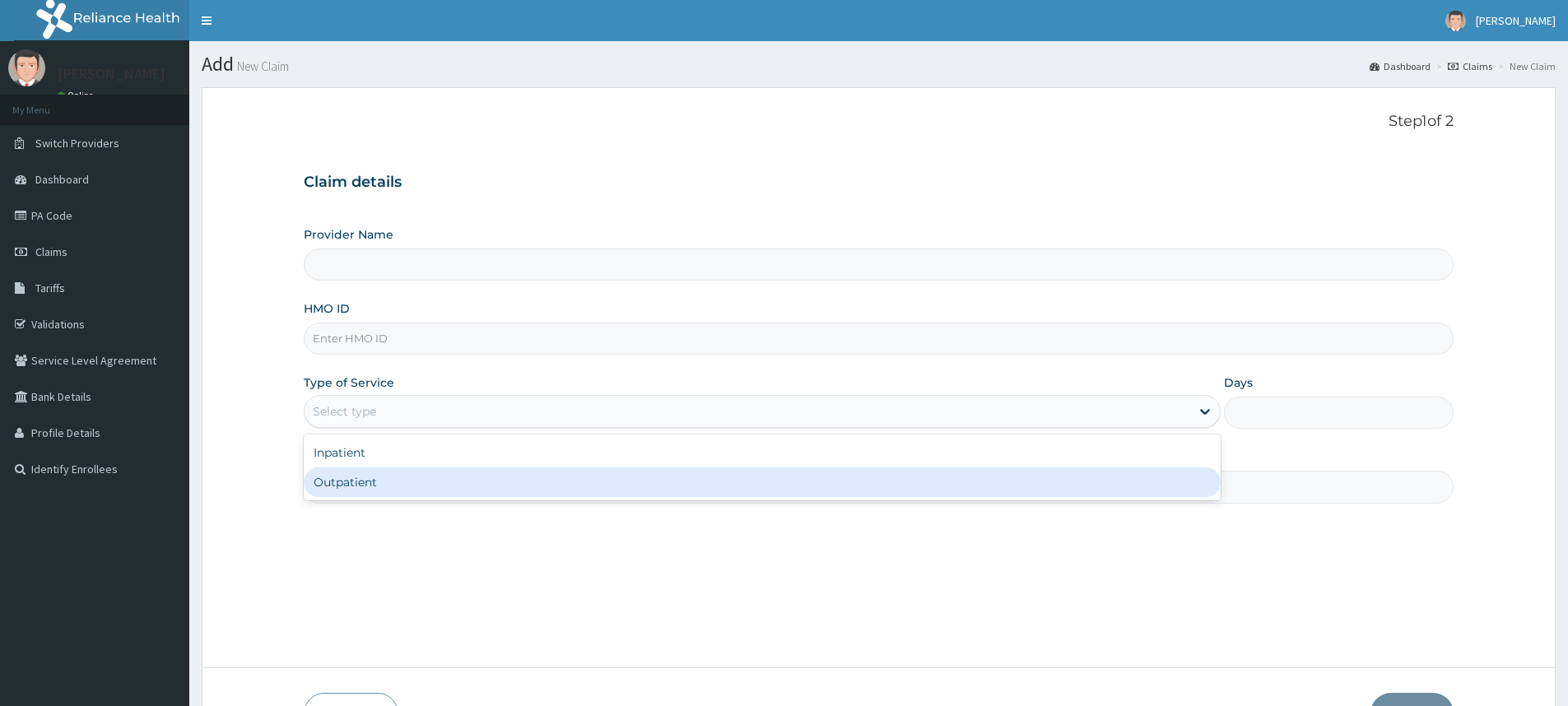
click at [377, 487] on div "Outpatient" at bounding box center [762, 482] width 917 height 29
type input "1"
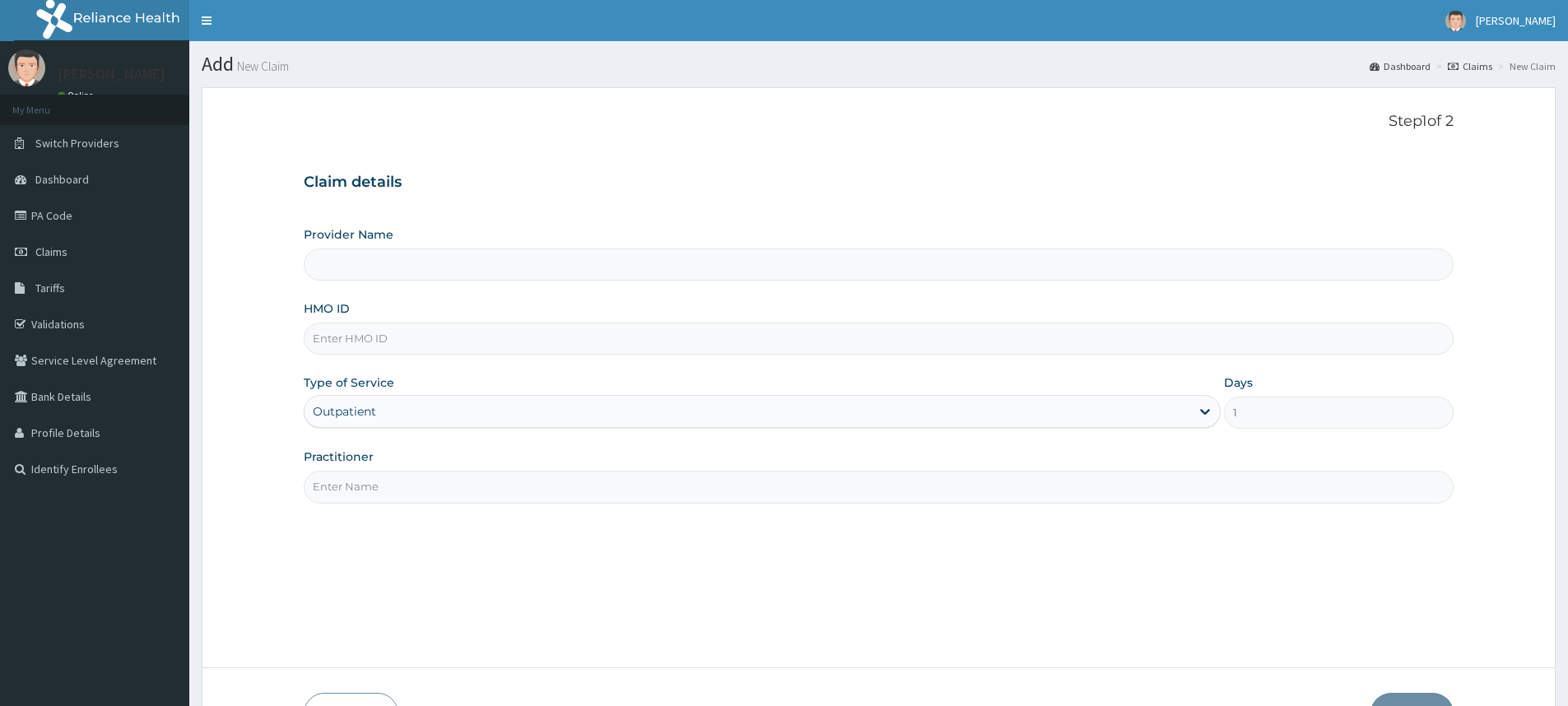
drag, startPoint x: 377, startPoint y: 477, endPoint x: 390, endPoint y: 503, distance: 29.1
click at [377, 477] on input "Practitioner" at bounding box center [878, 487] width 1150 height 32
type input "Pure Fitness Africa | Lekki (fka Fitness Central)"
click at [398, 345] on input "HMO ID" at bounding box center [878, 338] width 1150 height 32
type input "mgg/10033/a"
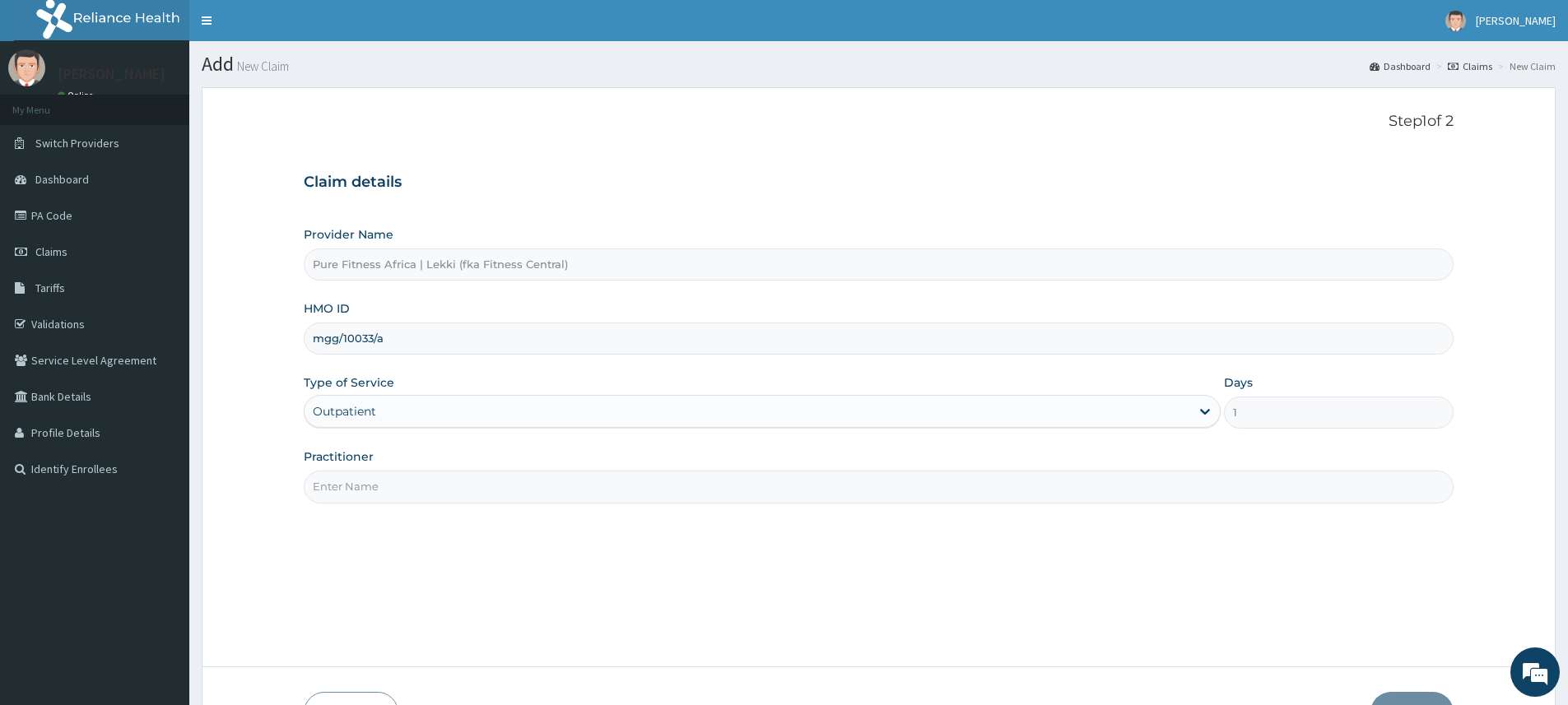
click at [390, 503] on input "Practitioner" at bounding box center [878, 486] width 1150 height 32
type input "pure fitness africa"
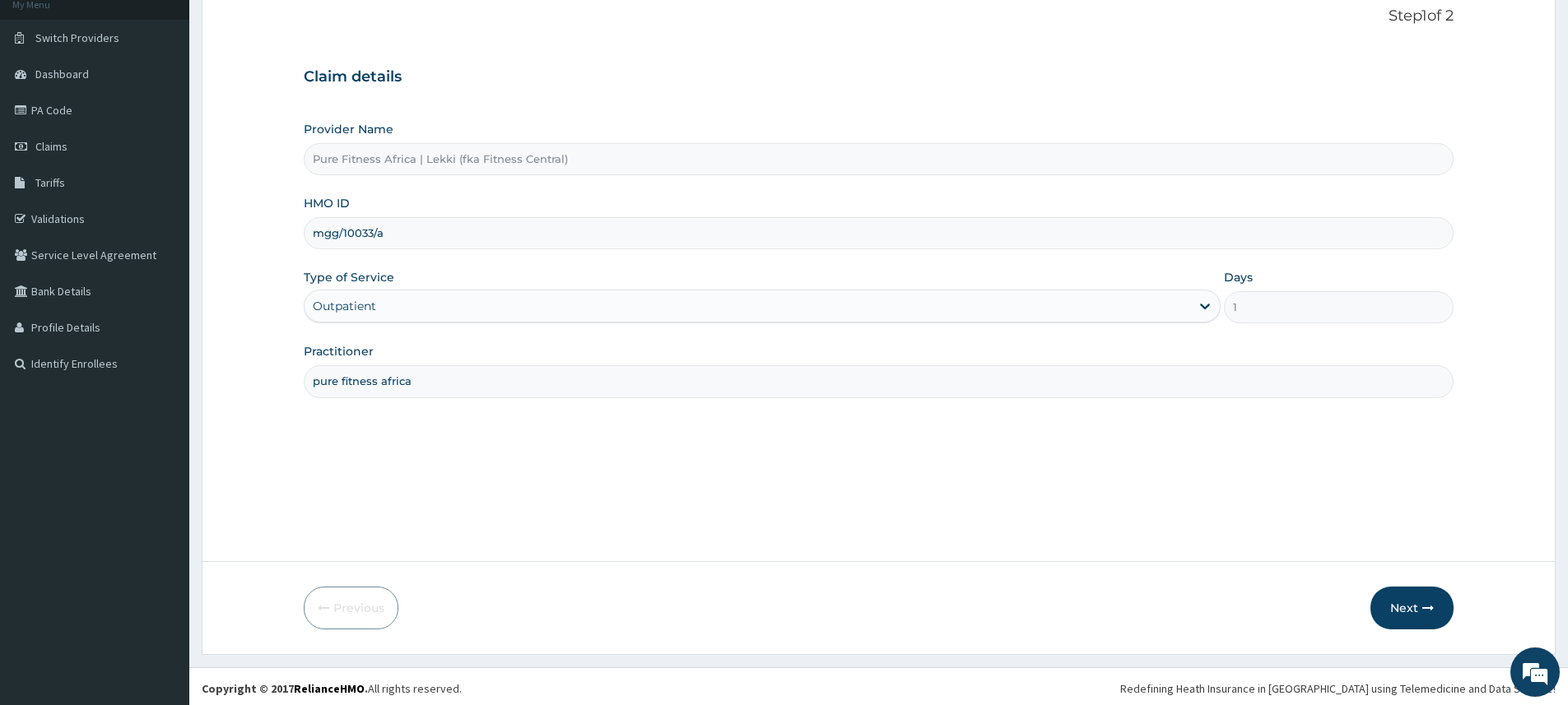
scroll to position [109, 0]
click at [1377, 585] on div "Next" at bounding box center [1413, 604] width 83 height 42
click at [1413, 594] on button "Next" at bounding box center [1413, 604] width 83 height 42
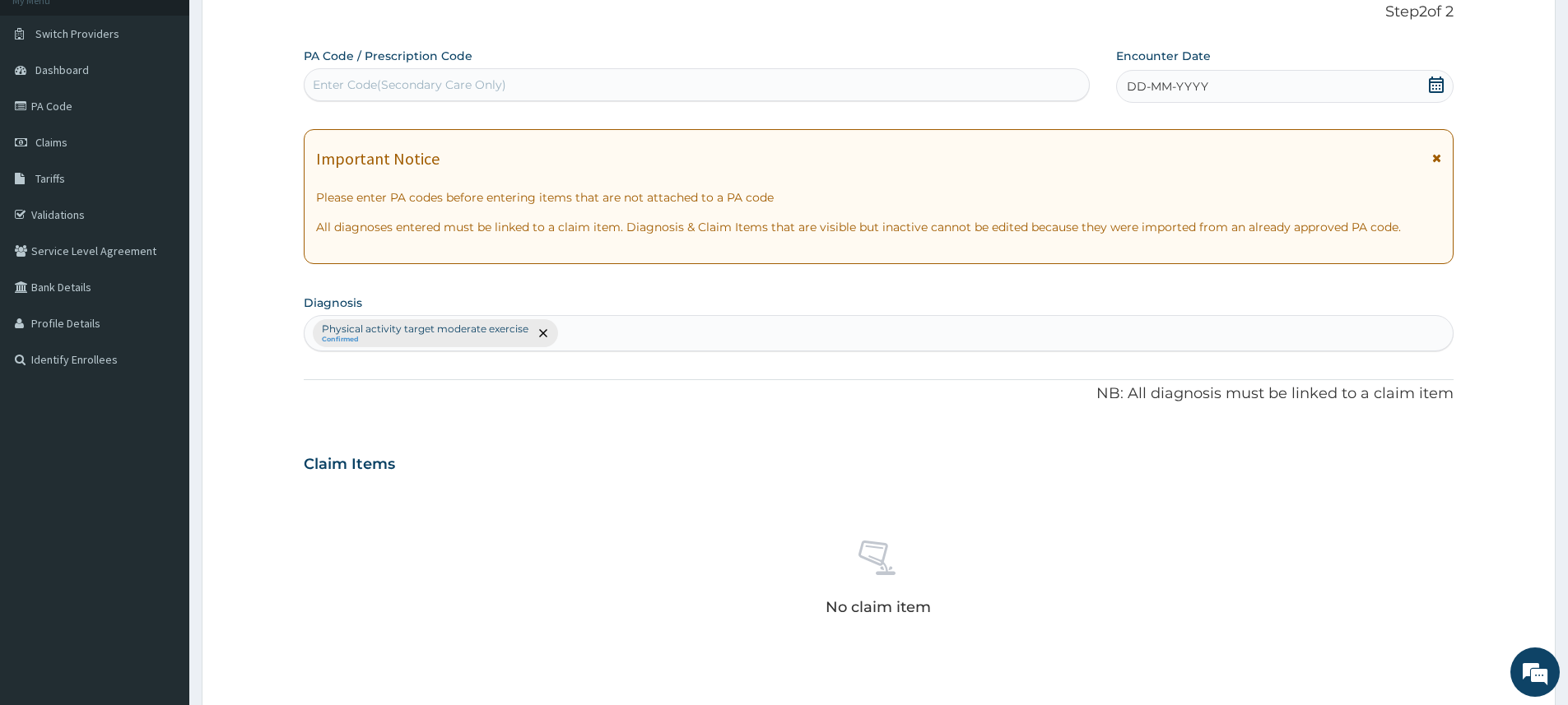
scroll to position [465, 0]
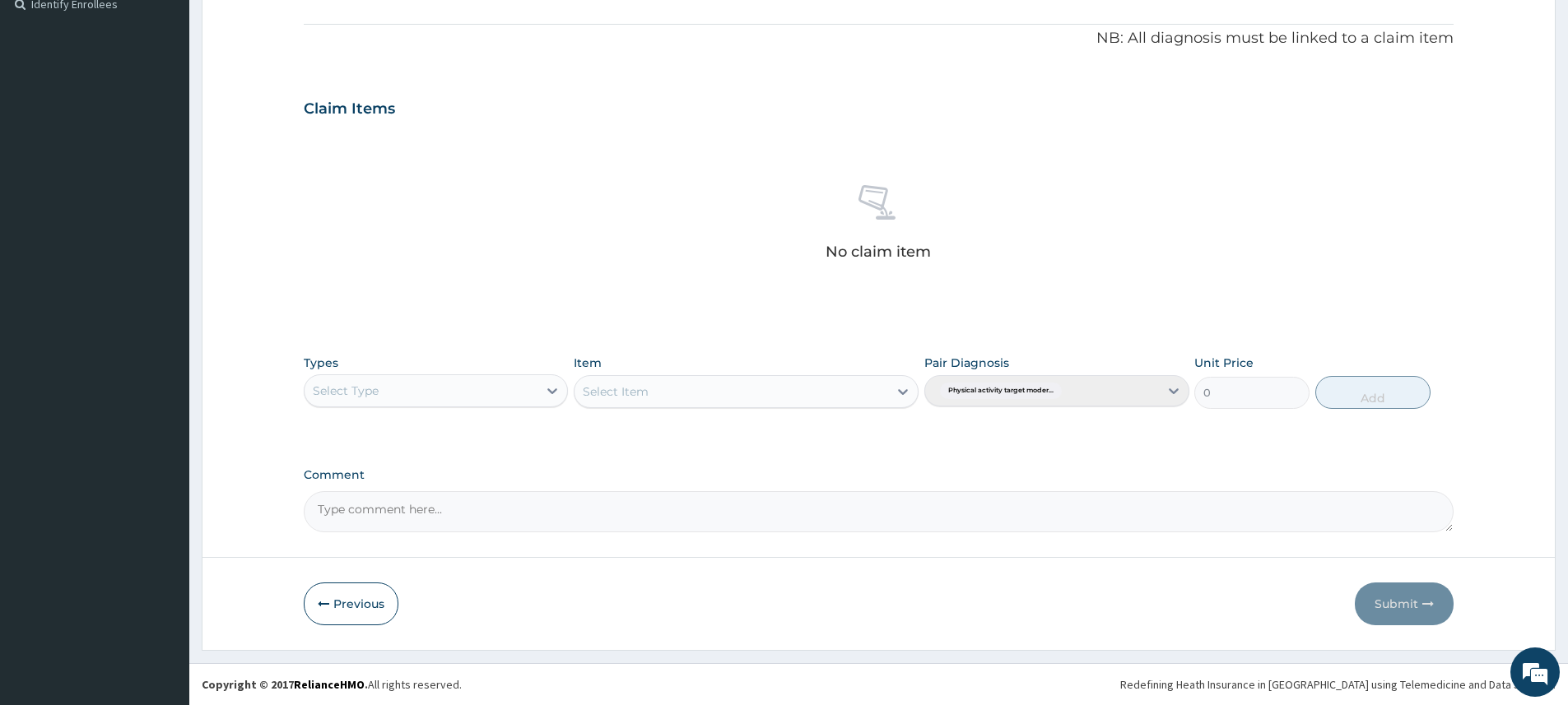
click at [507, 388] on div "Select Type" at bounding box center [421, 390] width 233 height 26
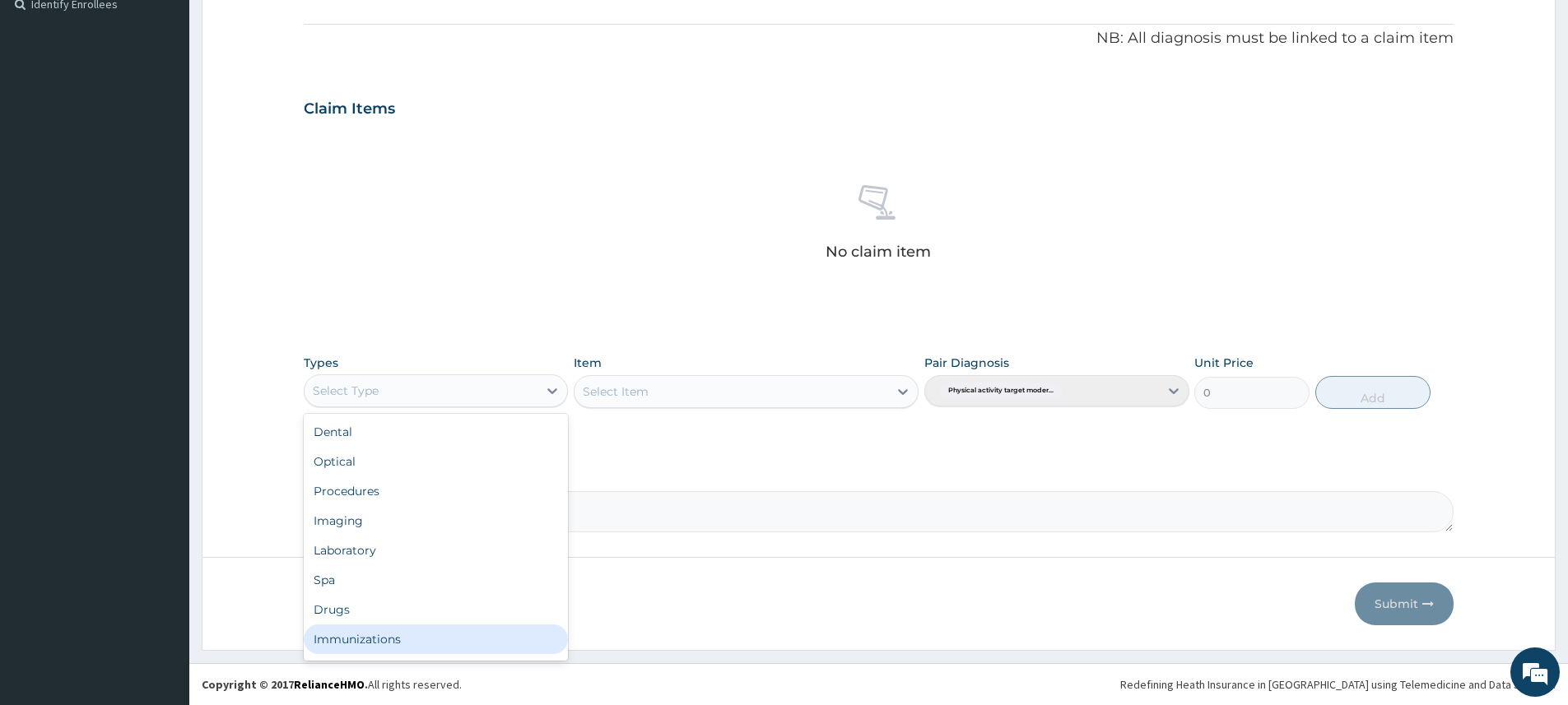
scroll to position [56, 0]
click at [410, 641] on div "Gym" at bounding box center [436, 643] width 265 height 29
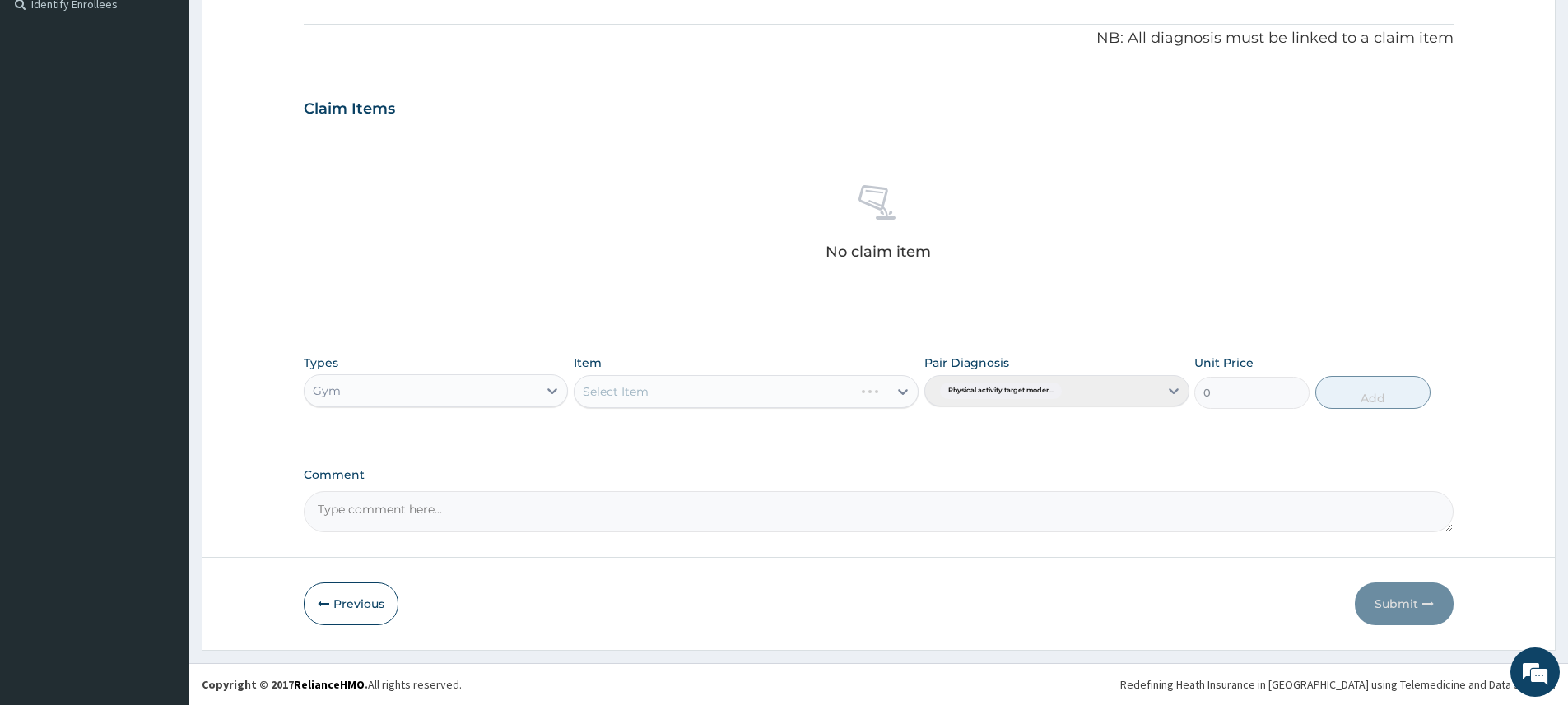
click at [684, 392] on div "Select Item" at bounding box center [746, 392] width 345 height 33
click at [685, 392] on div "Select Item" at bounding box center [731, 391] width 313 height 26
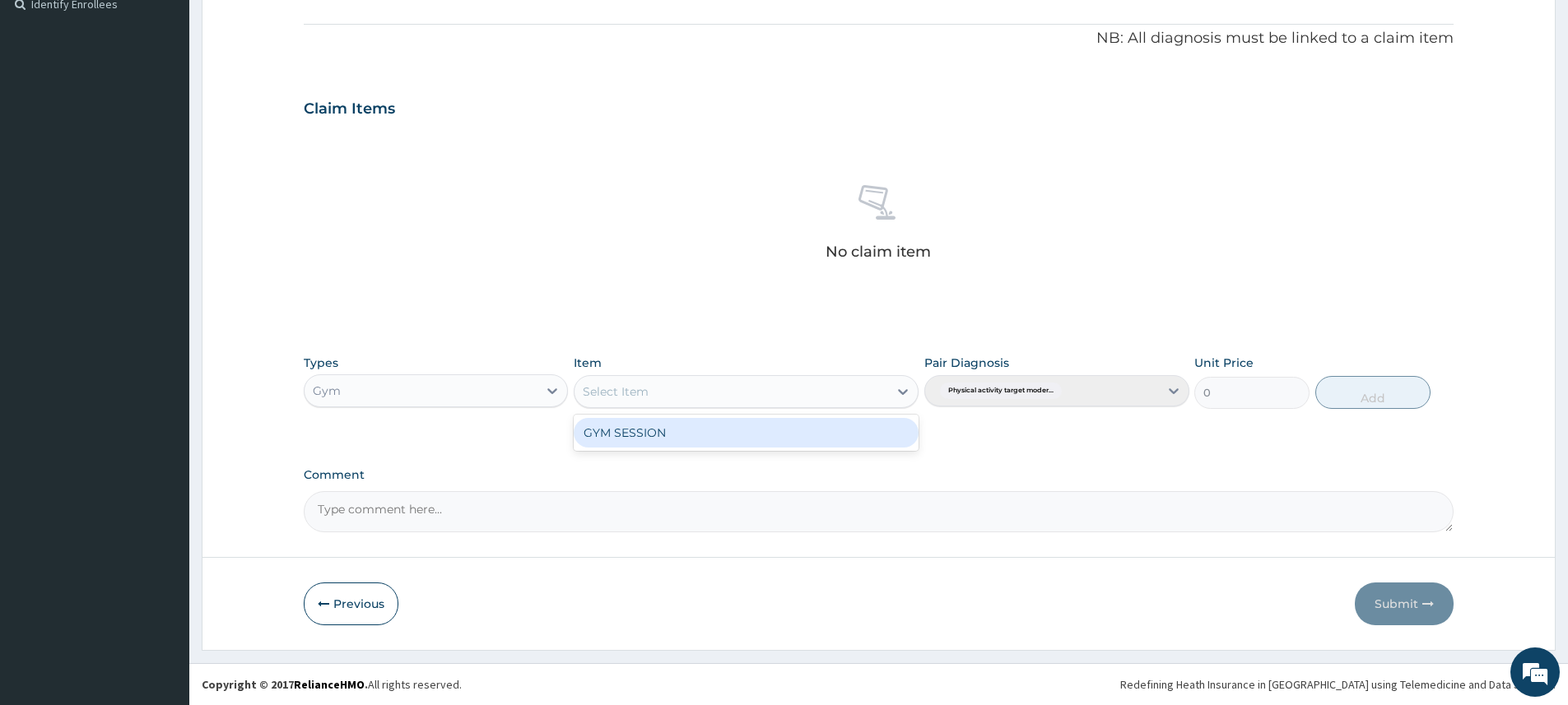
click at [688, 424] on div "GYM SESSION" at bounding box center [746, 433] width 345 height 29
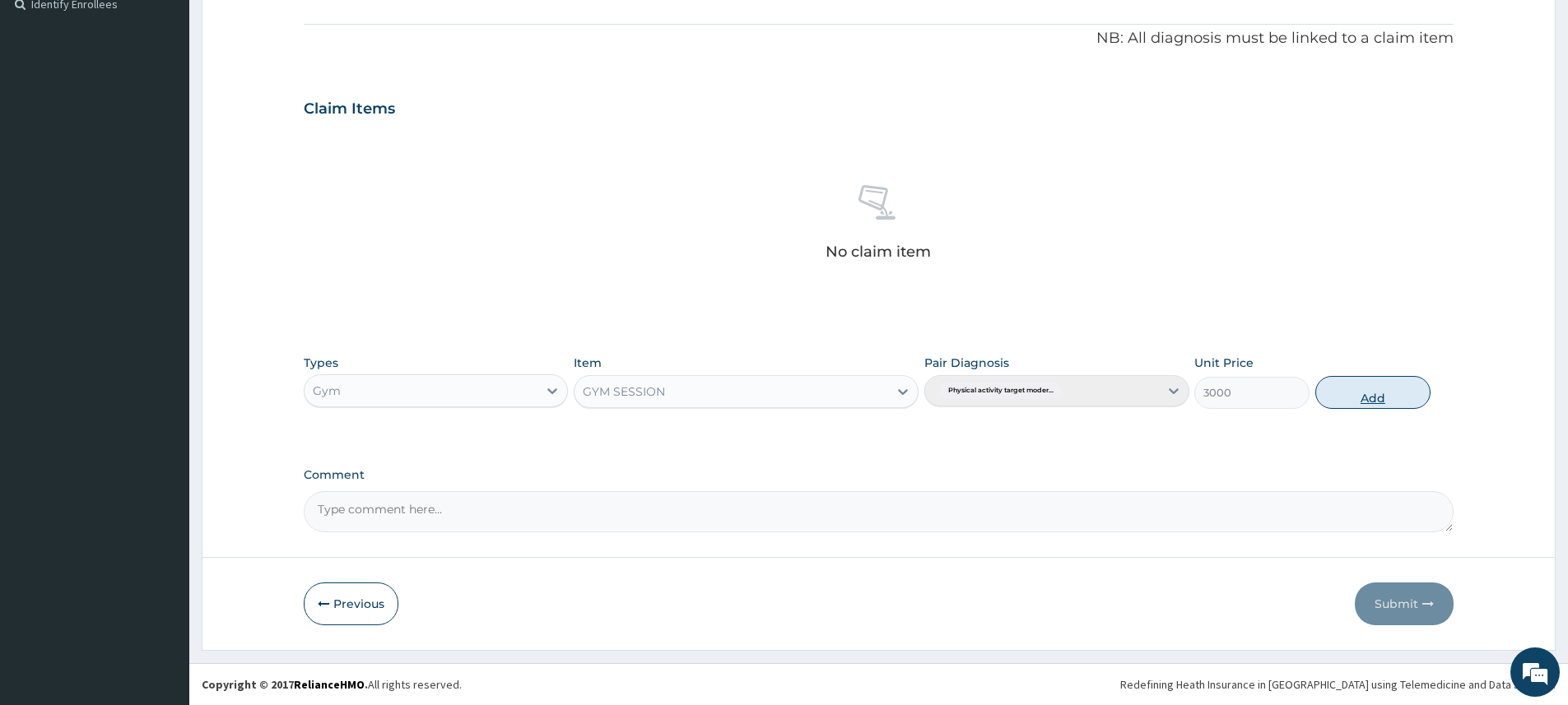
click at [1365, 387] on button "Add" at bounding box center [1373, 393] width 115 height 33
type input "0"
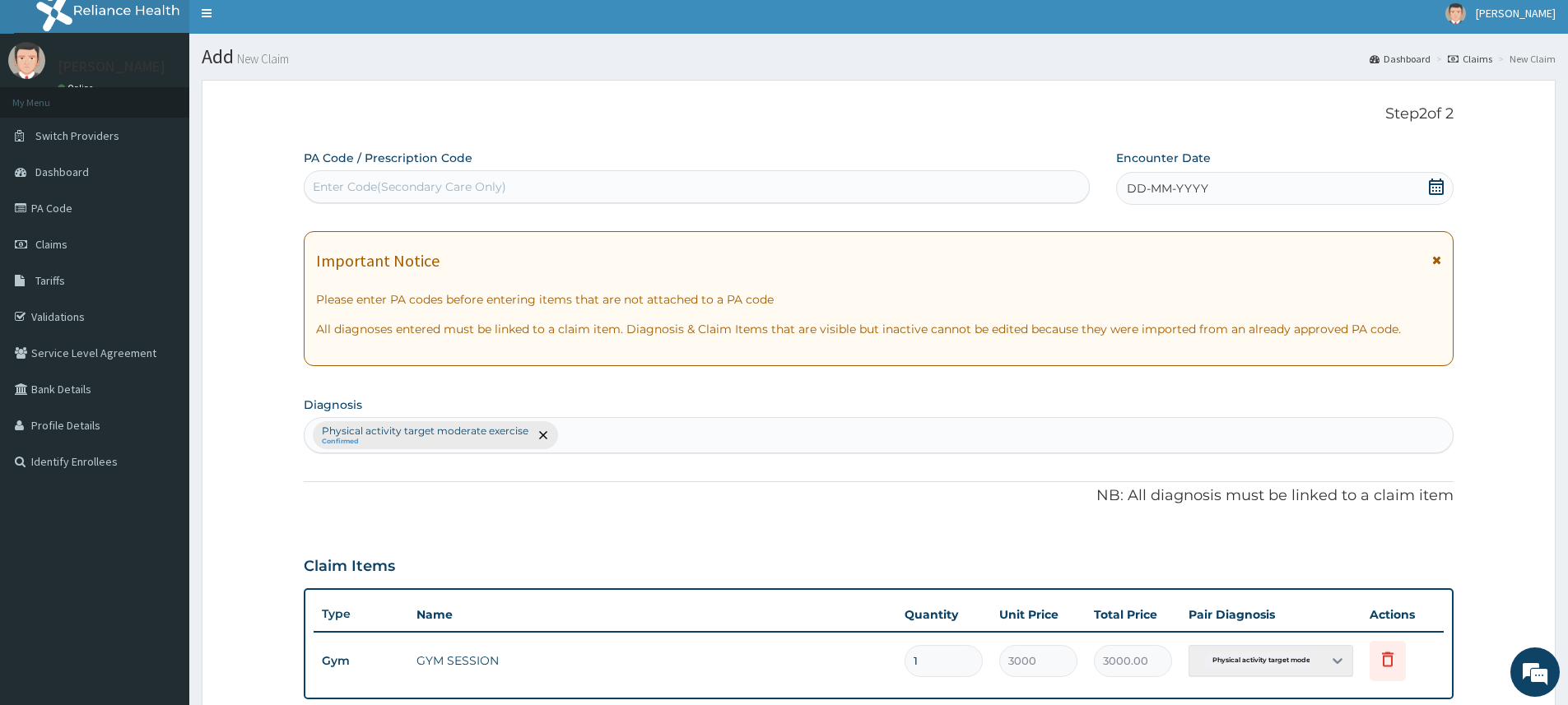
scroll to position [0, 0]
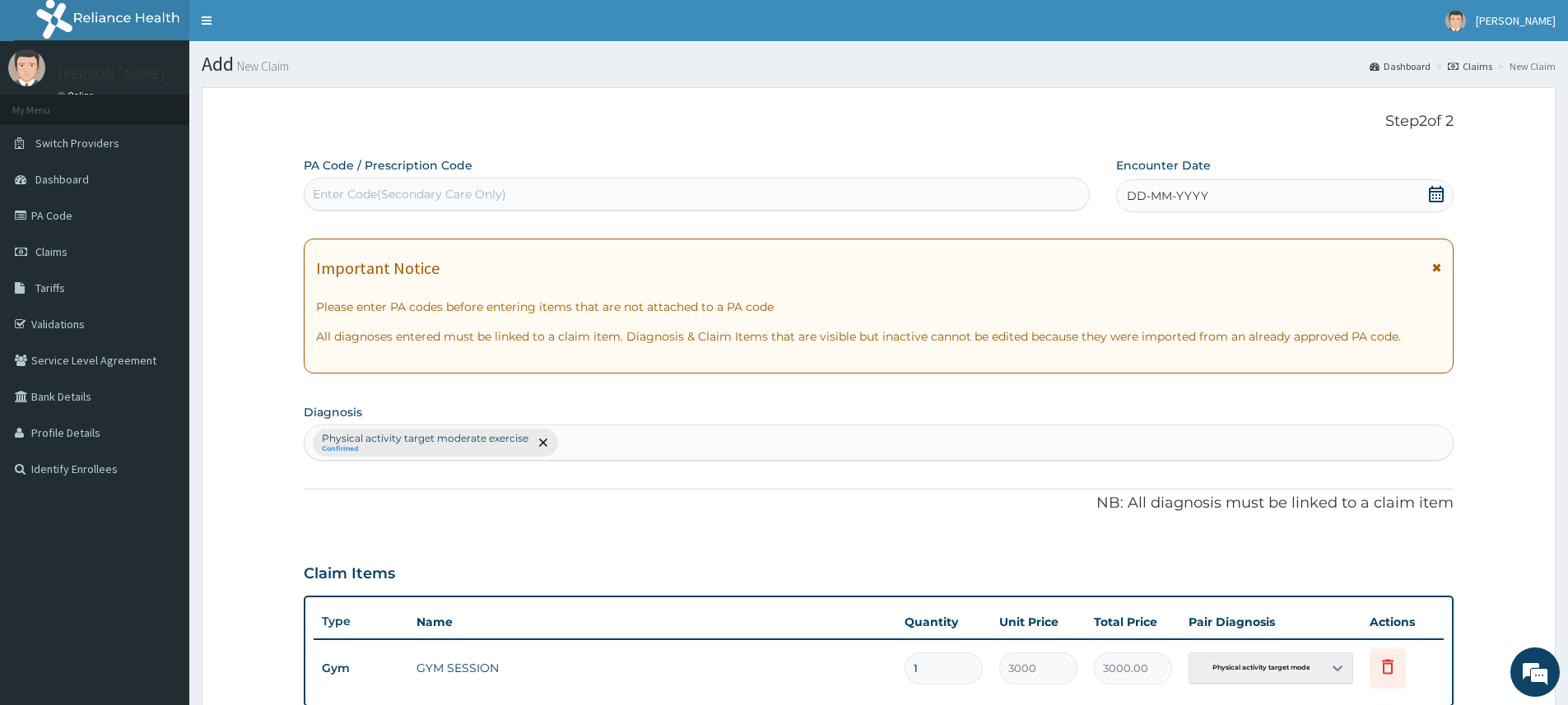
click at [1189, 197] on span "DD-MM-YYYY" at bounding box center [1168, 195] width 82 height 16
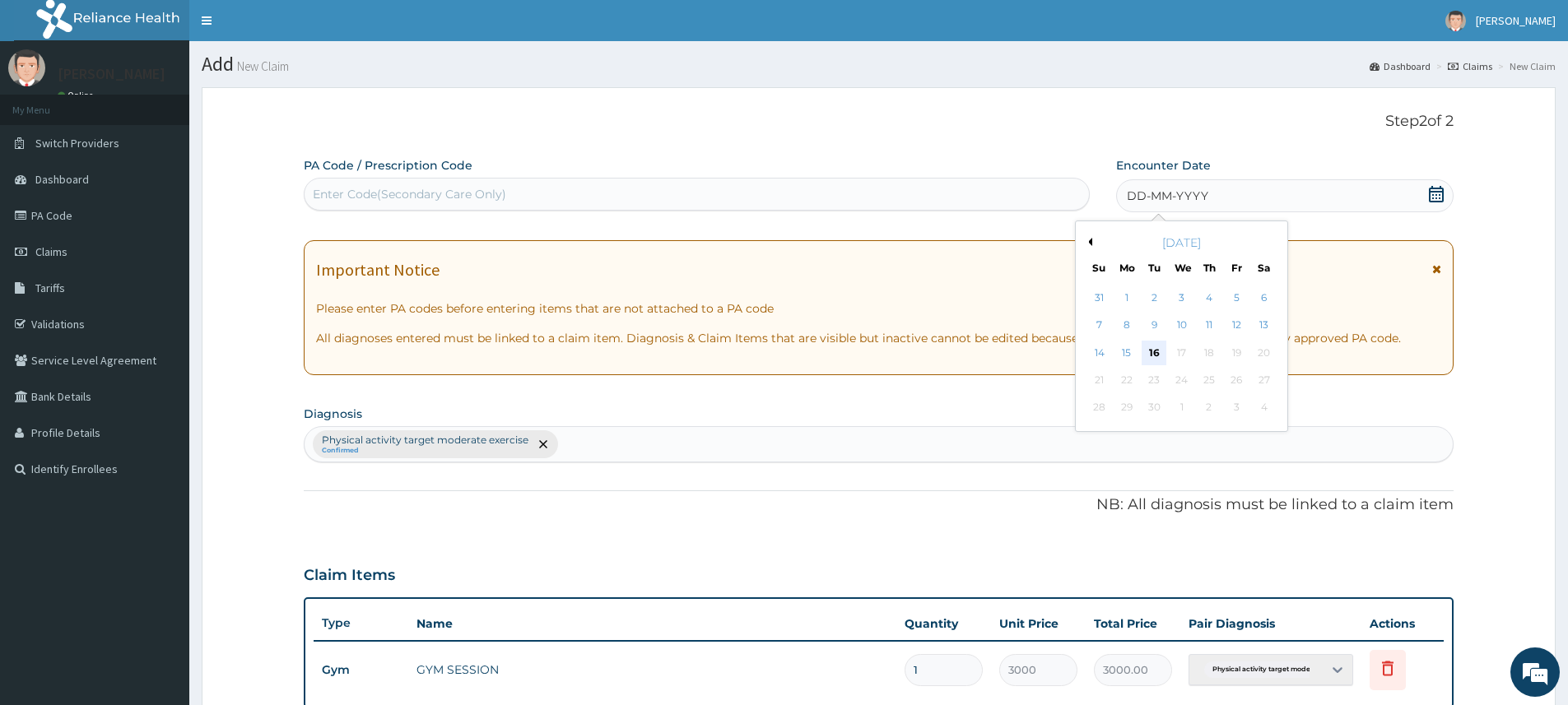
click at [1157, 349] on div "16" at bounding box center [1155, 353] width 24 height 24
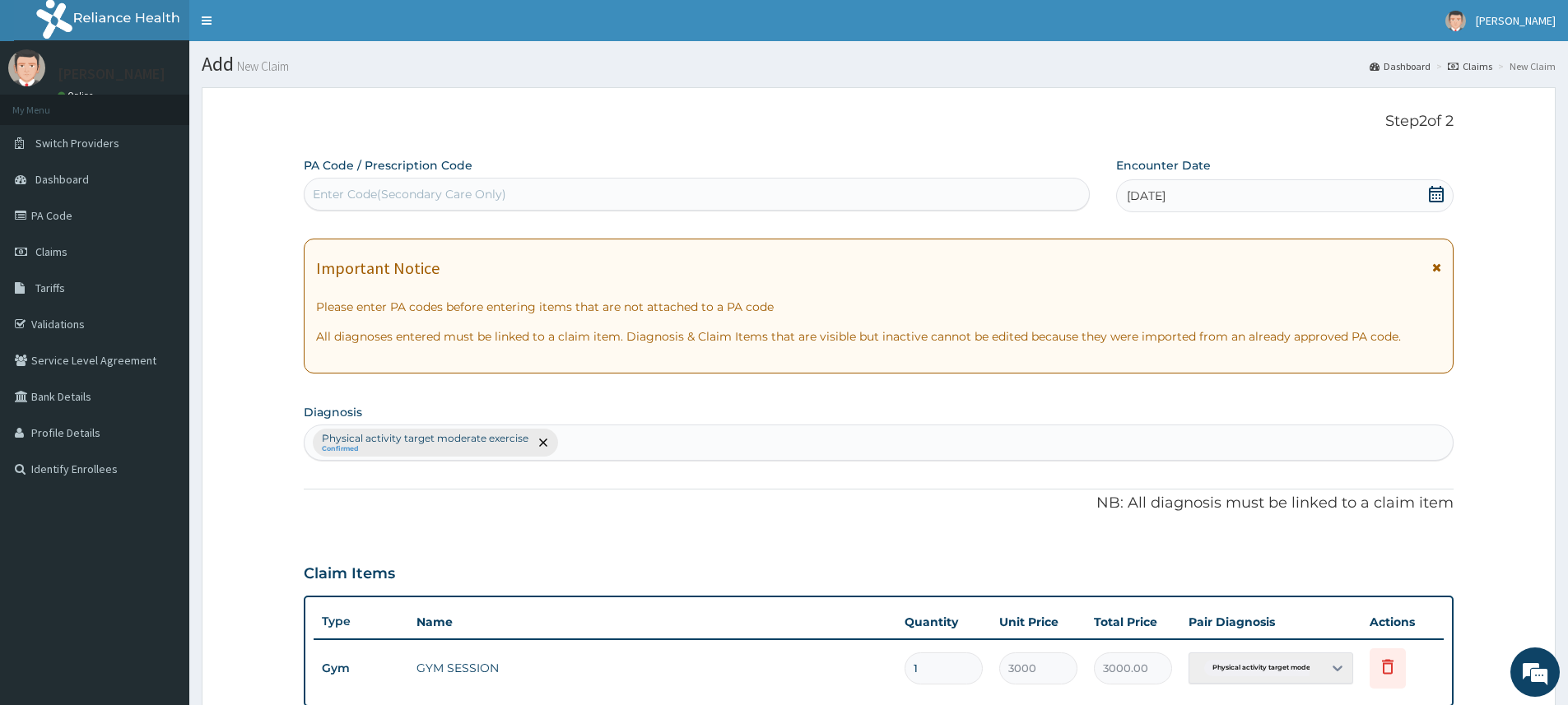
click at [1056, 207] on div "Enter Code(Secondary Care Only)" at bounding box center [697, 194] width 786 height 33
click at [1056, 202] on div "Enter Code(Secondary Care Only)" at bounding box center [697, 194] width 784 height 26
type input "PA/418FC4"
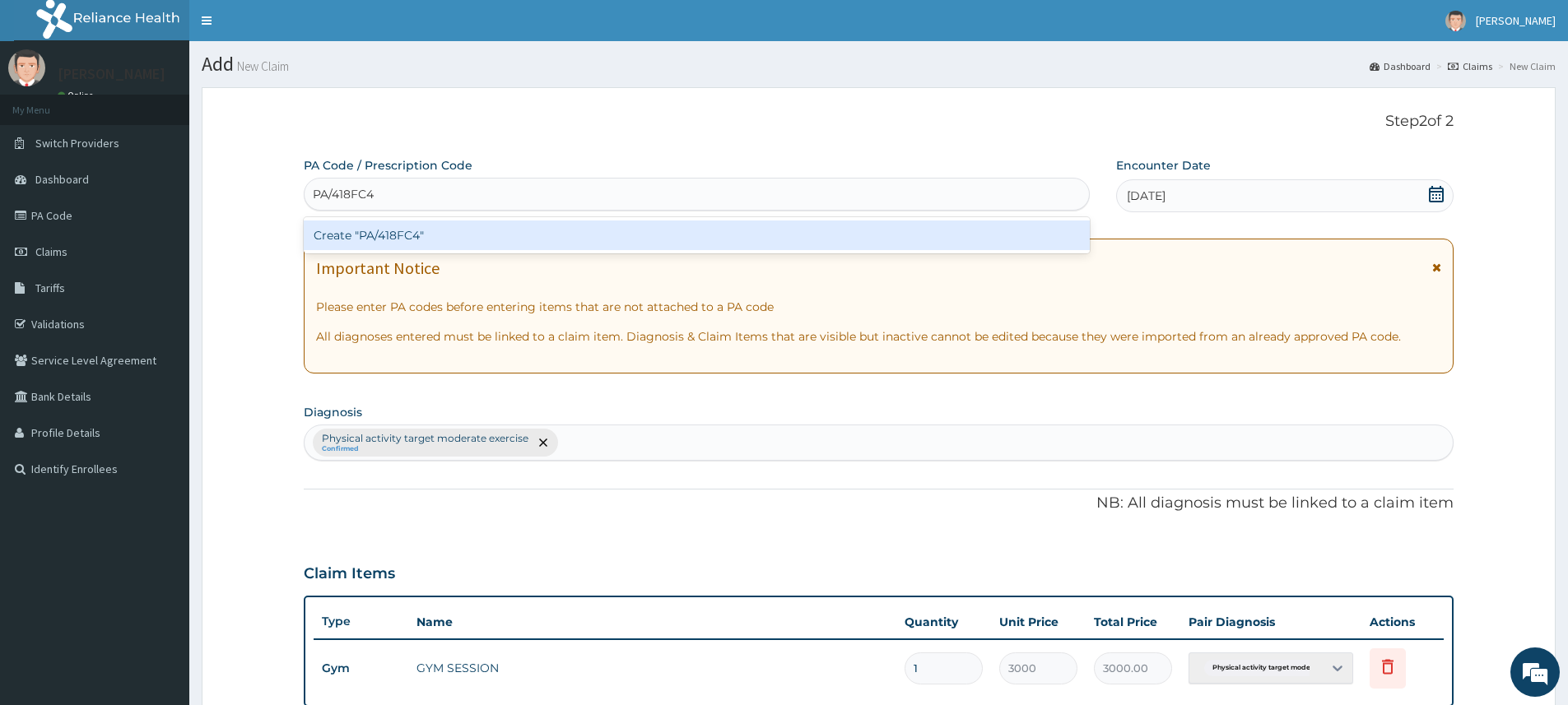
click at [1014, 225] on div "Create "PA/418FC4"" at bounding box center [697, 235] width 786 height 29
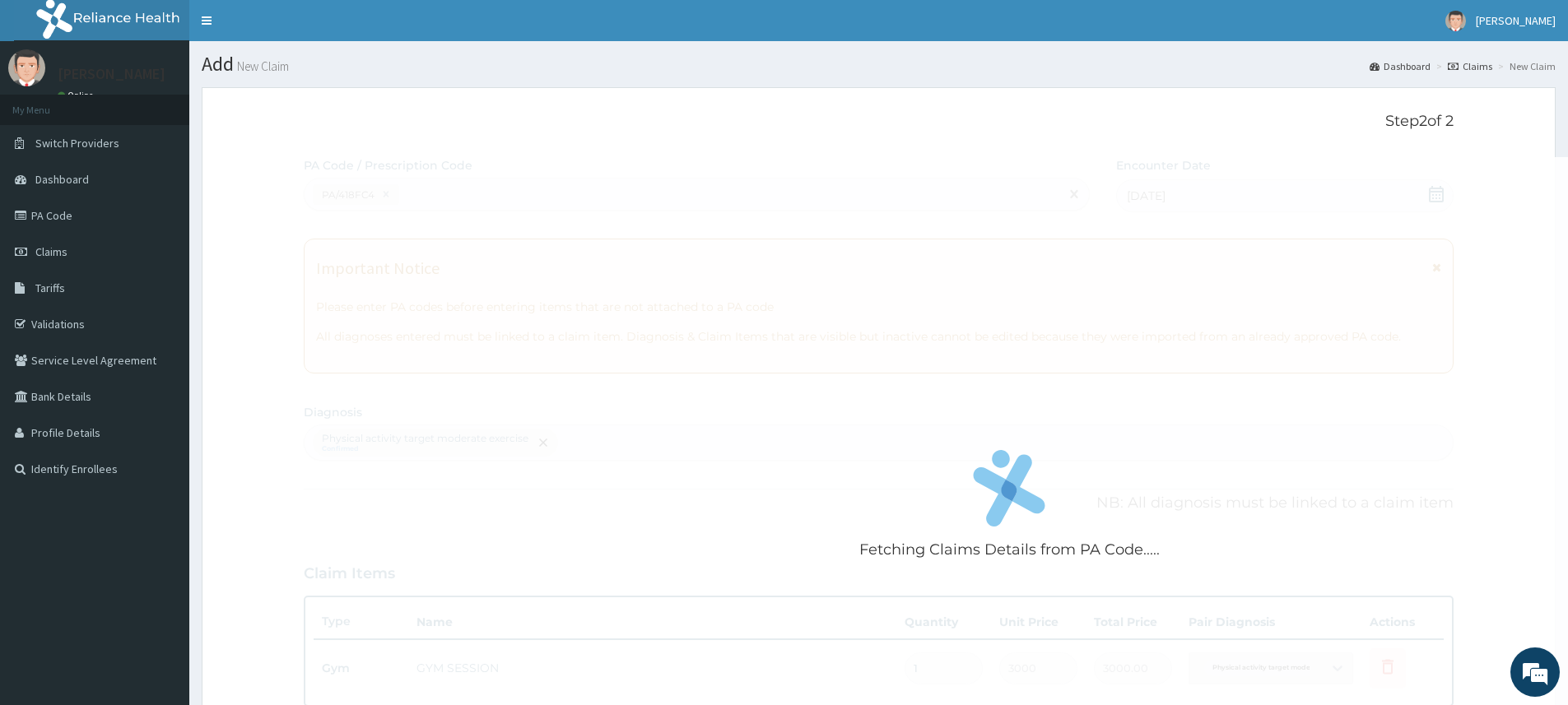
scroll to position [387, 0]
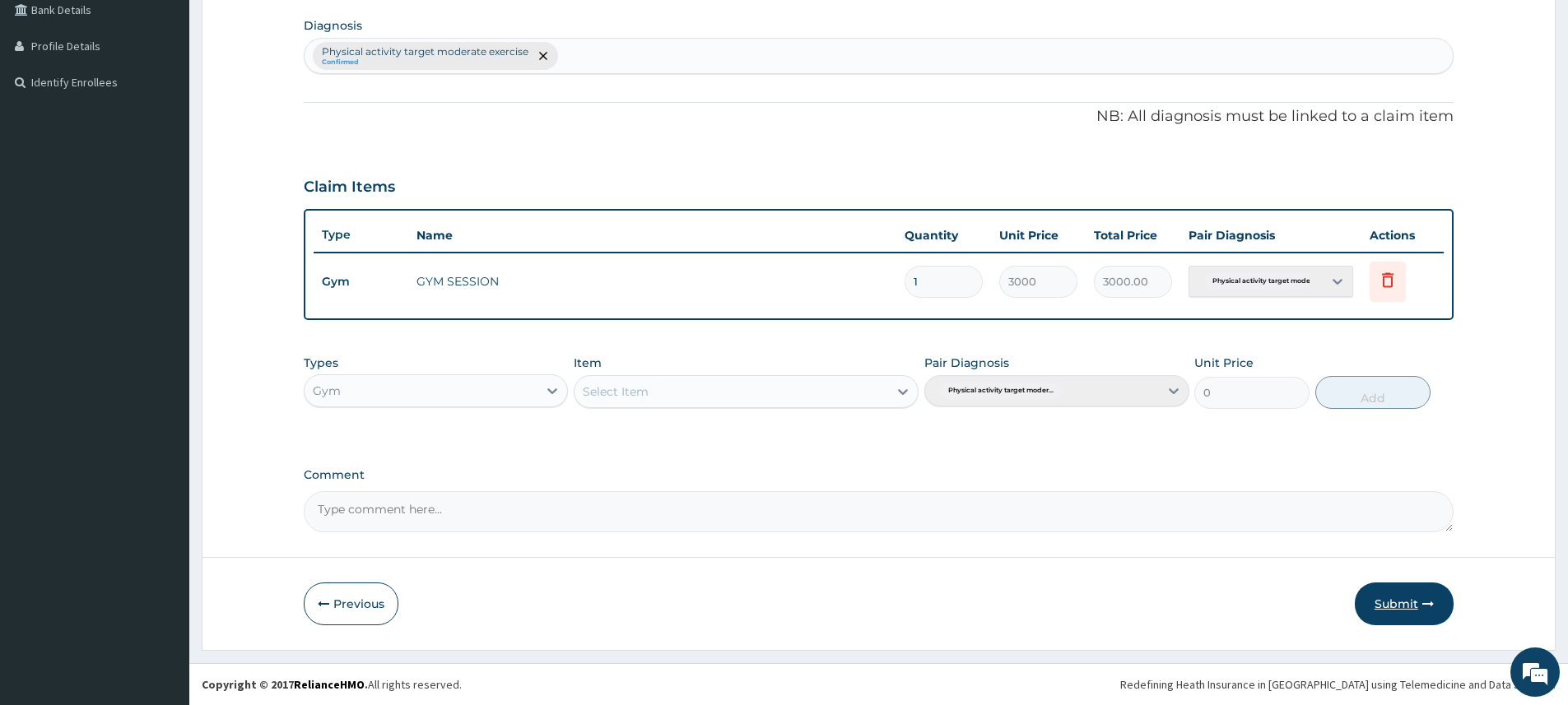
click at [1419, 594] on button "Submit" at bounding box center [1405, 604] width 99 height 42
